Goal: Task Accomplishment & Management: Manage account settings

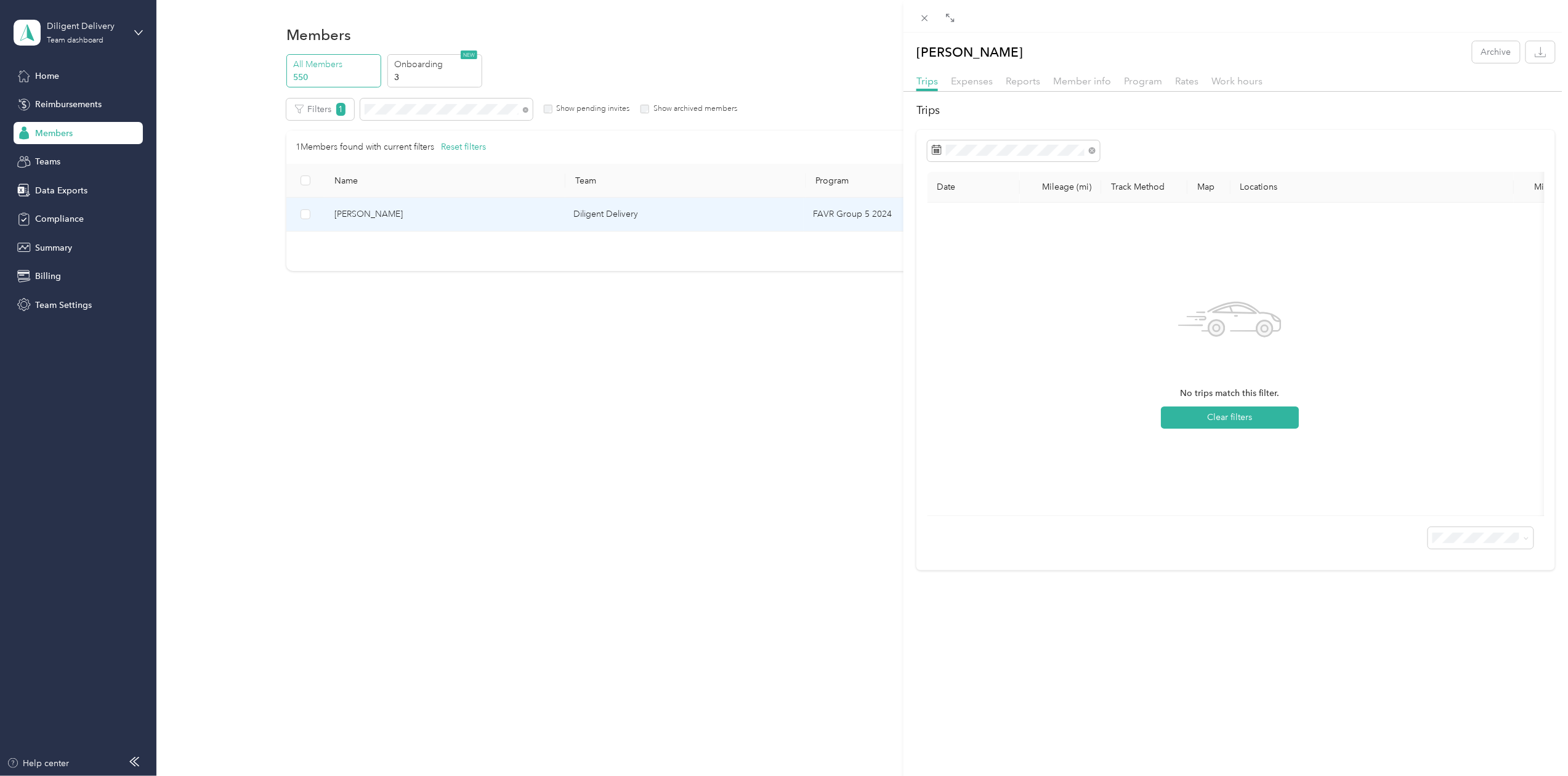
click at [407, 116] on div "Keven Plante Archive Trips Expenses Reports Member info Program Rates Work hour…" at bounding box center [784, 388] width 1568 height 776
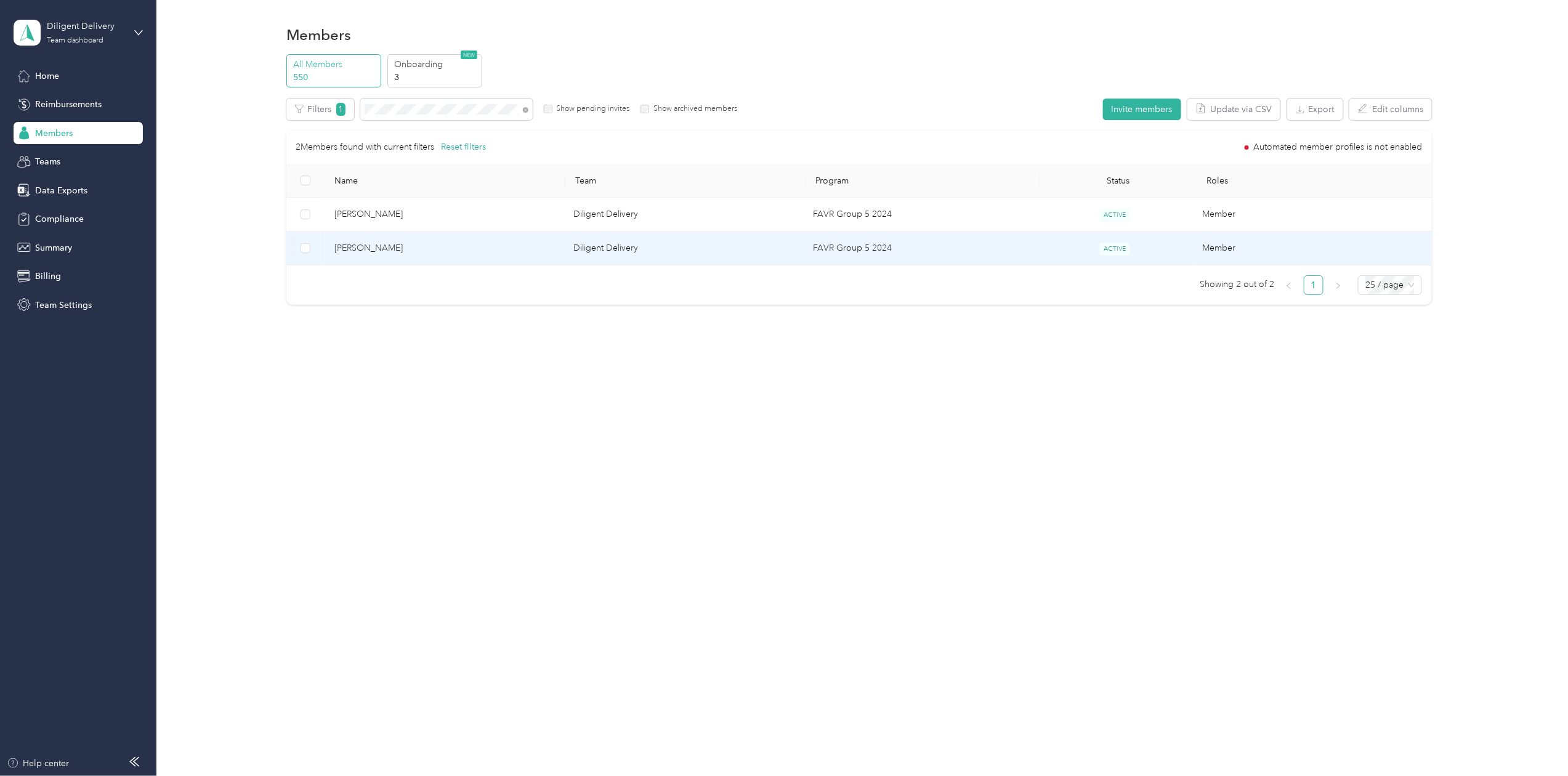
click at [370, 237] on td "Ian Almazan-Burns" at bounding box center [444, 248] width 239 height 34
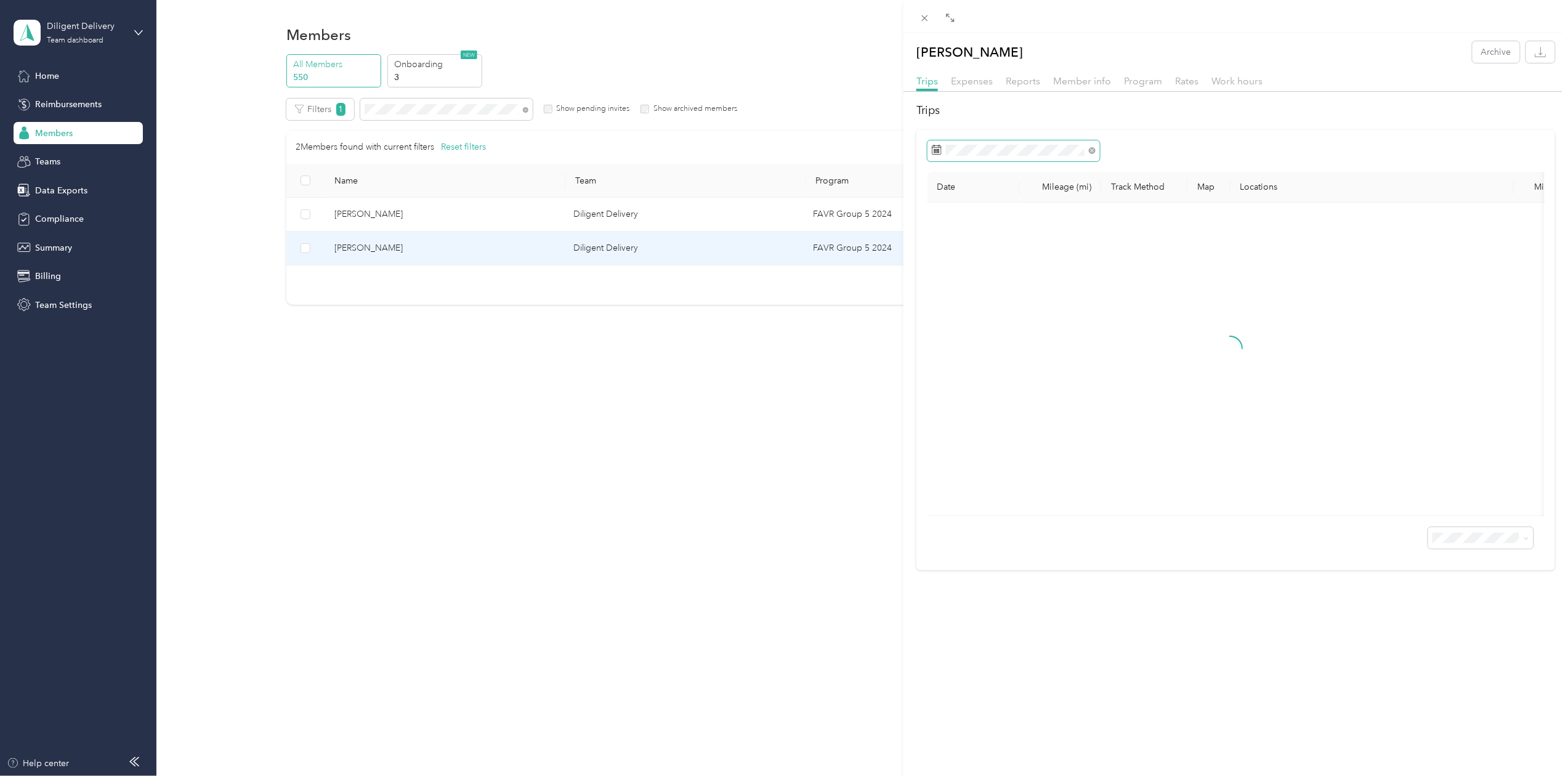
click at [942, 146] on span at bounding box center [1014, 150] width 173 height 21
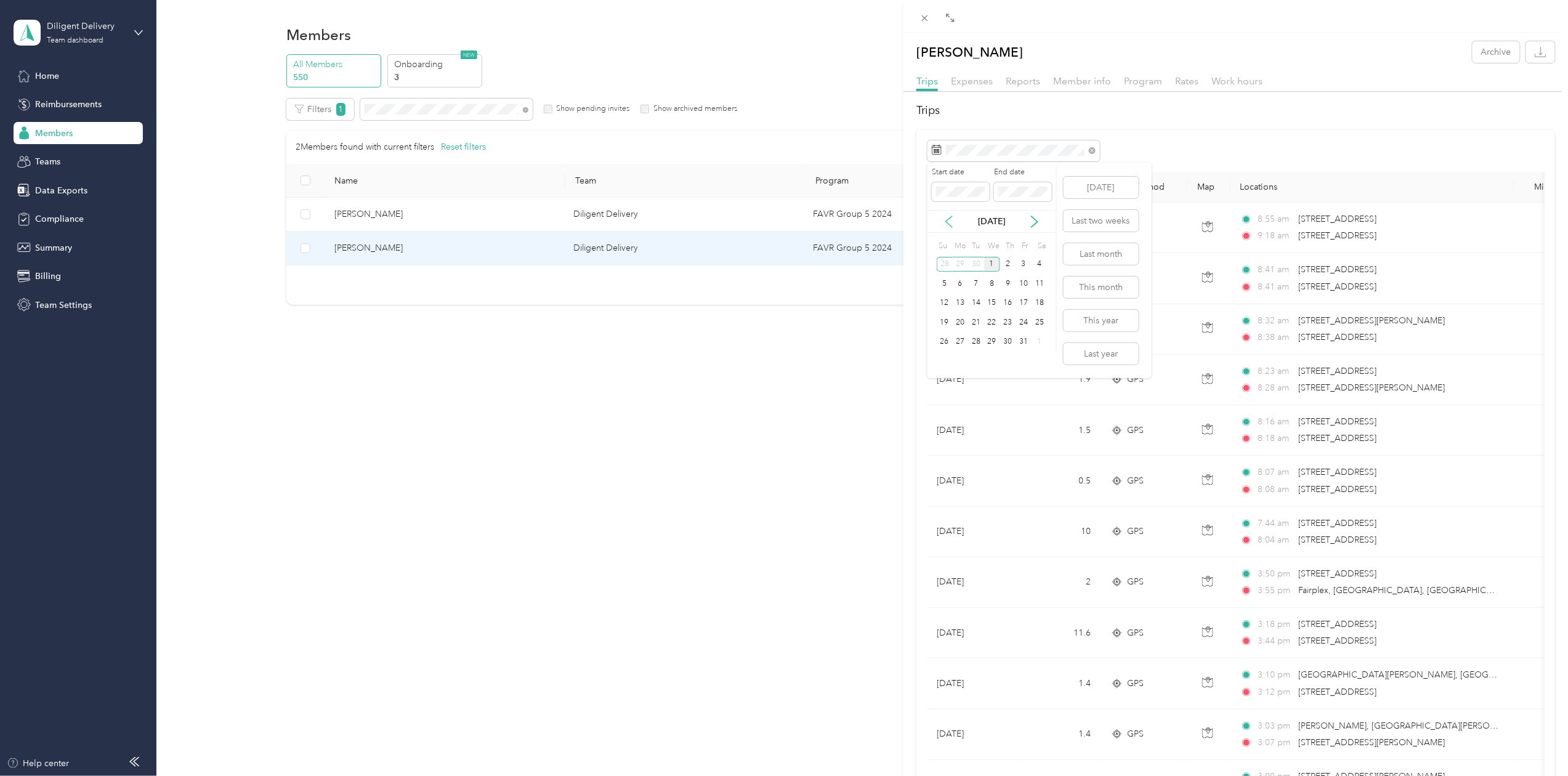
click at [947, 221] on icon at bounding box center [949, 221] width 6 height 11
click at [980, 346] on div "30" at bounding box center [976, 342] width 16 height 15
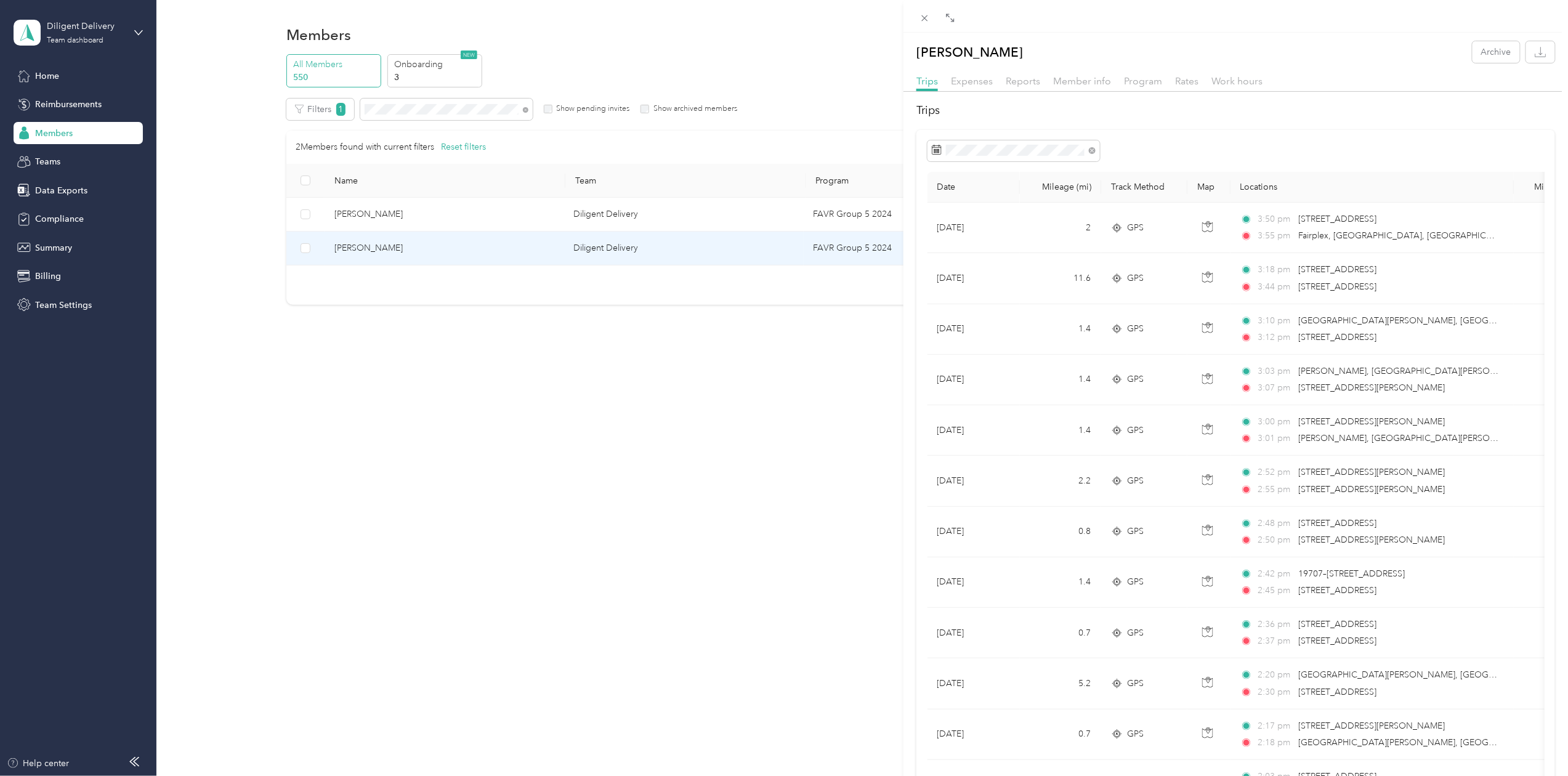
click at [403, 109] on div "Ian Almazan-Burns Archive Trips Expenses Reports Member info Program Rates Work…" at bounding box center [784, 388] width 1568 height 776
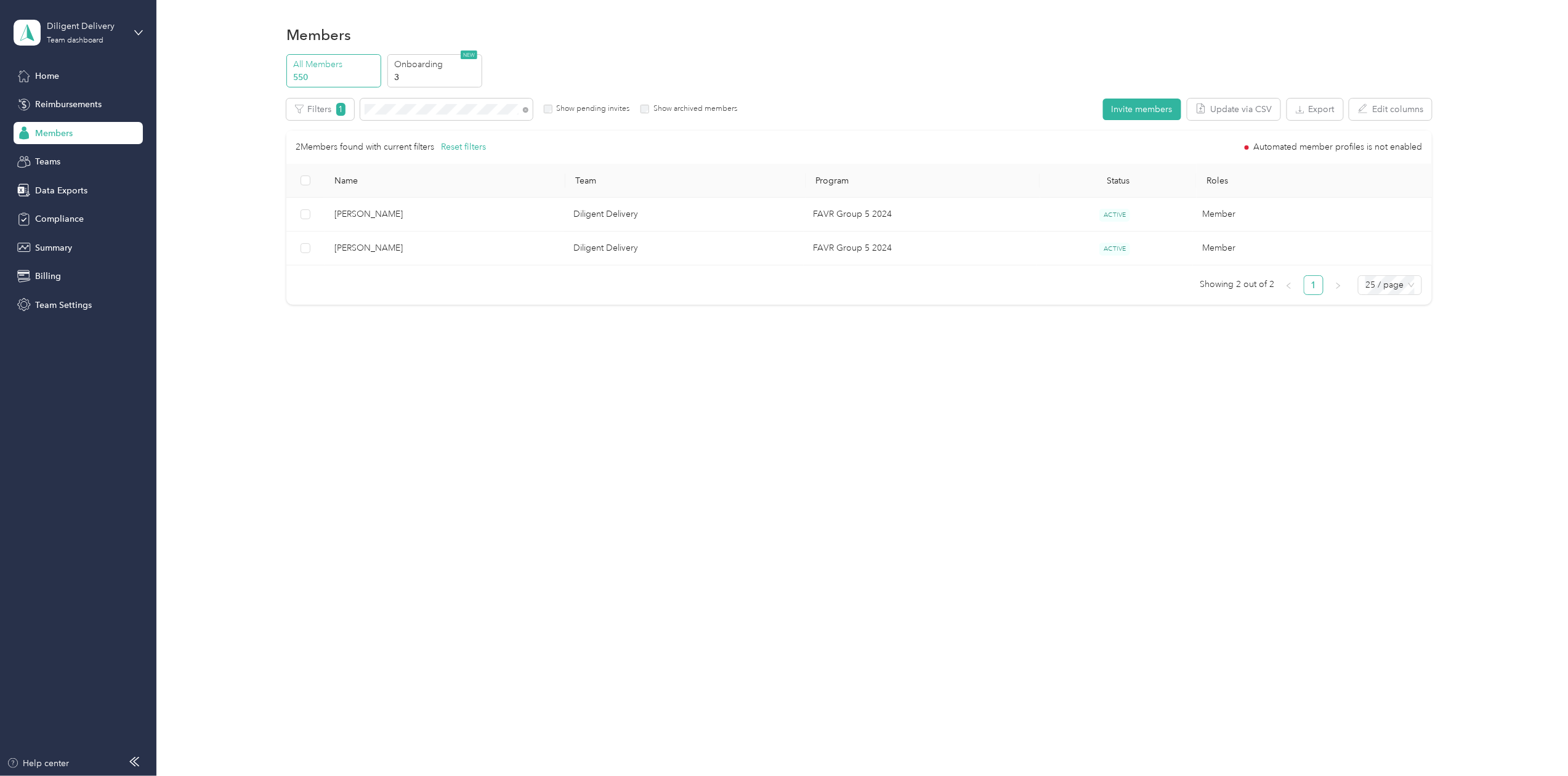
click at [405, 775] on div "Drag to resize Click to close Ian Almazan-Burns Archive Trips Expenses Reports …" at bounding box center [781, 776] width 1562 height 0
click at [408, 110] on div at bounding box center [784, 388] width 1568 height 776
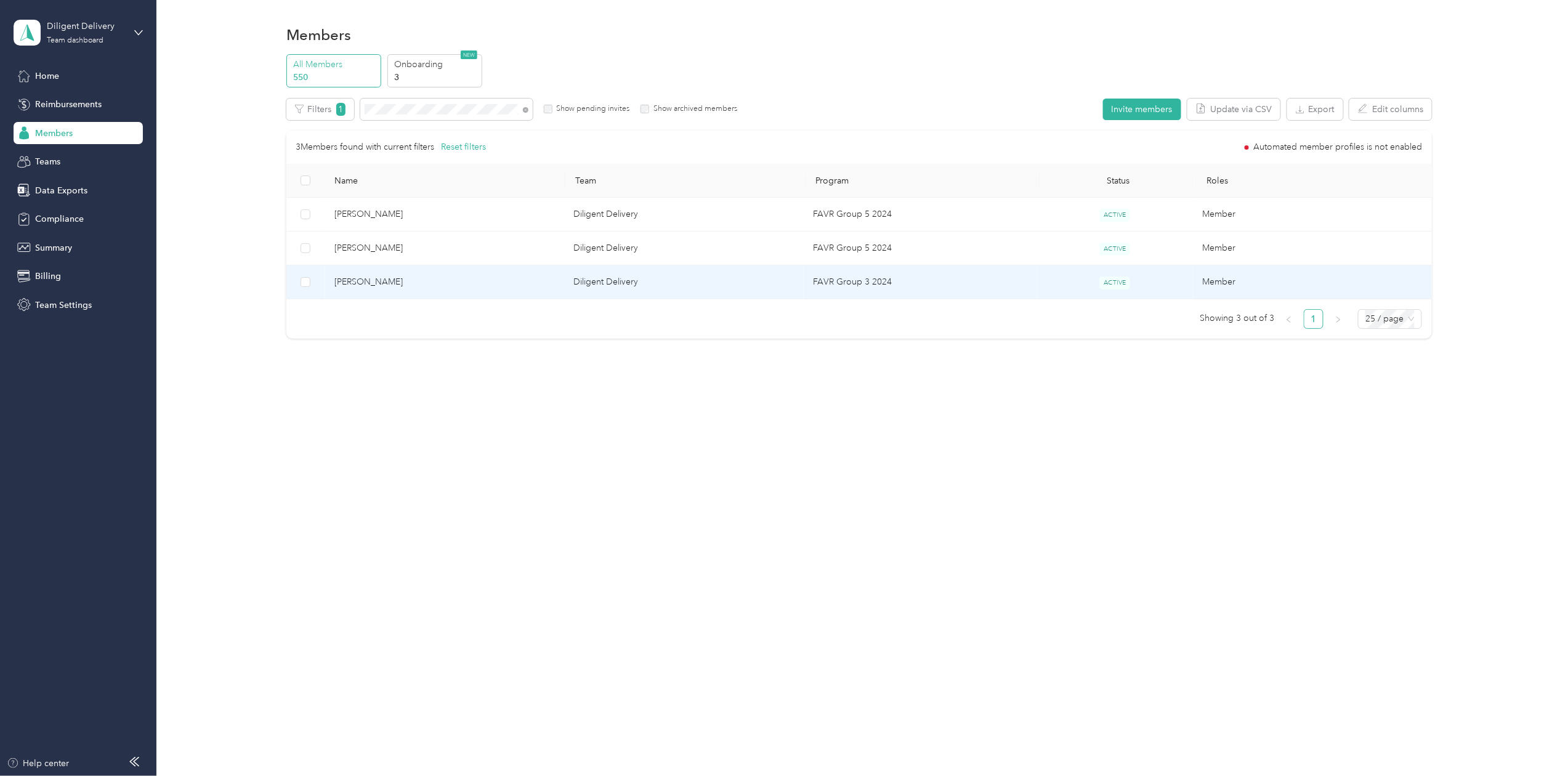
click at [377, 279] on span "[PERSON_NAME]" at bounding box center [444, 282] width 220 height 13
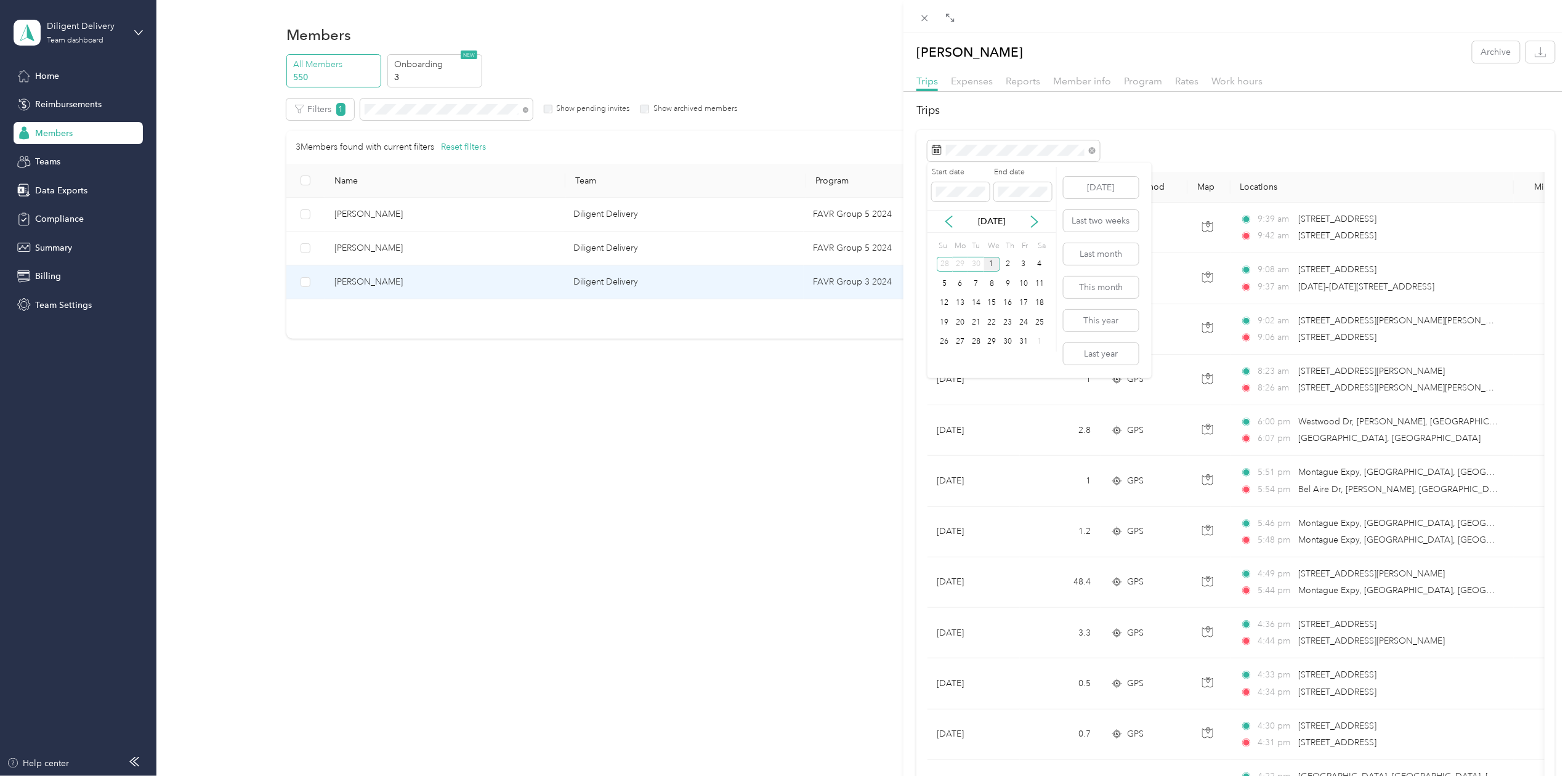
click at [940, 217] on div "[DATE]" at bounding box center [992, 221] width 129 height 13
click at [945, 217] on icon at bounding box center [949, 221] width 12 height 12
click at [974, 344] on div "30" at bounding box center [976, 342] width 16 height 15
click at [972, 345] on div "30" at bounding box center [976, 342] width 16 height 15
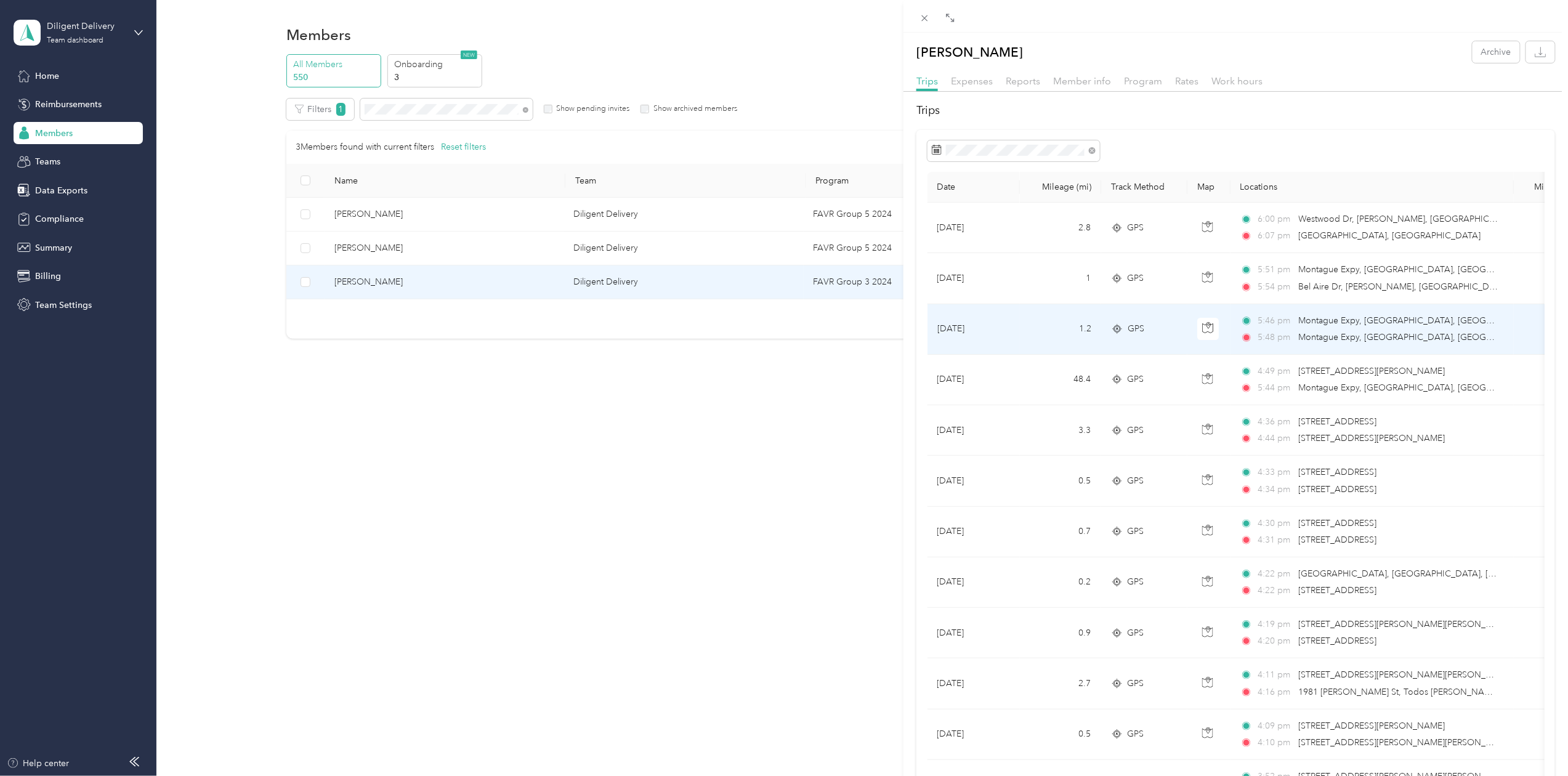
scroll to position [82, 0]
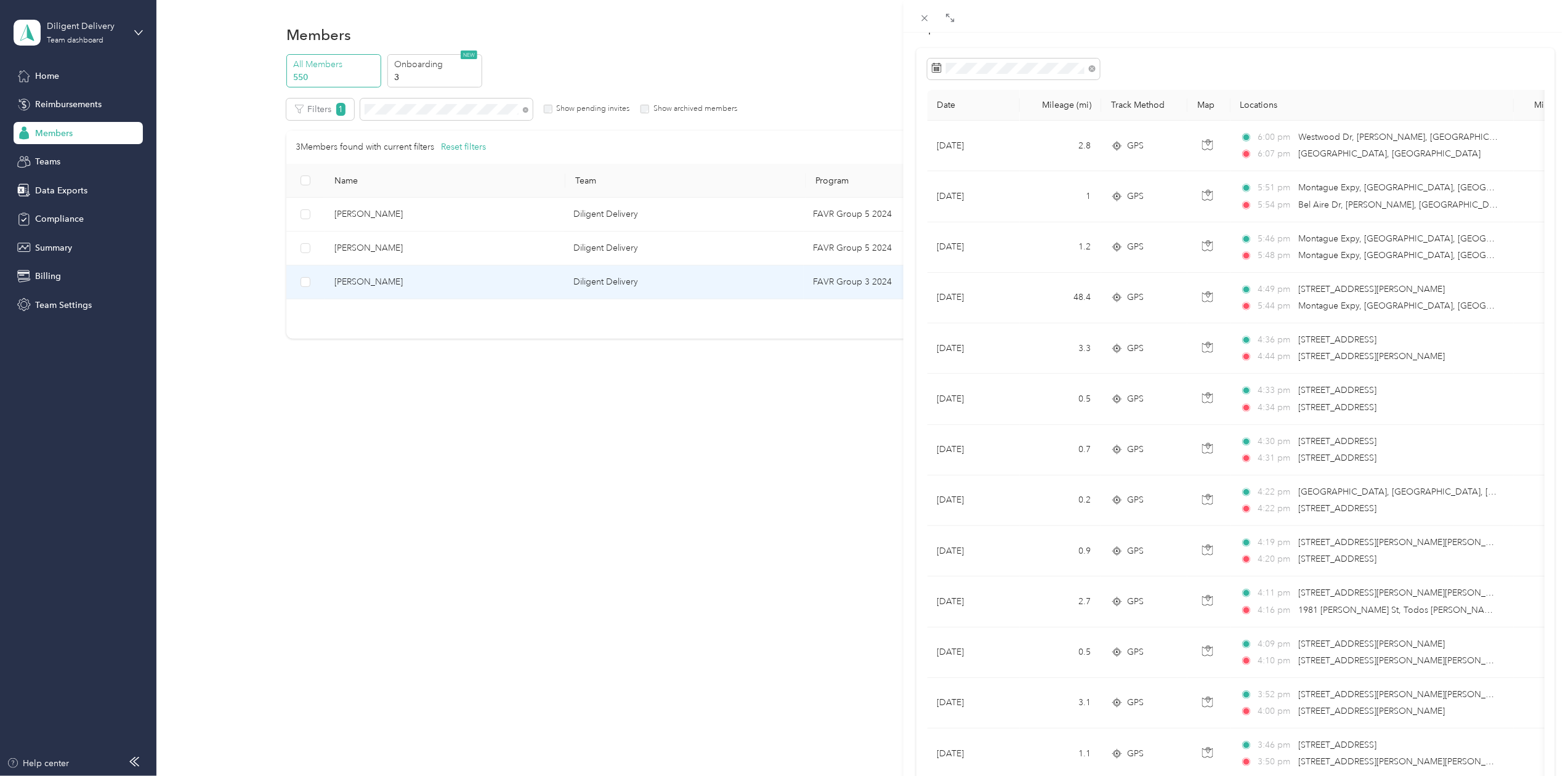
click at [410, 109] on div "Andrew Garcia Archive Trips Expenses Reports Member info Program Rates Work hou…" at bounding box center [784, 388] width 1568 height 776
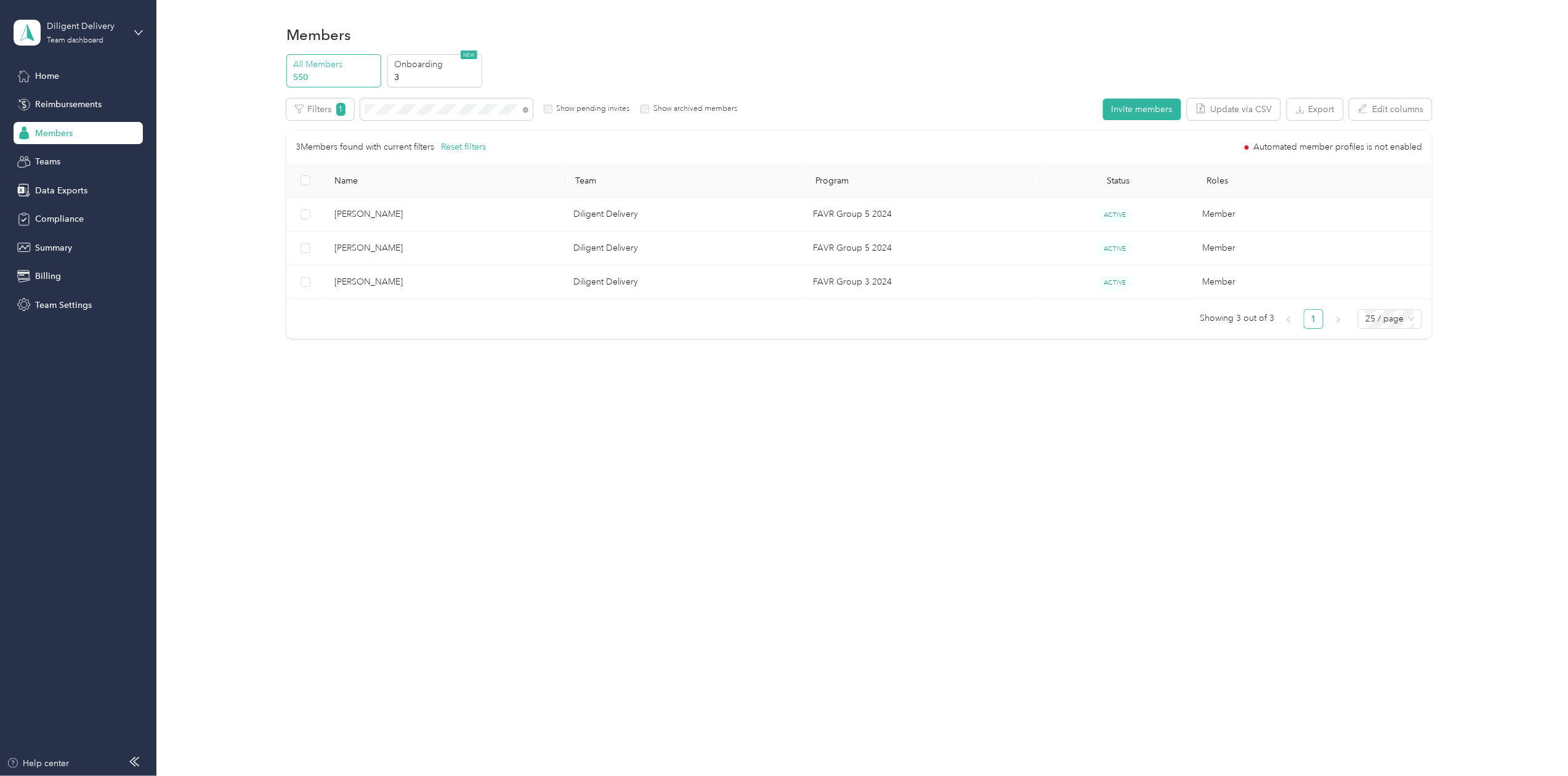
click at [410, 109] on div at bounding box center [784, 388] width 1568 height 776
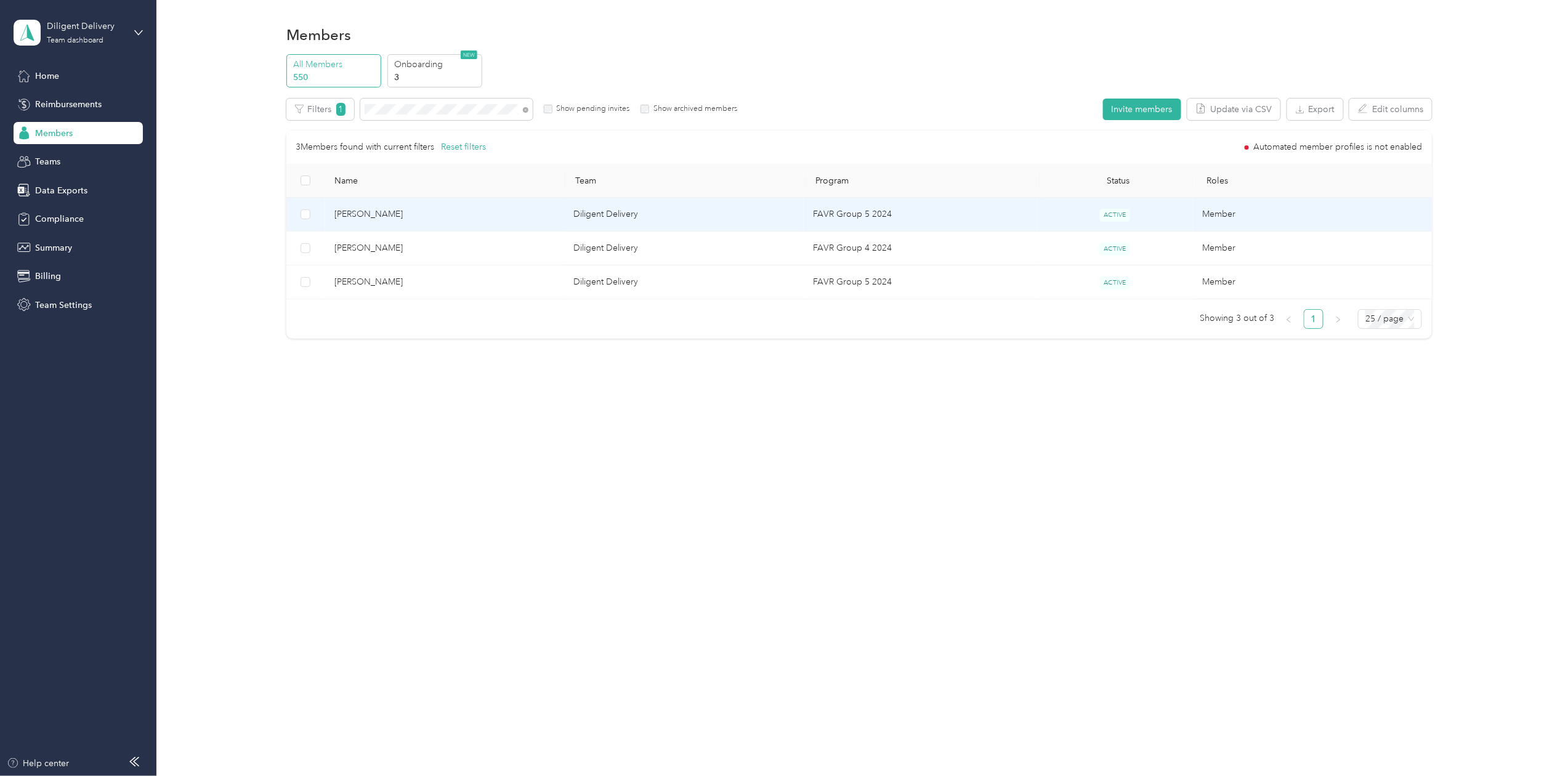
click at [390, 215] on span "[PERSON_NAME]" at bounding box center [444, 214] width 220 height 13
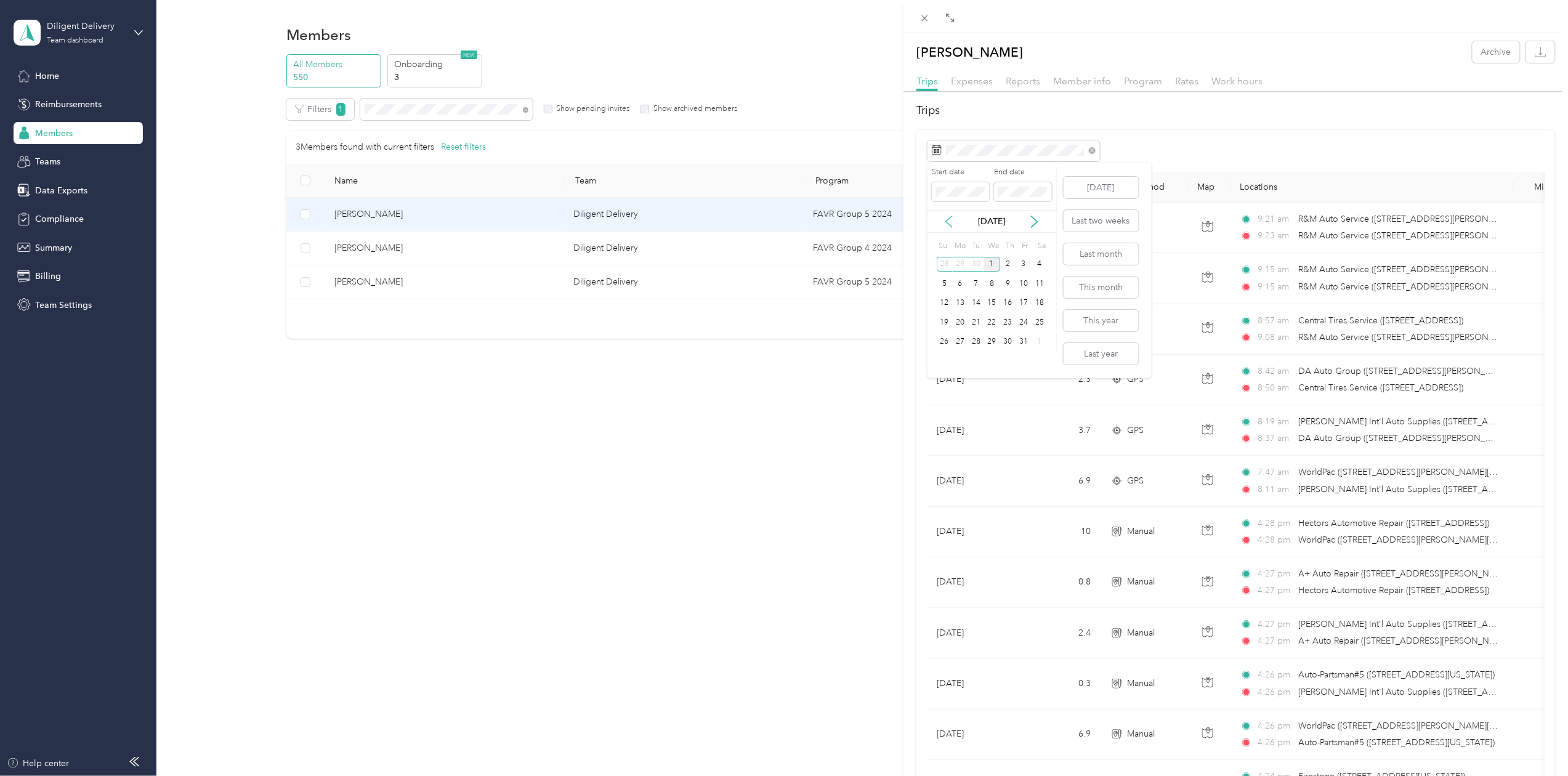
click at [945, 215] on icon at bounding box center [949, 221] width 12 height 12
click at [980, 339] on div "30" at bounding box center [976, 342] width 16 height 15
click at [1222, 79] on span "Work hours" at bounding box center [1237, 81] width 51 height 12
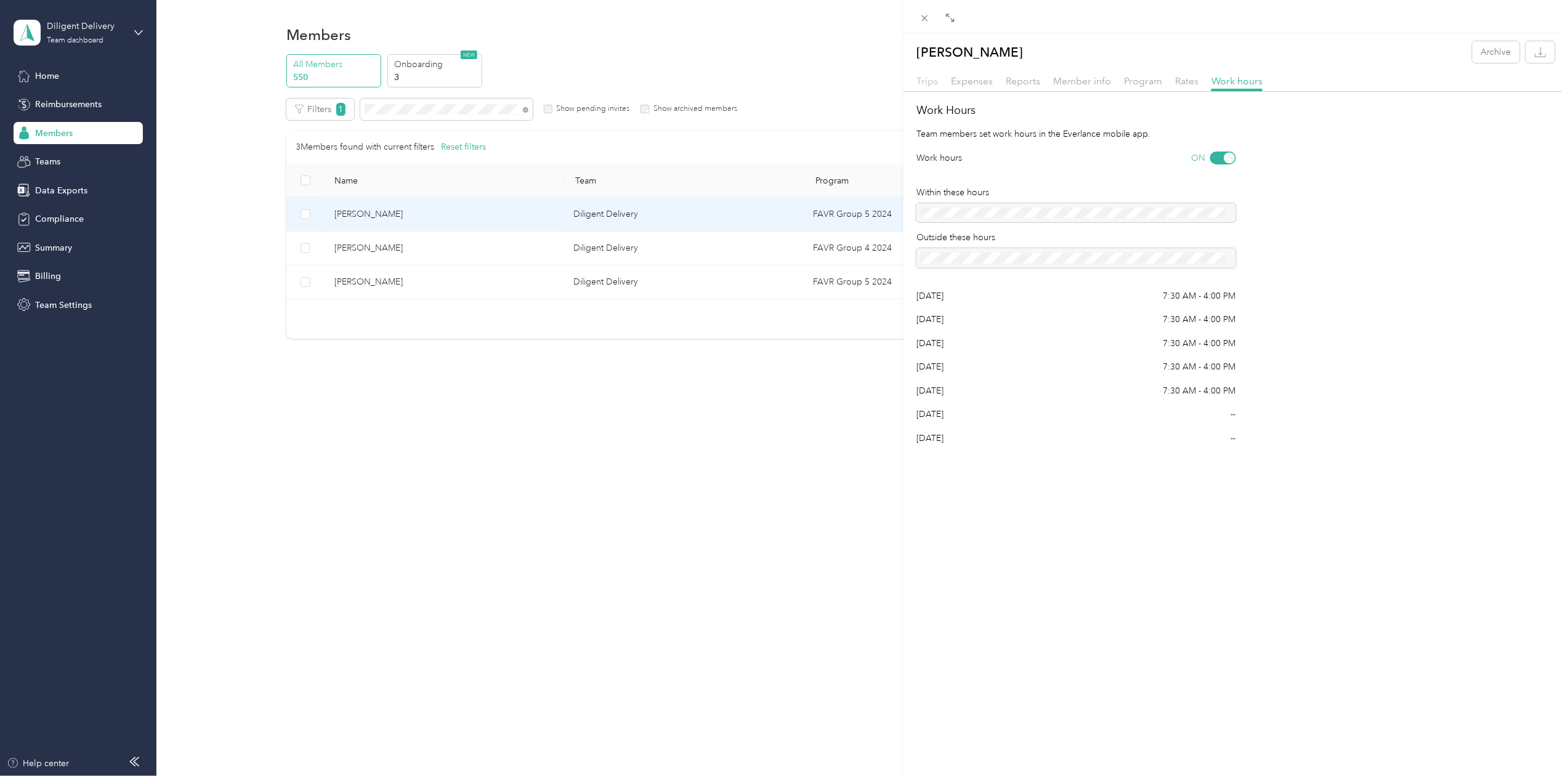
click at [919, 76] on span "Trips" at bounding box center [927, 81] width 21 height 12
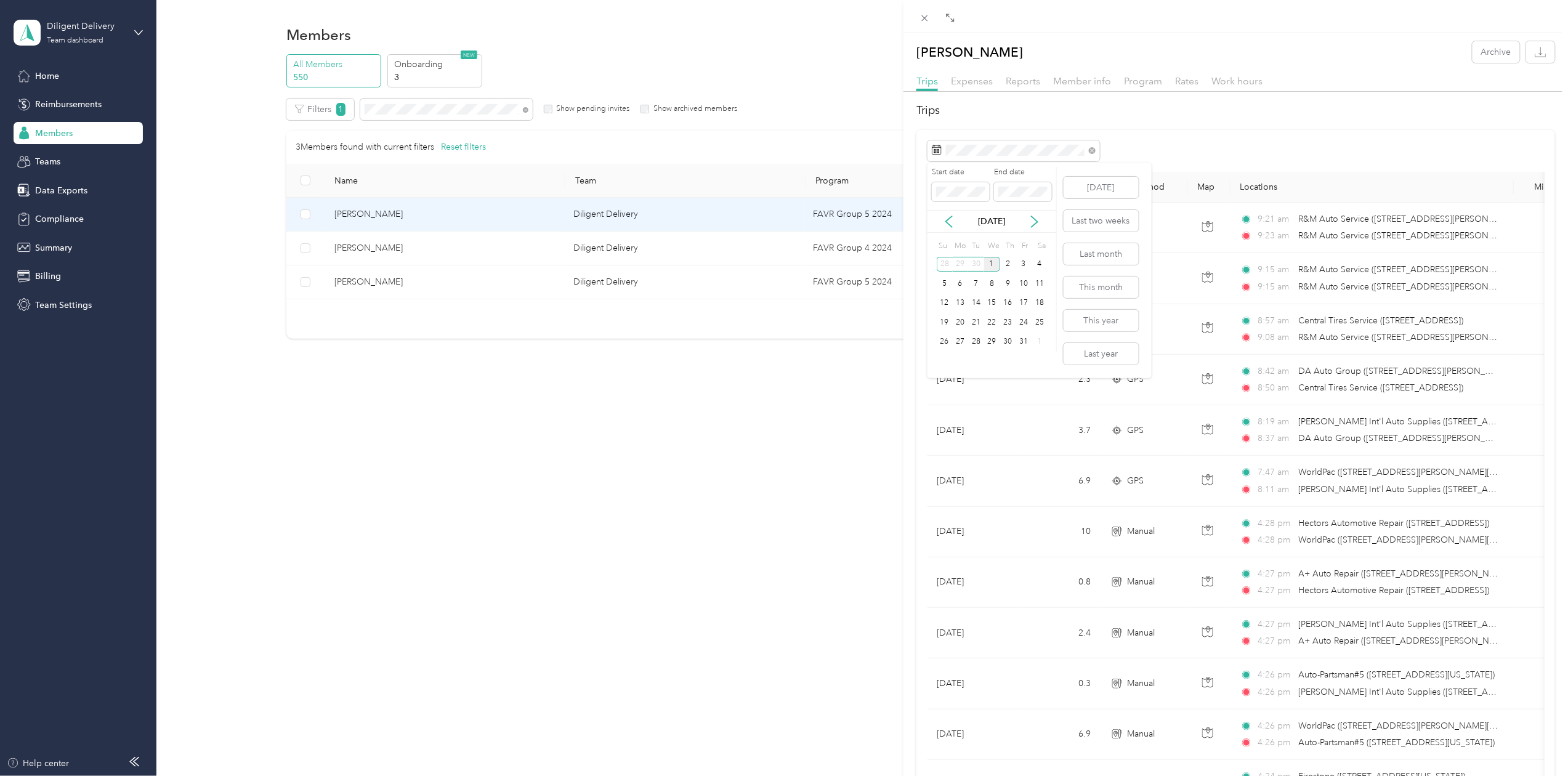
click at [994, 263] on div "1" at bounding box center [992, 264] width 16 height 15
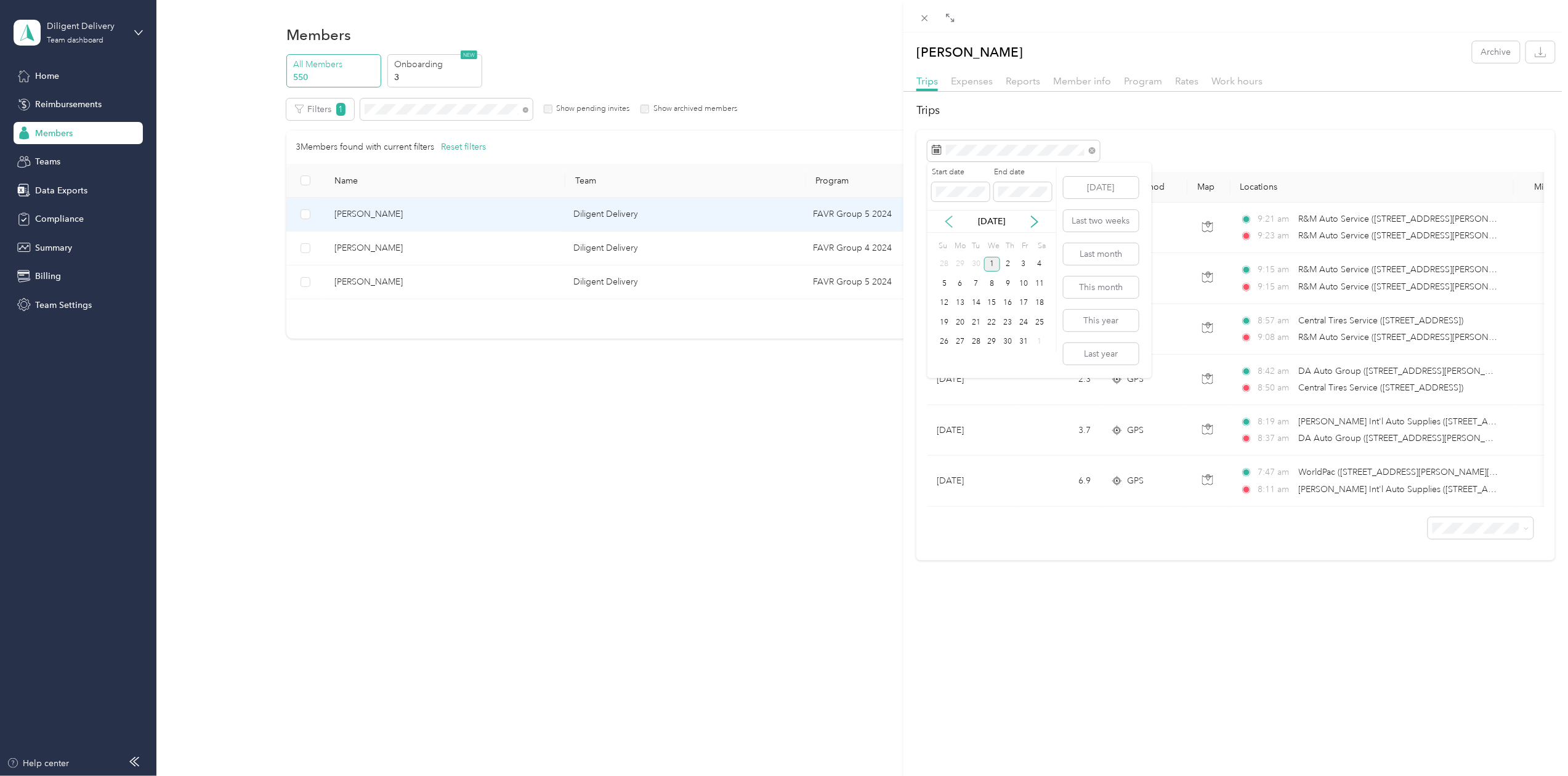
click at [951, 222] on icon at bounding box center [949, 221] width 12 height 12
click at [976, 339] on div "30" at bounding box center [976, 342] width 16 height 15
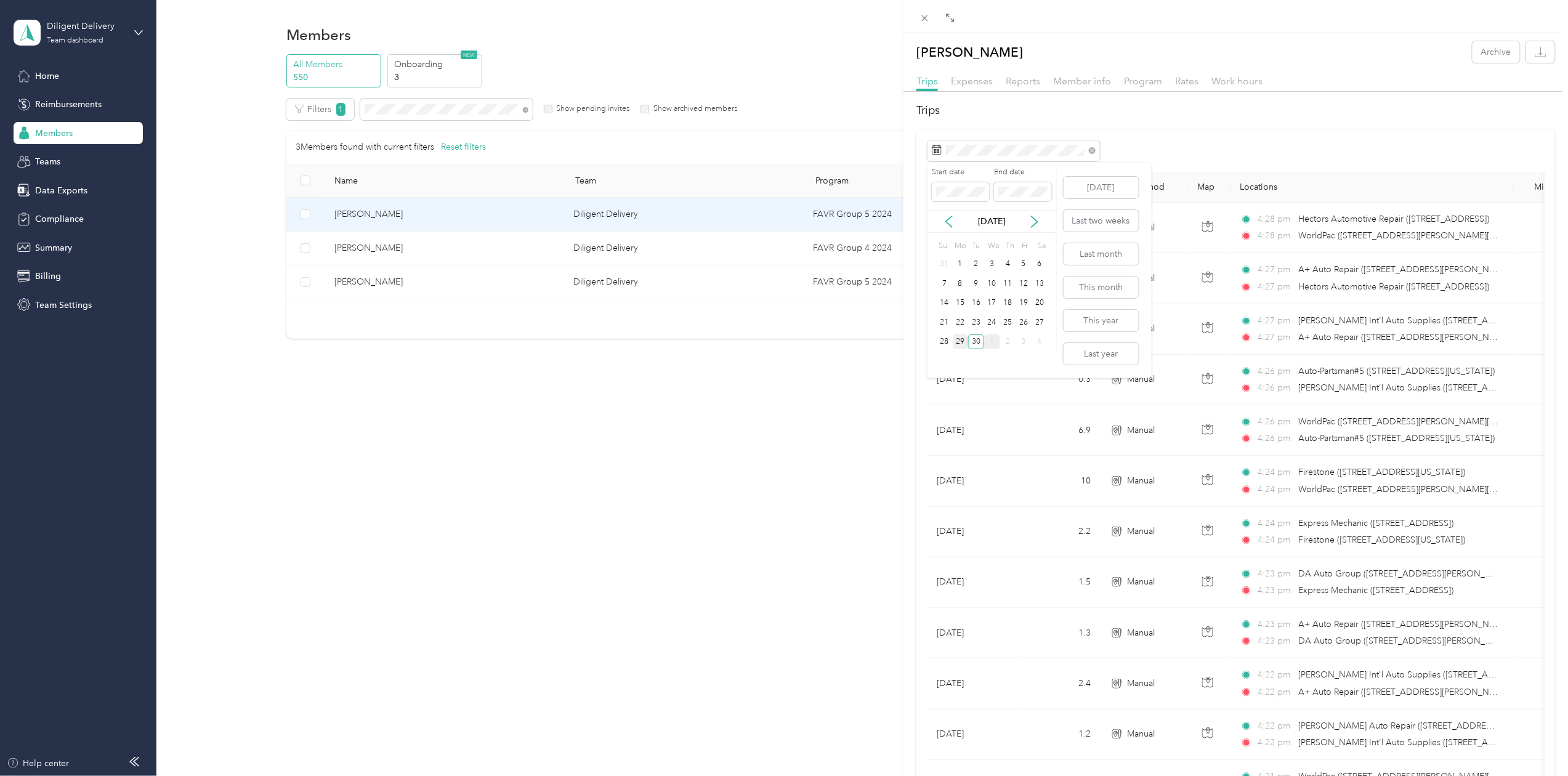
click at [958, 339] on div "29" at bounding box center [961, 342] width 16 height 15
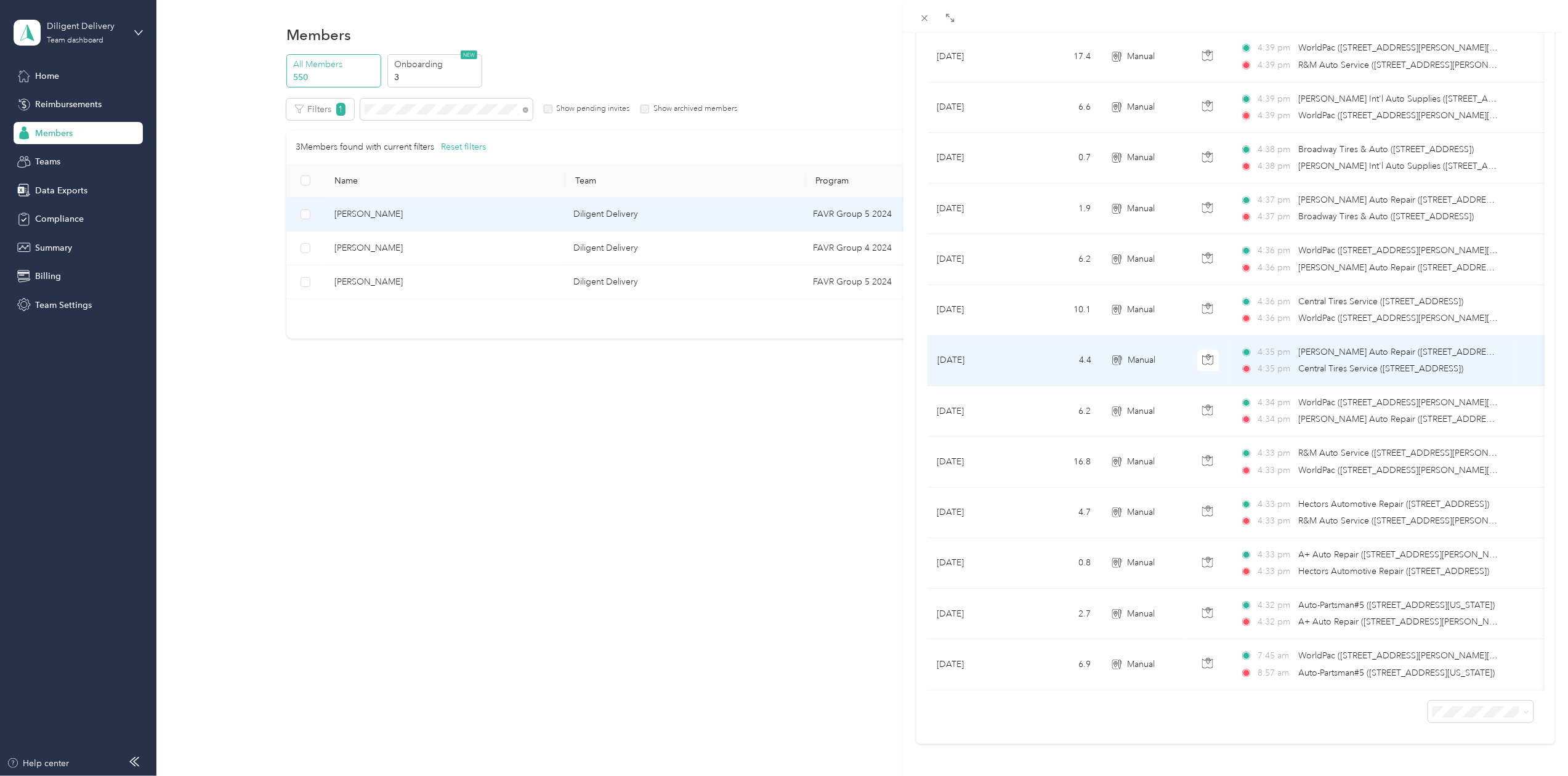
scroll to position [249, 0]
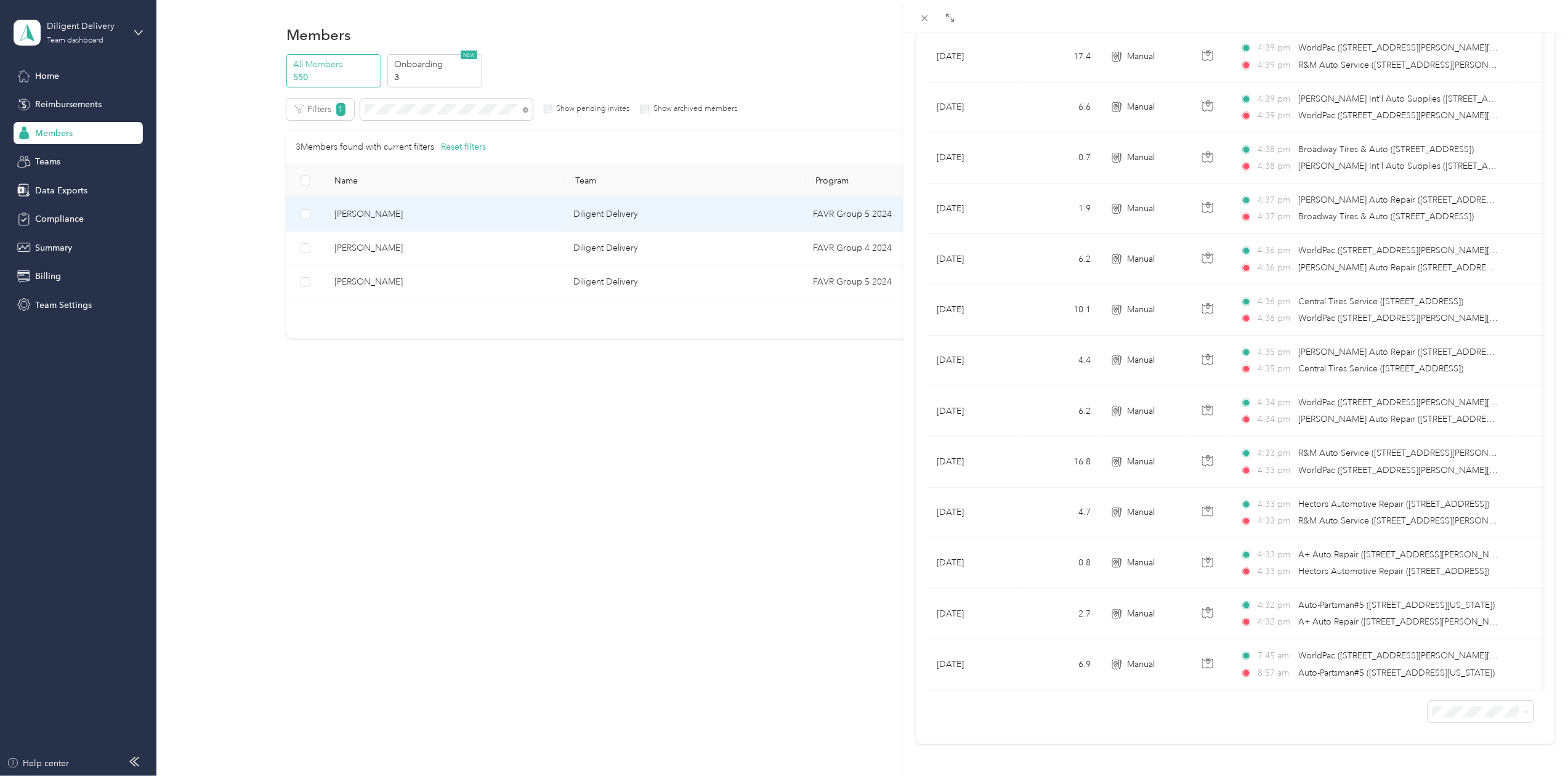
click at [387, 108] on div "Alex Quiroz Archive Trips Expenses Reports Member info Program Rates Work hours…" at bounding box center [784, 388] width 1568 height 776
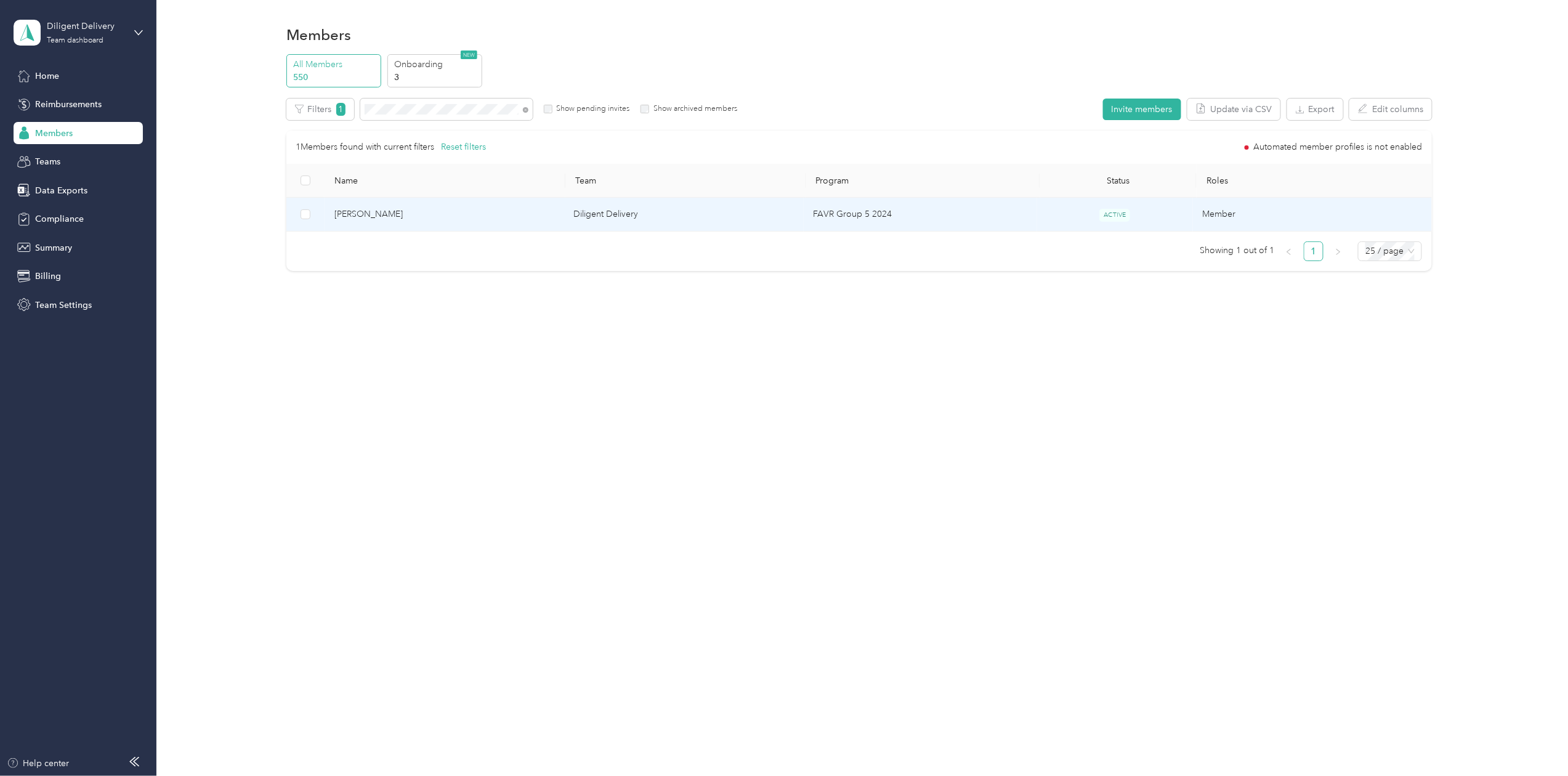
click at [360, 206] on td "Damien Zaragoza" at bounding box center [444, 215] width 239 height 34
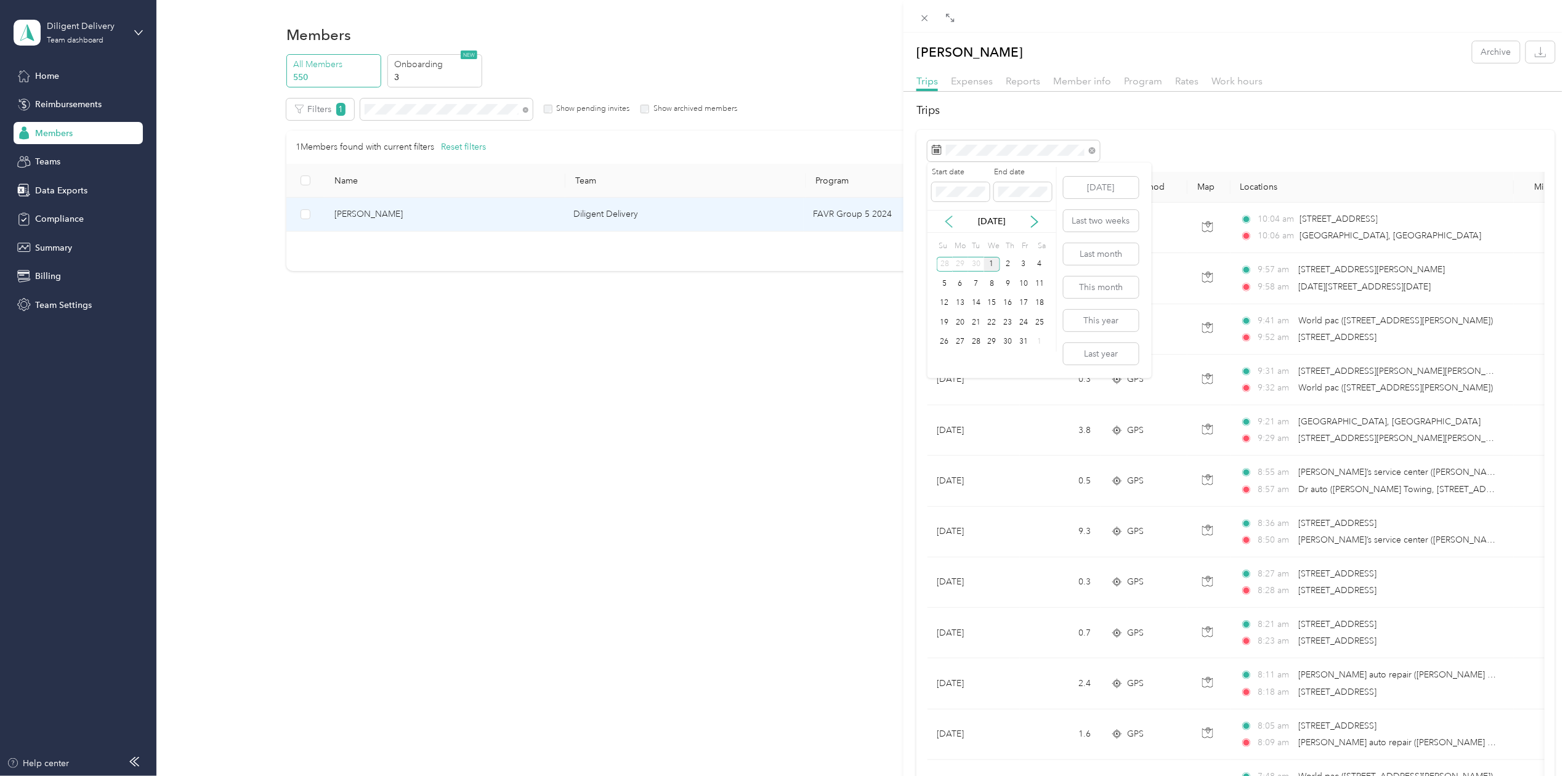
click at [949, 218] on icon at bounding box center [949, 221] width 12 height 12
click at [976, 336] on div "30" at bounding box center [976, 342] width 16 height 15
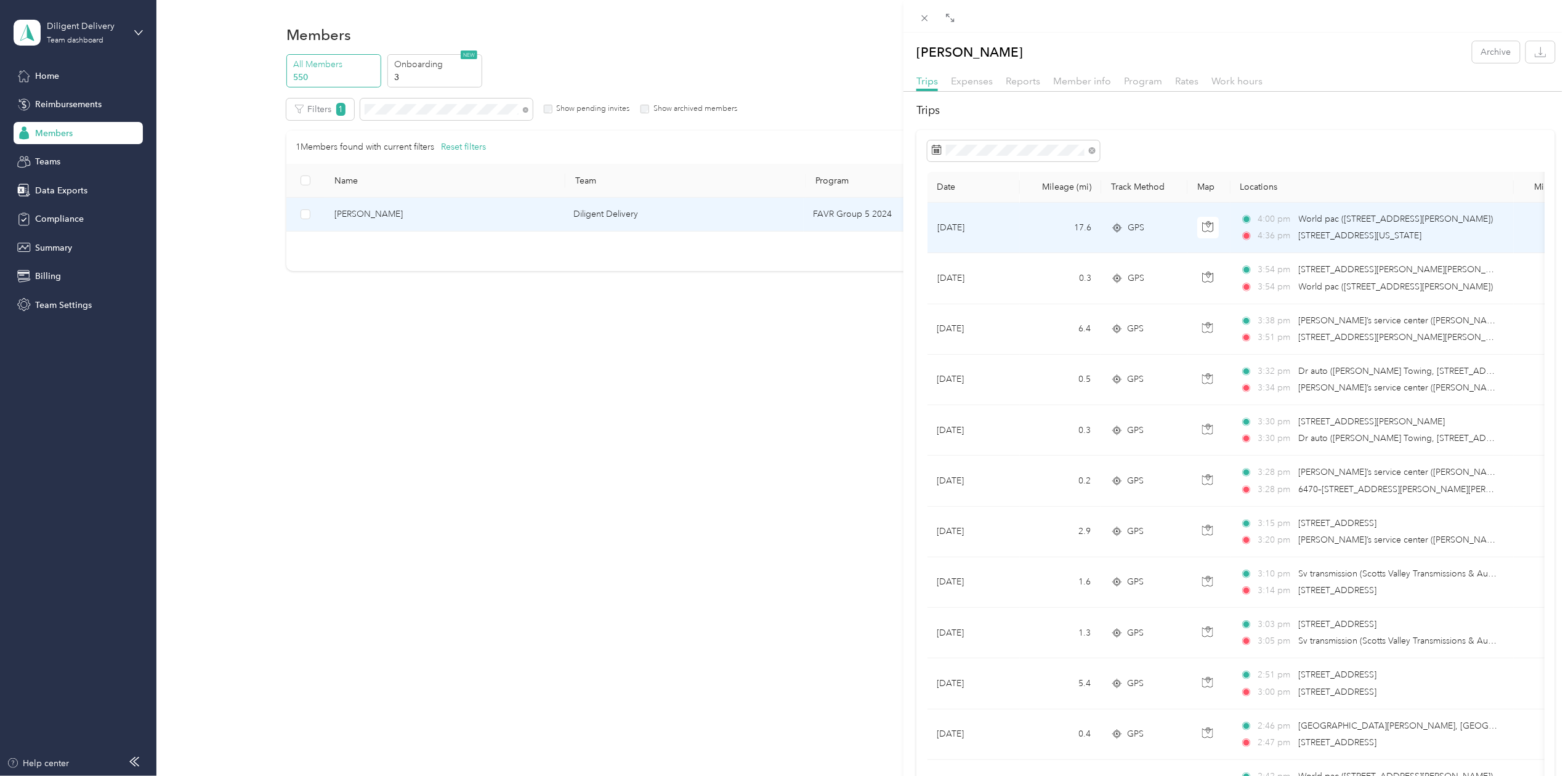
click at [1121, 230] on icon at bounding box center [1117, 227] width 12 height 10
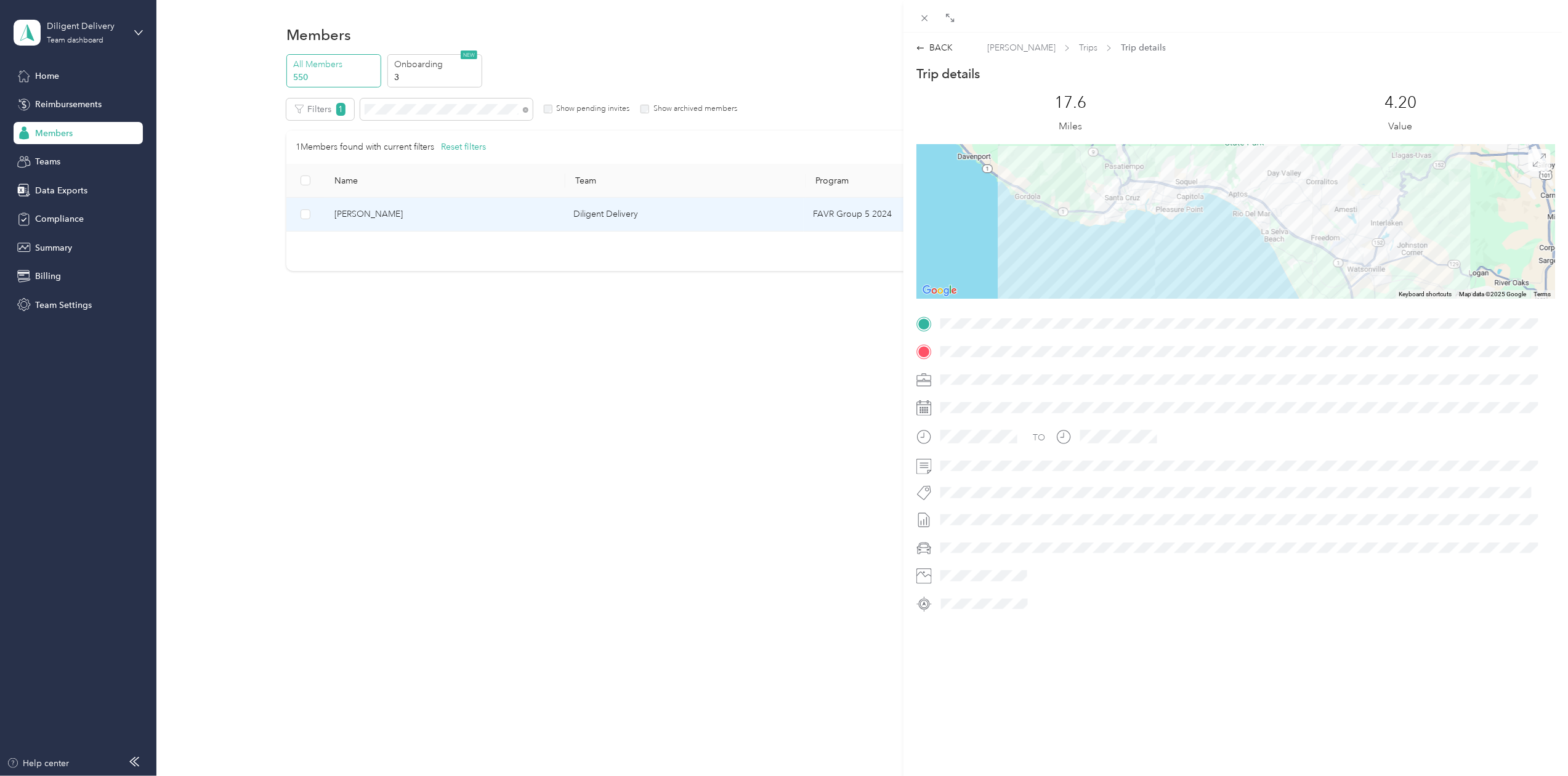
click at [1533, 166] on icon at bounding box center [1540, 160] width 13 height 13
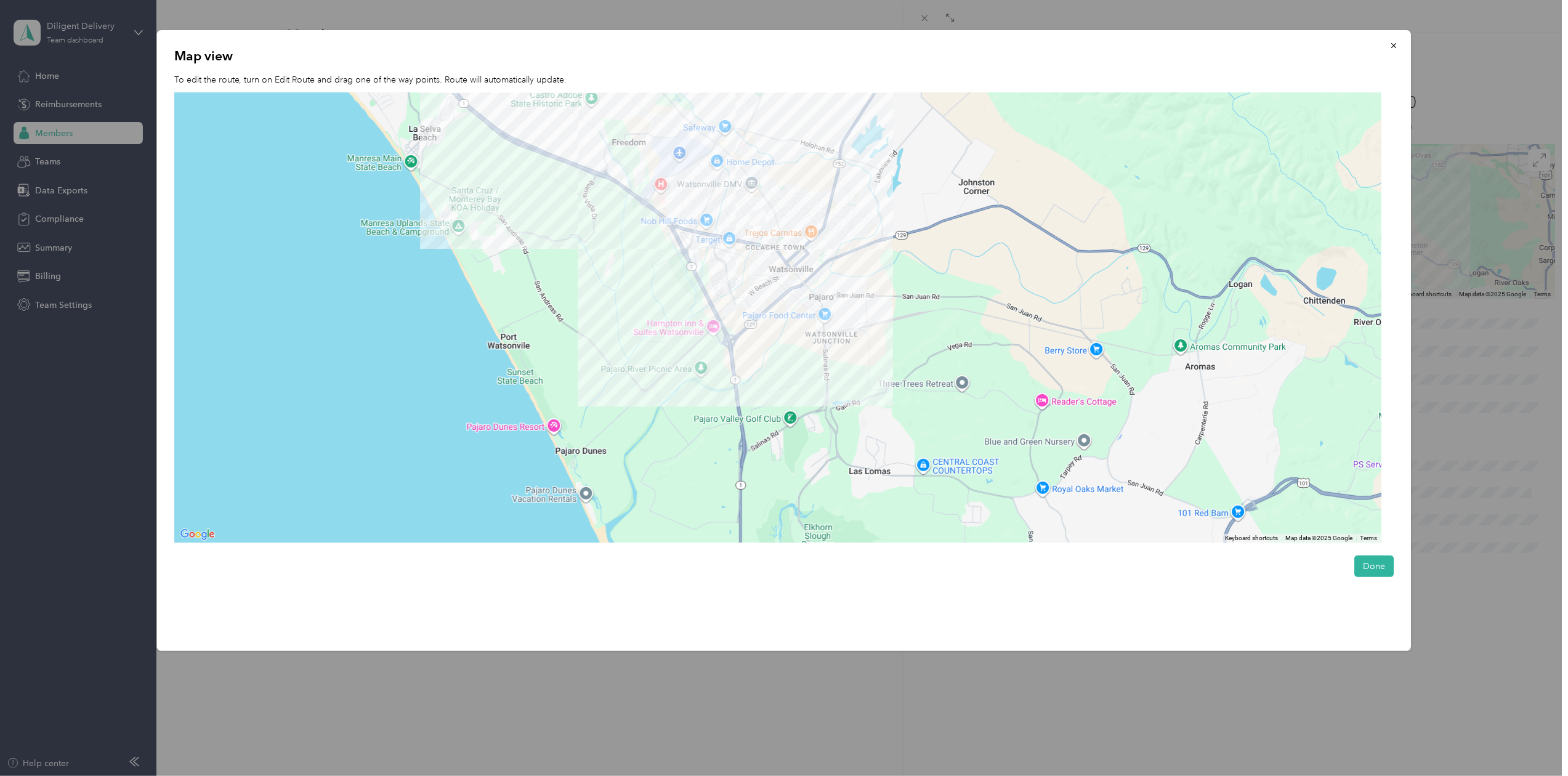
drag, startPoint x: 1060, startPoint y: 382, endPoint x: 538, endPoint y: 134, distance: 577.9
click at [538, 134] on div at bounding box center [778, 317] width 1207 height 450
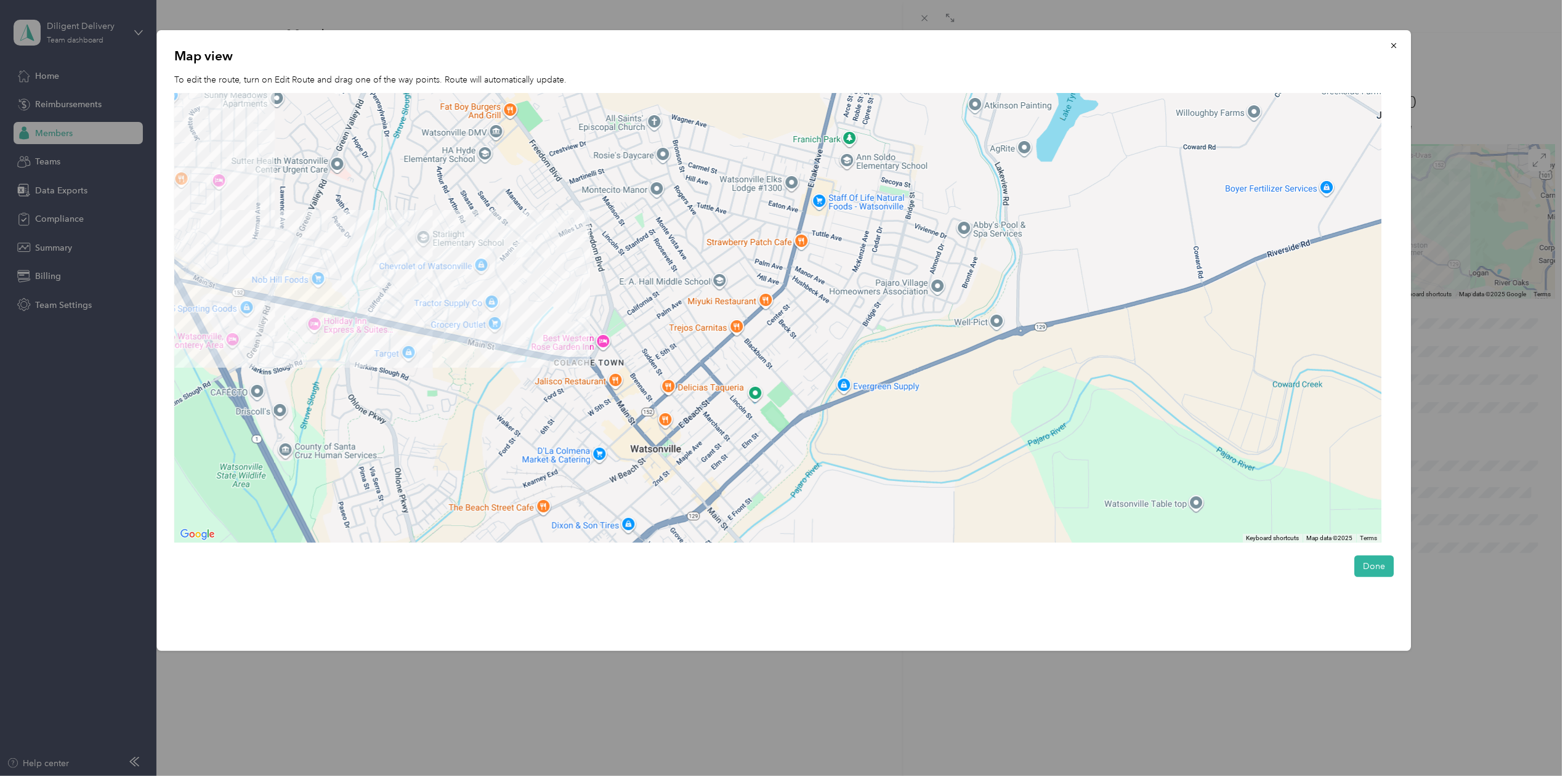
drag, startPoint x: 472, startPoint y: 171, endPoint x: 717, endPoint y: 513, distance: 420.7
click at [717, 513] on div at bounding box center [778, 317] width 1207 height 450
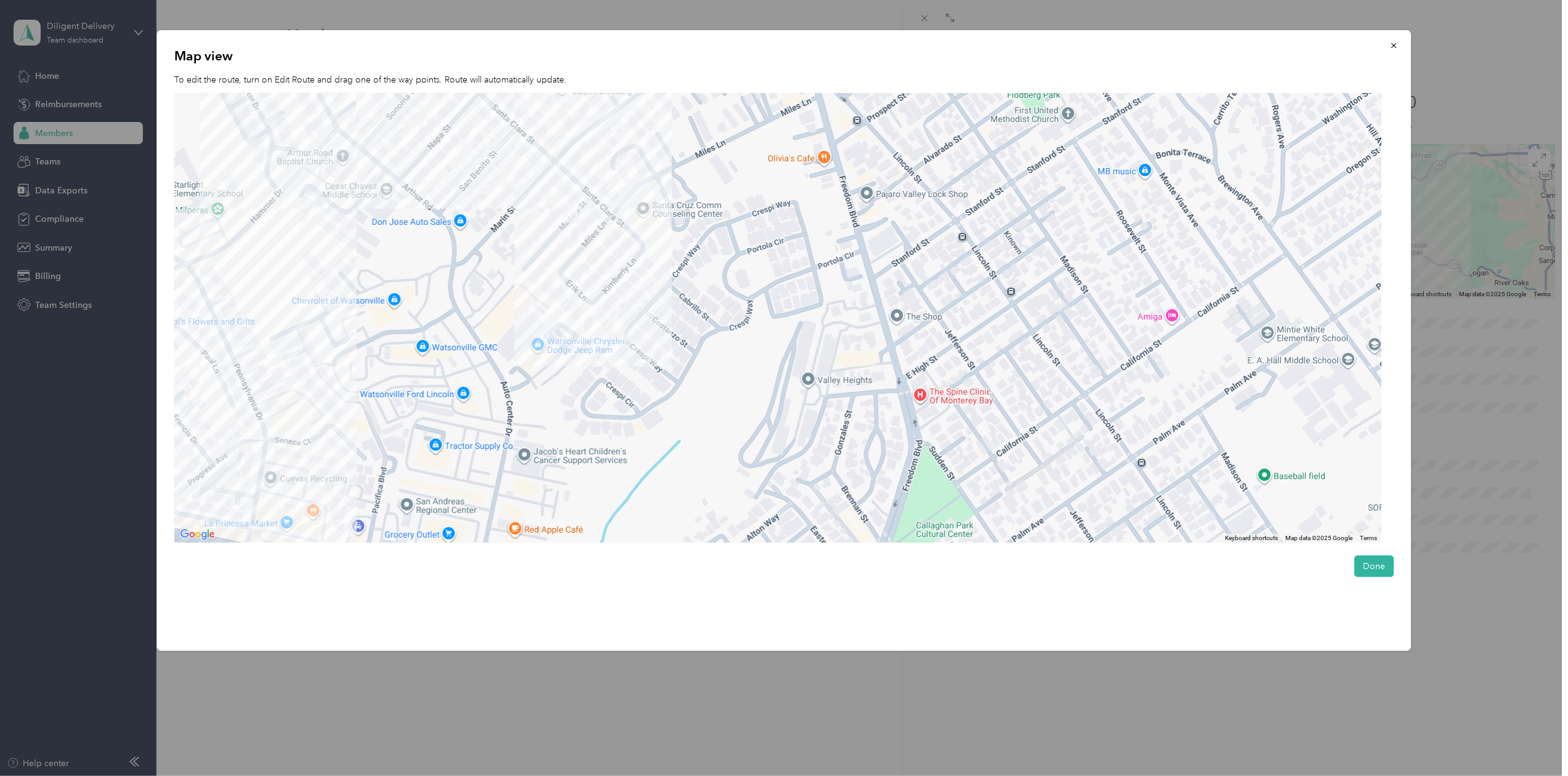
drag, startPoint x: 479, startPoint y: 237, endPoint x: 601, endPoint y: 394, distance: 198.8
click at [601, 394] on div at bounding box center [778, 317] width 1207 height 450
click at [1383, 570] on button "Done" at bounding box center [1374, 566] width 39 height 21
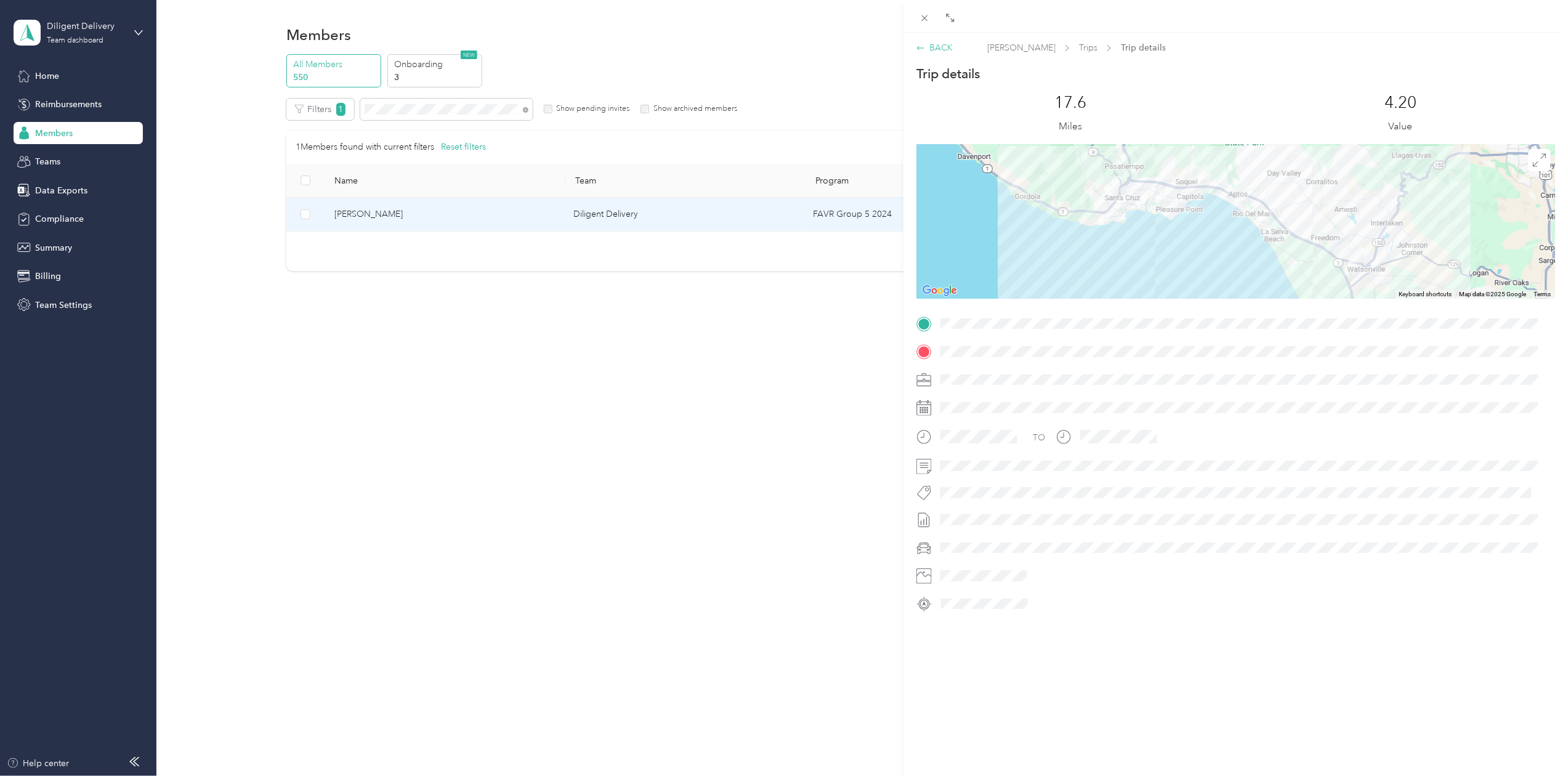
click at [937, 42] on div "BACK" at bounding box center [935, 47] width 36 height 13
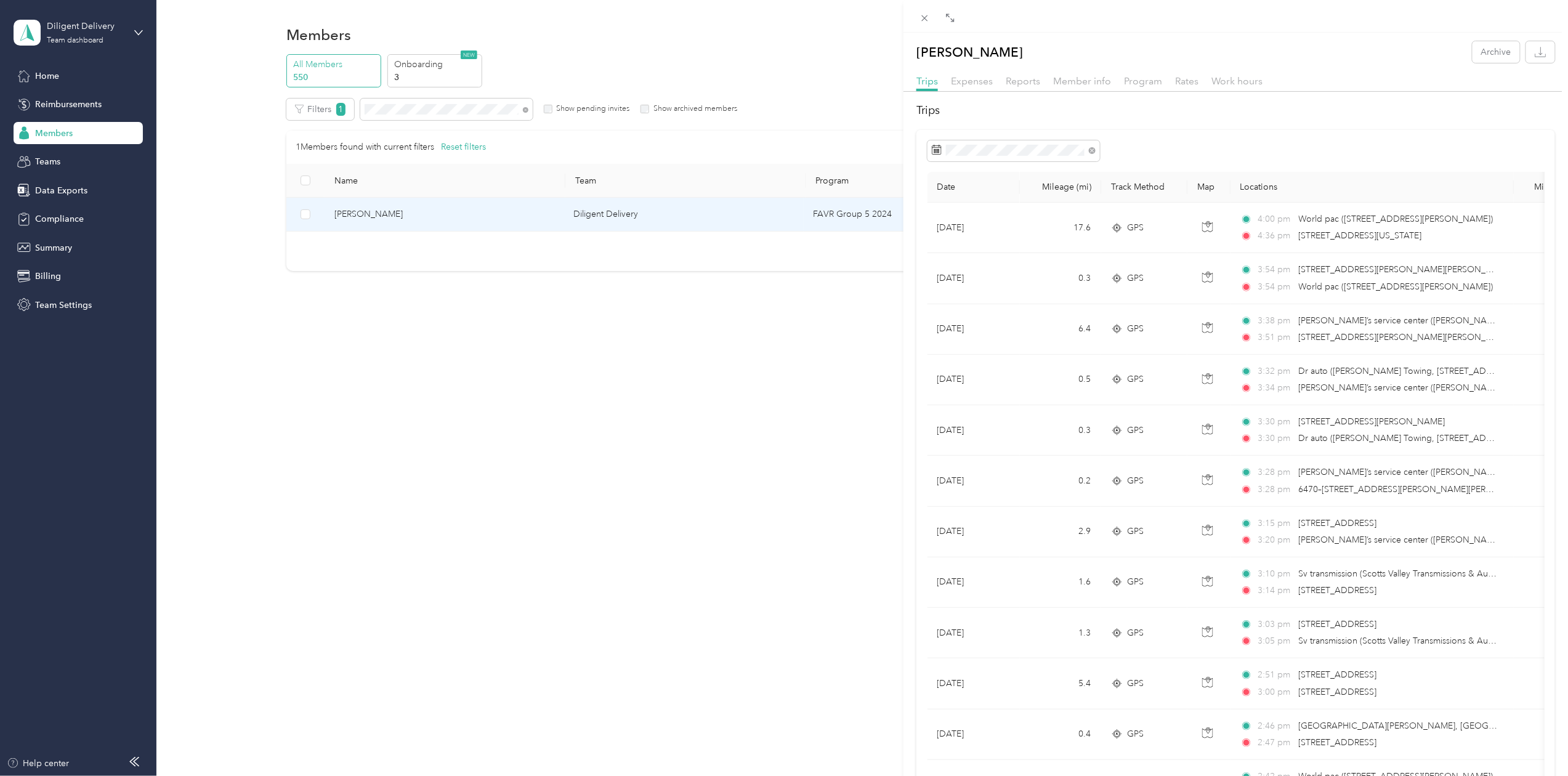
click at [72, 188] on div "Damien Zaragoza Archive Trips Expenses Reports Member info Program Rates Work h…" at bounding box center [784, 388] width 1568 height 776
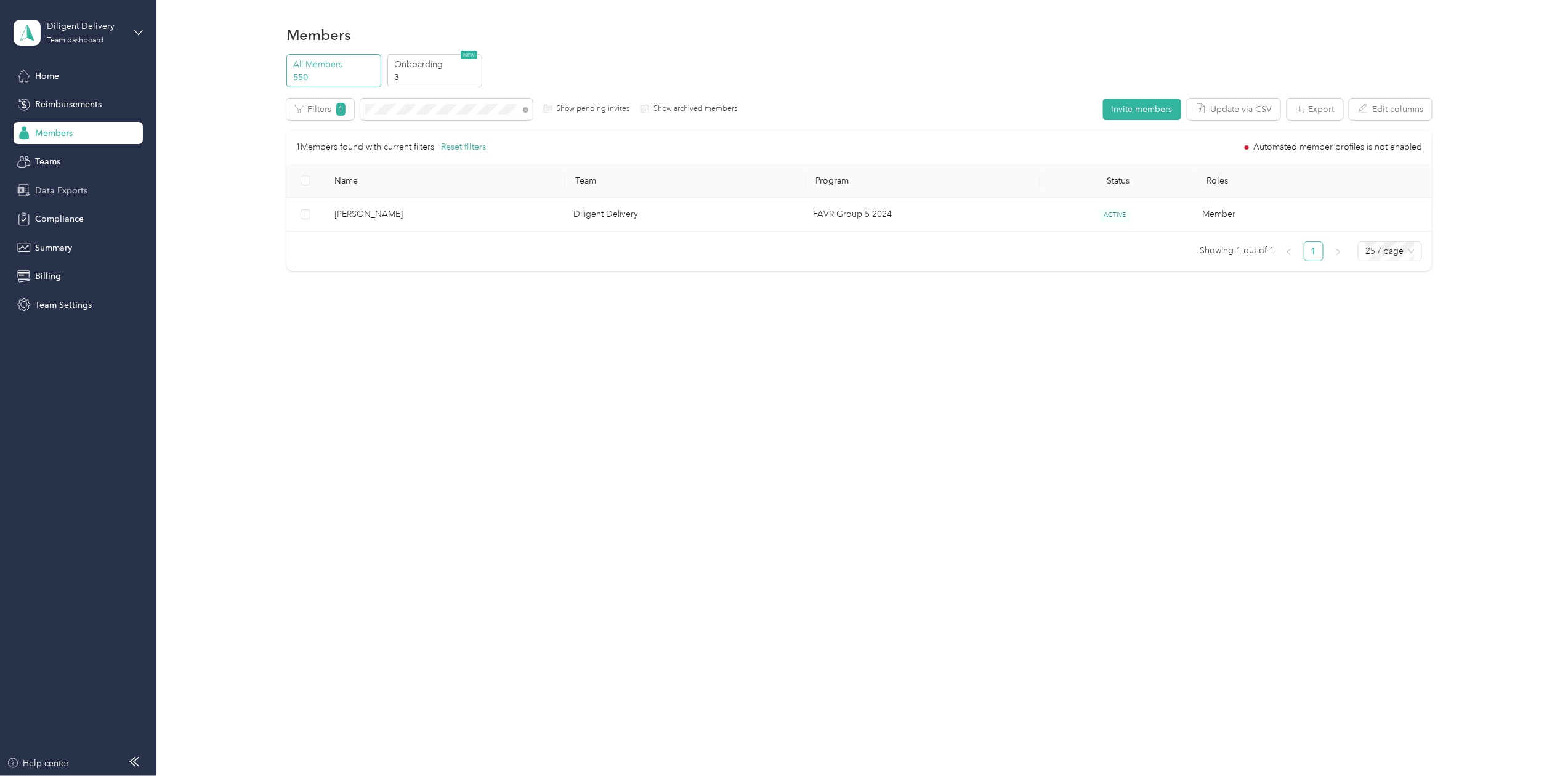
click at [64, 186] on span "Data Exports" at bounding box center [62, 190] width 52 height 13
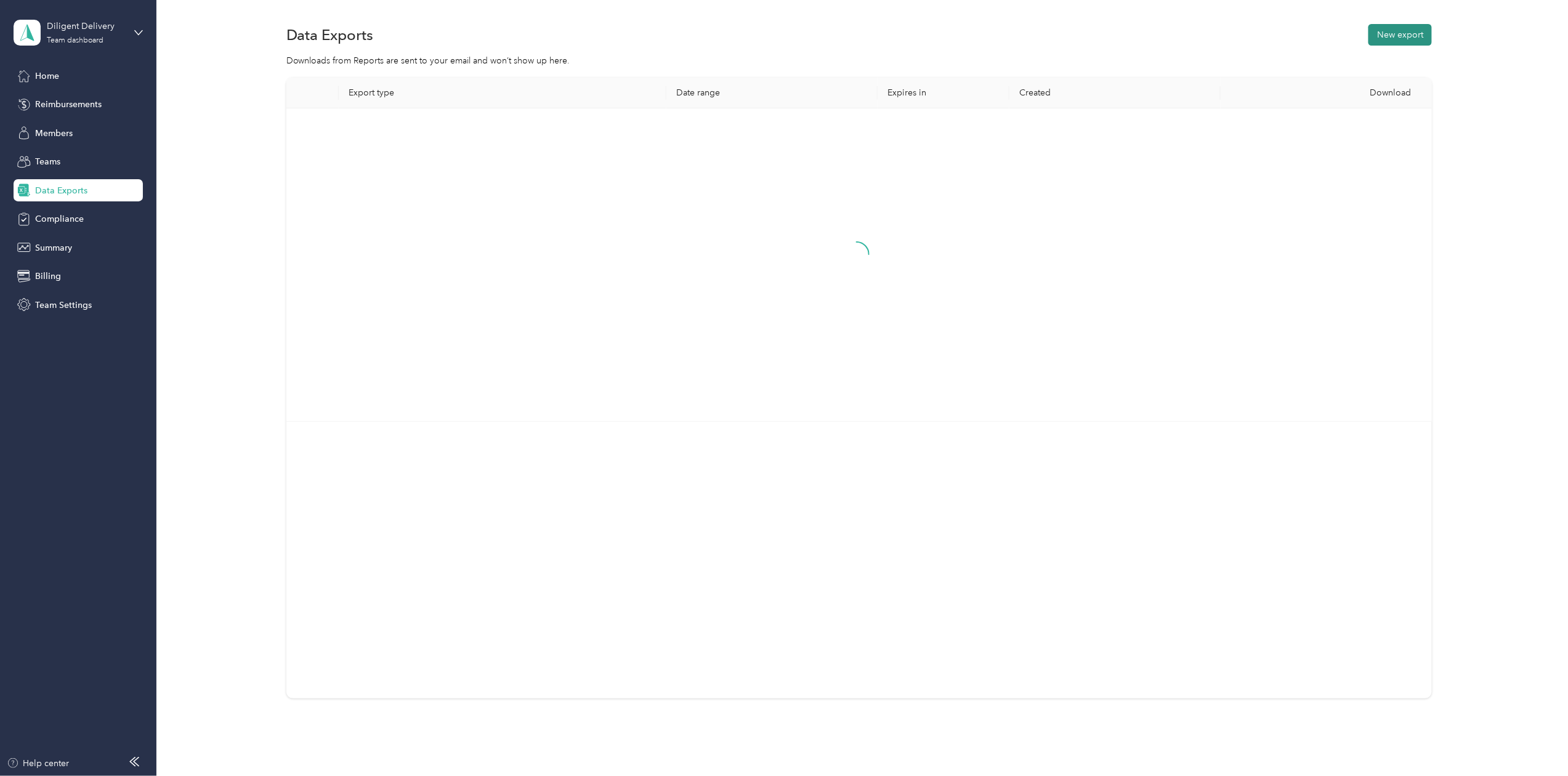
click at [1386, 33] on button "New export" at bounding box center [1400, 35] width 64 height 21
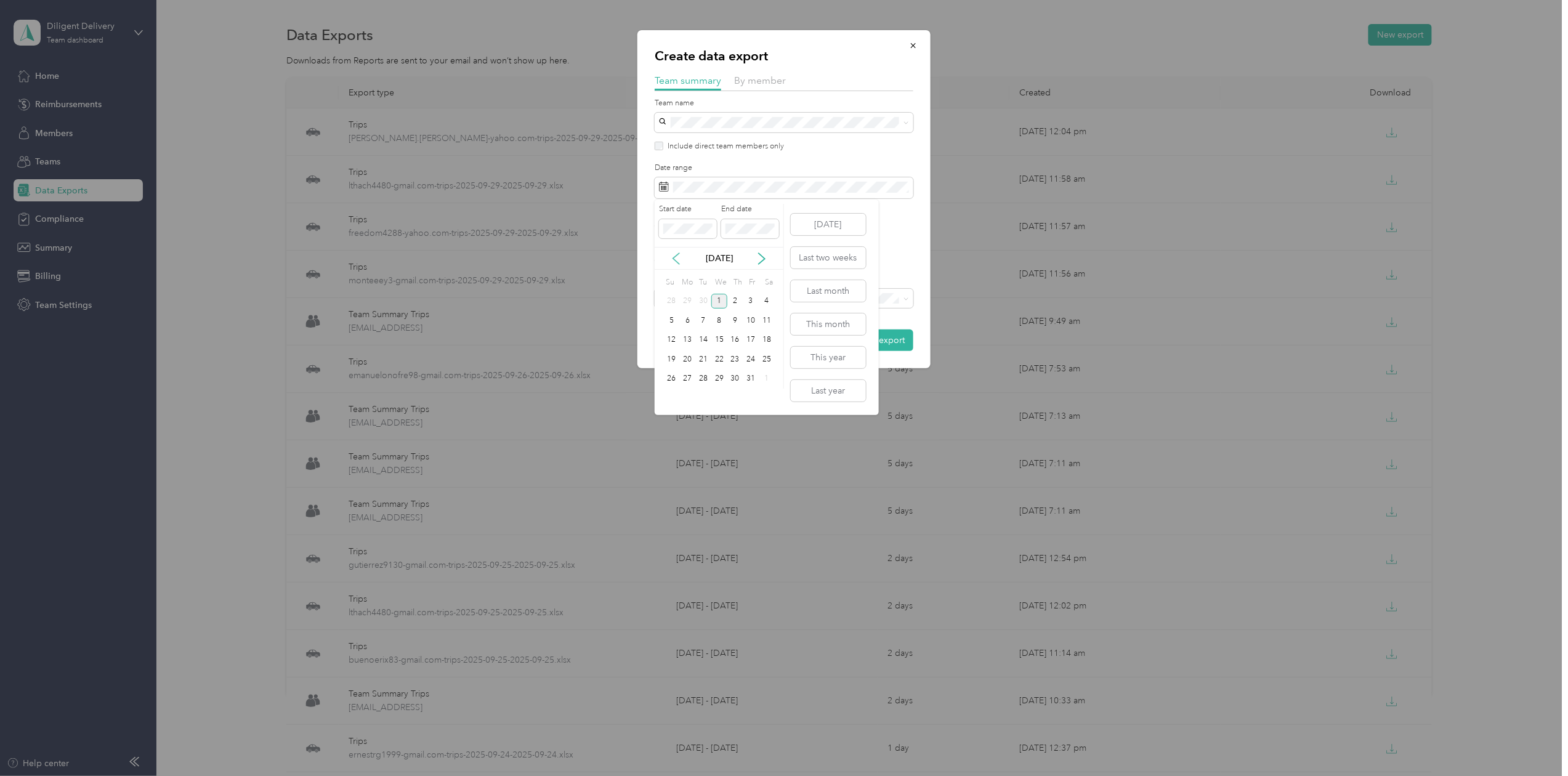
click at [673, 254] on icon at bounding box center [676, 259] width 12 height 12
click at [701, 382] on div "30" at bounding box center [703, 378] width 16 height 15
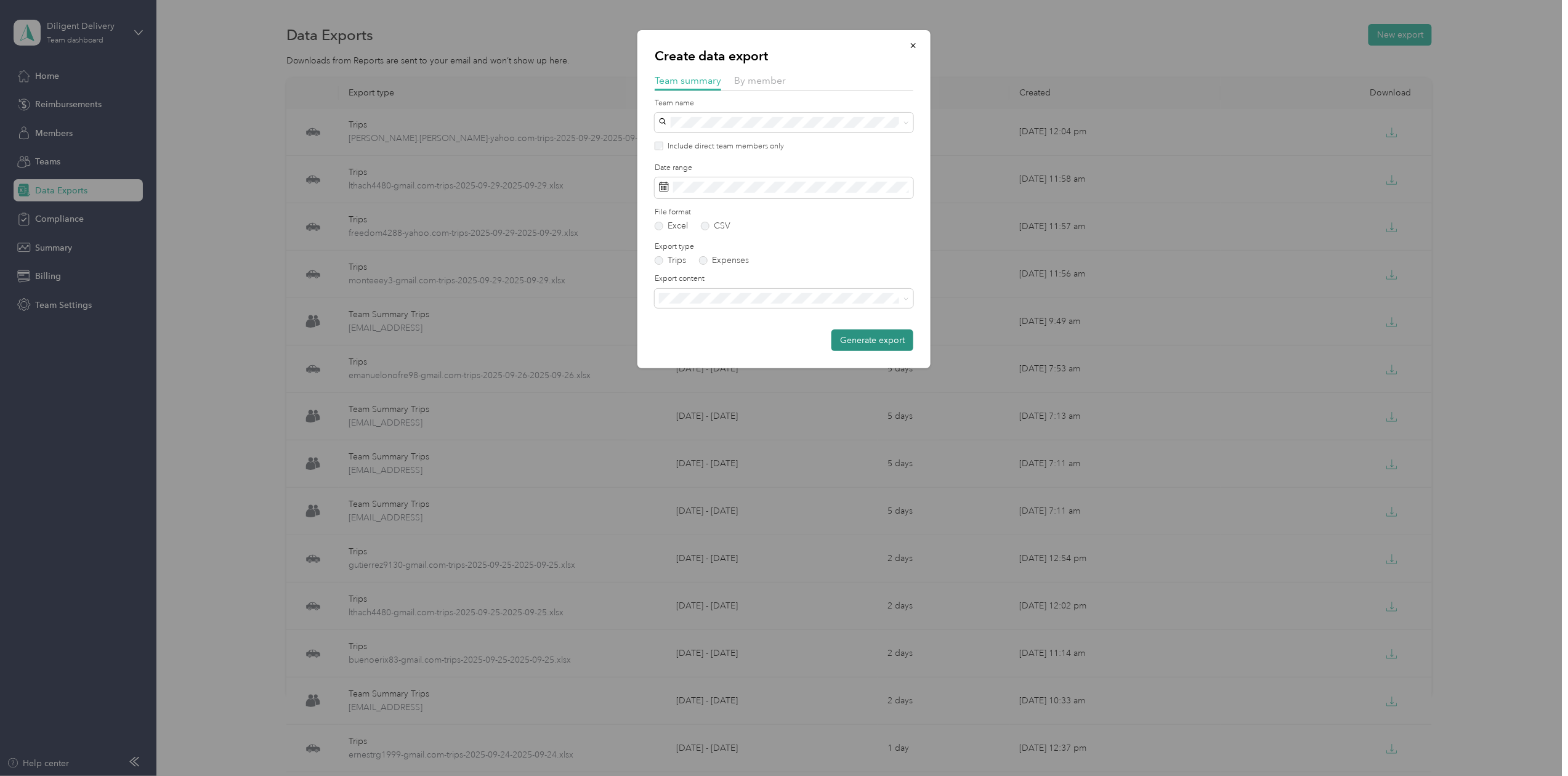
click at [876, 340] on button "Generate export" at bounding box center [873, 340] width 82 height 21
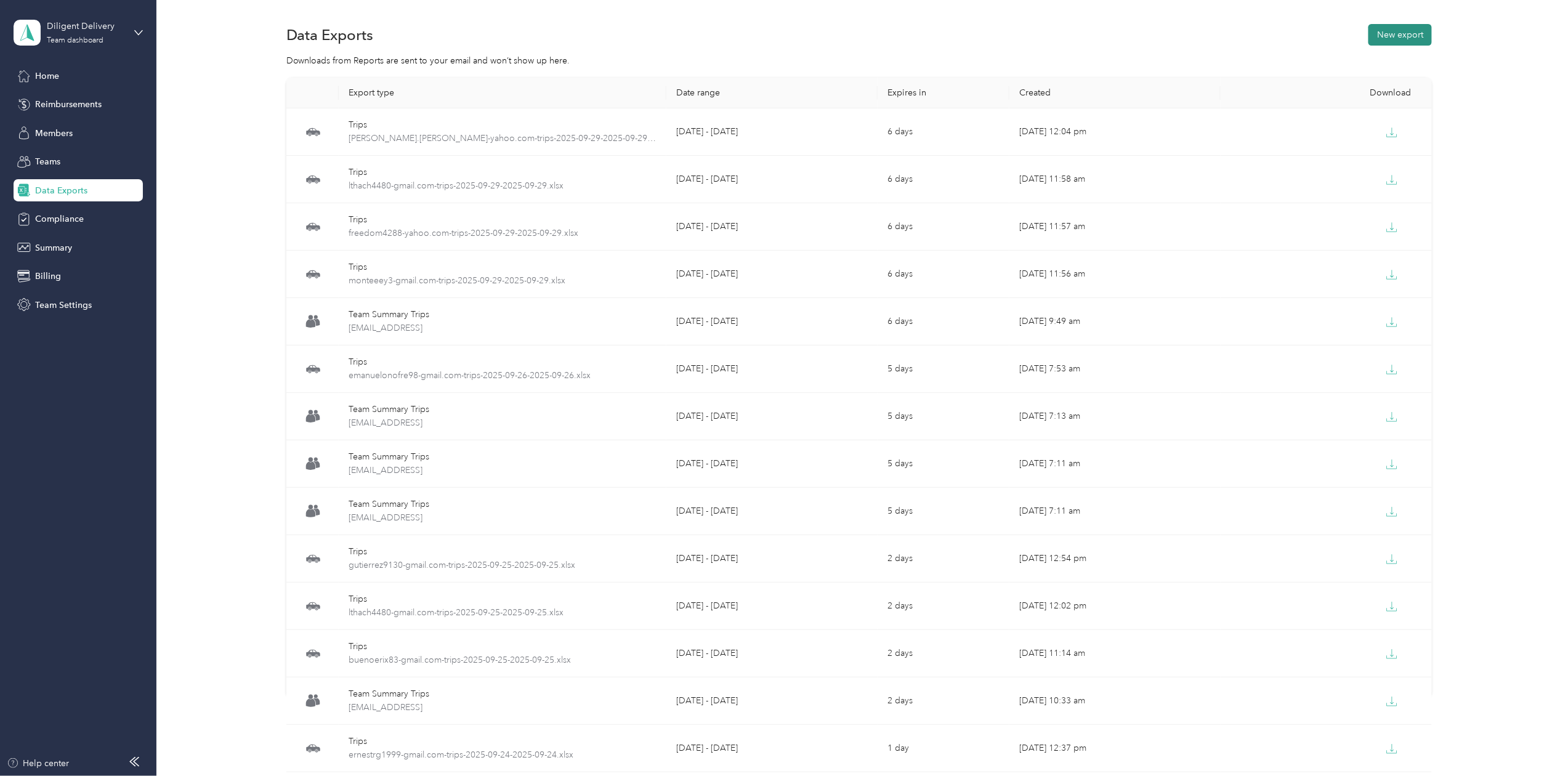
click at [1381, 35] on button "New export" at bounding box center [1400, 35] width 64 height 21
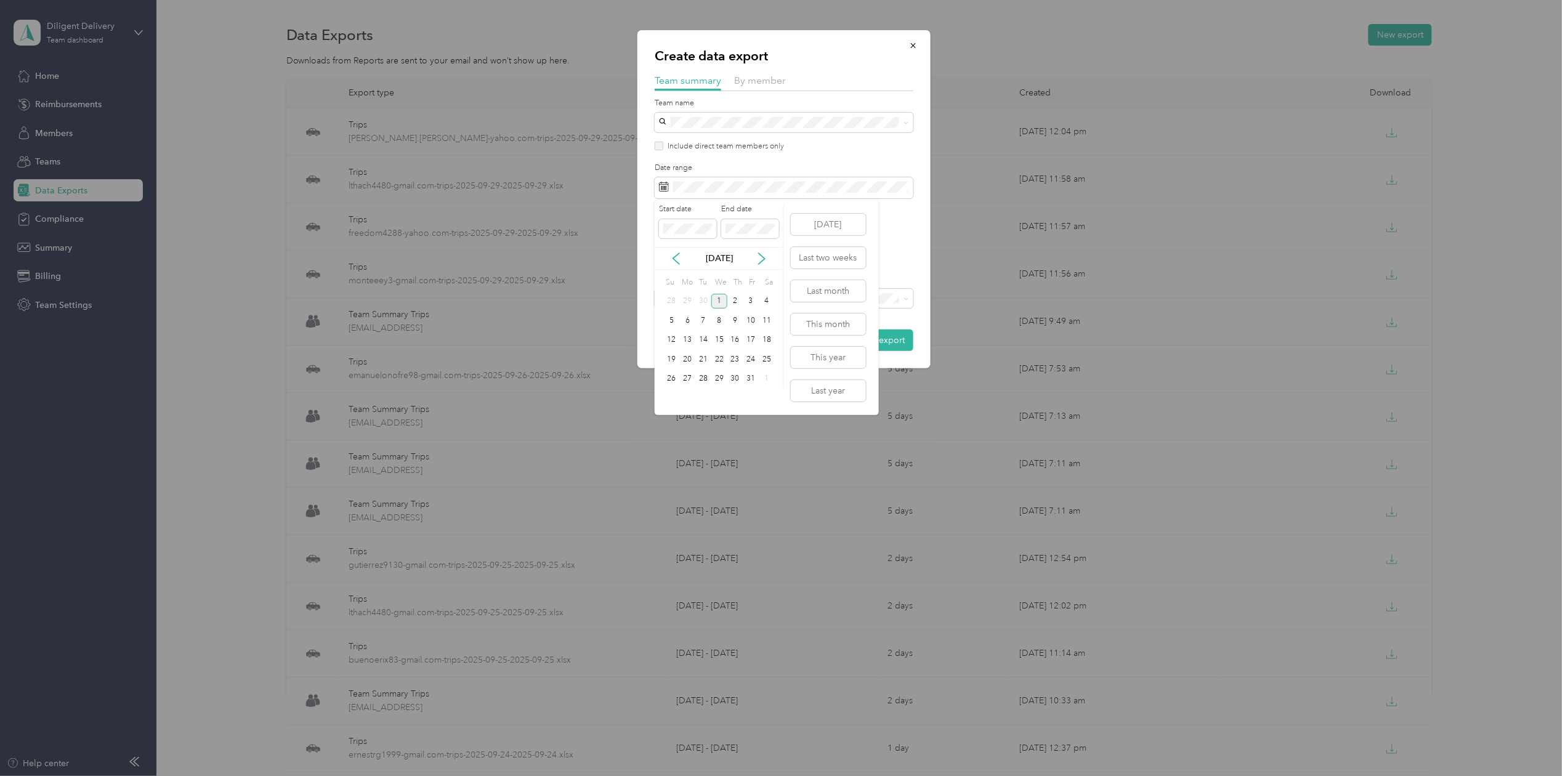
click at [676, 250] on div "[DATE]" at bounding box center [719, 258] width 129 height 23
click at [678, 259] on icon at bounding box center [676, 259] width 12 height 12
click at [703, 382] on div "30" at bounding box center [703, 378] width 16 height 15
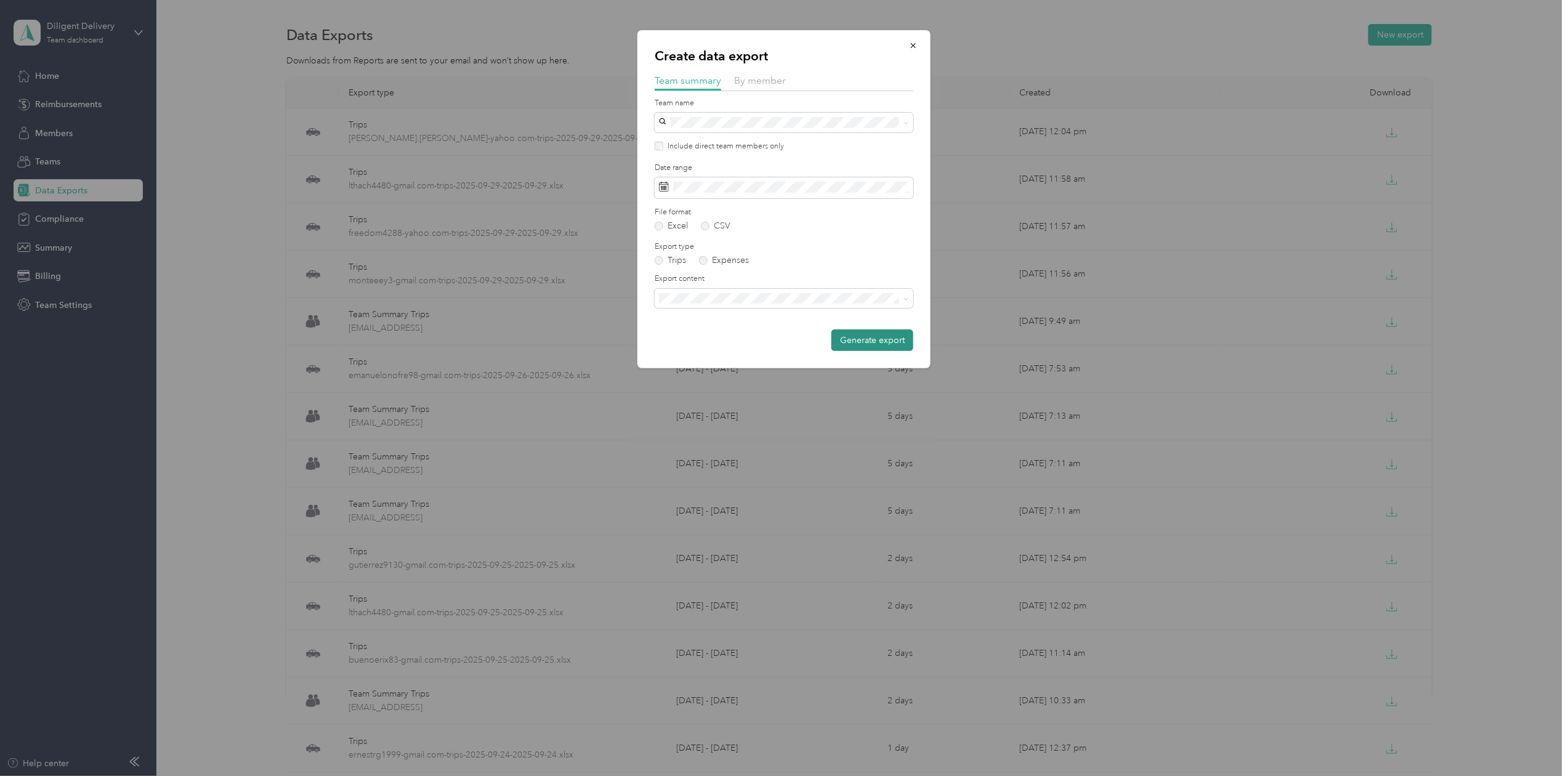
click at [854, 336] on button "Generate export" at bounding box center [873, 340] width 82 height 21
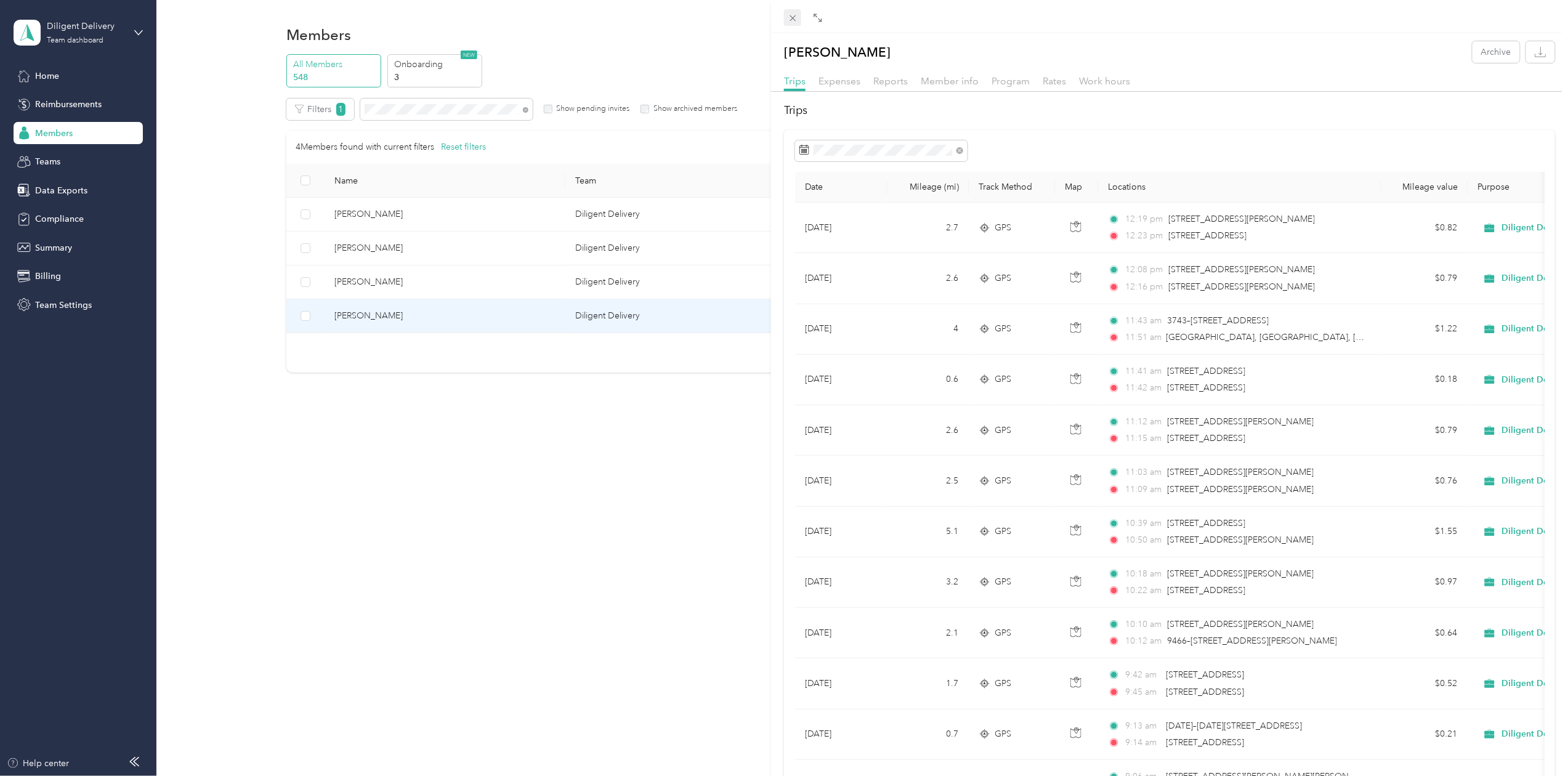
click at [791, 19] on icon at bounding box center [793, 18] width 11 height 11
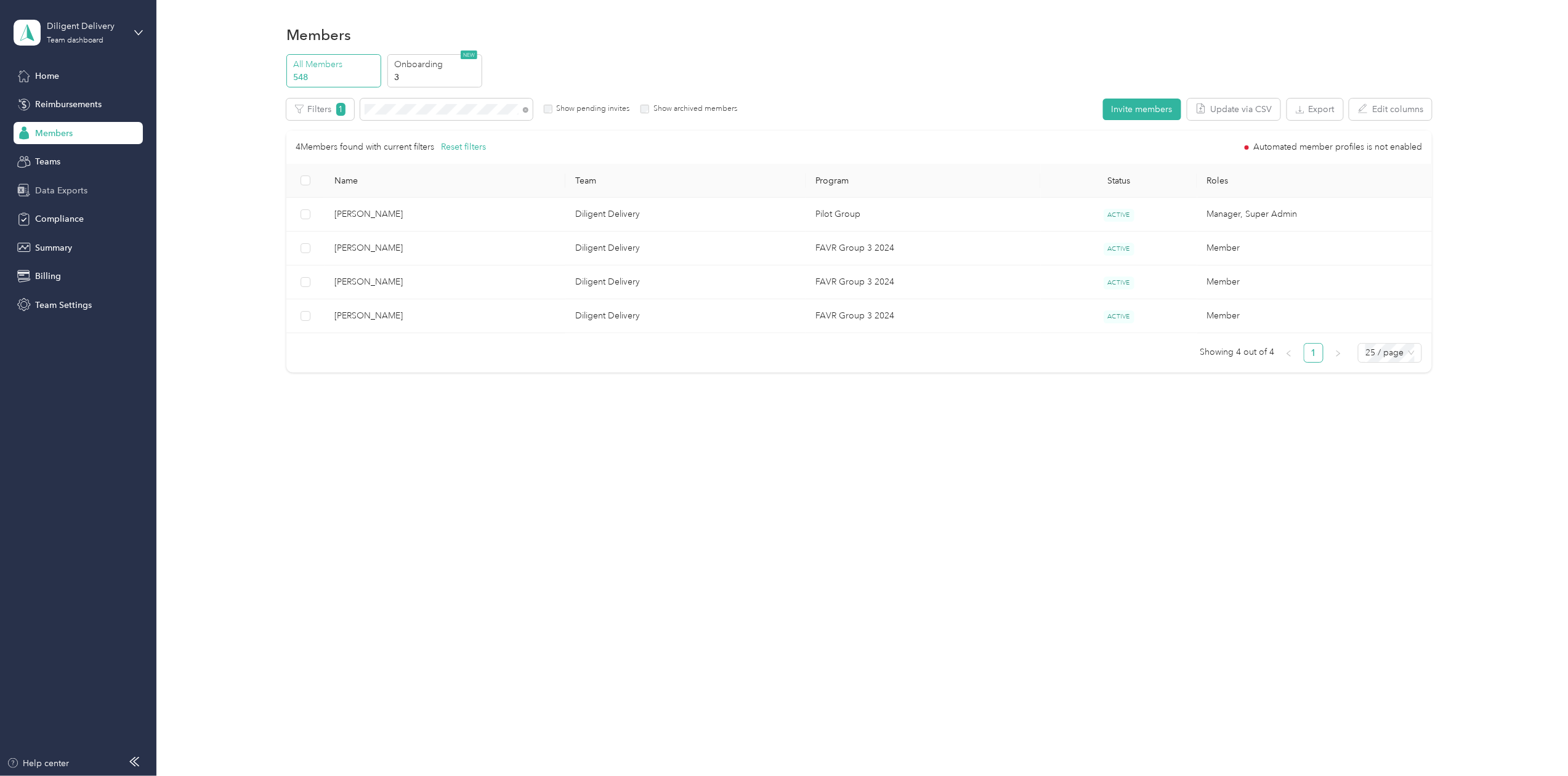
click at [70, 184] on span "Data Exports" at bounding box center [62, 190] width 52 height 13
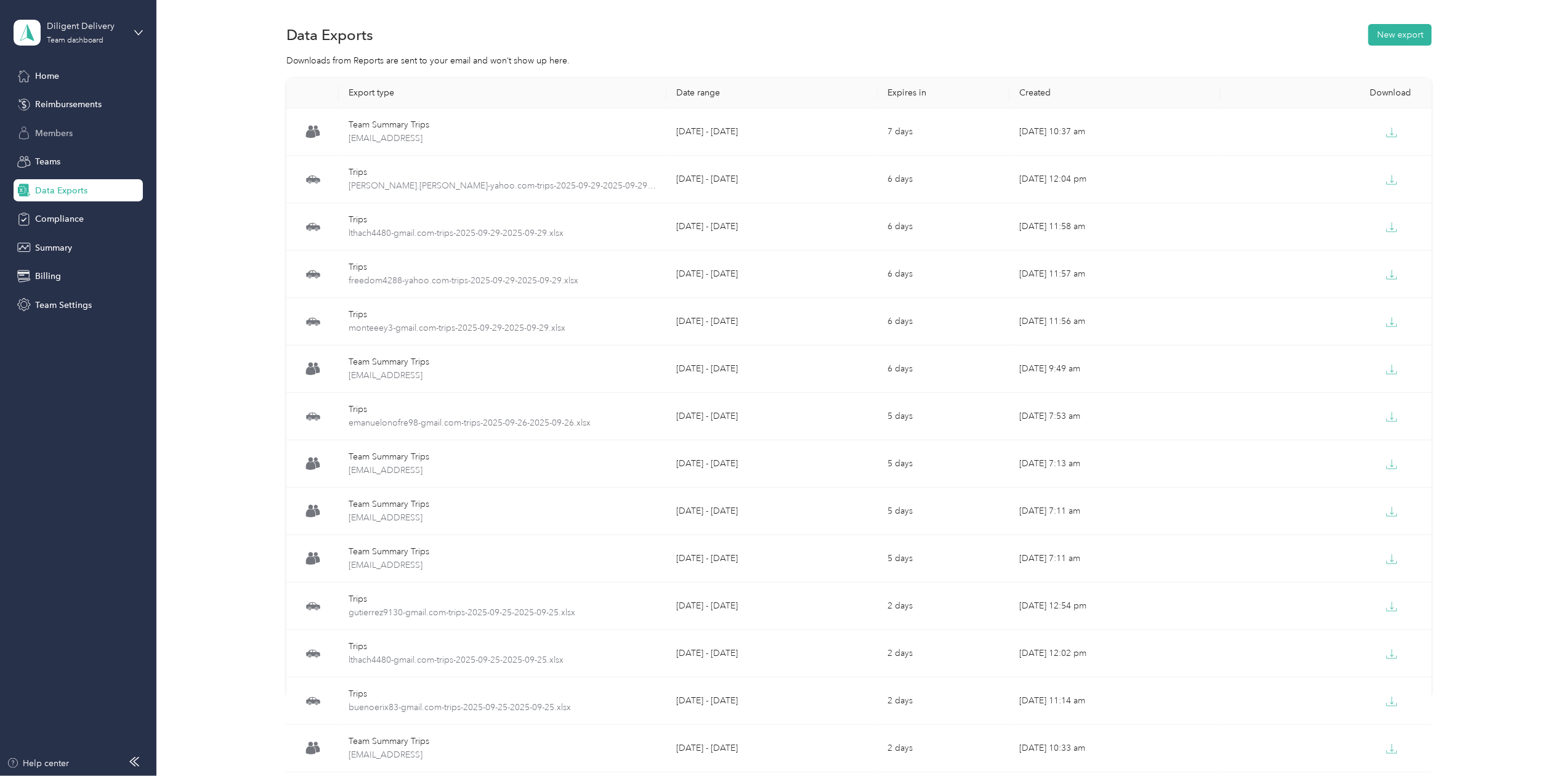
click at [50, 131] on span "Members" at bounding box center [54, 133] width 37 height 13
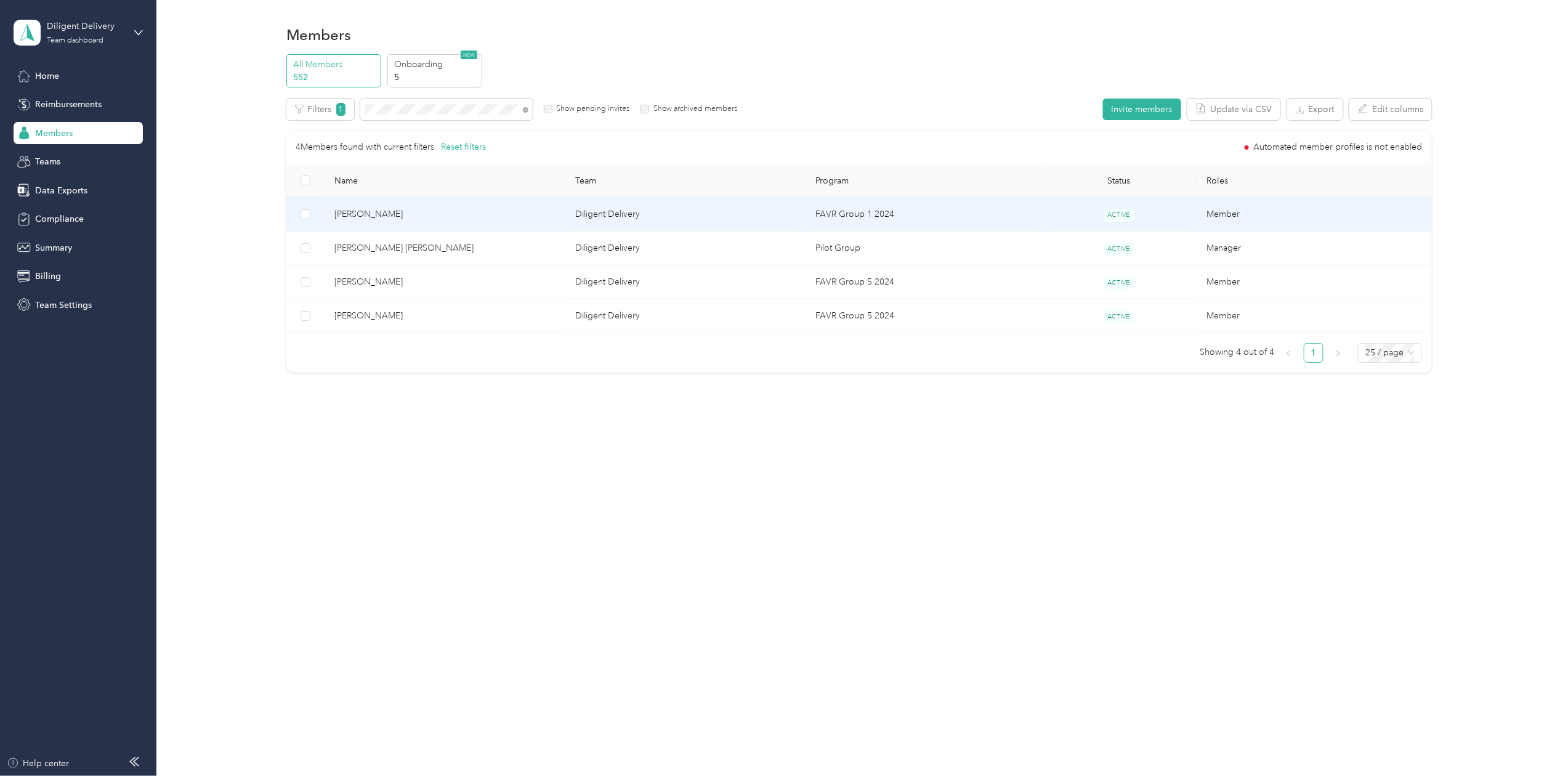
click at [363, 220] on span "[PERSON_NAME]" at bounding box center [445, 214] width 221 height 13
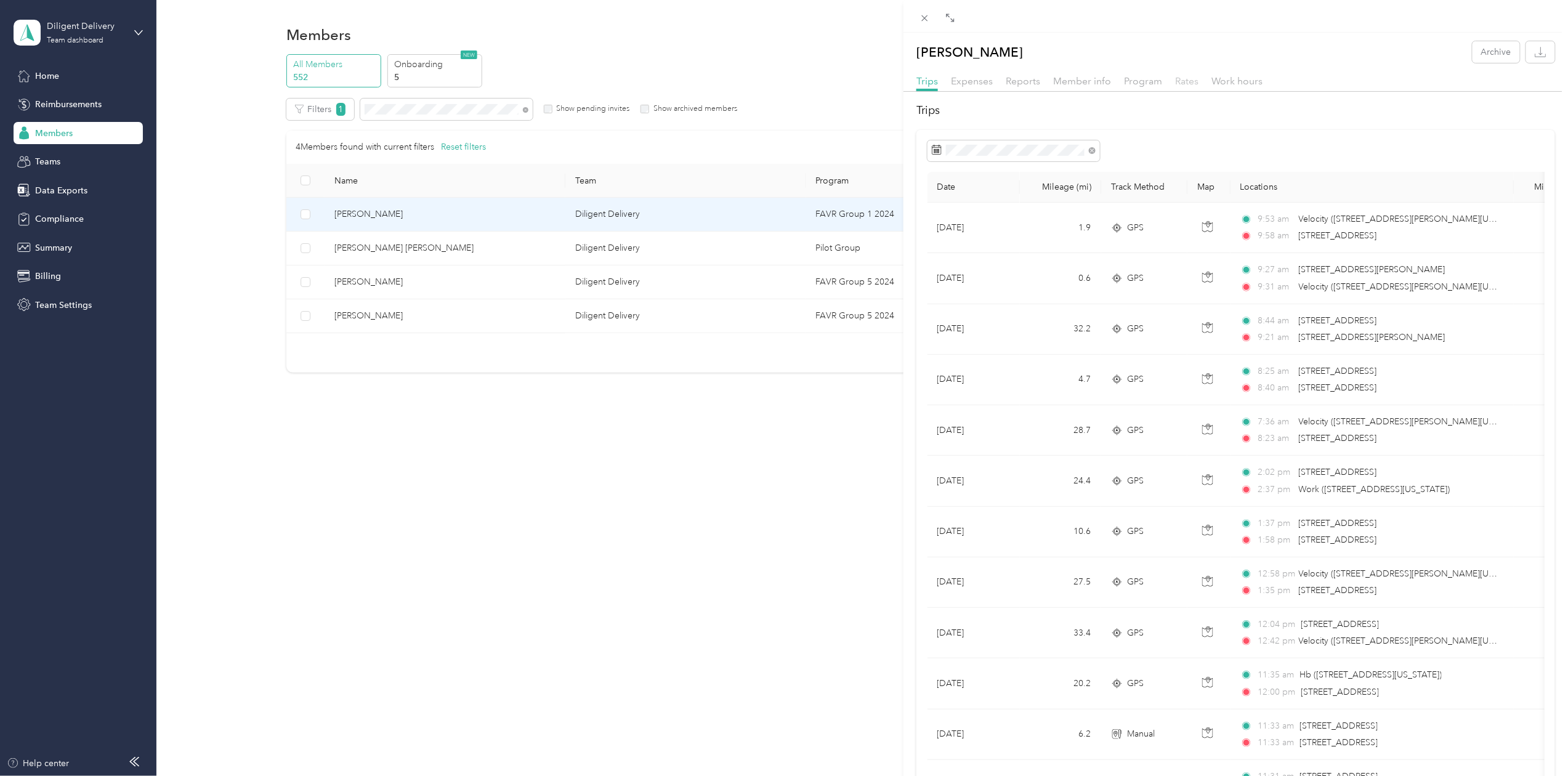
click at [1178, 82] on span "Rates" at bounding box center [1187, 81] width 23 height 12
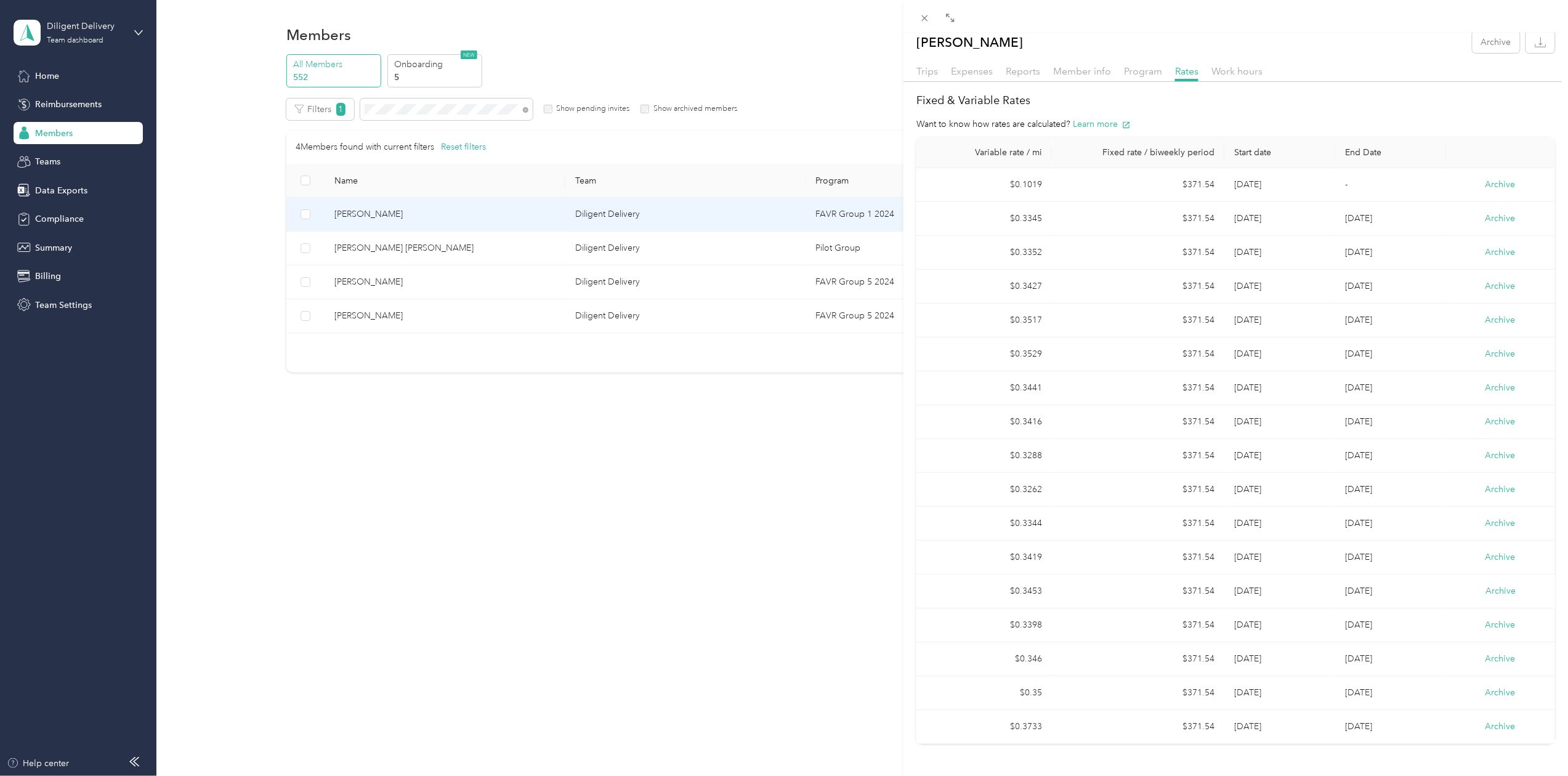
scroll to position [26, 0]
click at [924, 66] on span "Trips" at bounding box center [927, 72] width 21 height 12
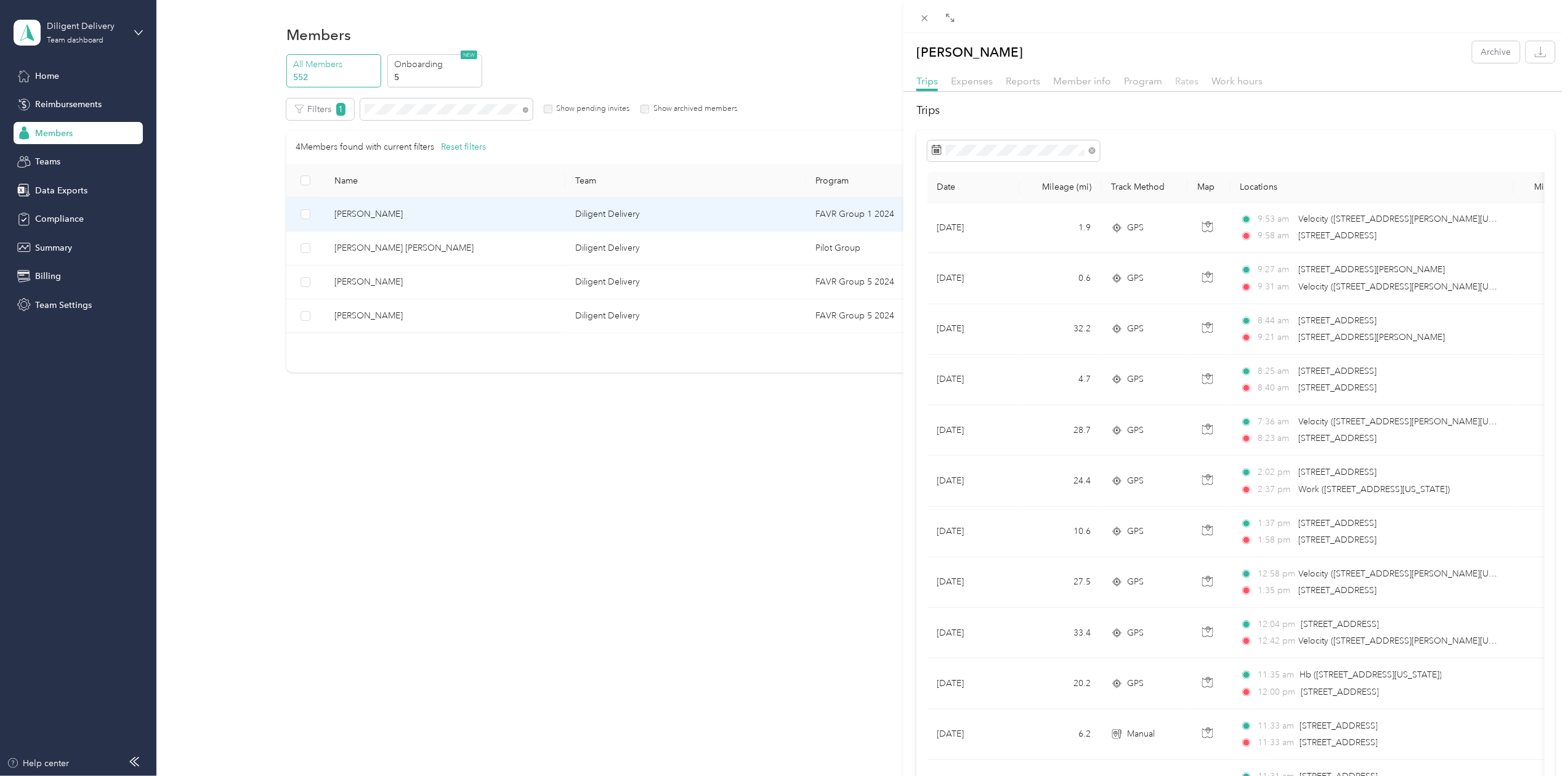
click at [1180, 78] on span "Rates" at bounding box center [1187, 81] width 23 height 12
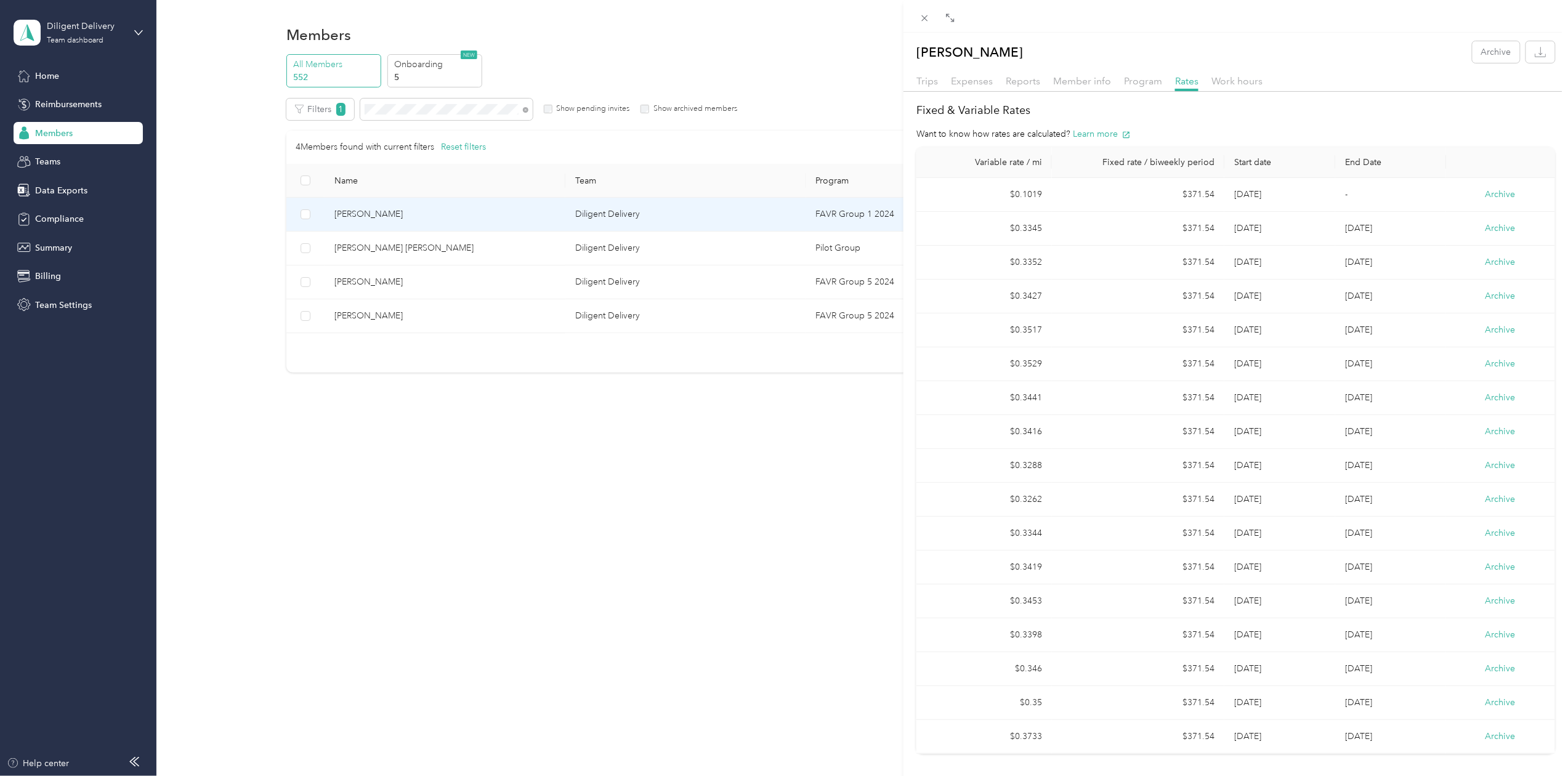
click at [415, 106] on div "[PERSON_NAME] Archive Trips Expenses Reports Member info Program Rates Work hou…" at bounding box center [784, 388] width 1568 height 776
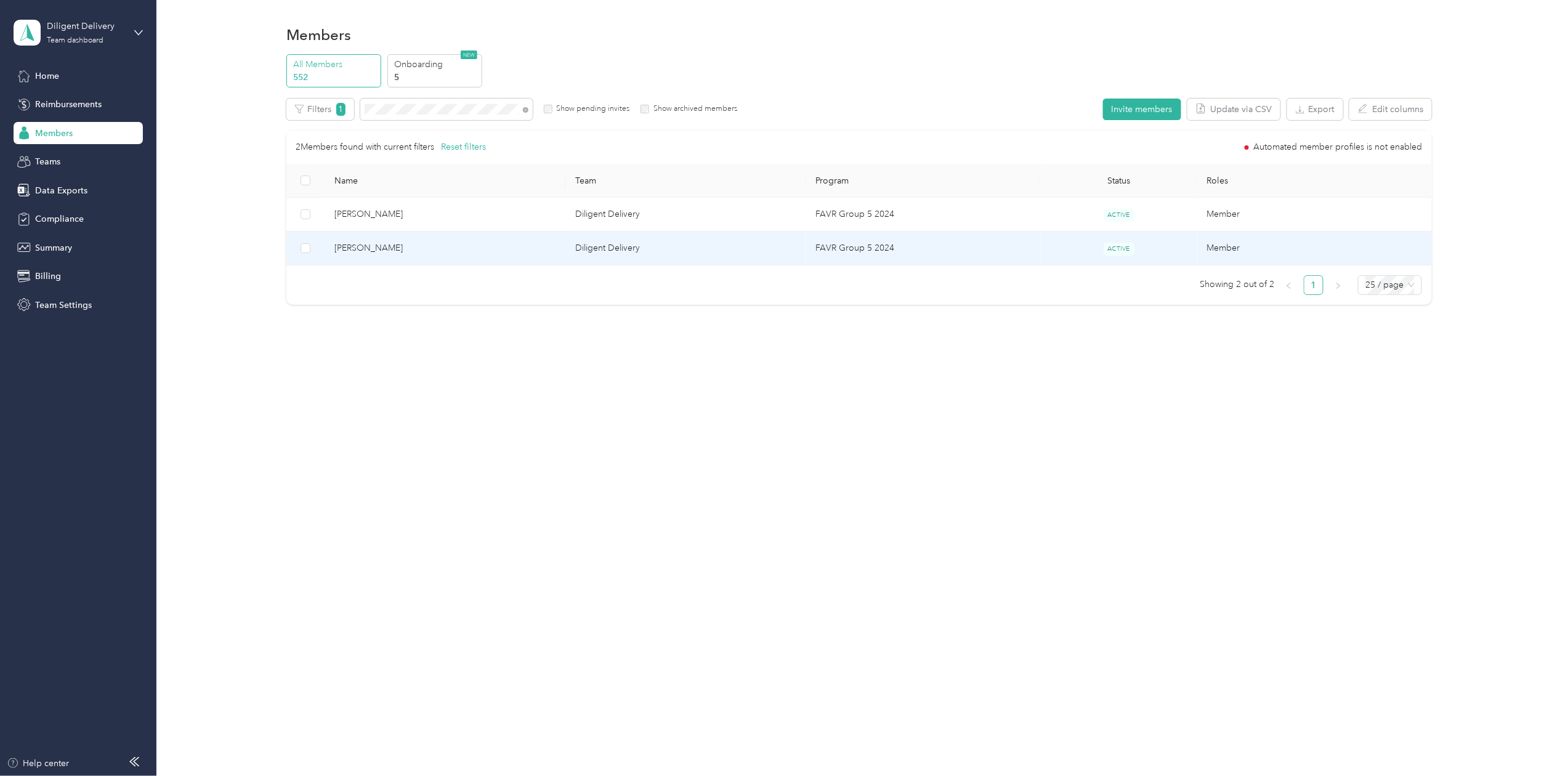
click at [348, 254] on span "[PERSON_NAME]" at bounding box center [445, 248] width 221 height 13
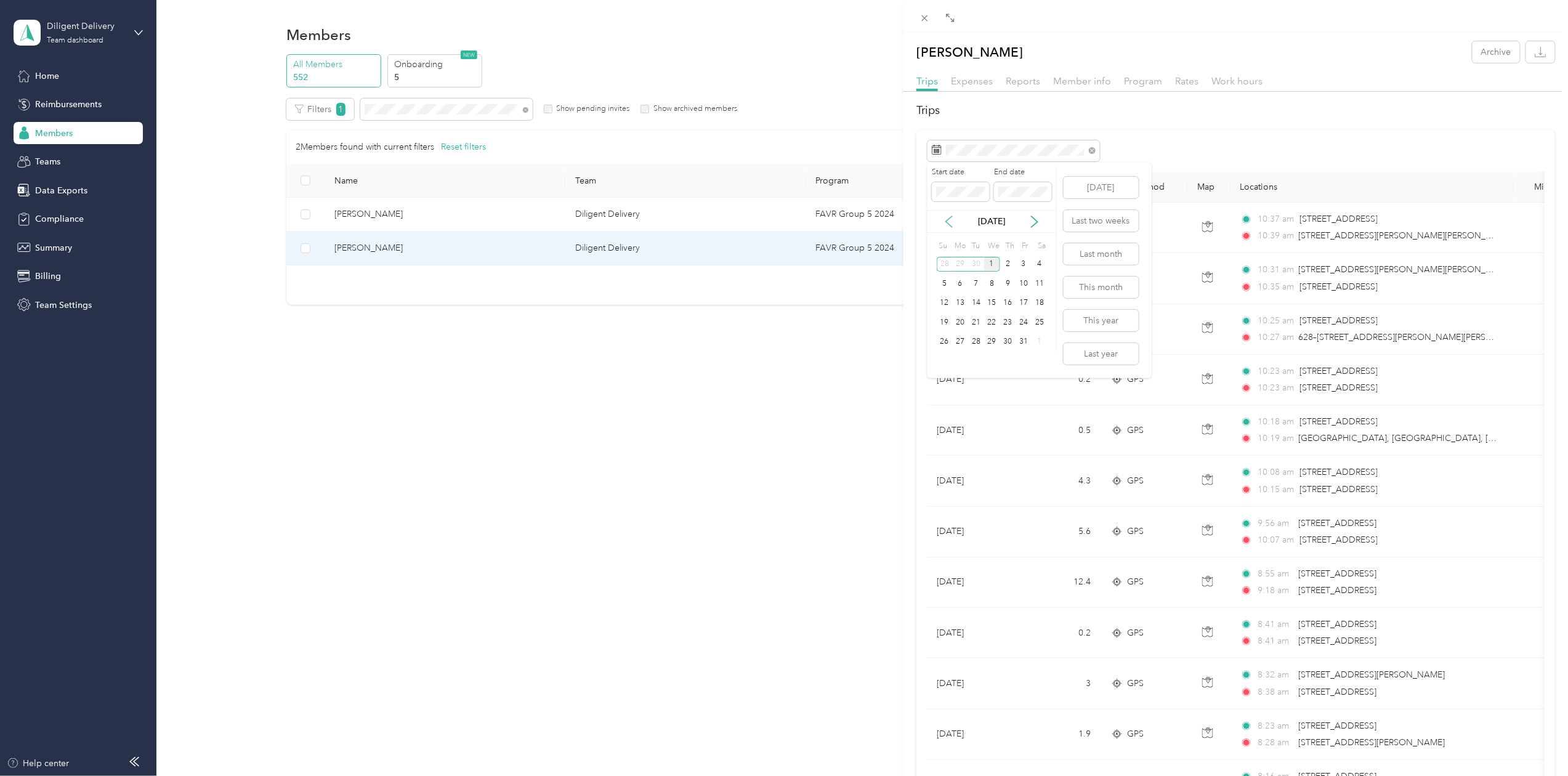
click at [954, 223] on icon at bounding box center [949, 221] width 12 height 12
click at [1182, 82] on span "Rates" at bounding box center [1187, 81] width 23 height 12
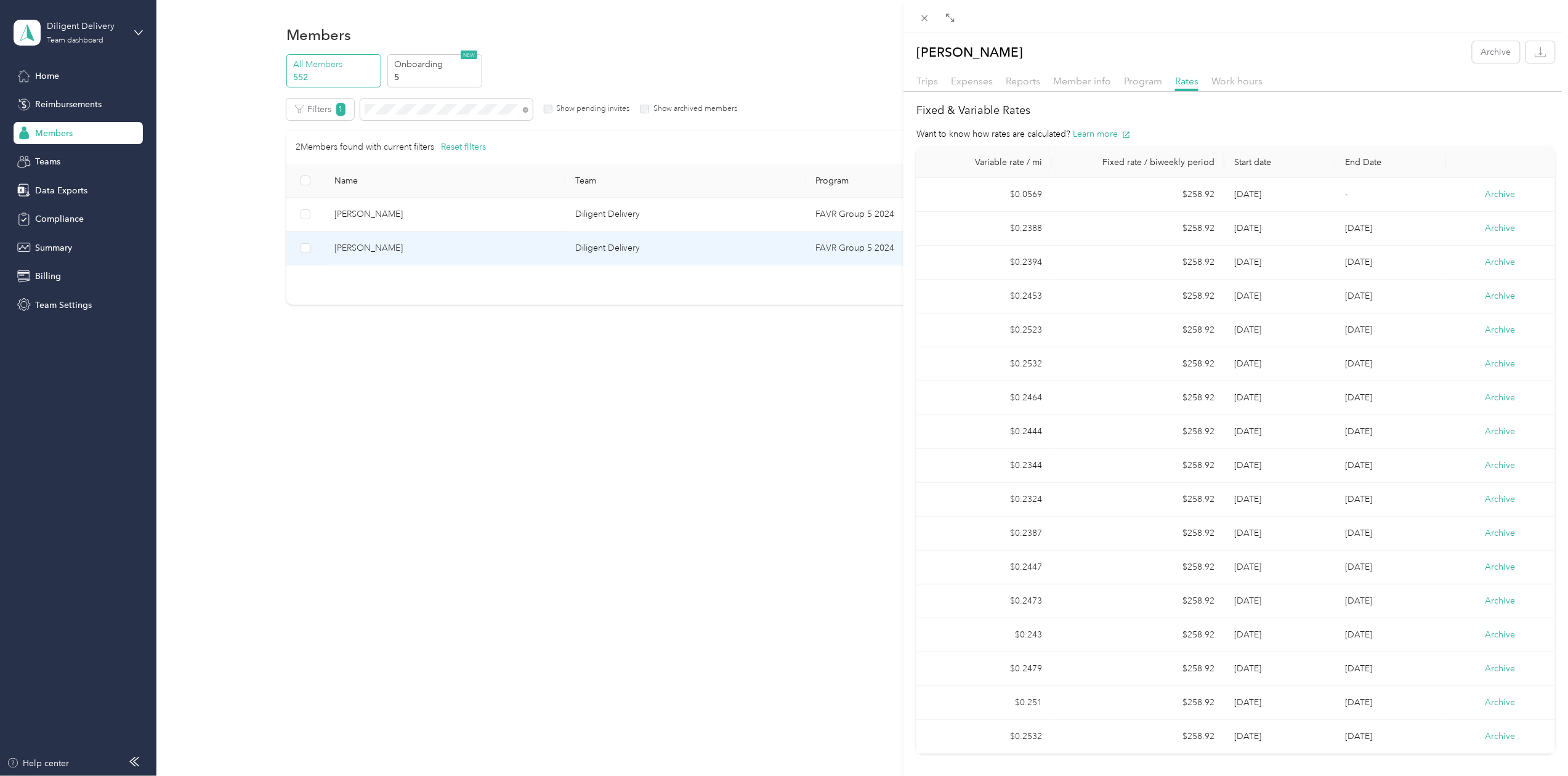
click at [388, 111] on div "[PERSON_NAME] Archive Trips Expenses Reports Member info Program Rates Work hou…" at bounding box center [784, 388] width 1568 height 776
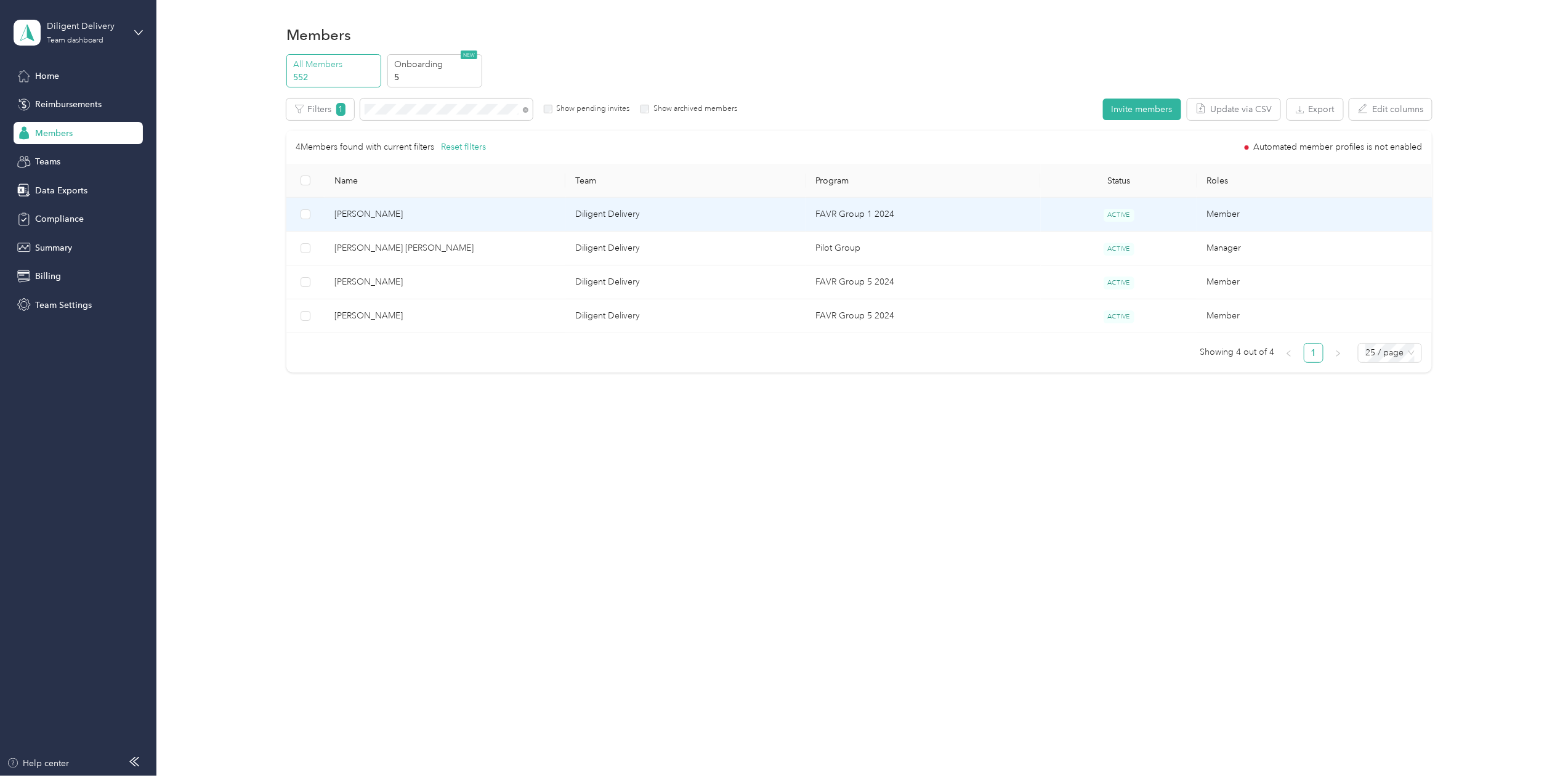
click at [370, 208] on span "[PERSON_NAME]" at bounding box center [445, 214] width 221 height 13
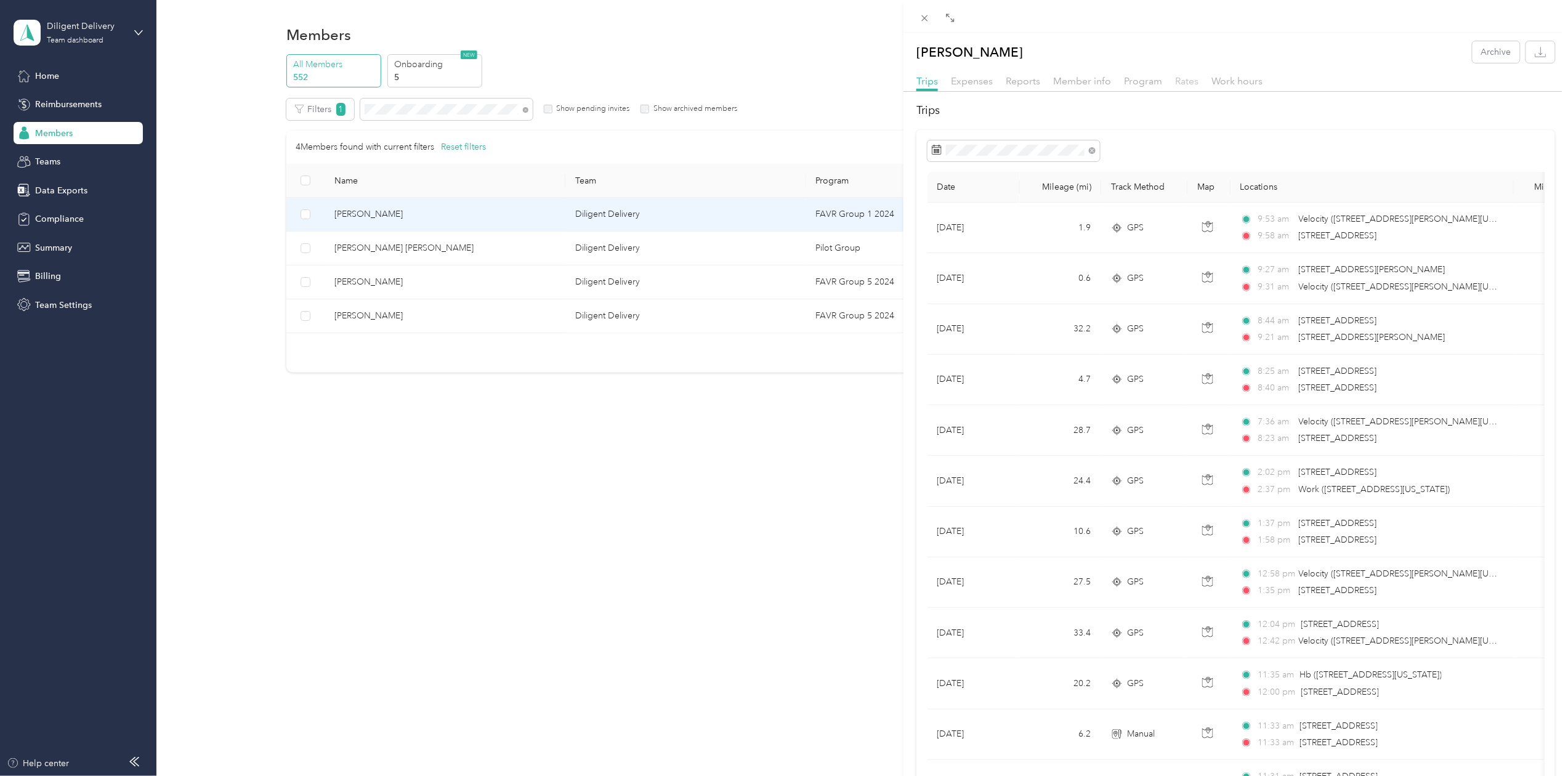
click at [1186, 82] on span "Rates" at bounding box center [1187, 81] width 23 height 12
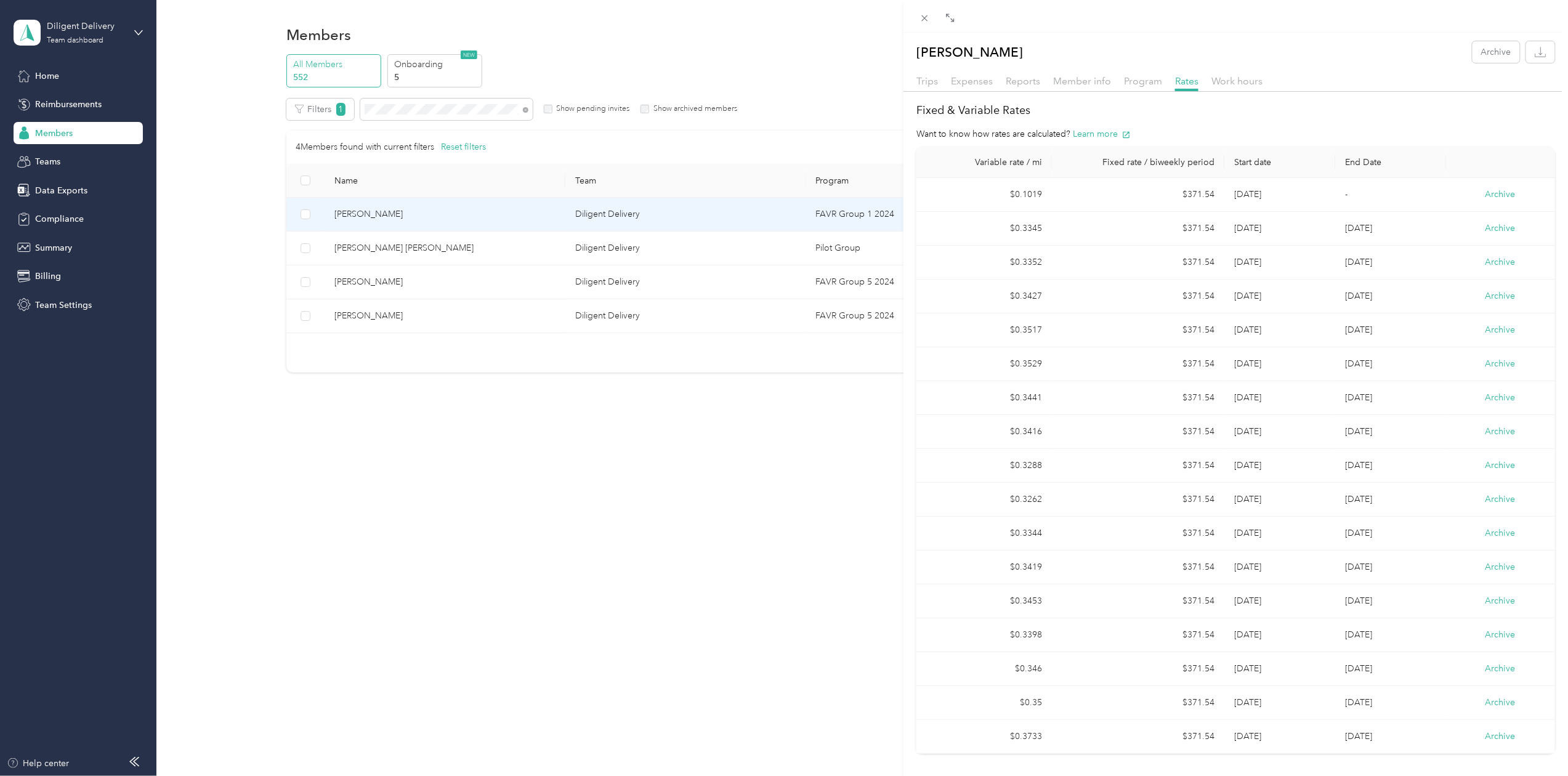
click at [67, 190] on div "[PERSON_NAME] Archive Trips Expenses Reports Member info Program Rates Work hou…" at bounding box center [784, 388] width 1568 height 776
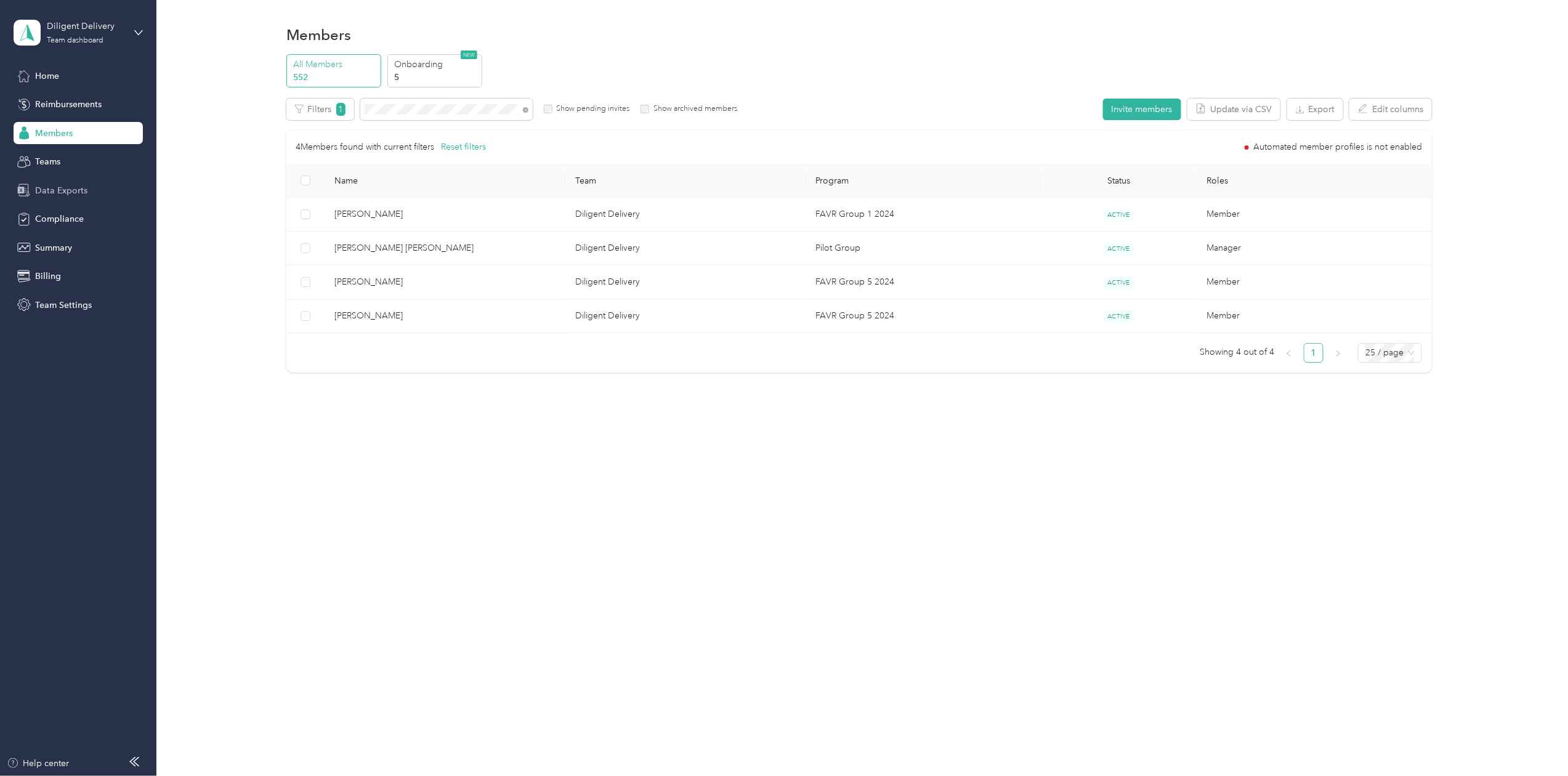
click at [68, 190] on span "Data Exports" at bounding box center [62, 190] width 52 height 13
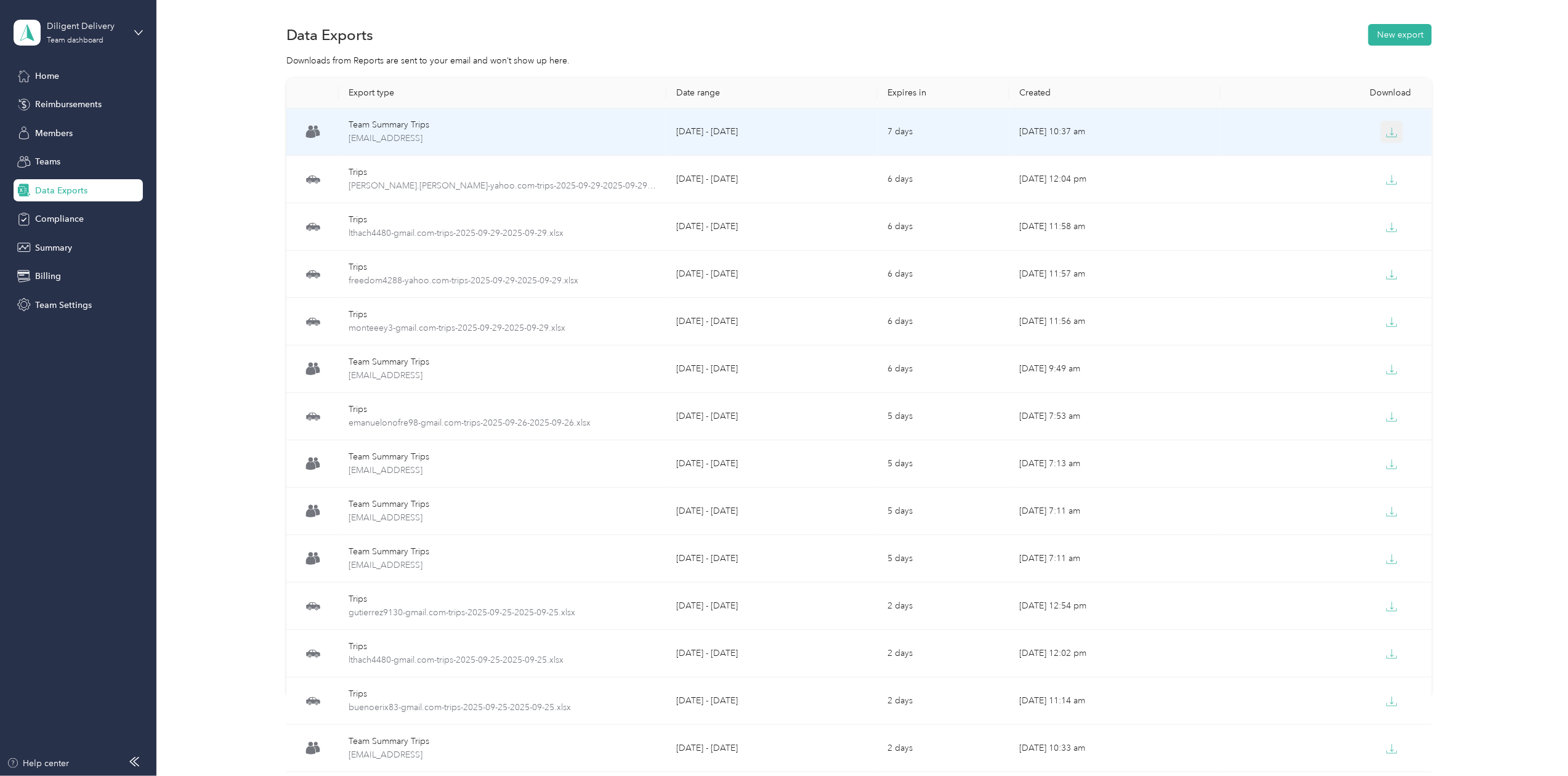
click at [1381, 134] on button "button" at bounding box center [1391, 132] width 22 height 22
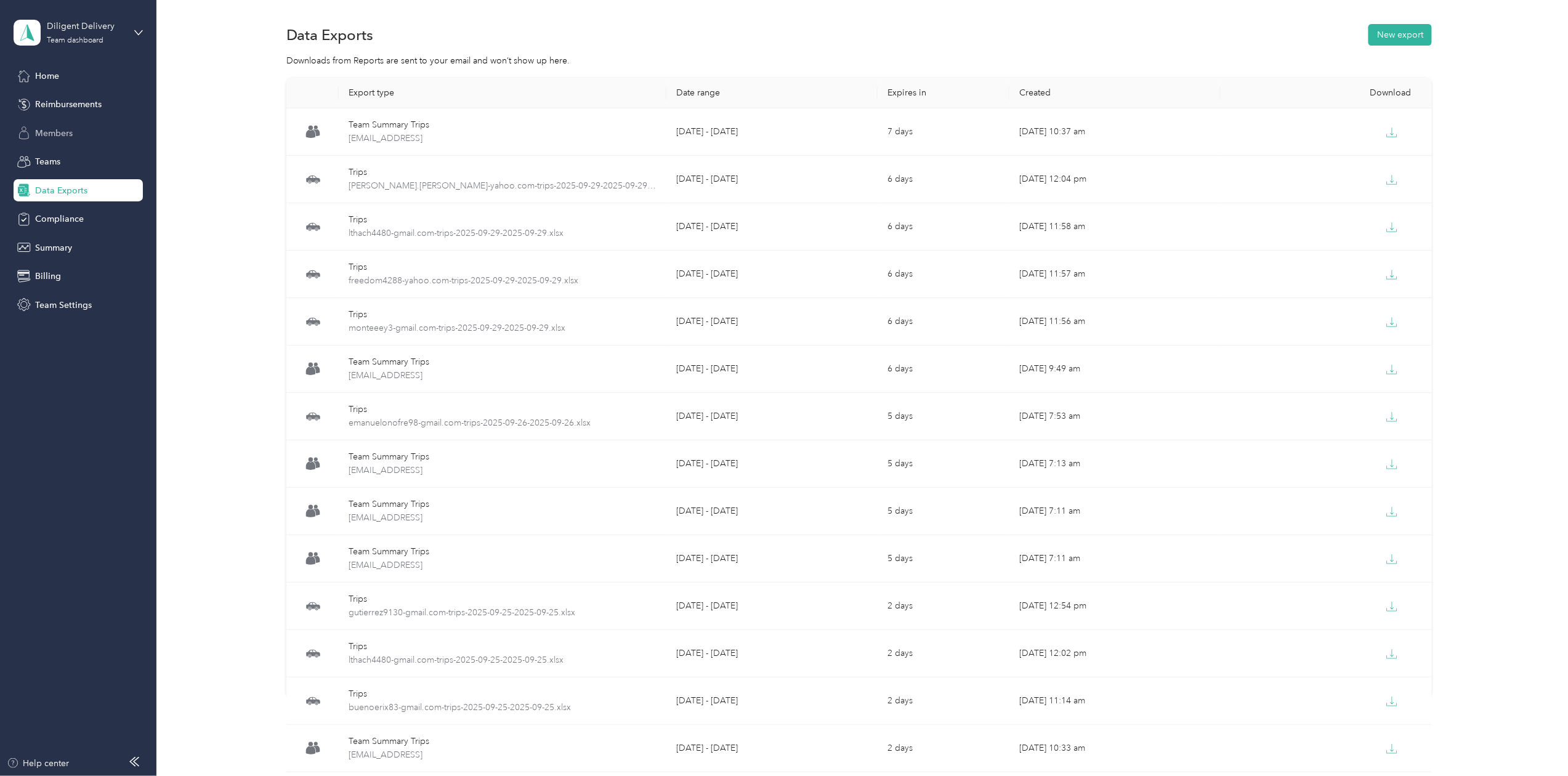
drag, startPoint x: 45, startPoint y: 122, endPoint x: 100, endPoint y: 140, distance: 57.9
click at [45, 122] on div "Members" at bounding box center [78, 132] width 129 height 22
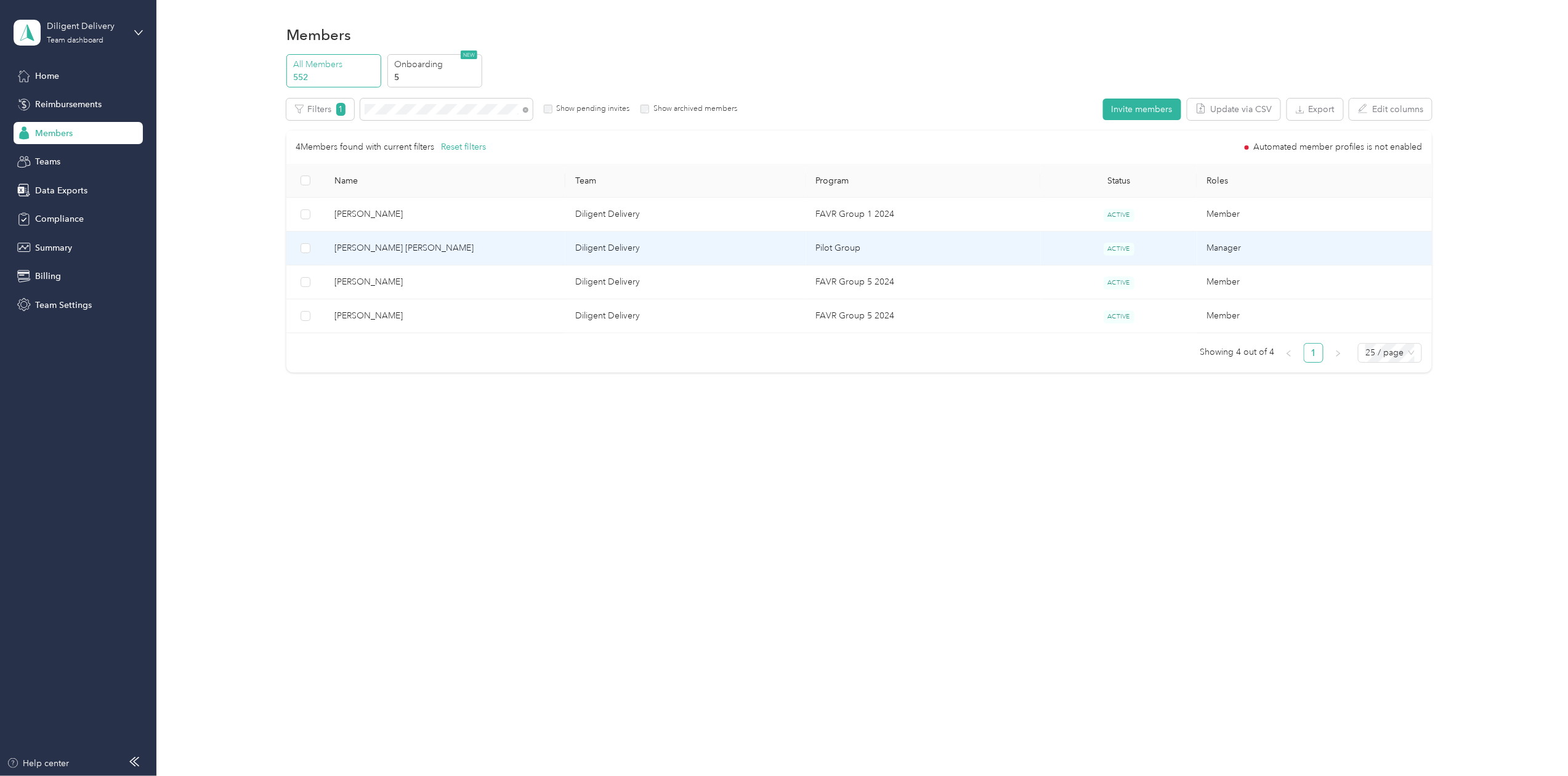
click at [362, 247] on span "[PERSON_NAME] [PERSON_NAME]" at bounding box center [445, 248] width 221 height 13
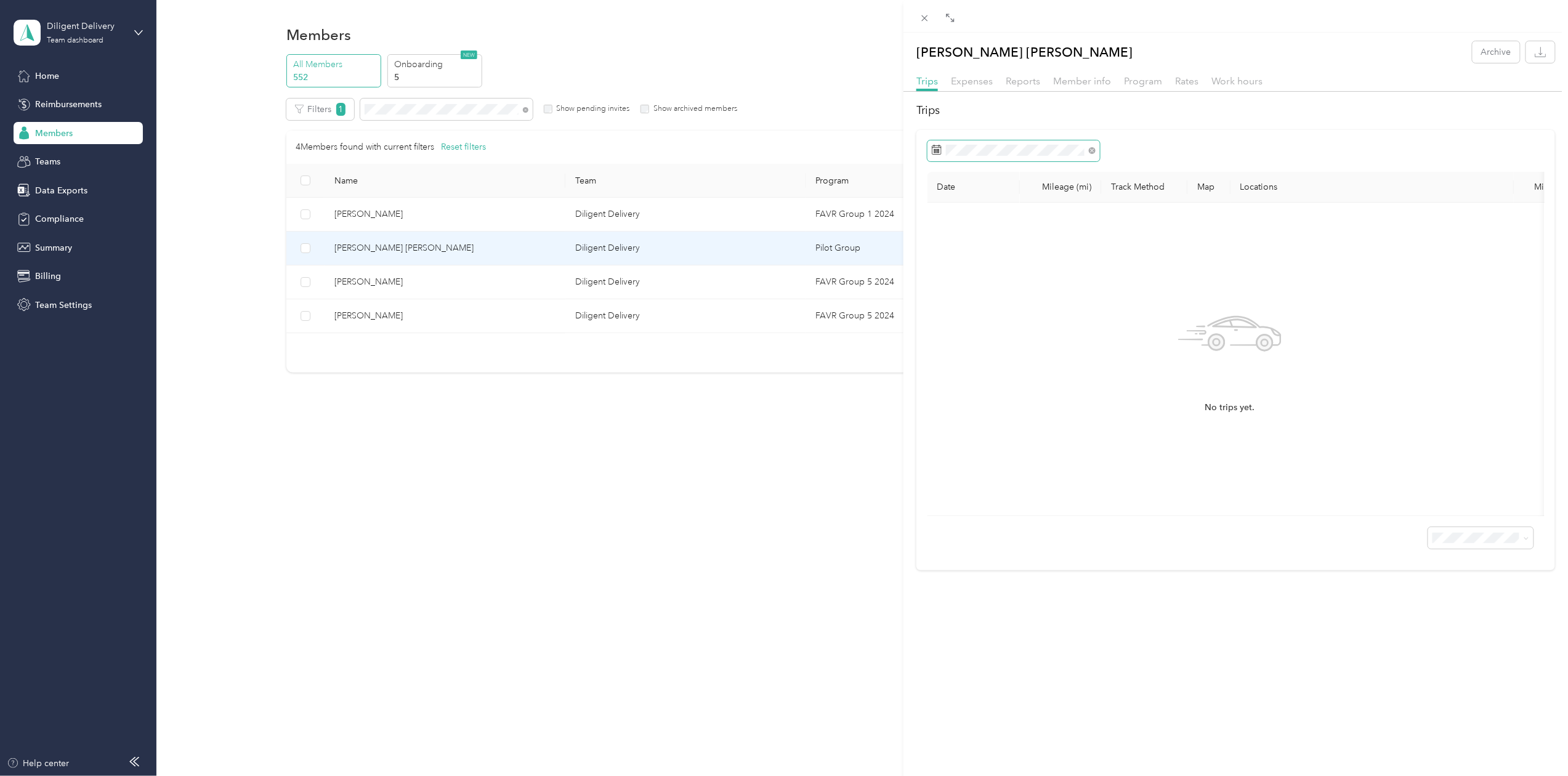
click at [945, 146] on span at bounding box center [1014, 150] width 173 height 21
click at [939, 223] on div "[DATE]" at bounding box center [992, 221] width 129 height 13
click at [947, 222] on icon at bounding box center [949, 221] width 6 height 11
click at [976, 346] on div "30" at bounding box center [976, 342] width 16 height 15
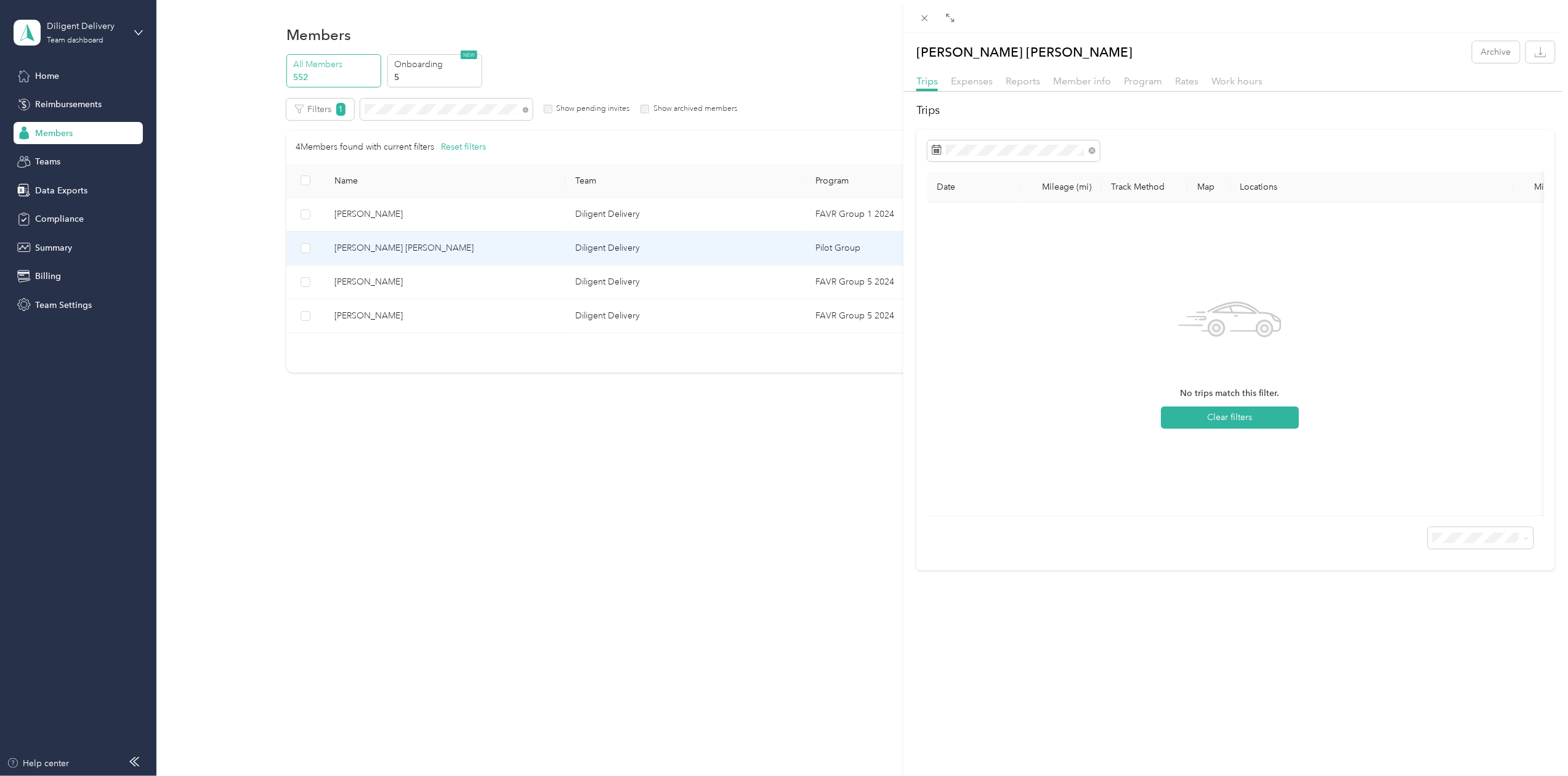
click at [395, 213] on div "[PERSON_NAME] [PERSON_NAME] Archive Trips Expenses Reports Member info Program …" at bounding box center [784, 388] width 1568 height 776
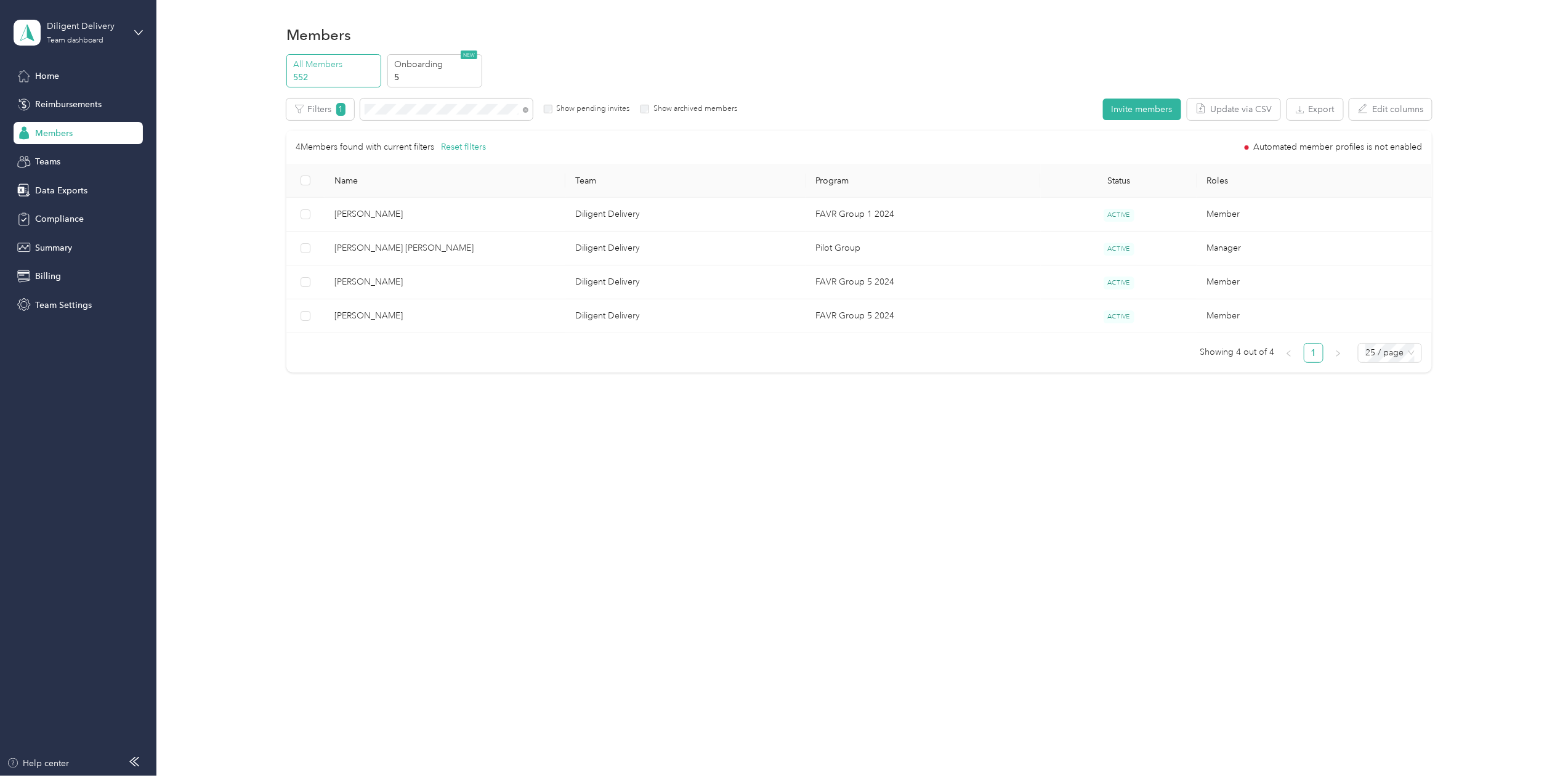
click at [395, 775] on div "Drag to resize Click to close [PERSON_NAME] [PERSON_NAME] Archive Trips Expense…" at bounding box center [781, 776] width 1562 height 0
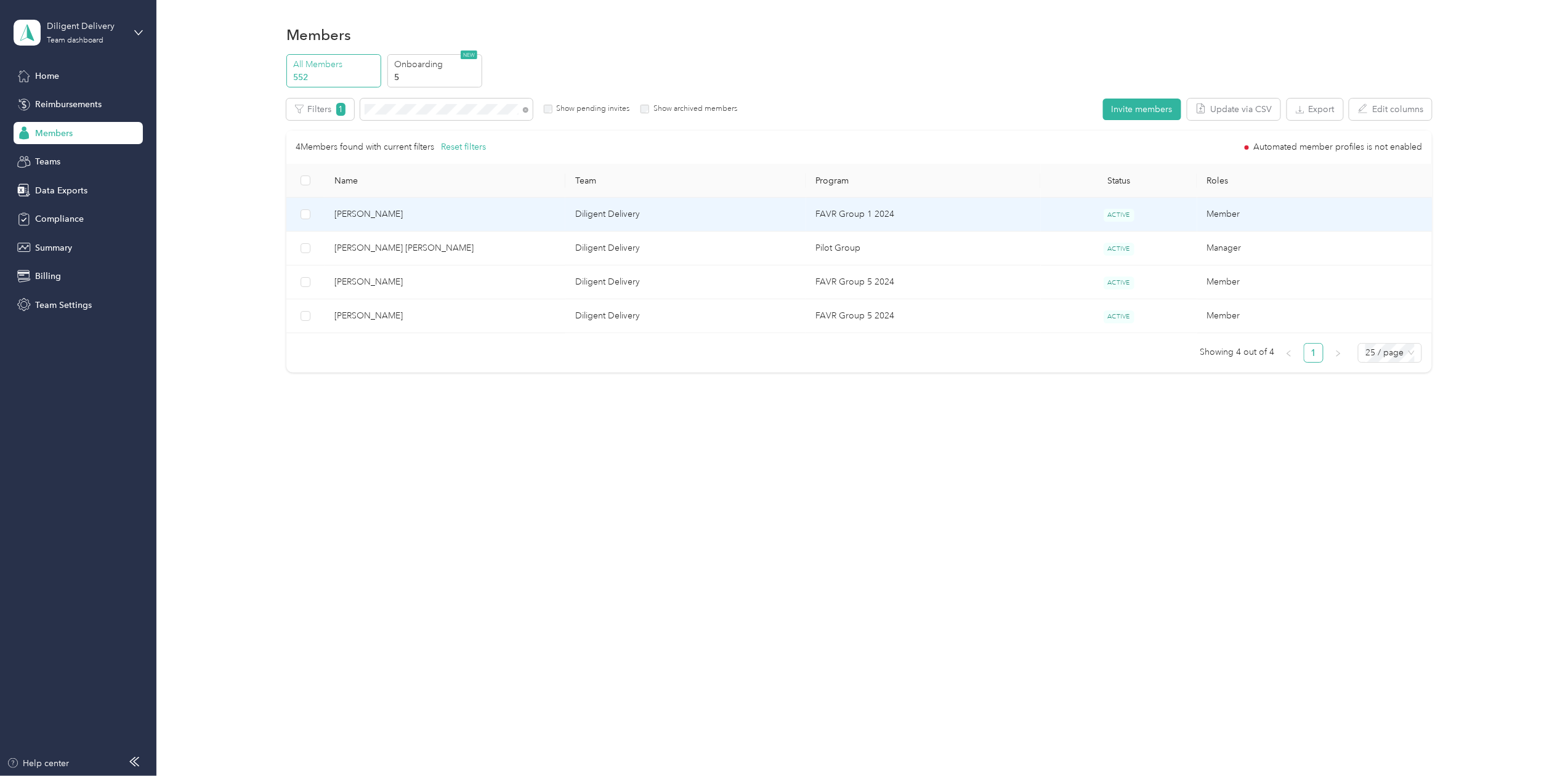
click at [384, 213] on span "[PERSON_NAME]" at bounding box center [445, 214] width 221 height 13
click at [384, 213] on div at bounding box center [784, 388] width 1568 height 776
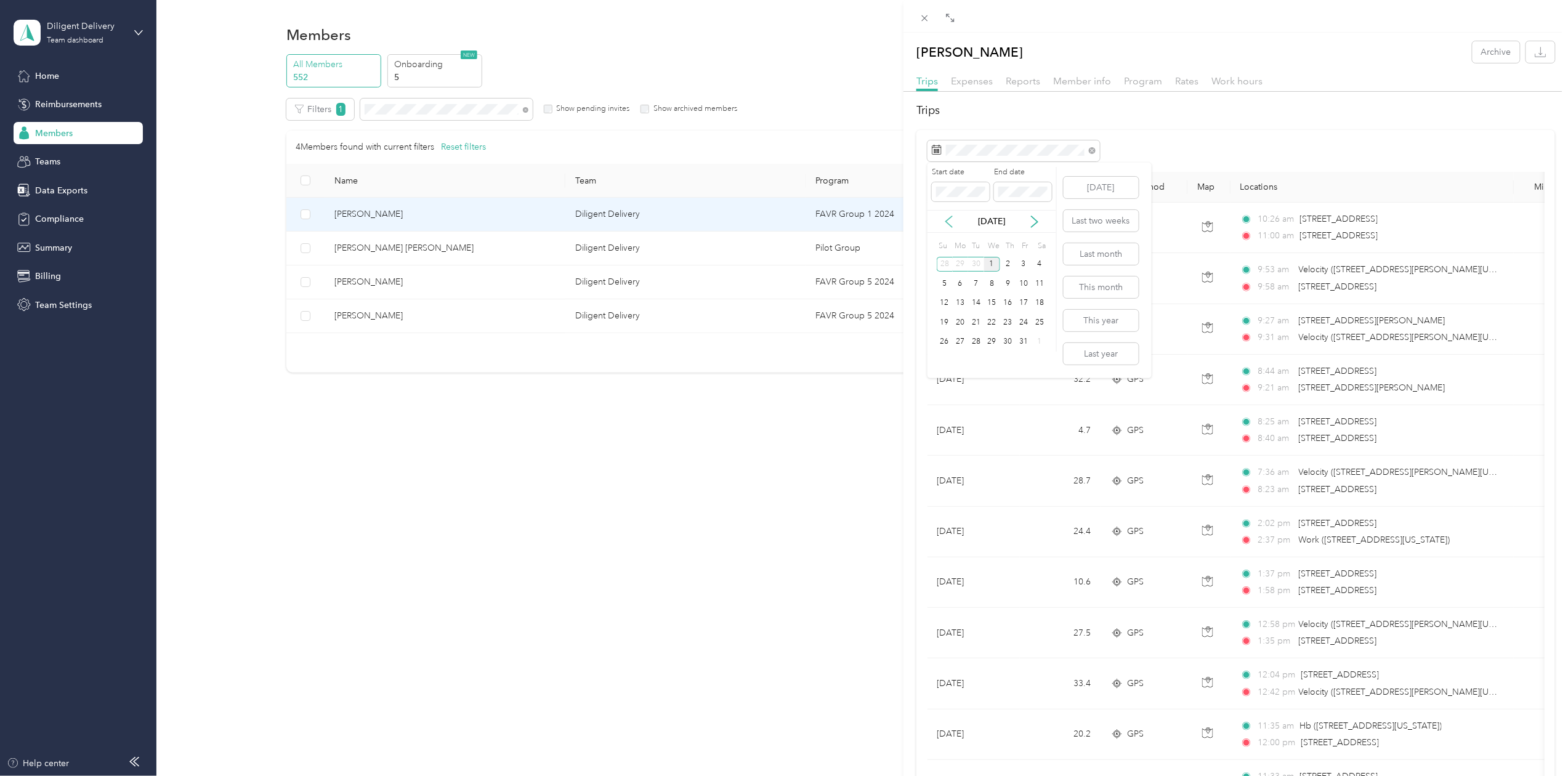
click at [943, 217] on icon at bounding box center [949, 221] width 12 height 12
click at [972, 338] on div "30" at bounding box center [976, 342] width 16 height 15
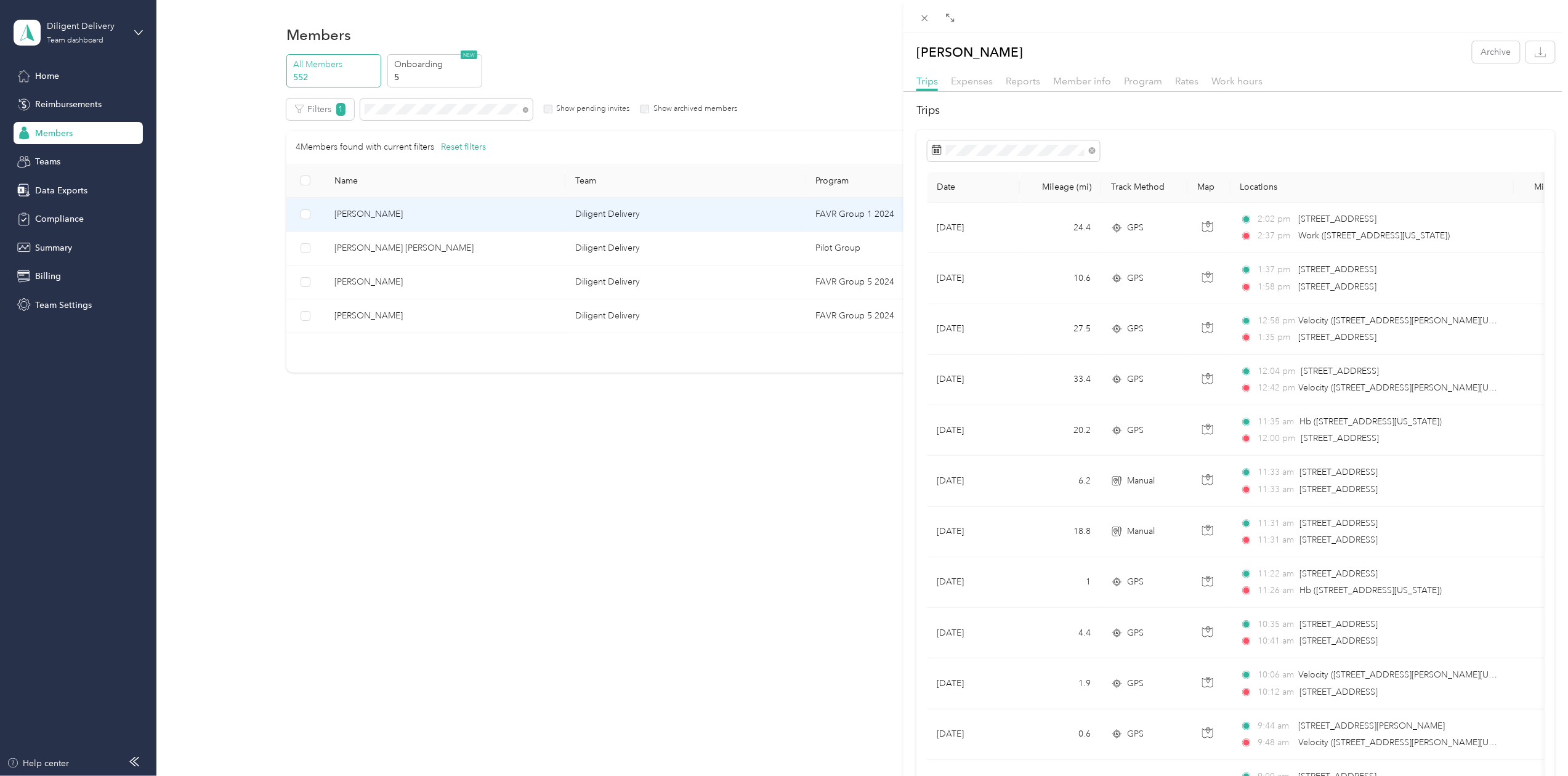
click at [403, 110] on div "[PERSON_NAME] Archive Trips Expenses Reports Member info Program Rates Work hou…" at bounding box center [784, 388] width 1568 height 776
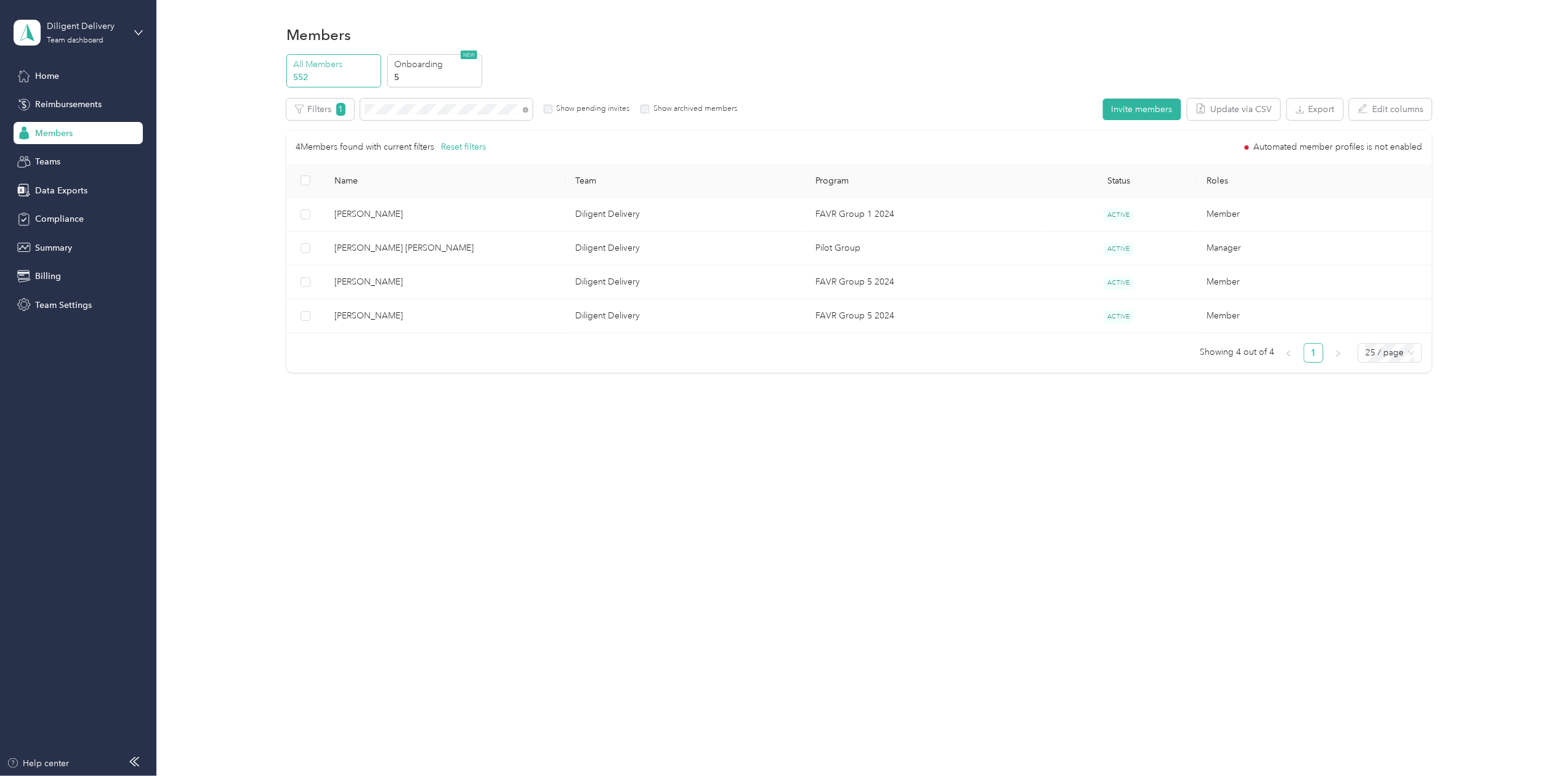
click at [403, 110] on div at bounding box center [784, 388] width 1568 height 776
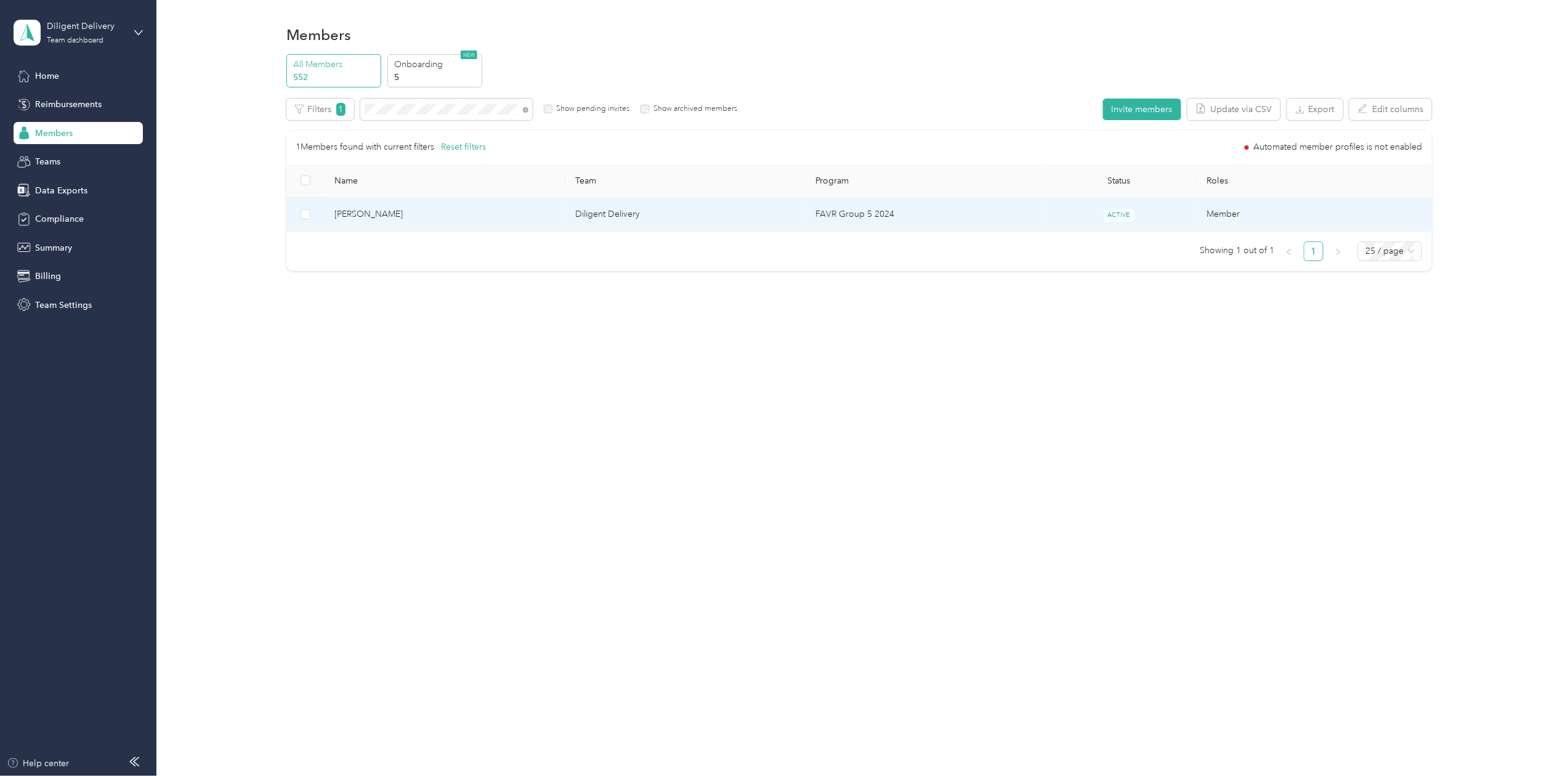
click at [367, 219] on span "[PERSON_NAME]" at bounding box center [445, 214] width 221 height 13
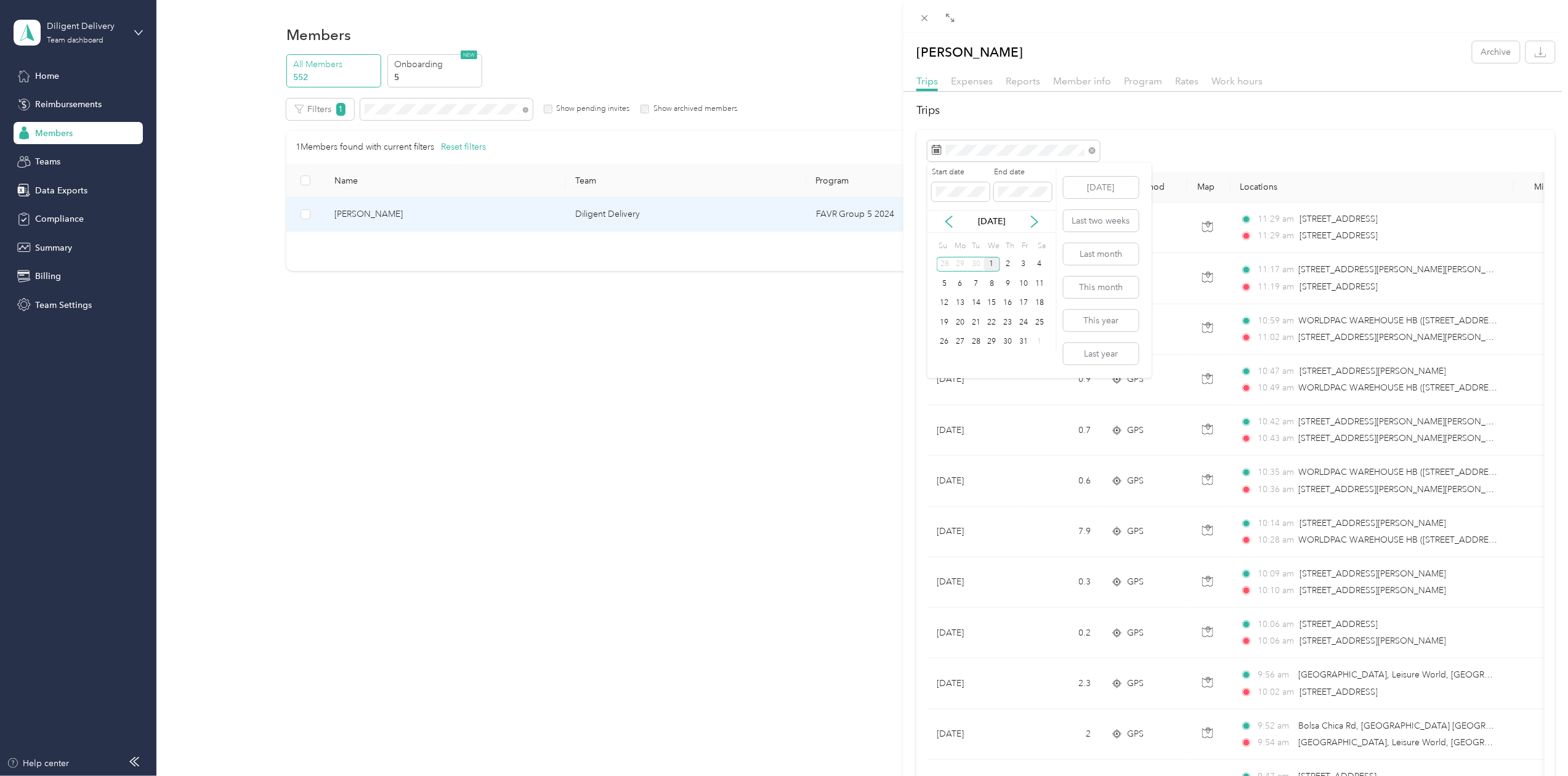
click at [949, 230] on div "[DATE]" at bounding box center [992, 221] width 129 height 23
click at [949, 225] on icon at bounding box center [949, 221] width 12 height 12
click at [974, 338] on div "30" at bounding box center [976, 342] width 16 height 15
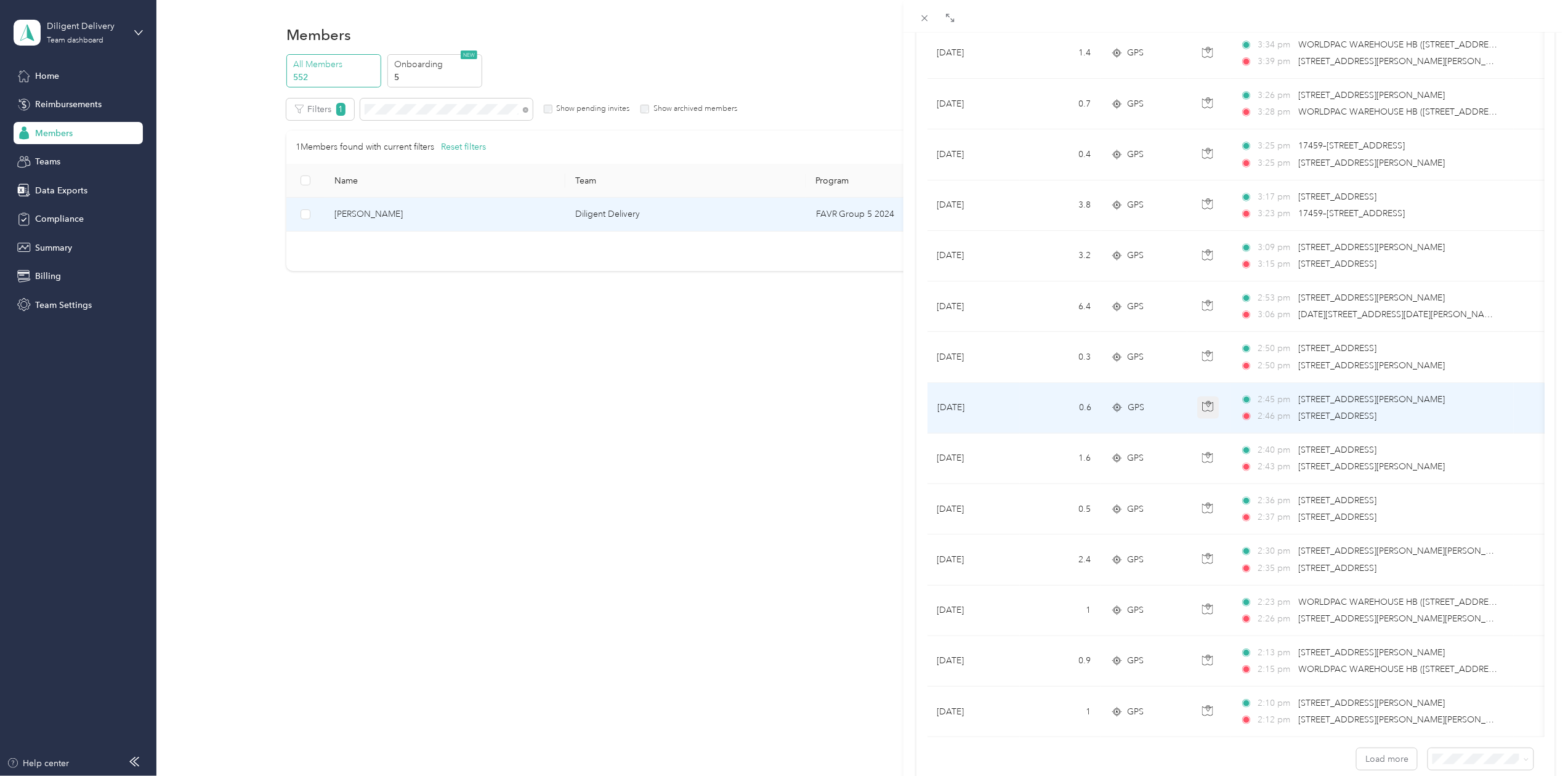
scroll to position [645, 0]
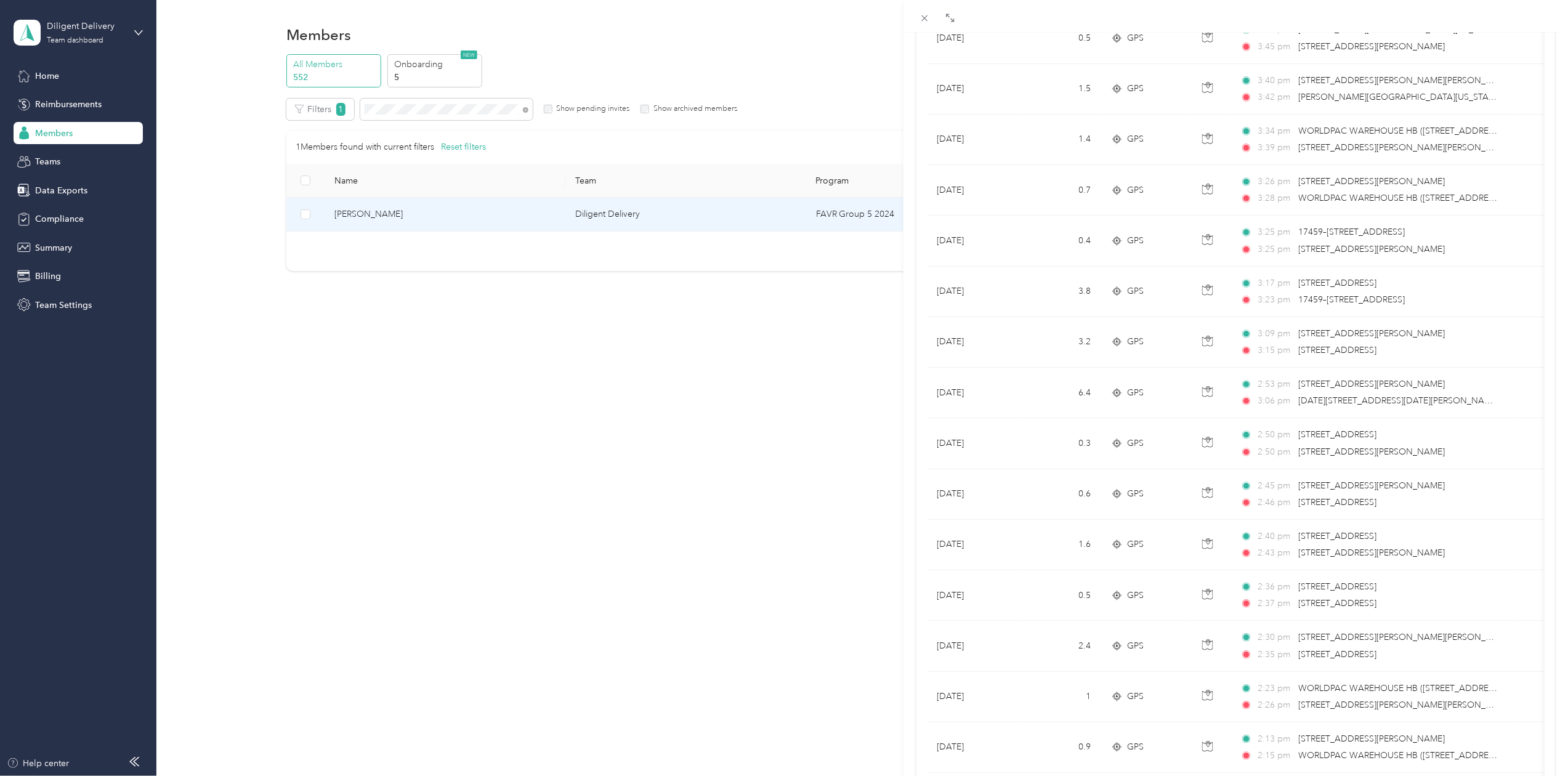
click at [407, 106] on div "[PERSON_NAME] Archive Trips Expenses Reports Member info Program Rates Work hou…" at bounding box center [784, 388] width 1568 height 776
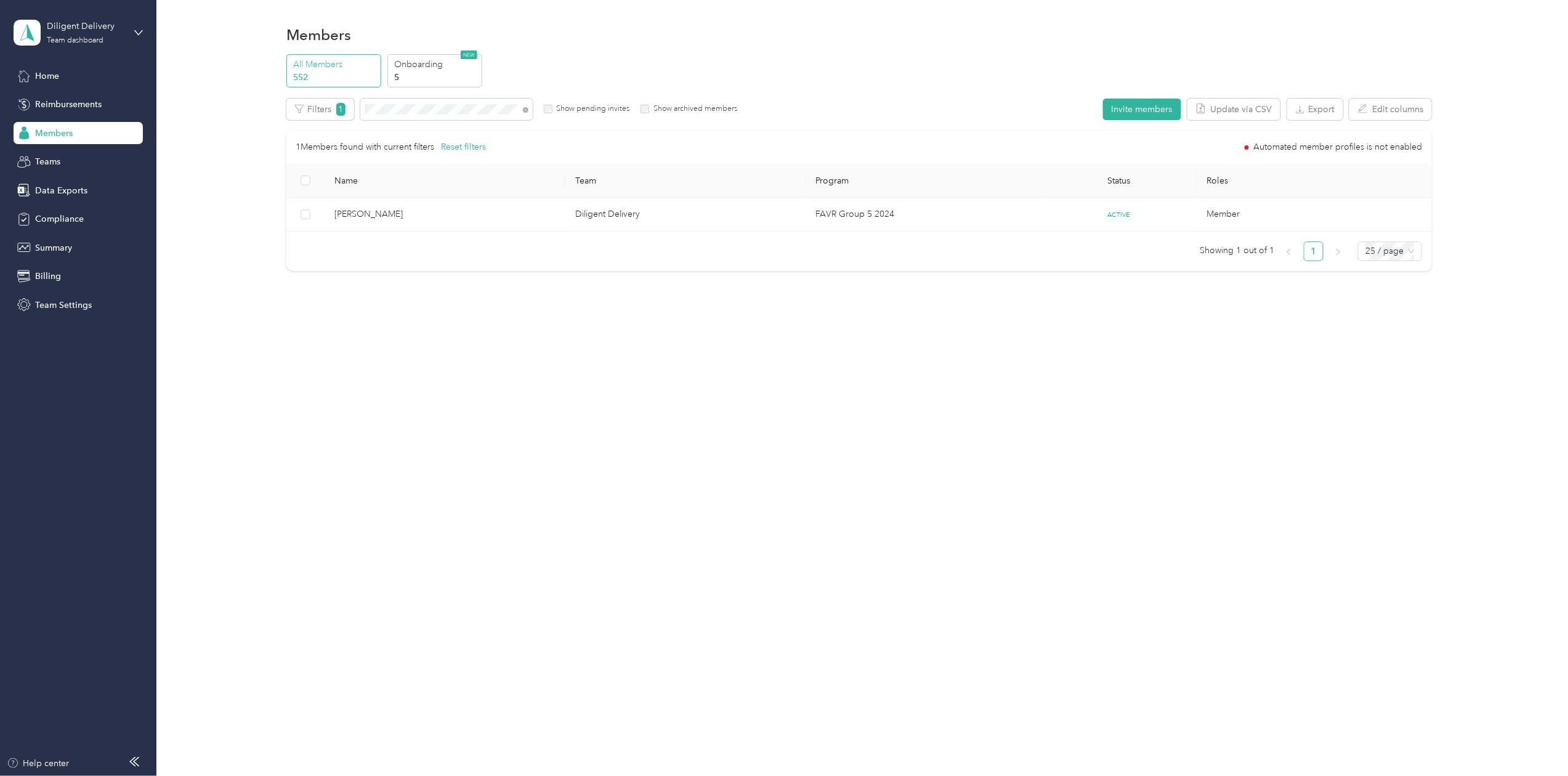
click at [407, 106] on div at bounding box center [784, 388] width 1568 height 776
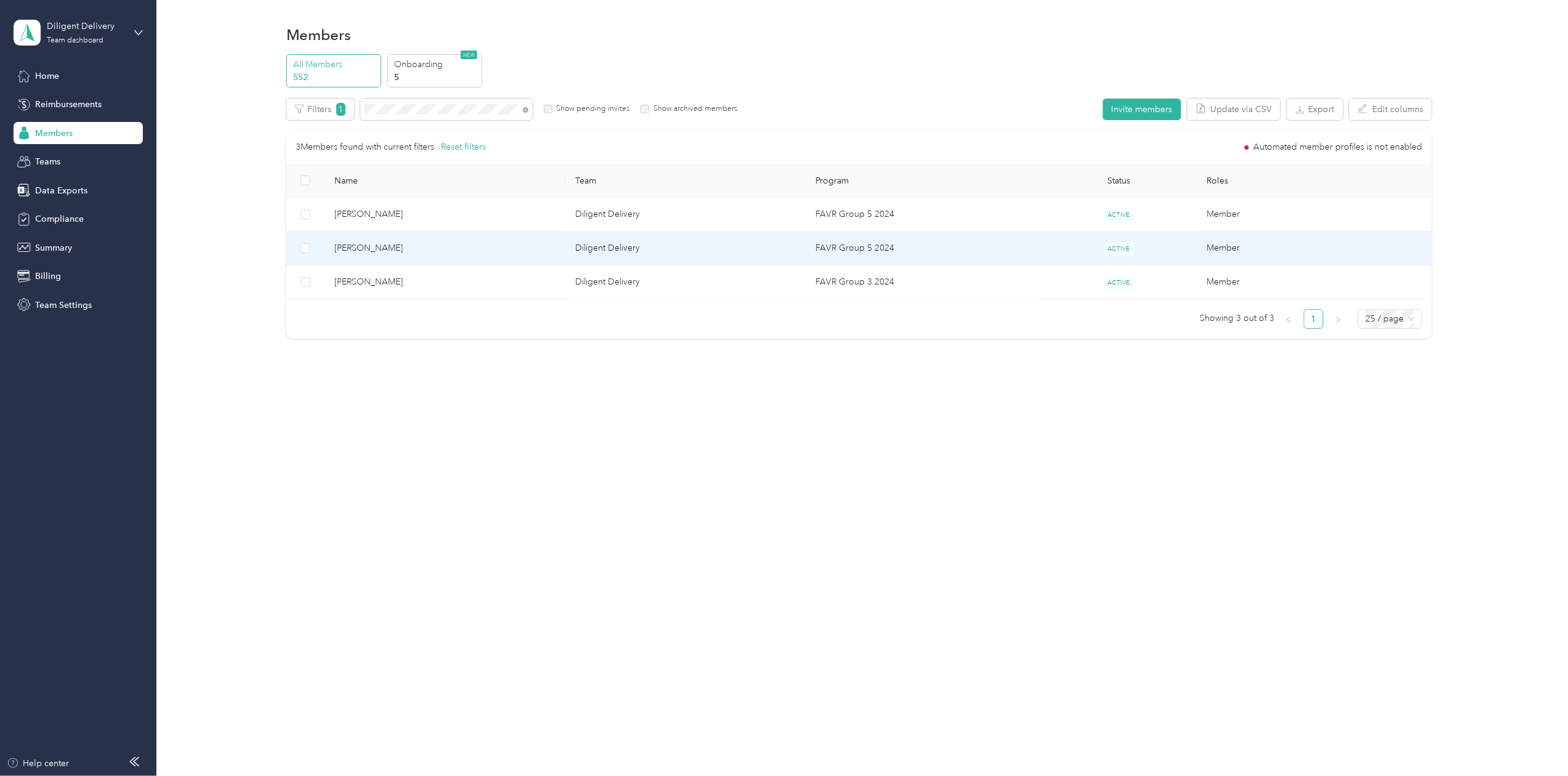
click at [372, 257] on td "[PERSON_NAME]" at bounding box center [445, 248] width 241 height 34
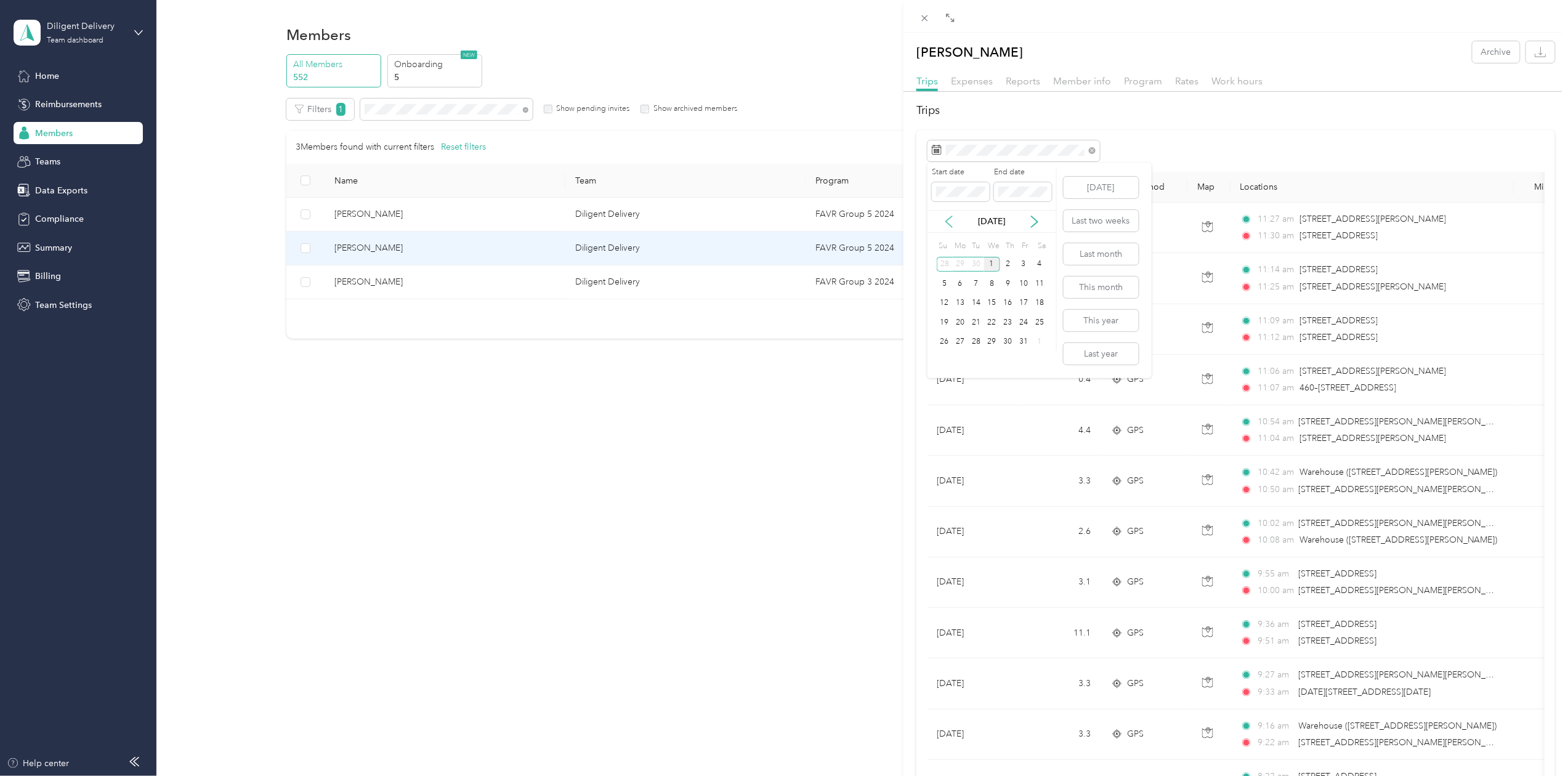
click at [949, 223] on icon at bounding box center [949, 221] width 12 height 12
click at [970, 342] on div "30" at bounding box center [976, 342] width 16 height 15
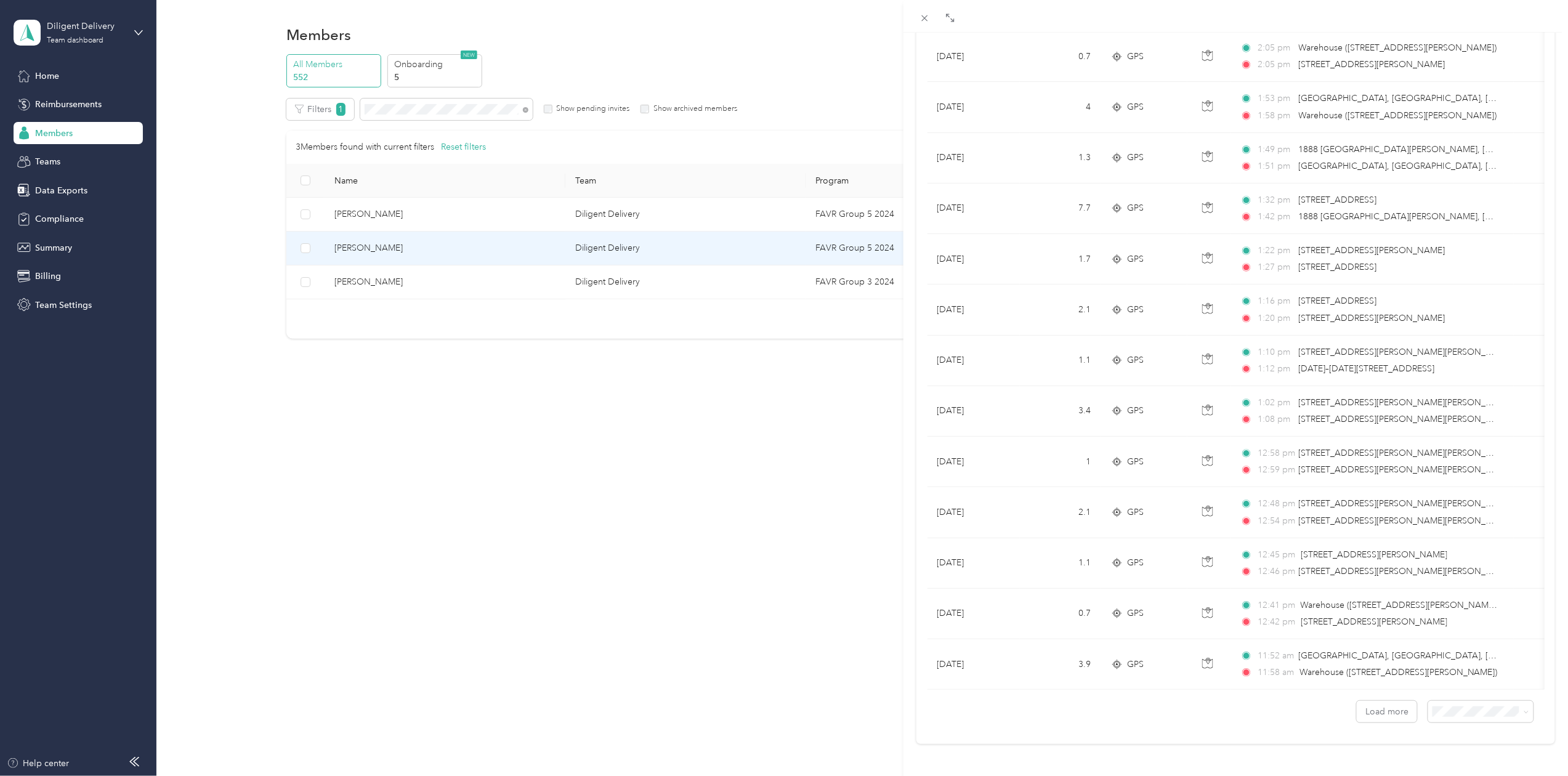
scroll to position [809, 0]
click at [1372, 700] on button "Load more" at bounding box center [1387, 711] width 60 height 21
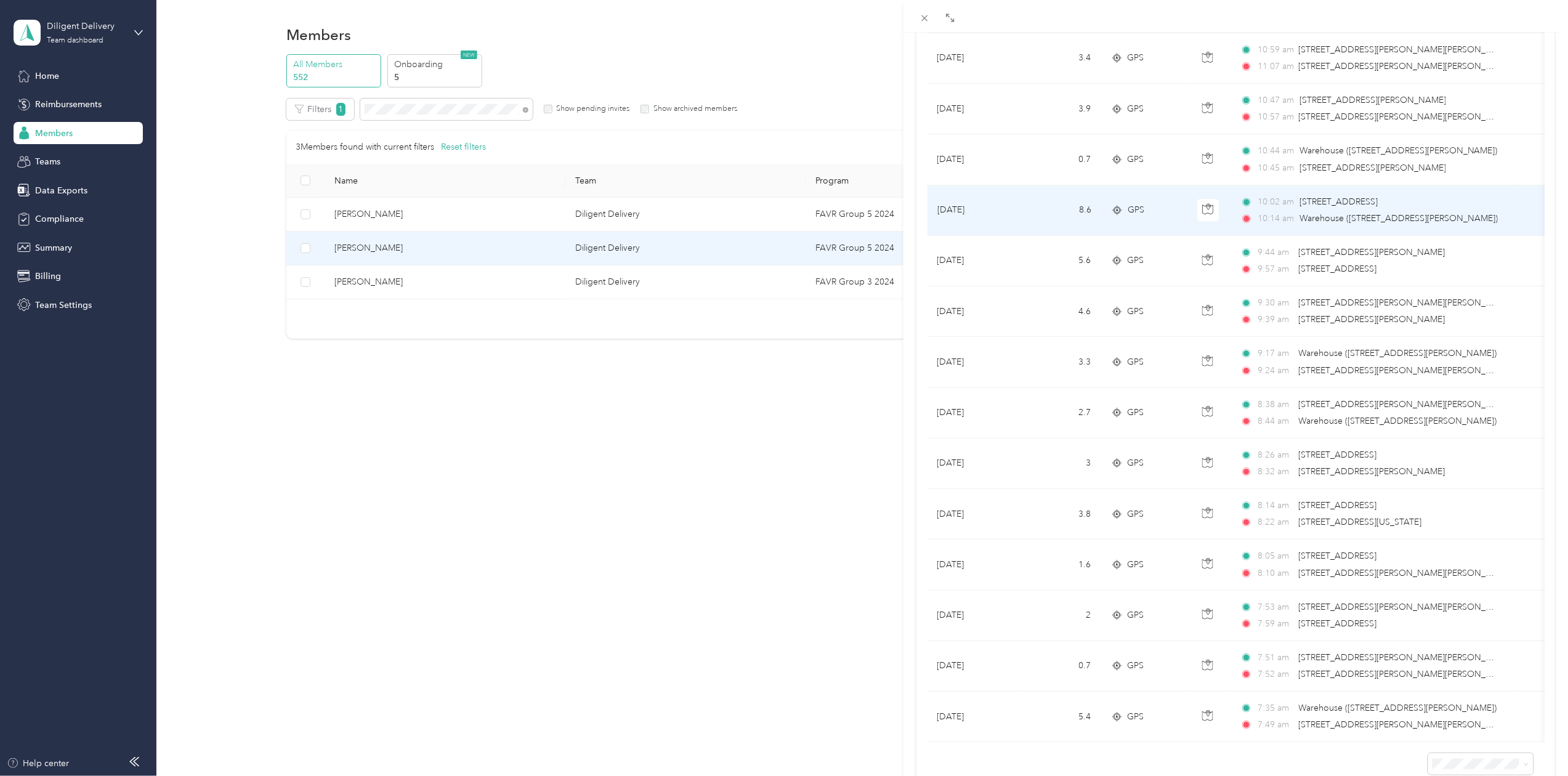
scroll to position [1826, 0]
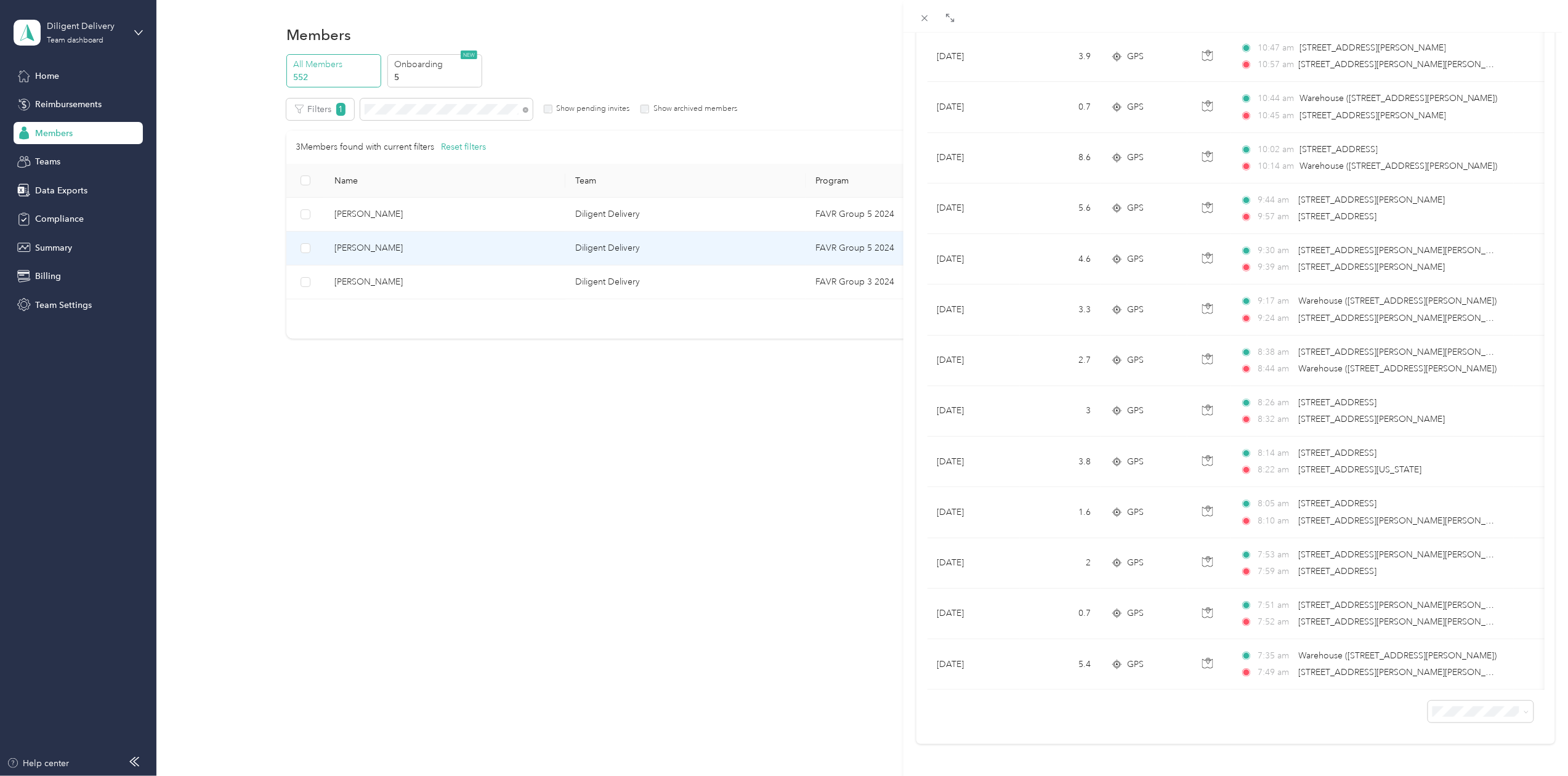
click at [413, 111] on div "[PERSON_NAME] Archive Trips Expenses Reports Member info Program Rates Work hou…" at bounding box center [784, 388] width 1568 height 776
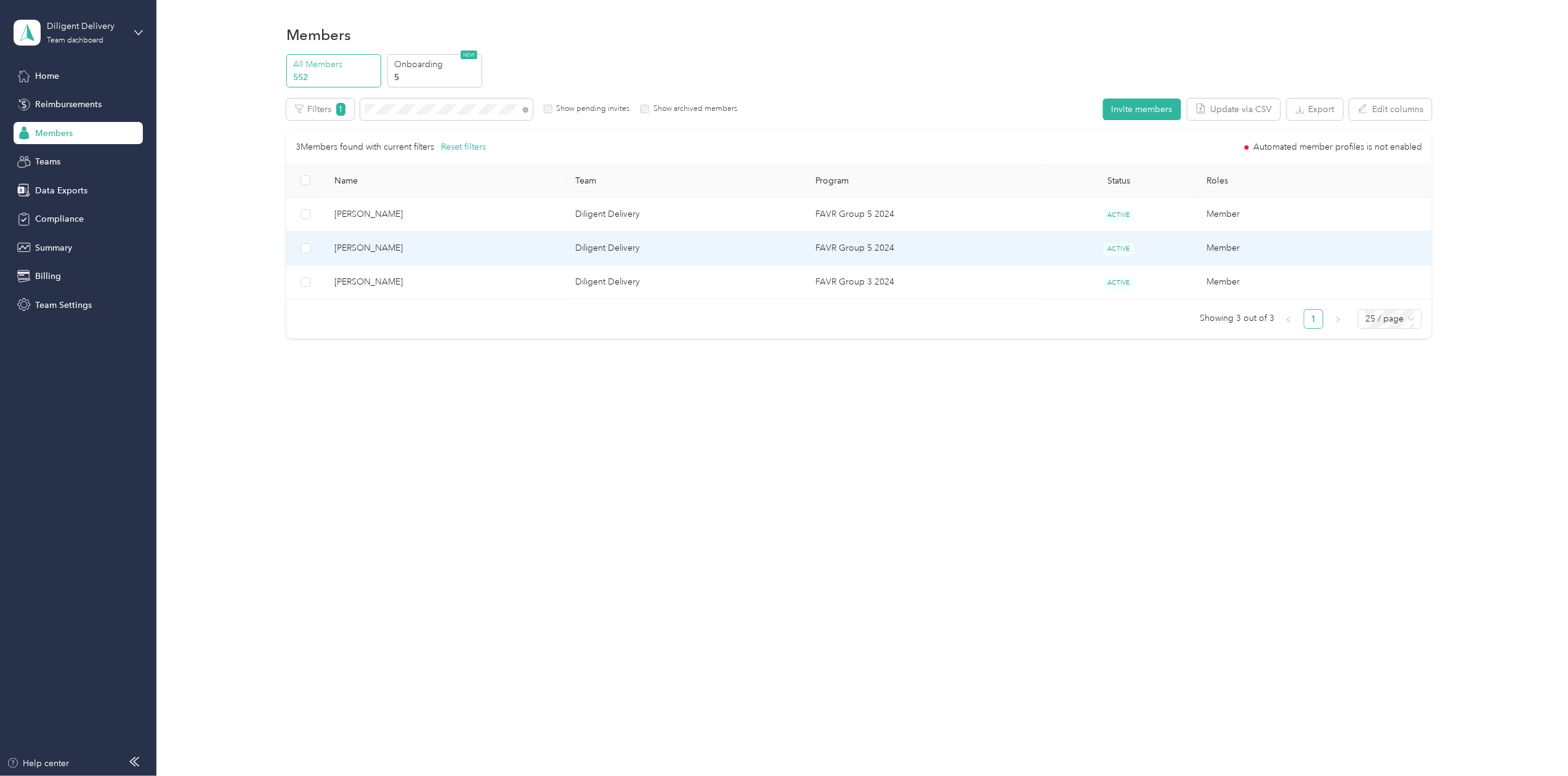
click at [413, 775] on div "Drag to resize Click to close [PERSON_NAME] Archive Trips Expenses Reports Memb…" at bounding box center [781, 776] width 1562 height 0
click at [367, 252] on span "[PERSON_NAME]" at bounding box center [445, 248] width 221 height 13
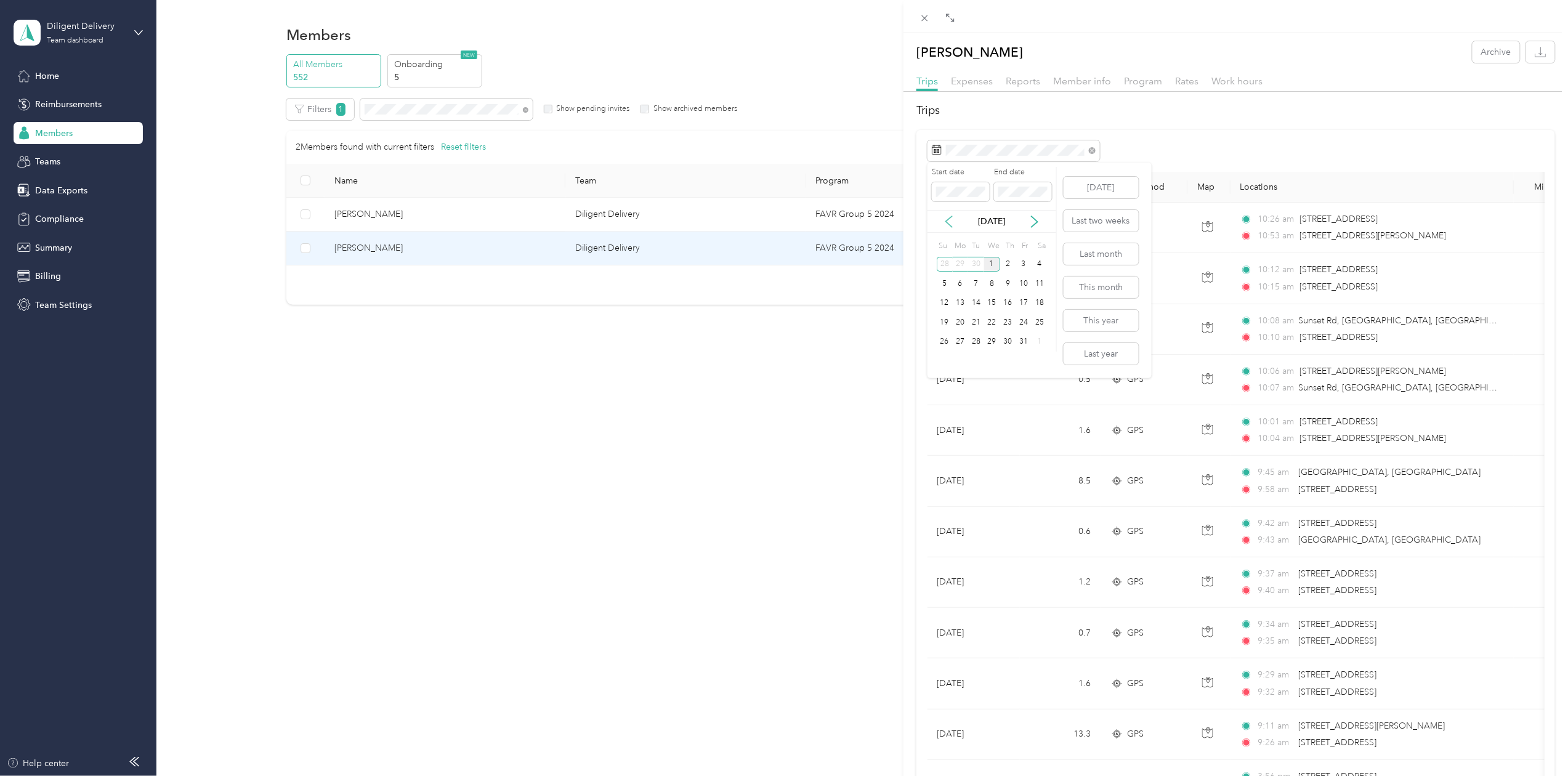
click at [944, 218] on icon at bounding box center [949, 221] width 12 height 12
click at [978, 346] on div "30" at bounding box center [976, 342] width 16 height 15
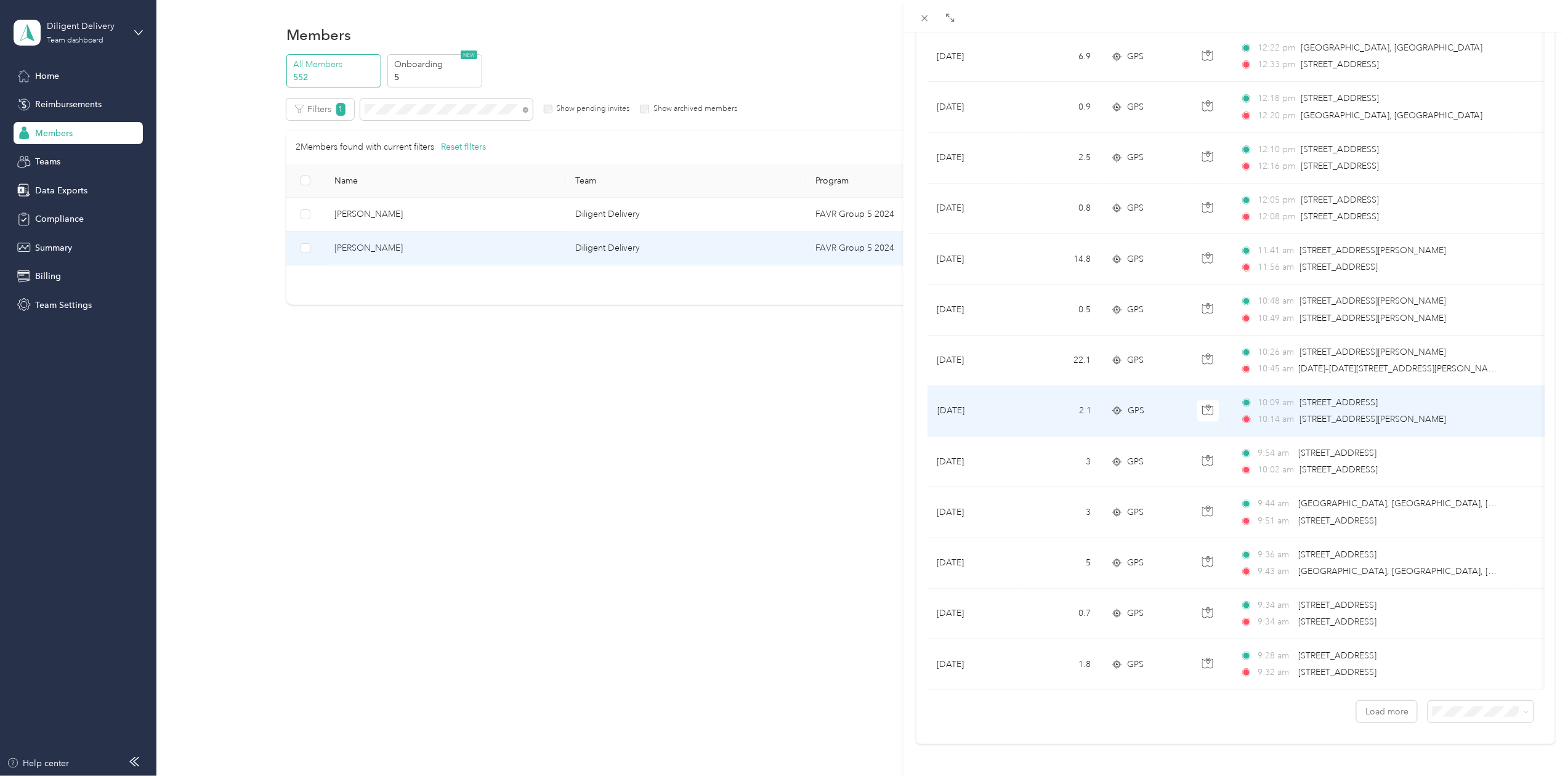
scroll to position [809, 0]
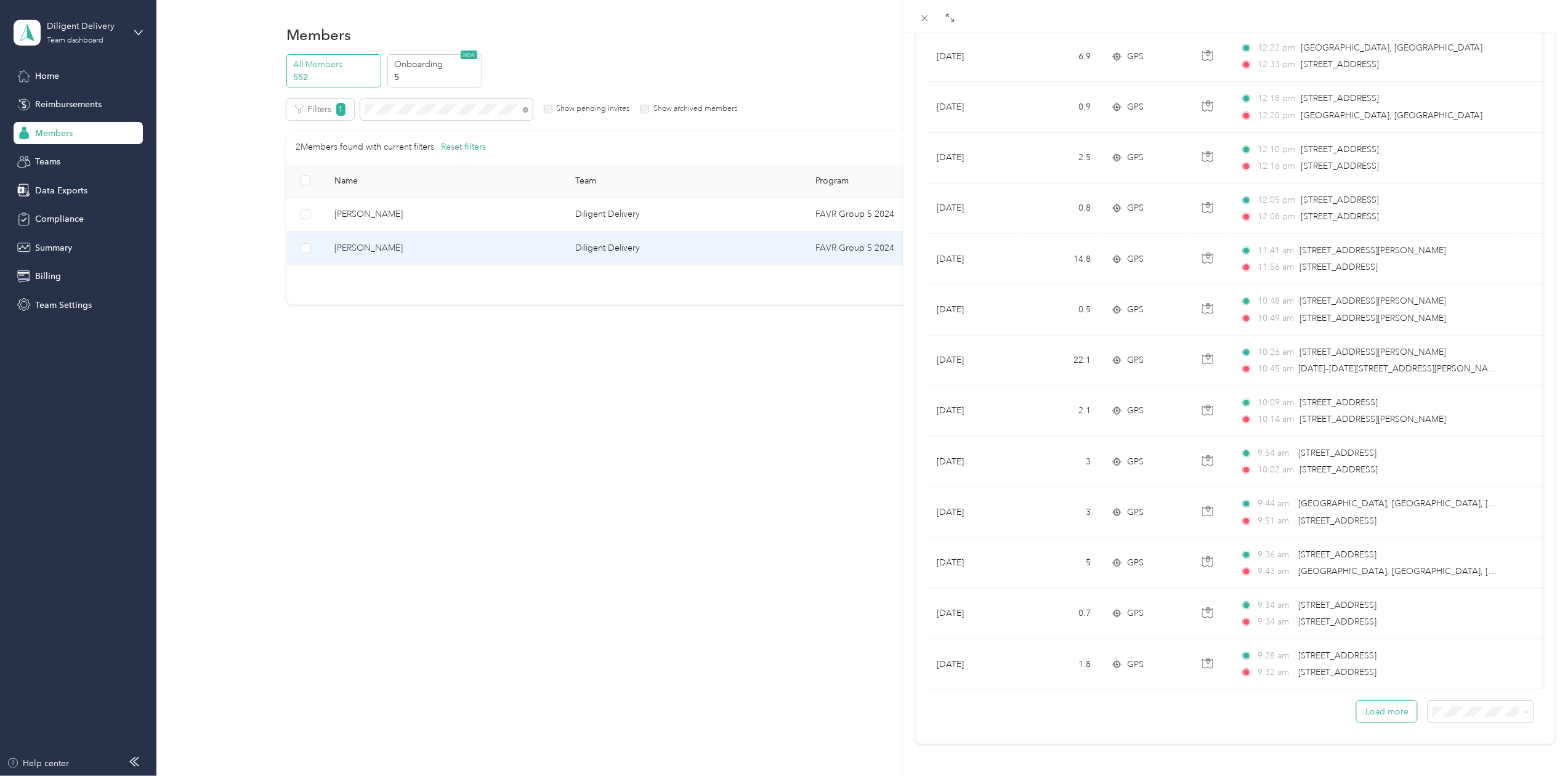
click at [1375, 700] on button "Load more" at bounding box center [1387, 711] width 60 height 21
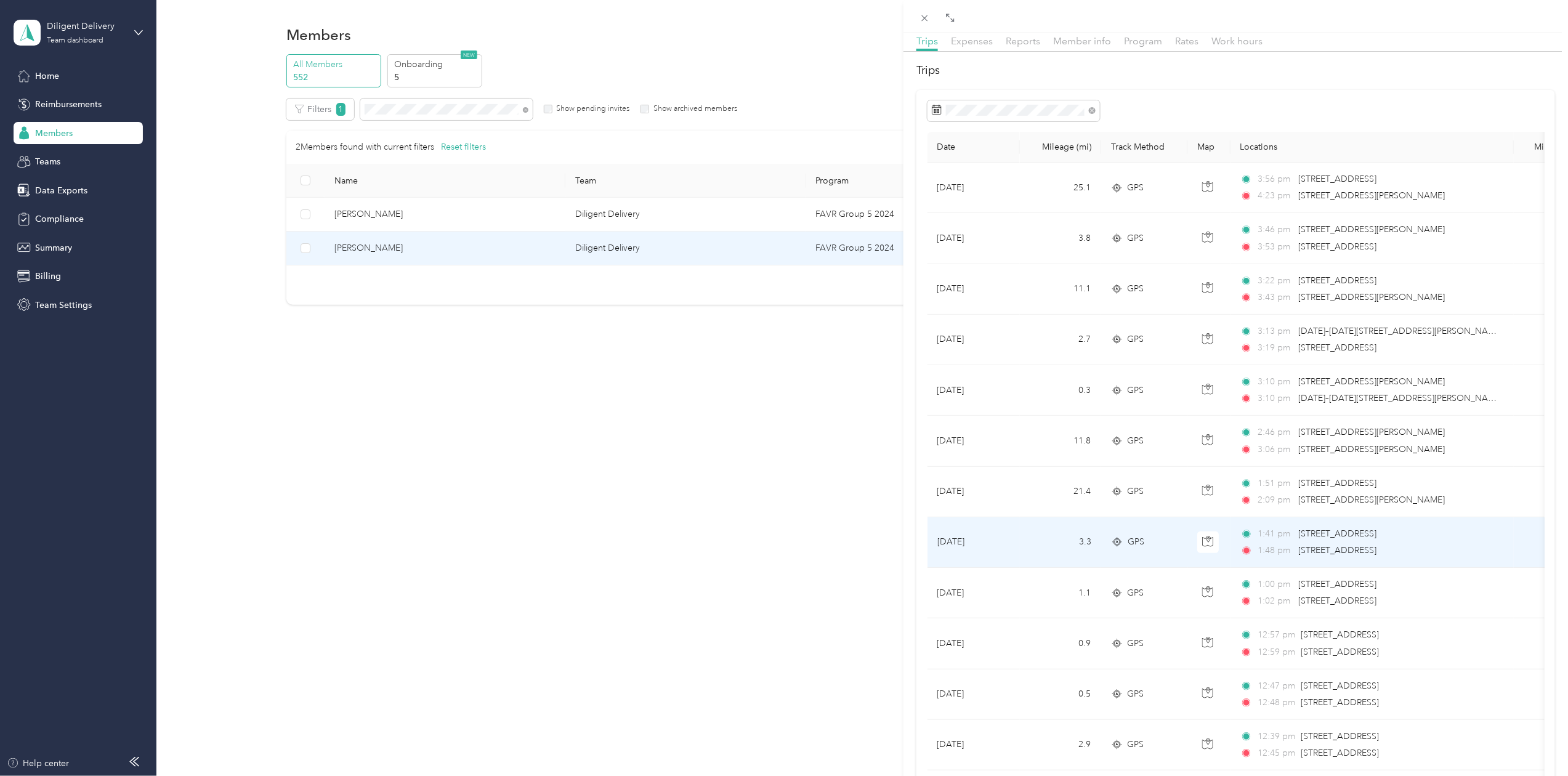
scroll to position [8, 0]
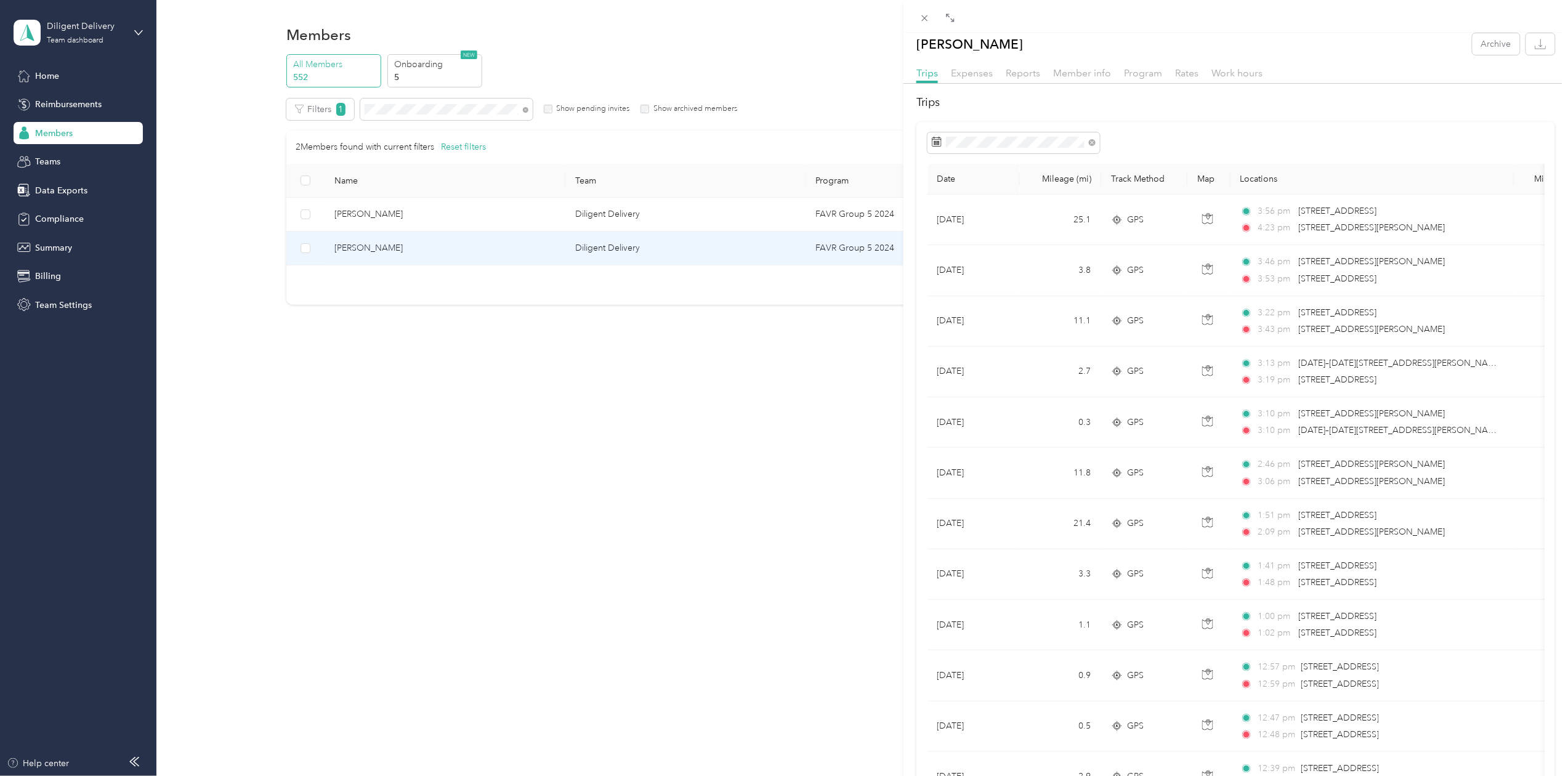
click at [403, 114] on div "[PERSON_NAME] Archive Trips Expenses Reports Member info Program Rates Work hou…" at bounding box center [784, 388] width 1568 height 776
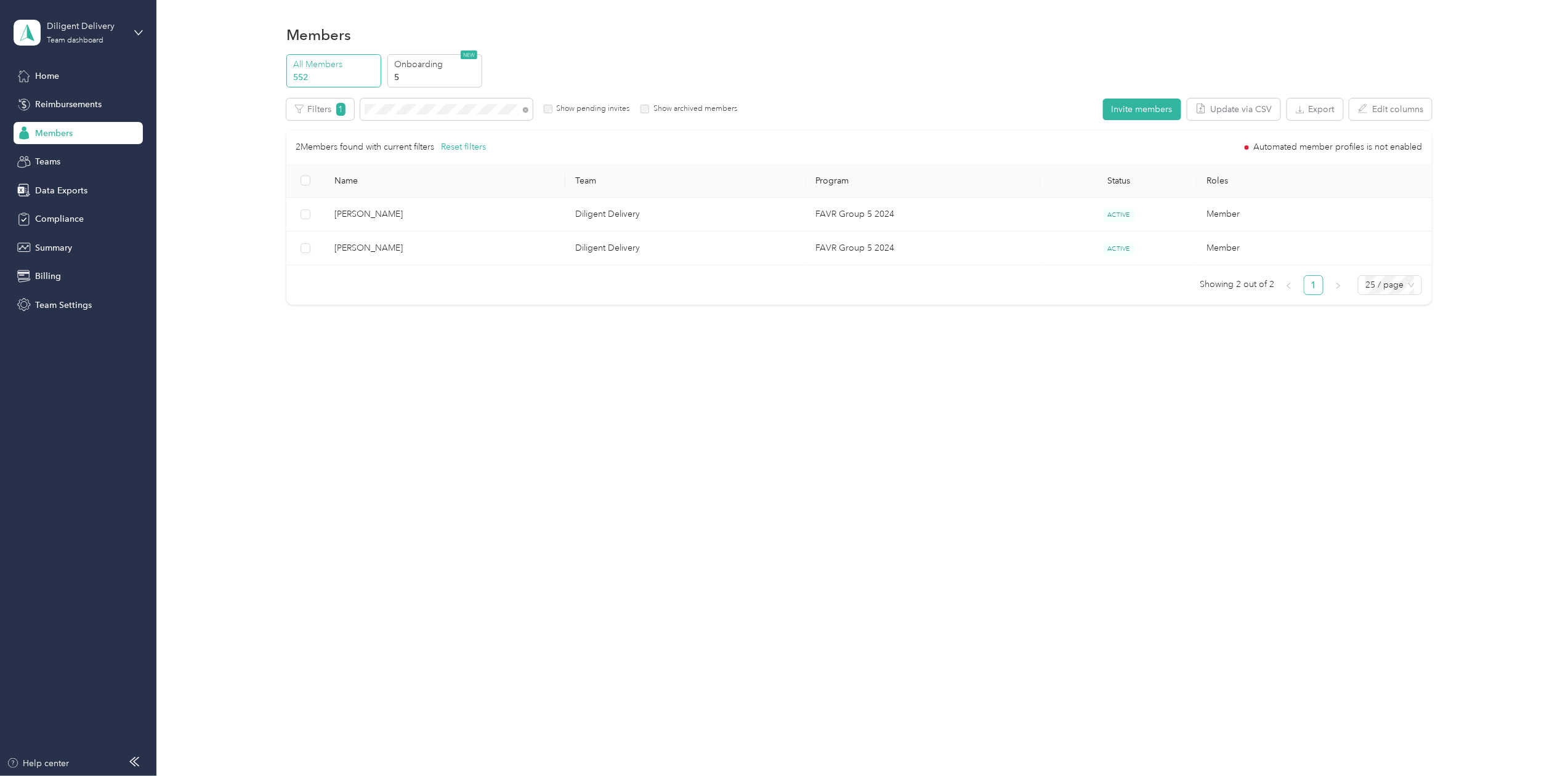
click at [403, 775] on div "Drag to resize Click to close [PERSON_NAME] Archive Trips Expenses Reports Memb…" at bounding box center [781, 776] width 1562 height 0
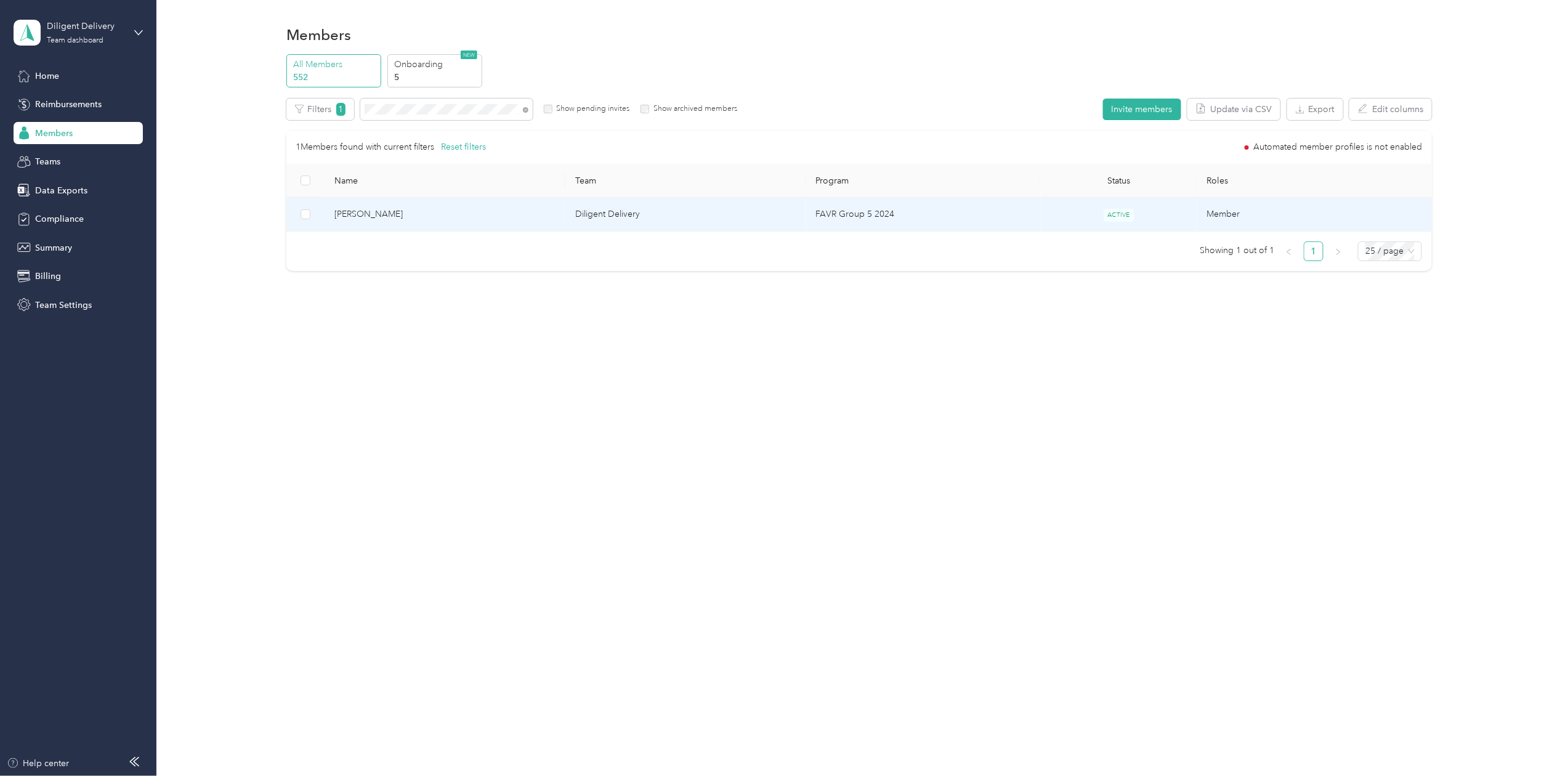
click at [372, 208] on span "[PERSON_NAME]" at bounding box center [445, 214] width 221 height 13
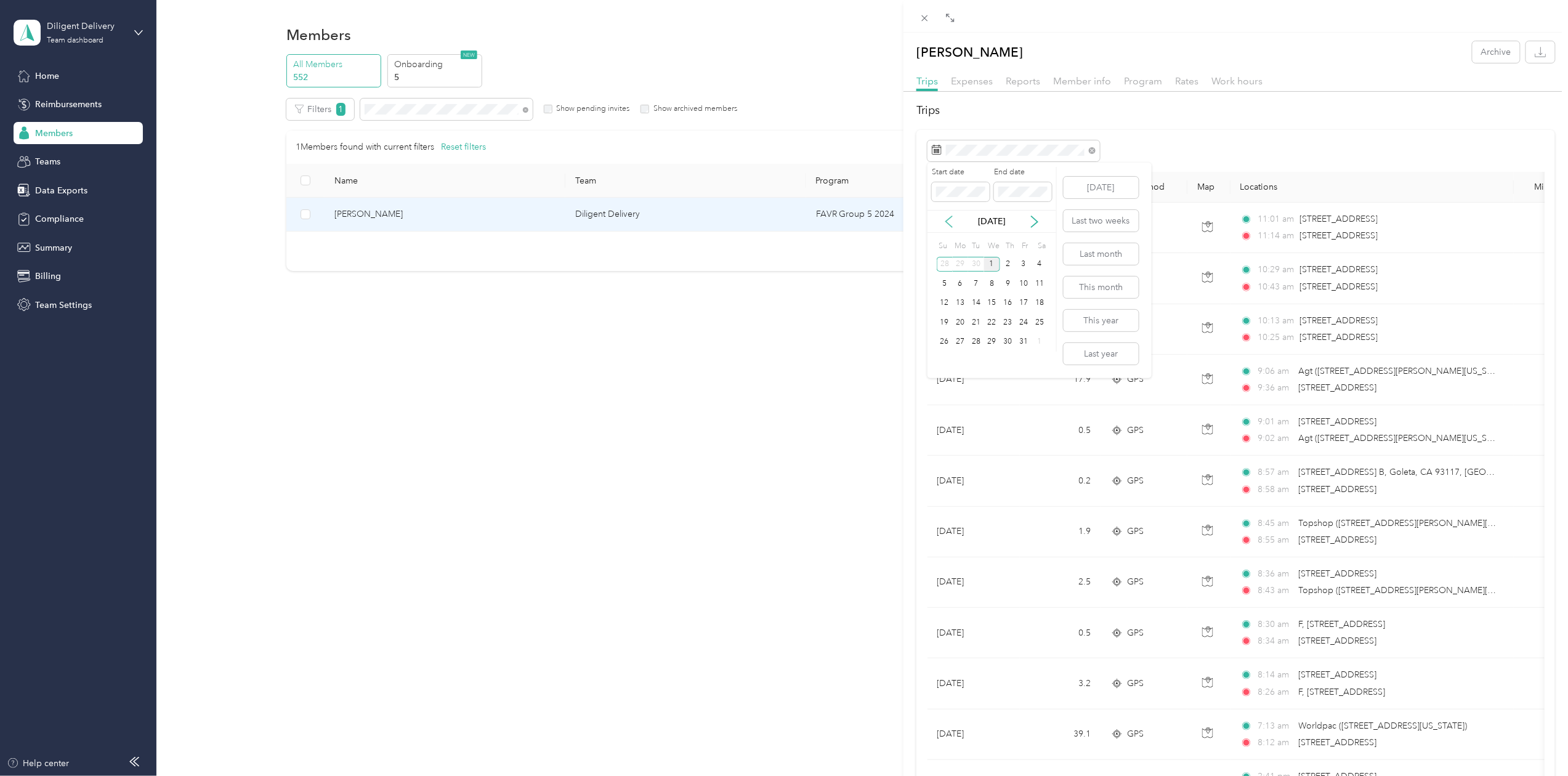
click at [951, 218] on icon at bounding box center [949, 221] width 12 height 12
click at [974, 345] on div "30" at bounding box center [976, 342] width 16 height 15
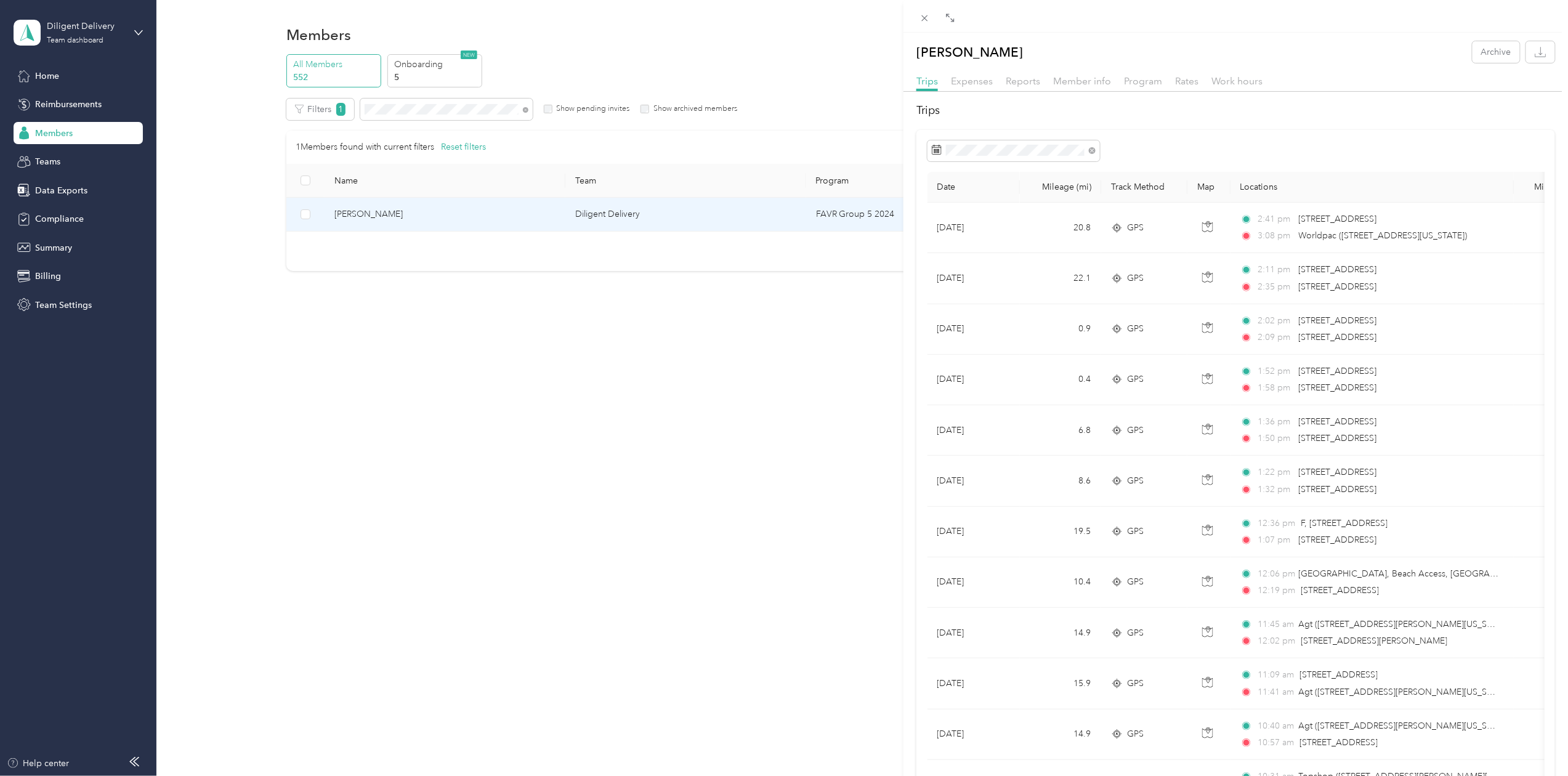
click at [400, 108] on div "[PERSON_NAME] Archive Trips Expenses Reports Member info Program Rates Work hou…" at bounding box center [784, 388] width 1568 height 776
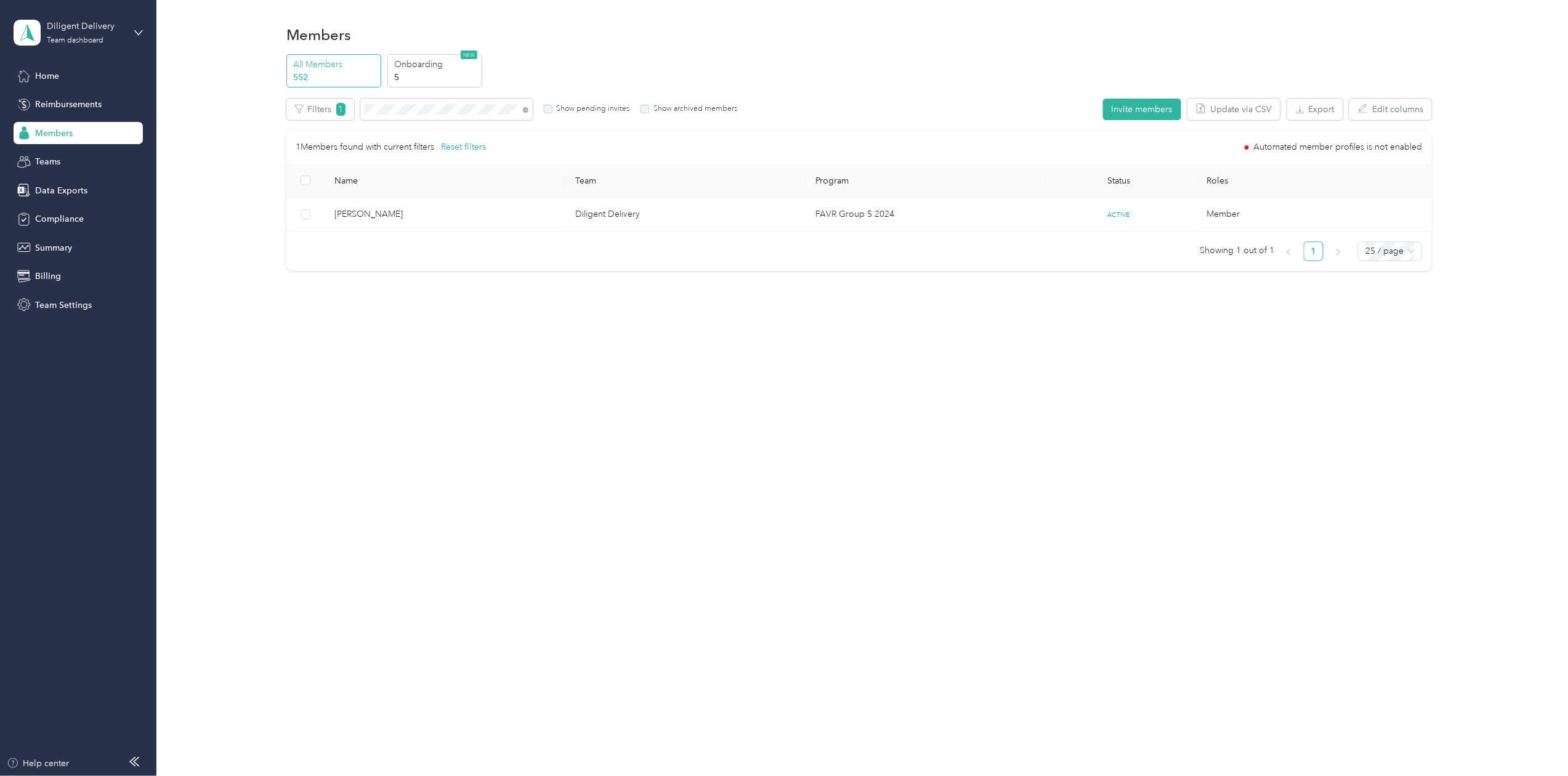
click at [400, 775] on div "Drag to resize Click to close [PERSON_NAME] Archive Trips Expenses Reports Memb…" at bounding box center [781, 776] width 1562 height 0
click at [400, 108] on div at bounding box center [784, 388] width 1568 height 776
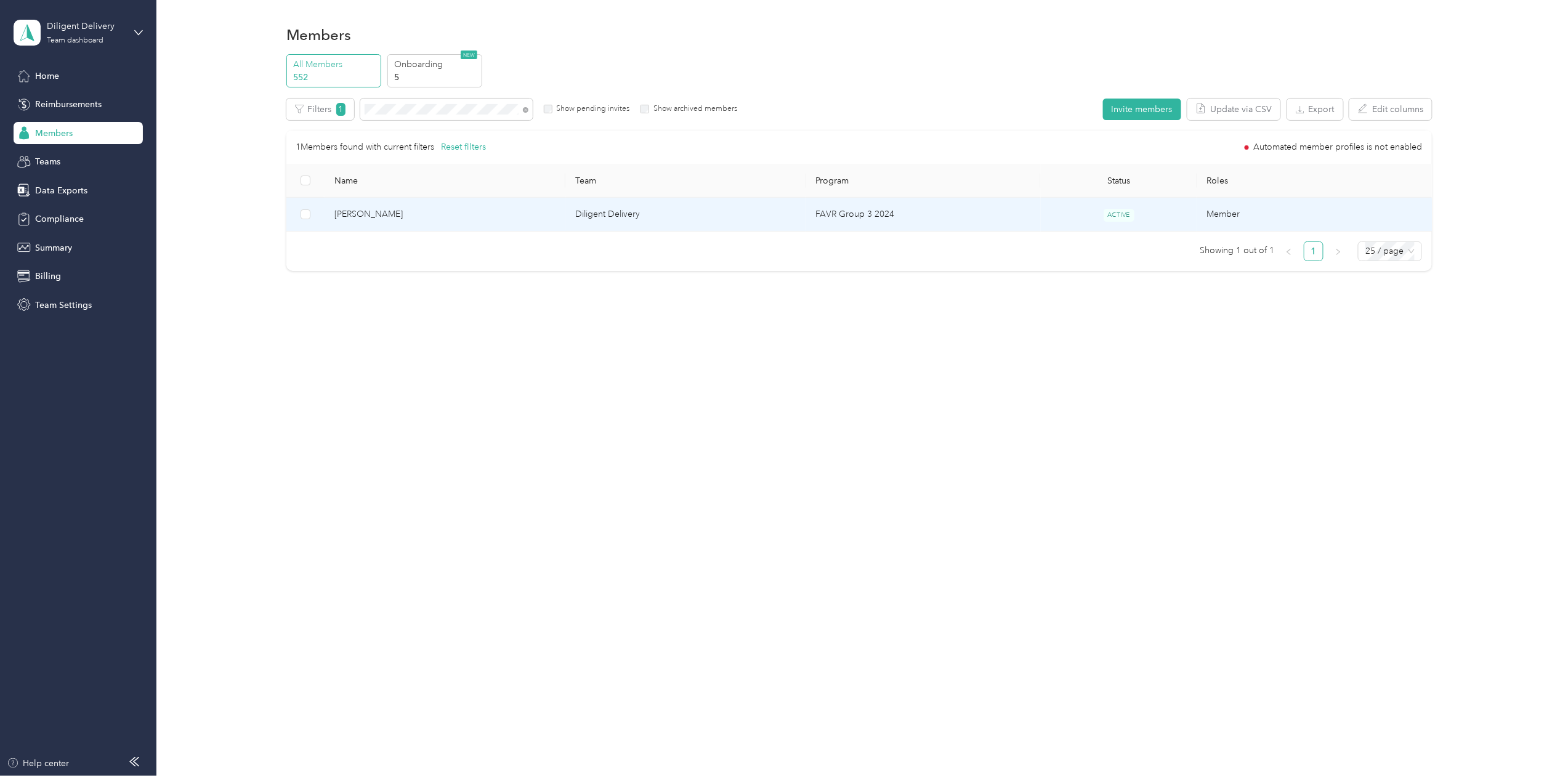
click at [362, 205] on td "[PERSON_NAME]" at bounding box center [445, 215] width 241 height 34
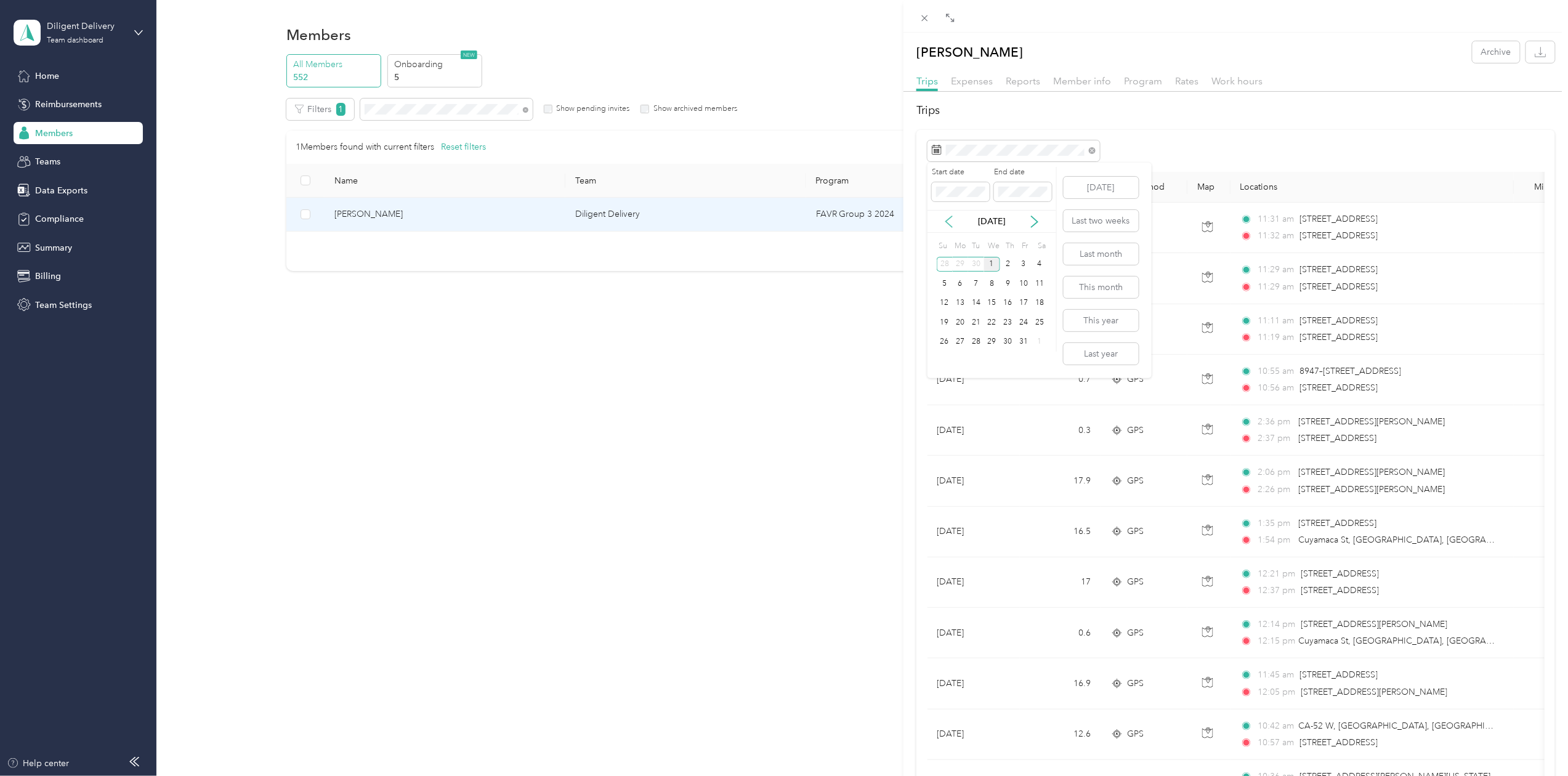
click at [946, 217] on icon at bounding box center [949, 221] width 12 height 12
click at [976, 346] on div "30" at bounding box center [976, 342] width 16 height 15
click at [976, 345] on div "30" at bounding box center [976, 342] width 16 height 15
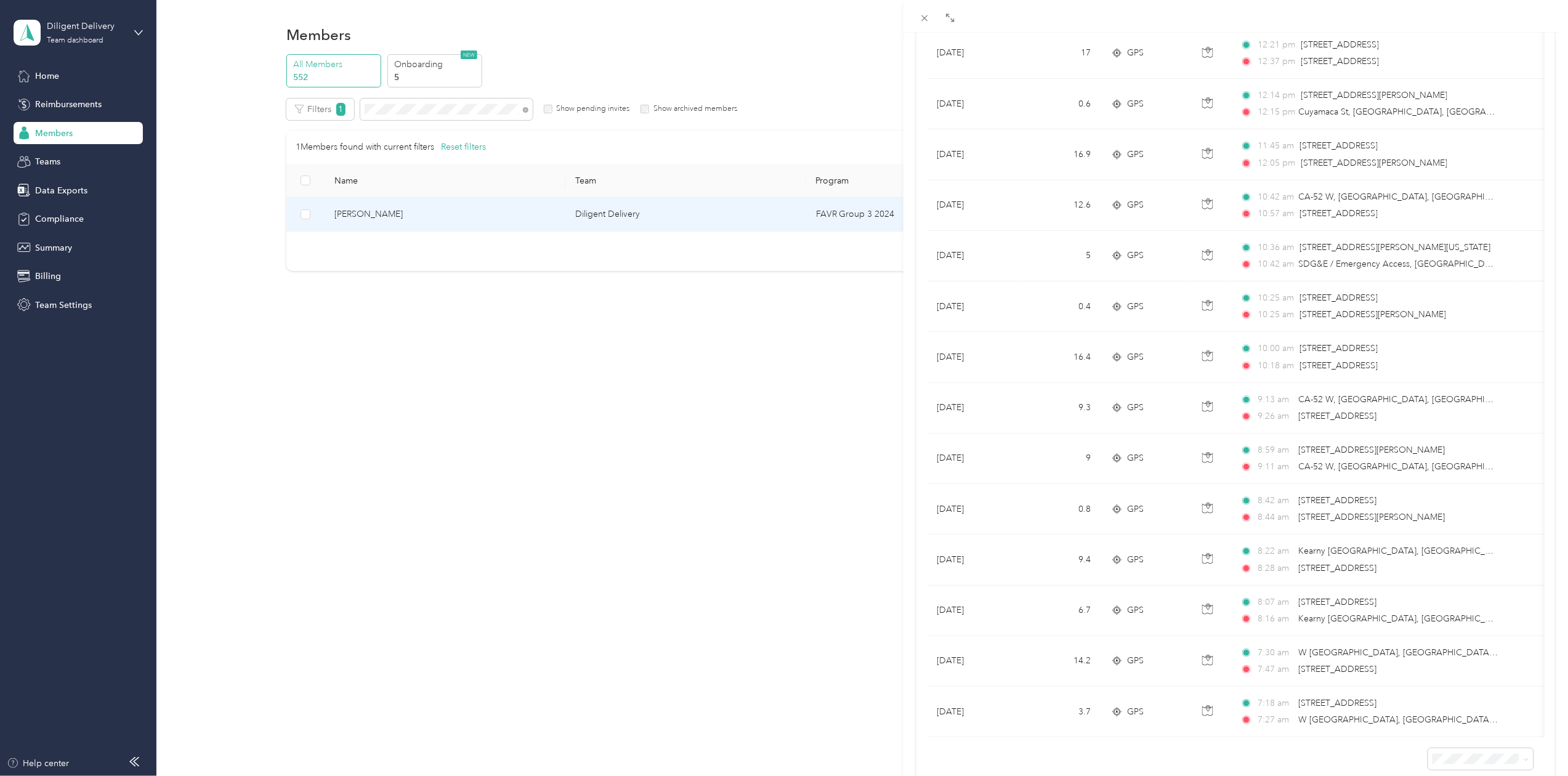
scroll to position [402, 0]
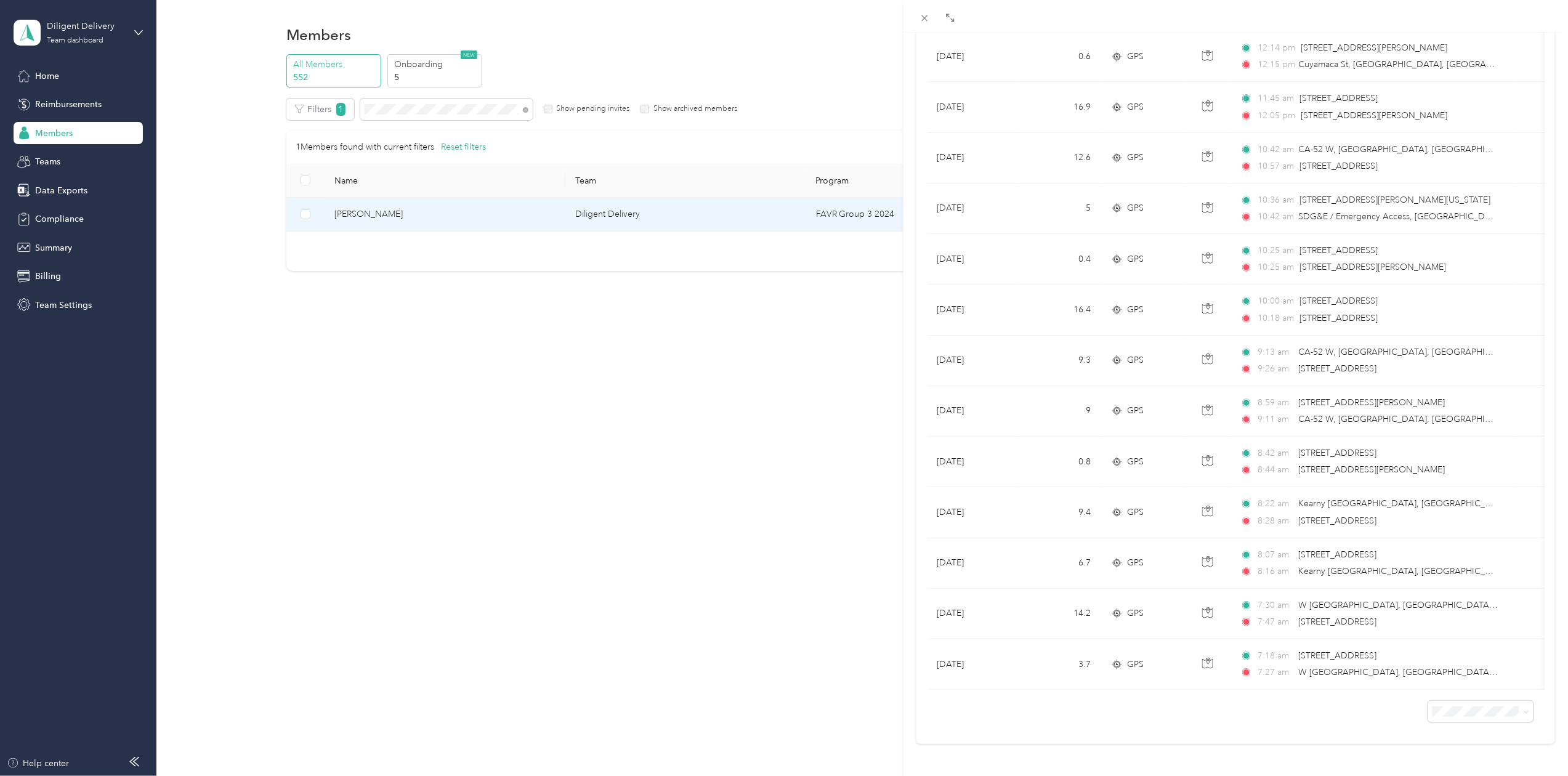
click at [417, 111] on div "[PERSON_NAME] Archive Trips Expenses Reports Member info Program Rates Work hou…" at bounding box center [784, 388] width 1568 height 776
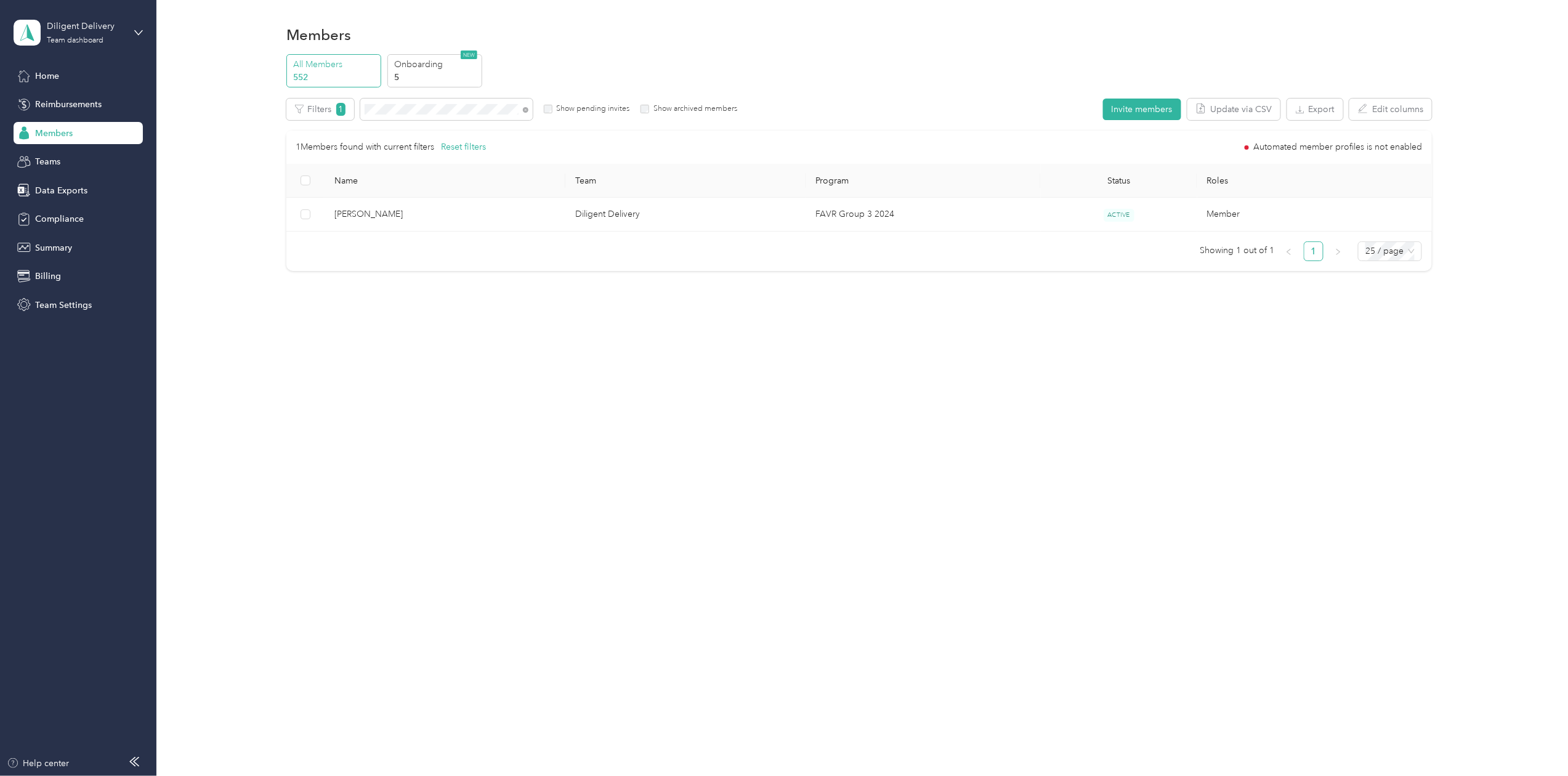
click at [417, 775] on div "Drag to resize Click to close [PERSON_NAME] Archive Trips Expenses Reports Memb…" at bounding box center [781, 776] width 1562 height 0
click at [411, 111] on div at bounding box center [784, 388] width 1568 height 776
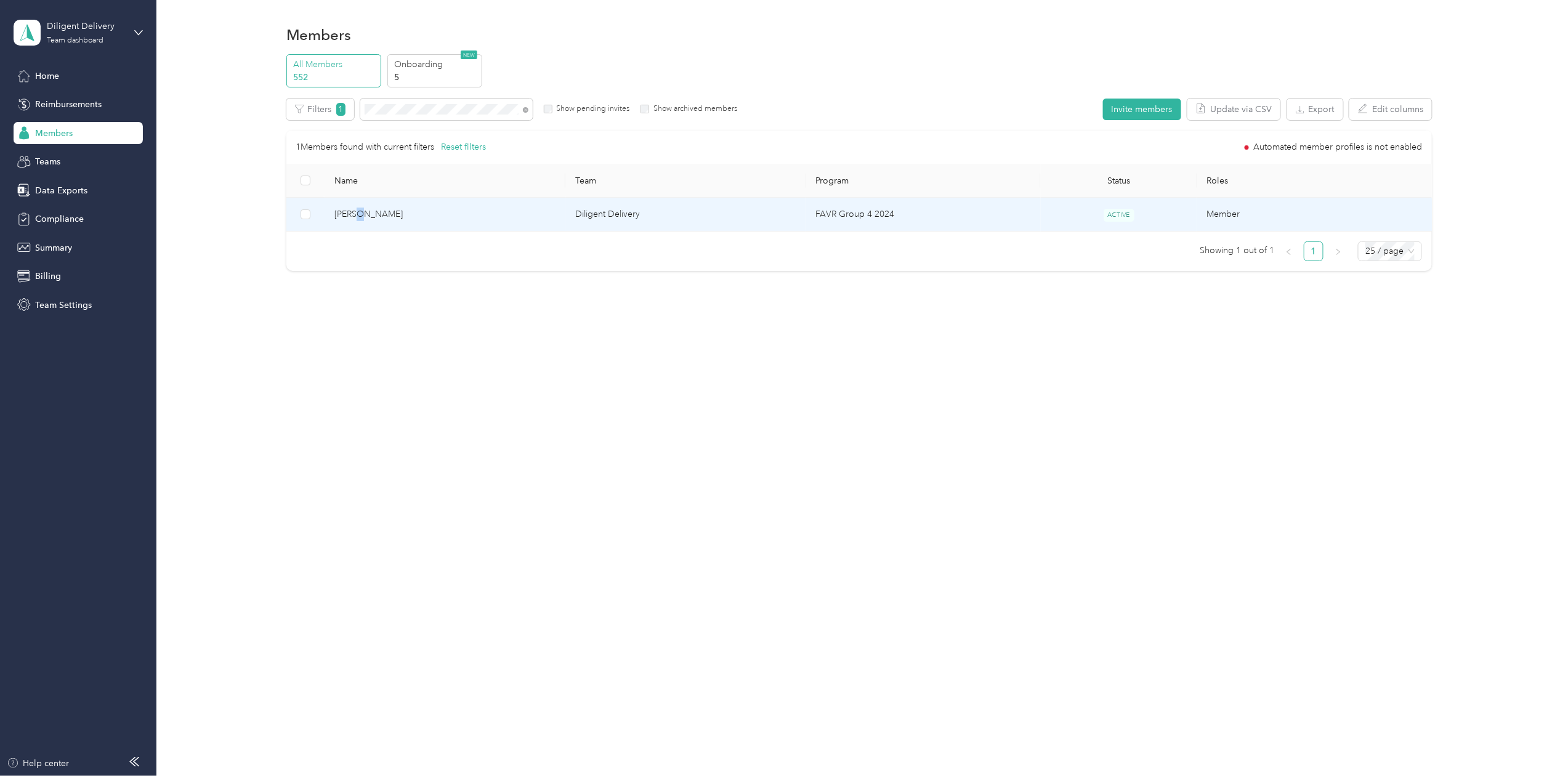
click at [358, 220] on span "[PERSON_NAME]" at bounding box center [445, 214] width 221 height 13
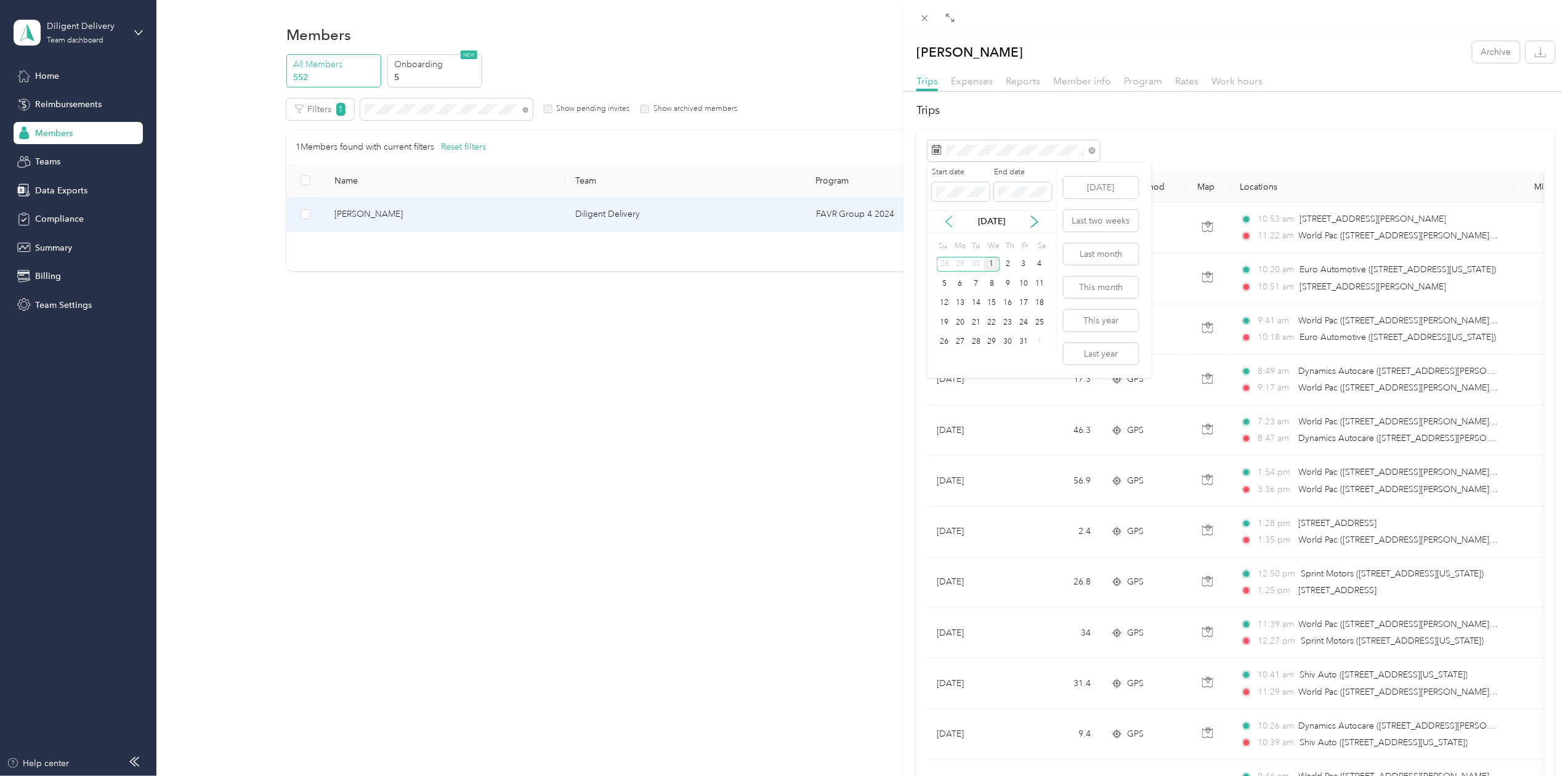
click at [949, 218] on icon at bounding box center [949, 221] width 6 height 11
click at [976, 340] on div "30" at bounding box center [976, 342] width 16 height 15
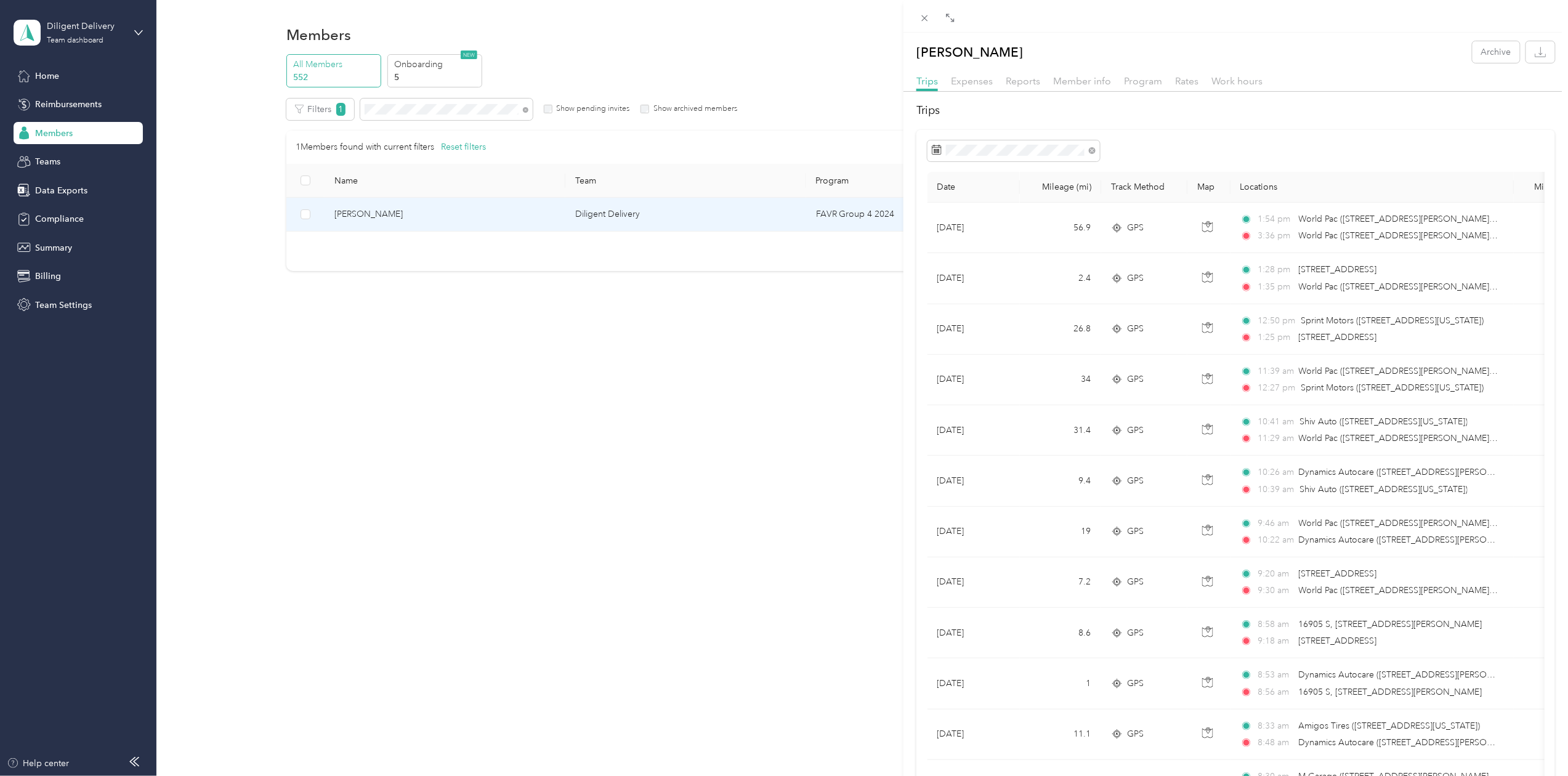
click at [401, 107] on div "Kao Lo Archive Trips Expenses Reports Member info Program Rates Work hours Trip…" at bounding box center [784, 388] width 1568 height 776
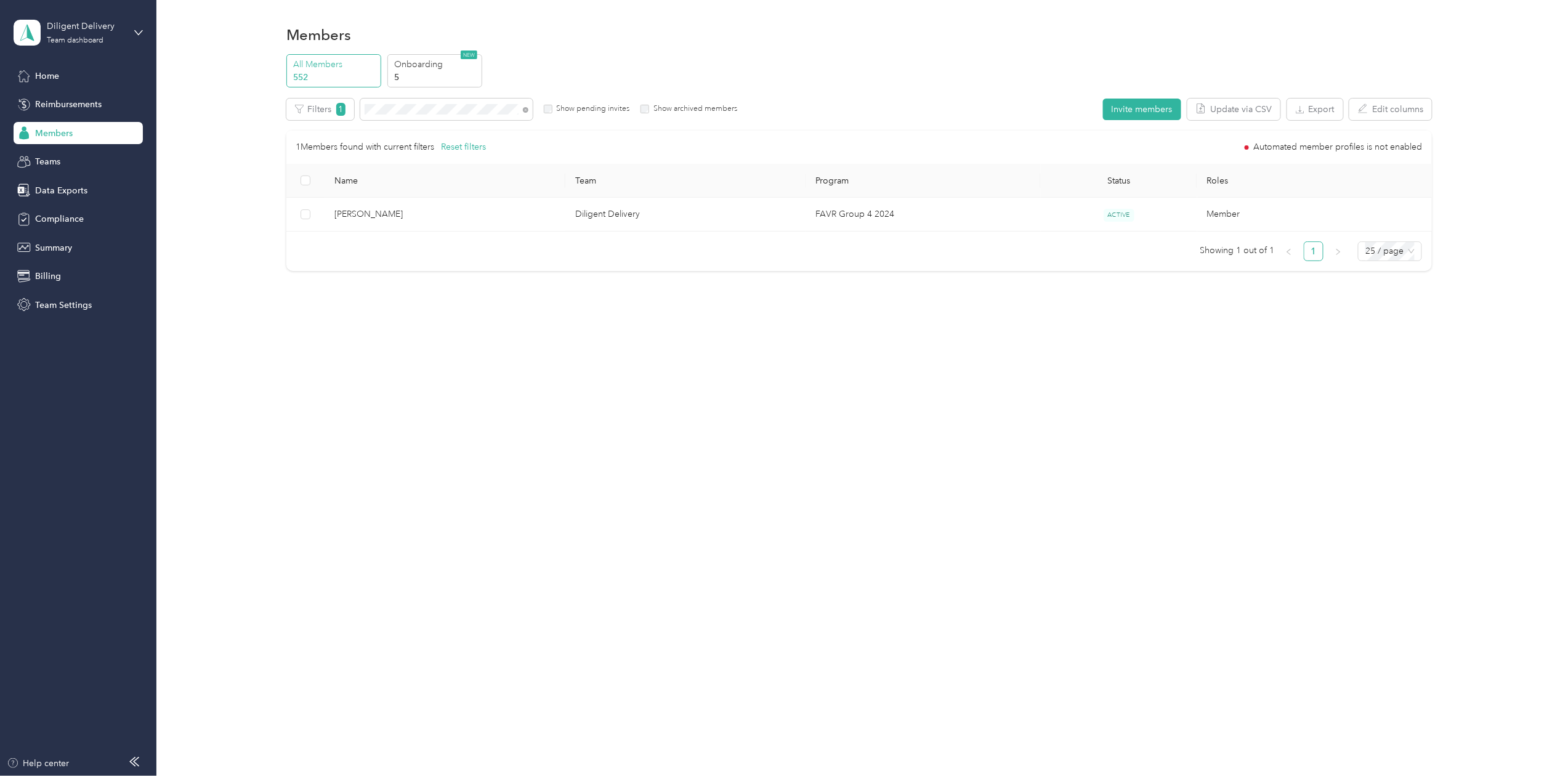
click at [395, 112] on div at bounding box center [784, 388] width 1568 height 776
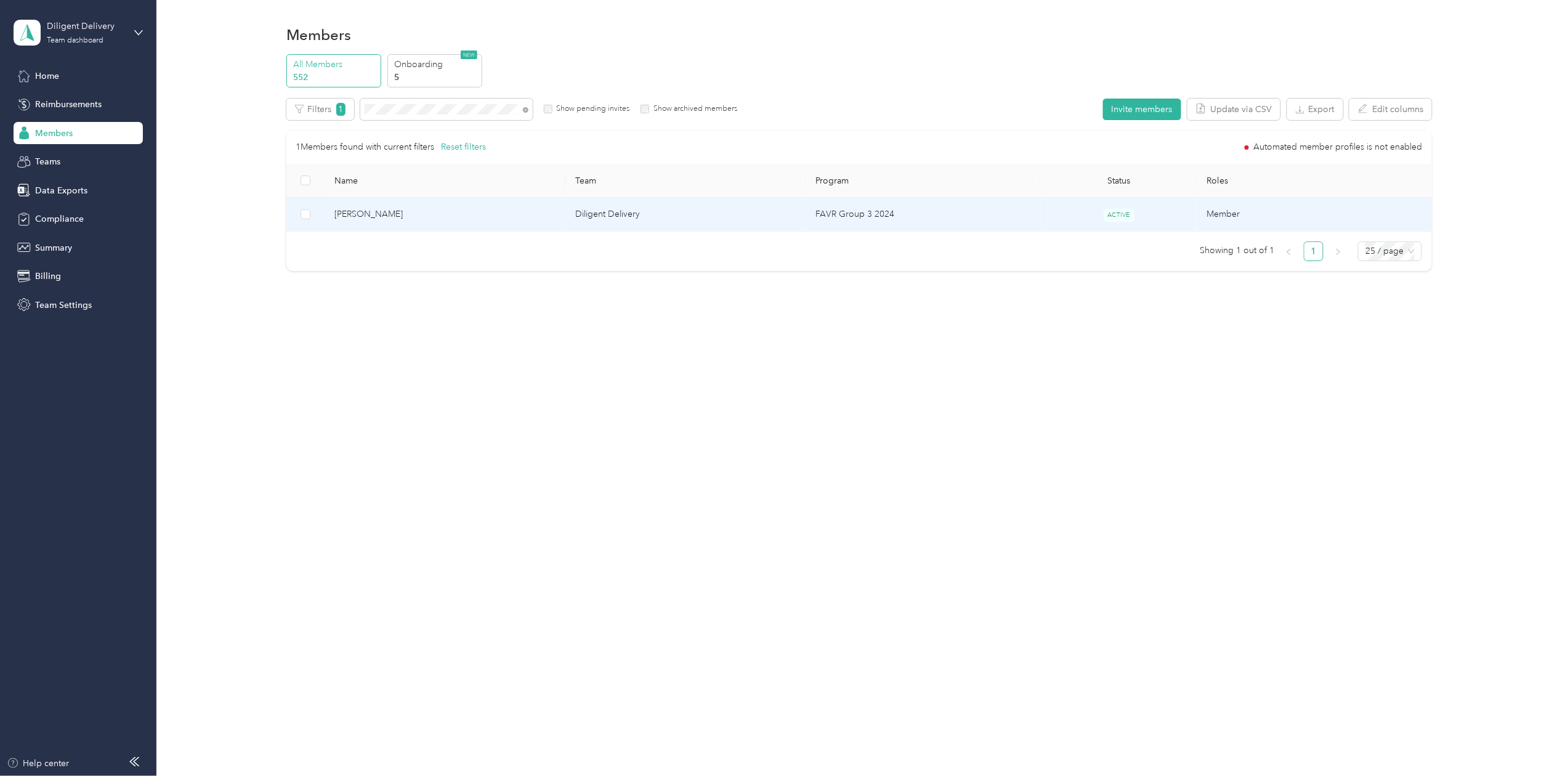
click at [343, 215] on span "[PERSON_NAME]" at bounding box center [445, 214] width 221 height 13
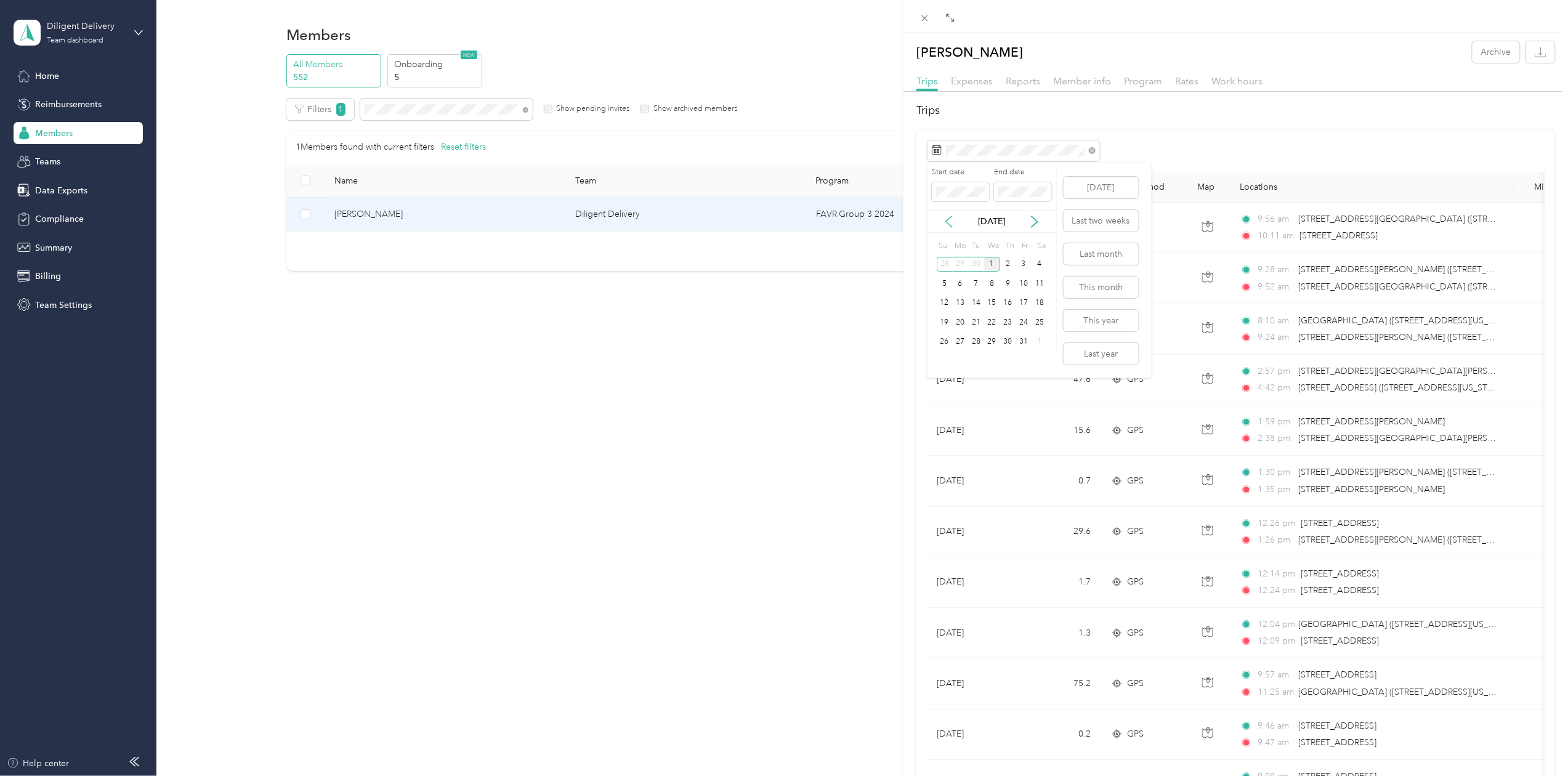
click at [951, 217] on icon at bounding box center [949, 221] width 6 height 11
click at [976, 340] on div "30" at bounding box center [976, 342] width 16 height 15
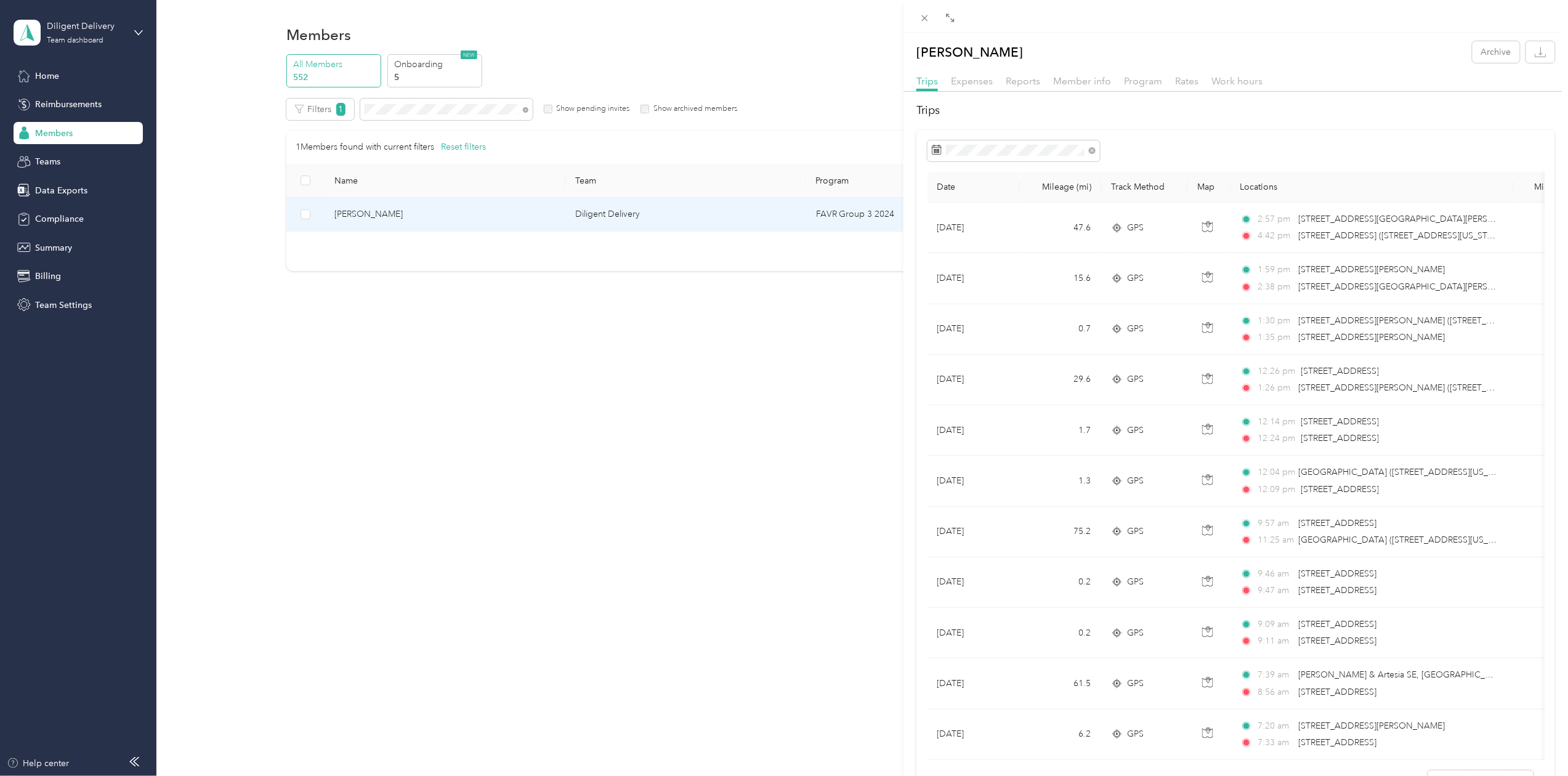
click at [426, 104] on div "[PERSON_NAME] Archive Trips Expenses Reports Member info Program Rates Work hou…" at bounding box center [784, 388] width 1568 height 776
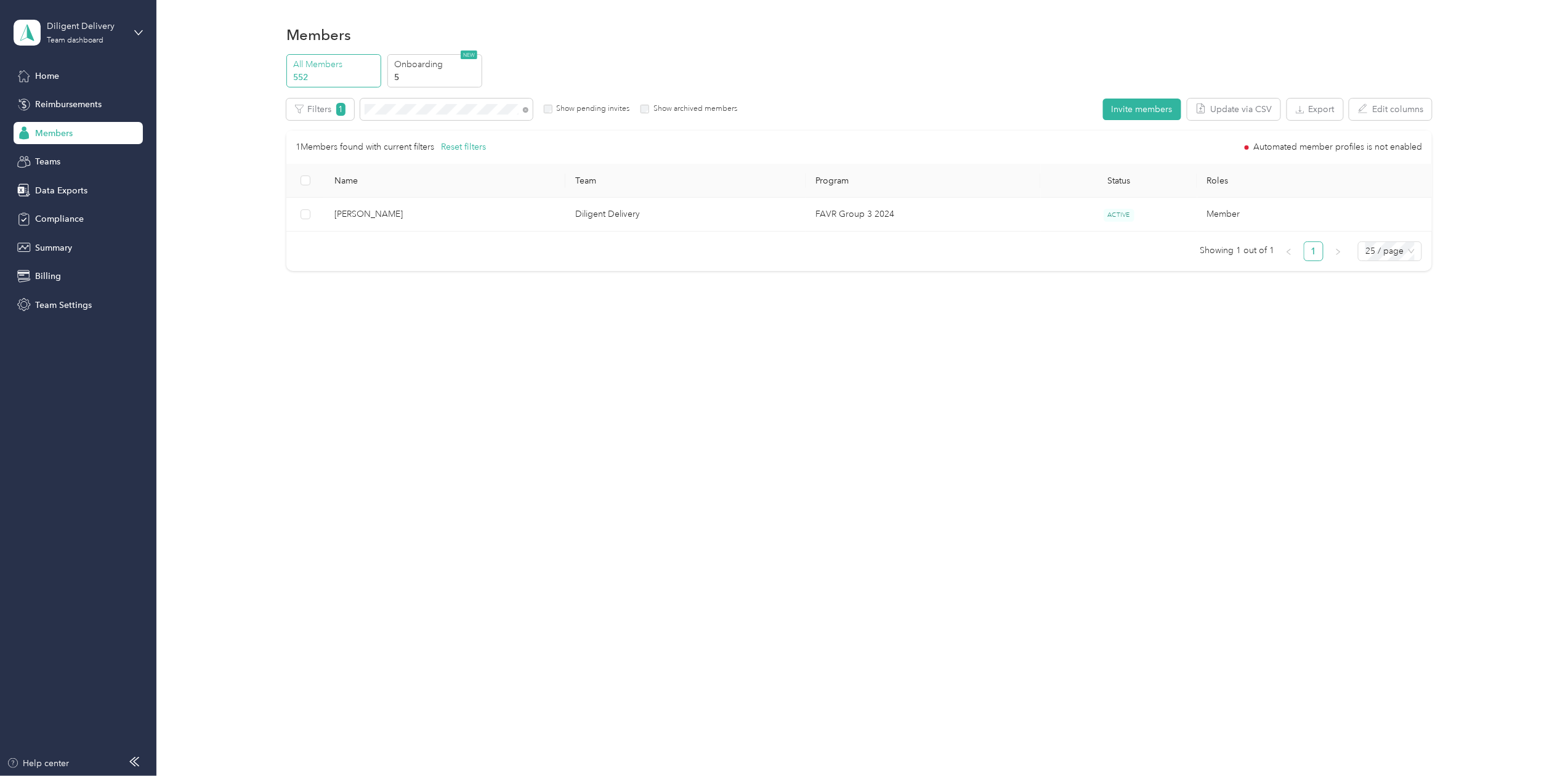
click at [426, 775] on div "Drag to resize Click to close [PERSON_NAME] Archive Trips Expenses Reports Memb…" at bounding box center [781, 776] width 1562 height 0
click at [405, 102] on span at bounding box center [447, 109] width 173 height 21
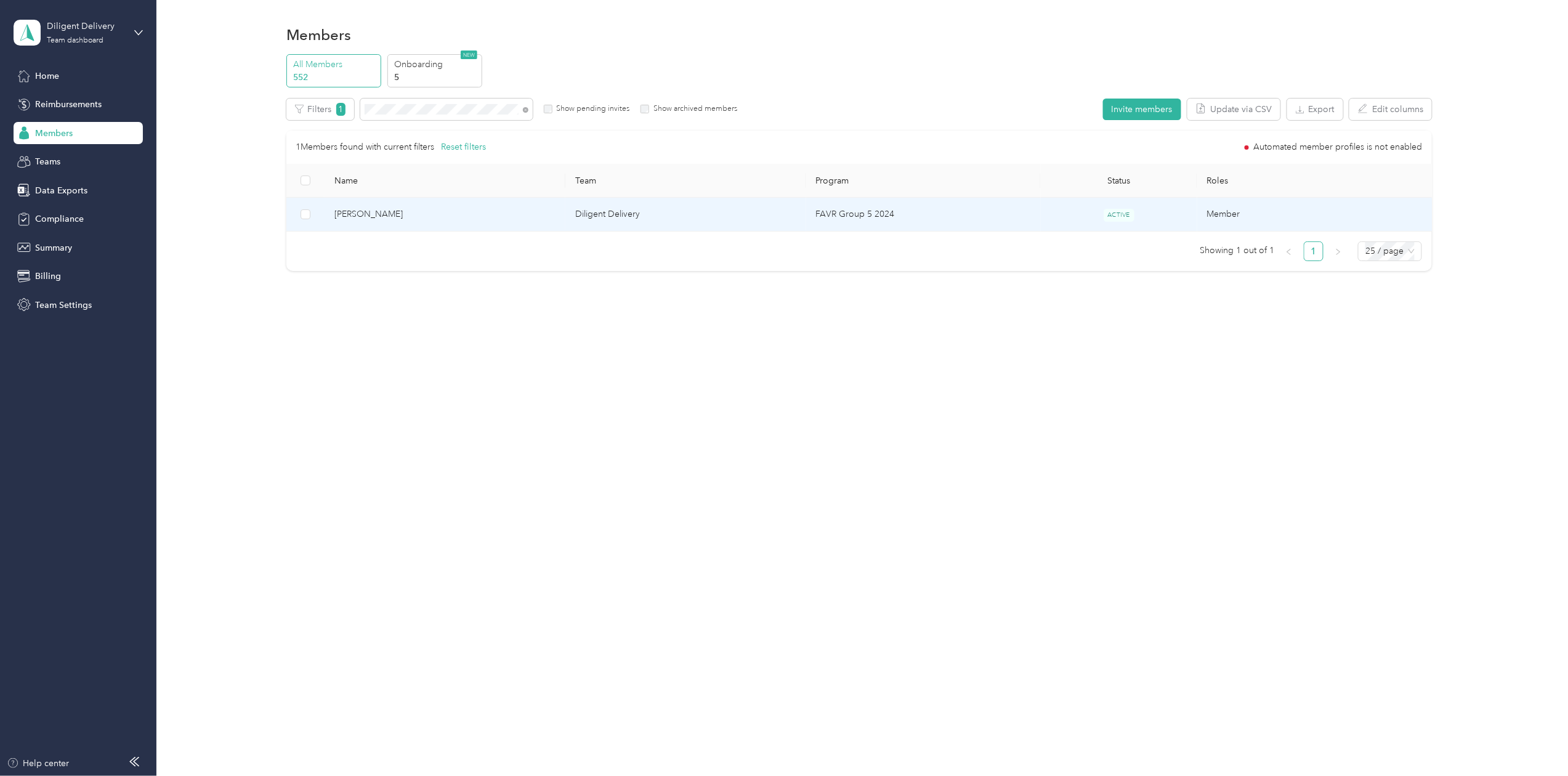
click at [353, 205] on td "[PERSON_NAME]" at bounding box center [445, 215] width 241 height 34
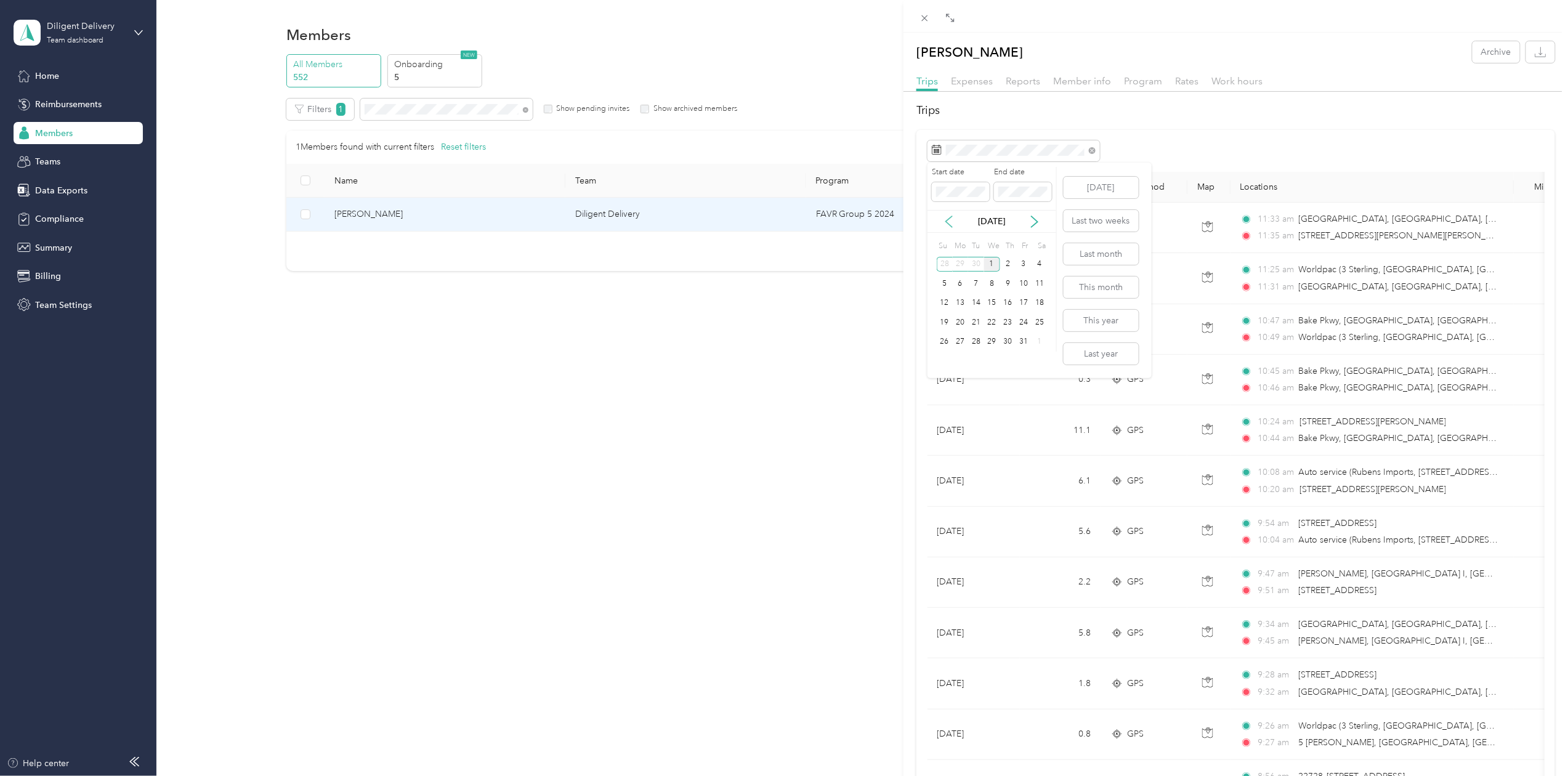
click at [949, 223] on icon at bounding box center [949, 221] width 12 height 12
click at [977, 344] on div "30" at bounding box center [976, 342] width 16 height 15
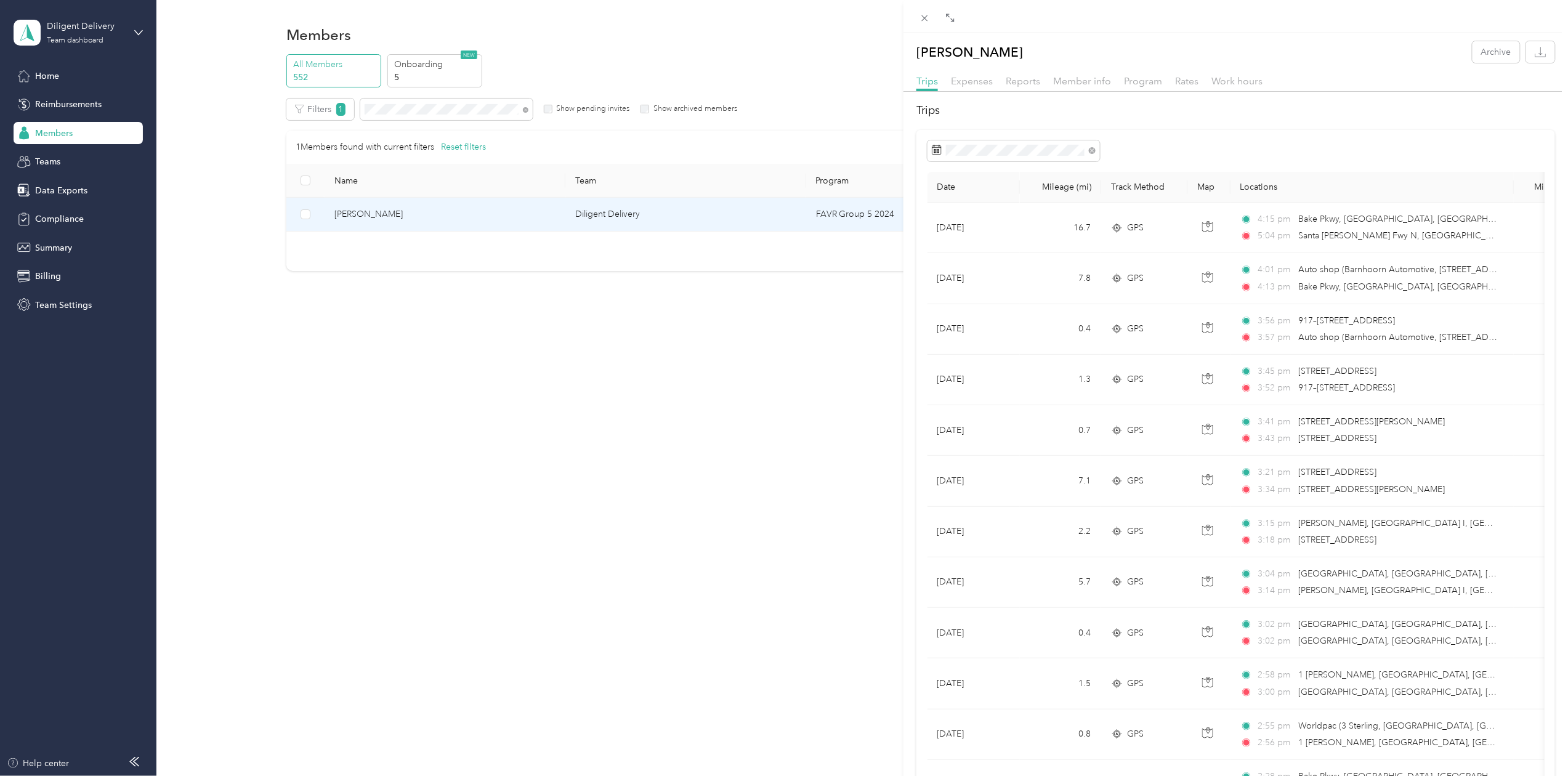
click at [400, 108] on div "[PERSON_NAME] Archive Trips Expenses Reports Member info Program Rates Work hou…" at bounding box center [784, 388] width 1568 height 776
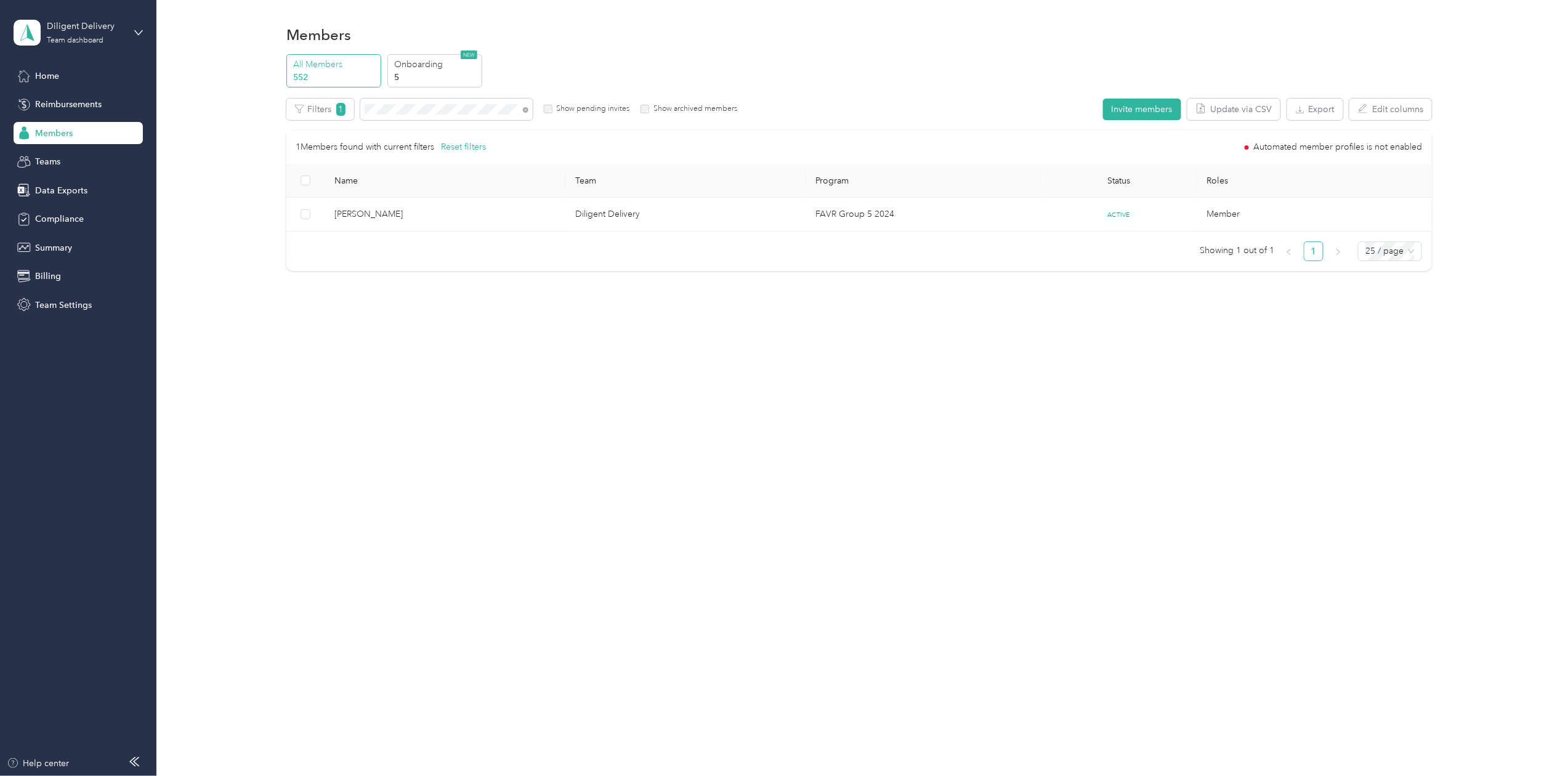
click at [400, 775] on div "Drag to resize Click to close [PERSON_NAME] Archive Trips Expenses Reports Memb…" at bounding box center [781, 776] width 1562 height 0
click at [400, 108] on div at bounding box center [784, 388] width 1568 height 776
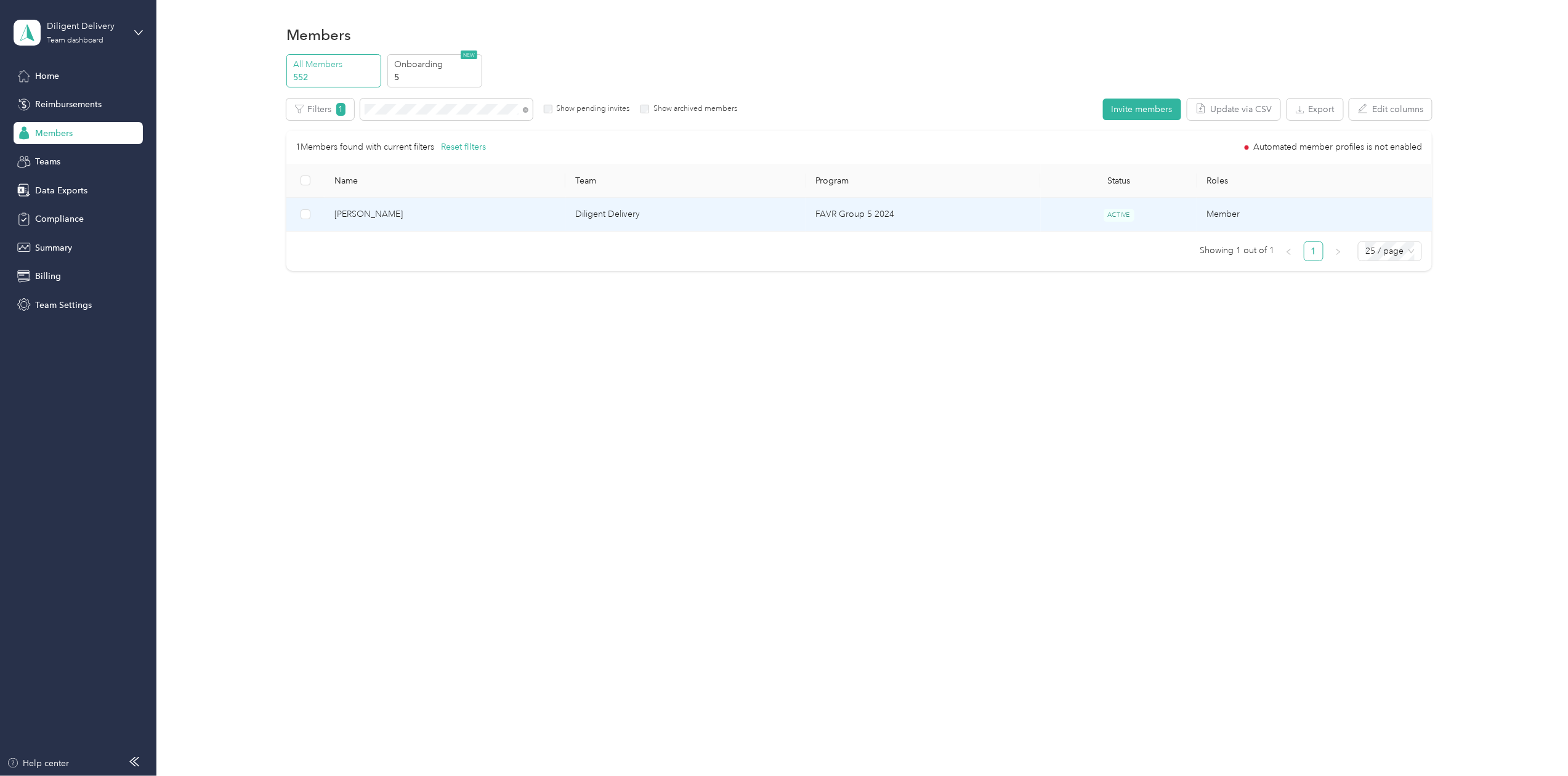
click at [360, 215] on span "[PERSON_NAME]" at bounding box center [445, 214] width 221 height 13
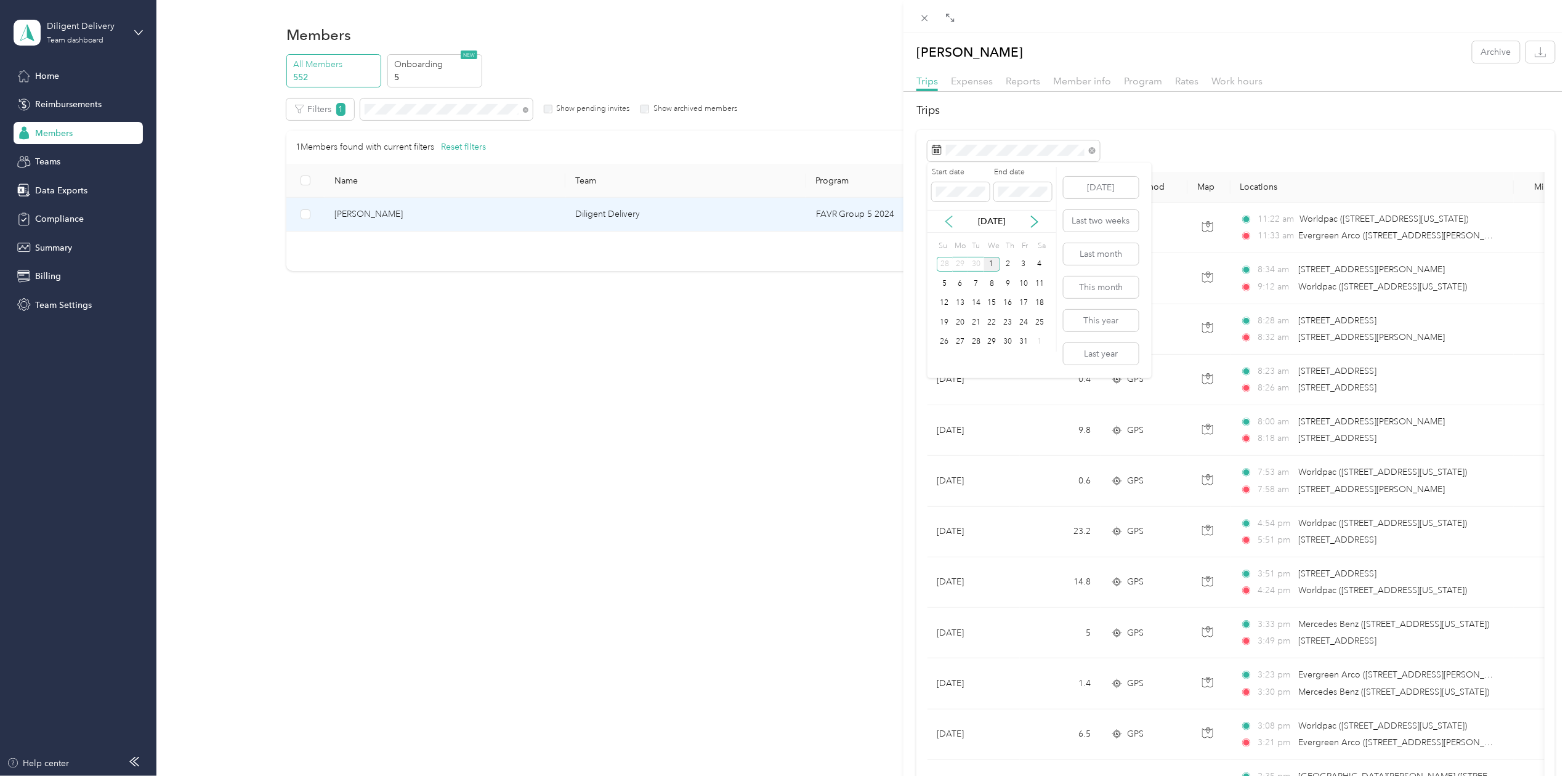
click at [949, 225] on icon at bounding box center [949, 221] width 12 height 12
click at [977, 341] on div "30" at bounding box center [976, 342] width 16 height 15
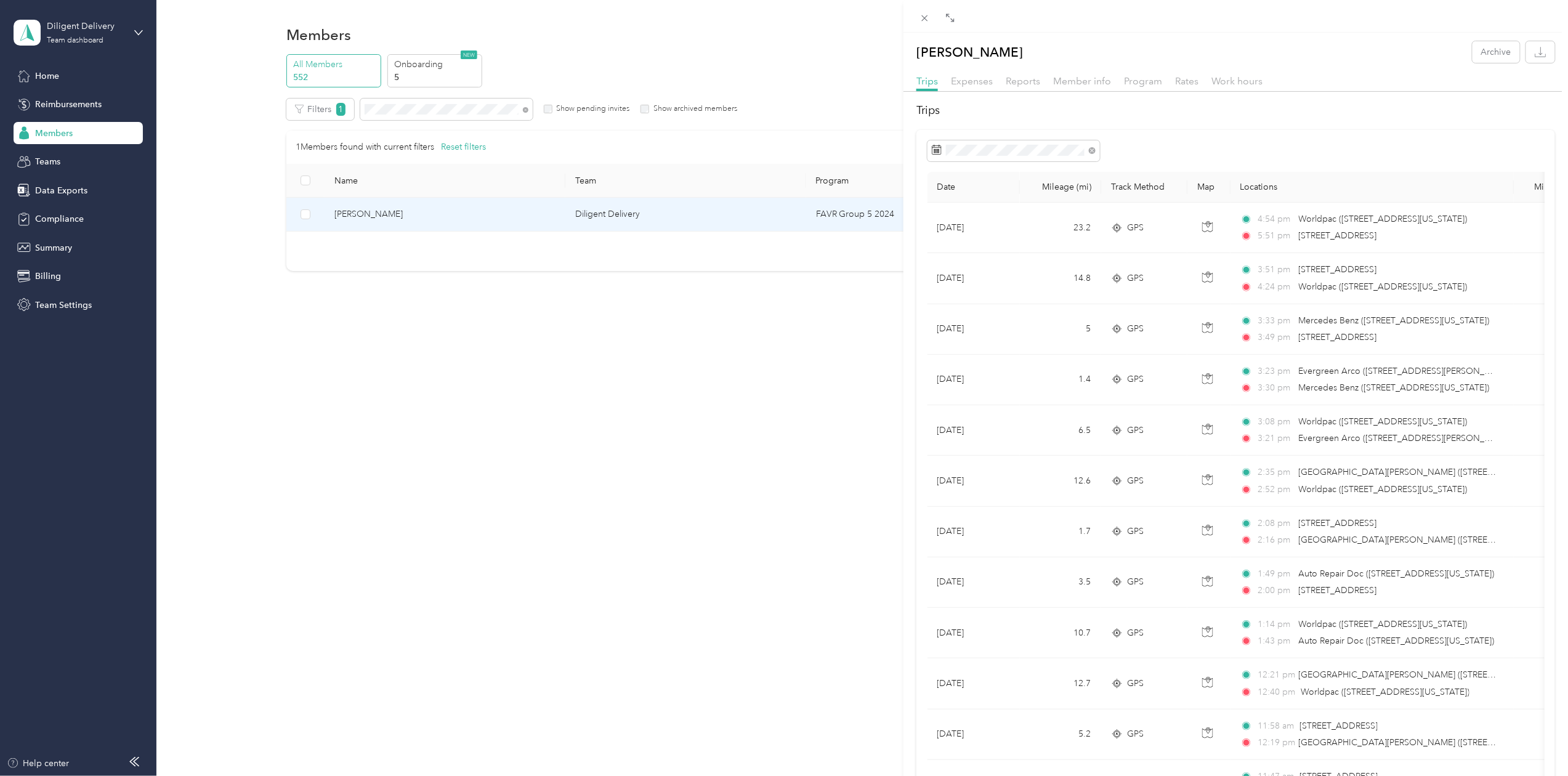
click at [399, 108] on div "[PERSON_NAME] Archive Trips Expenses Reports Member info Program Rates Work hou…" at bounding box center [784, 388] width 1568 height 776
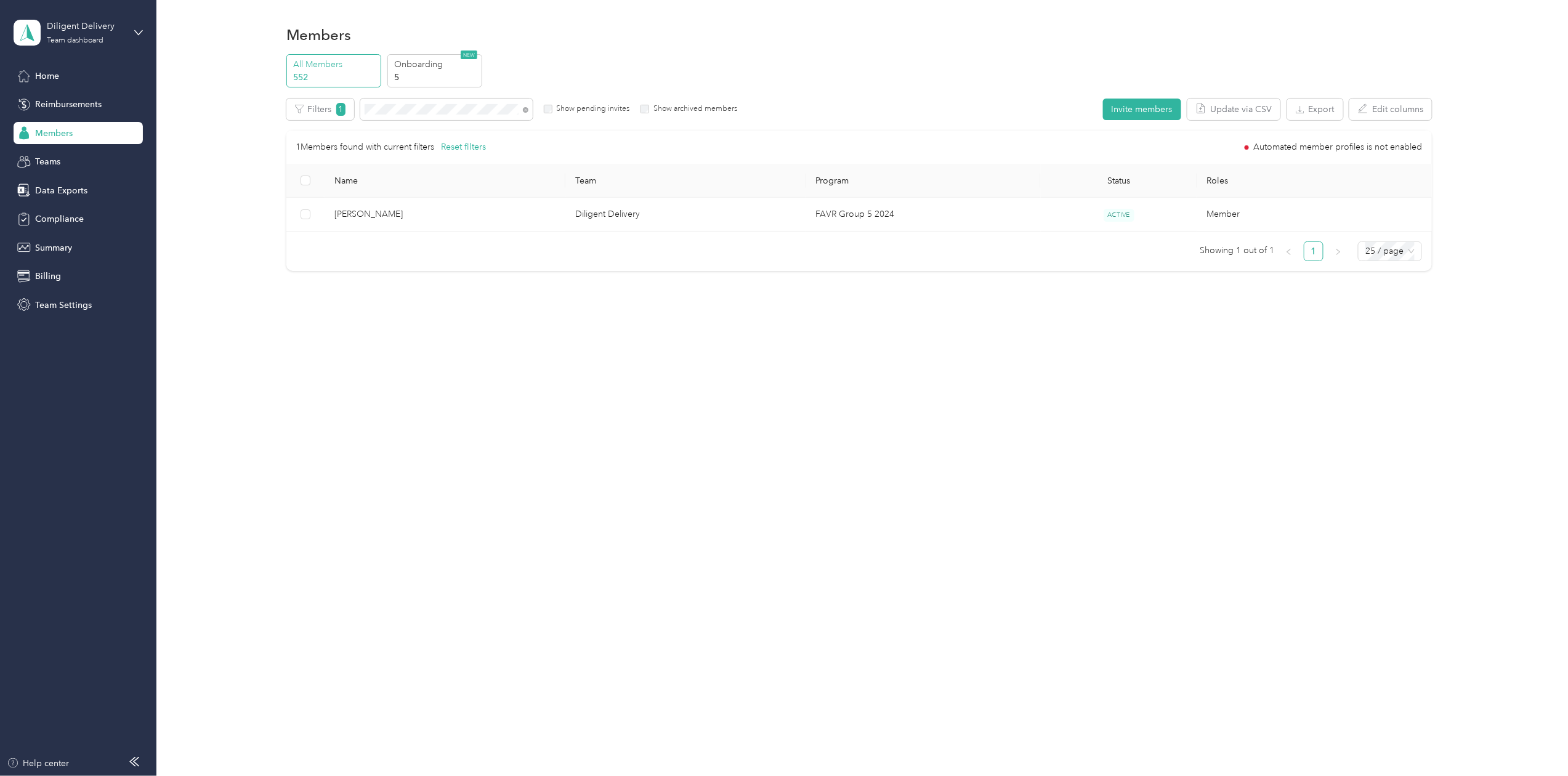
click at [399, 775] on div "Drag to resize Click to close [PERSON_NAME] Archive Trips Expenses Reports Memb…" at bounding box center [781, 776] width 1562 height 0
click at [399, 108] on div at bounding box center [784, 388] width 1568 height 776
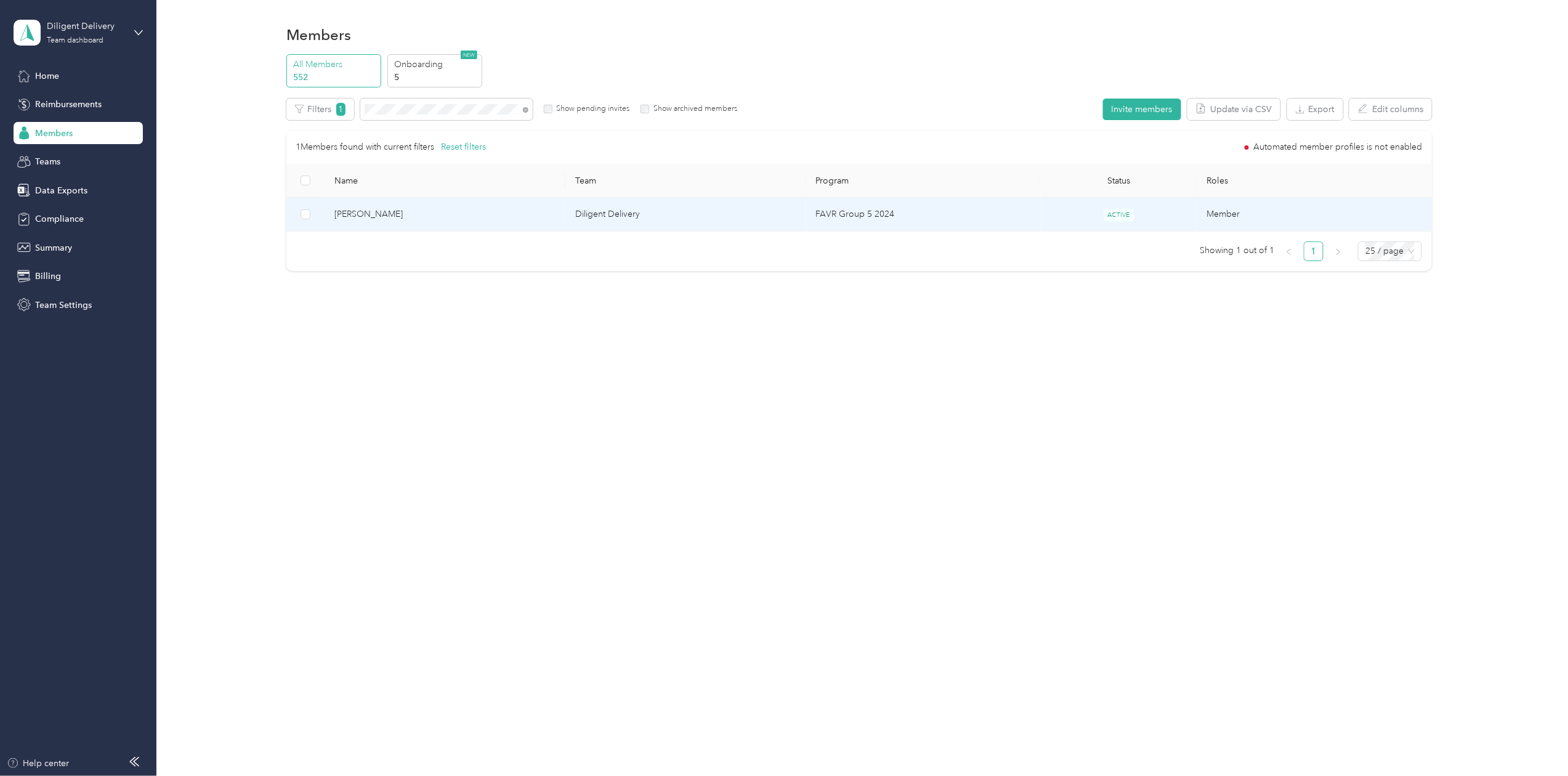
click at [363, 213] on span "[PERSON_NAME]" at bounding box center [445, 214] width 221 height 13
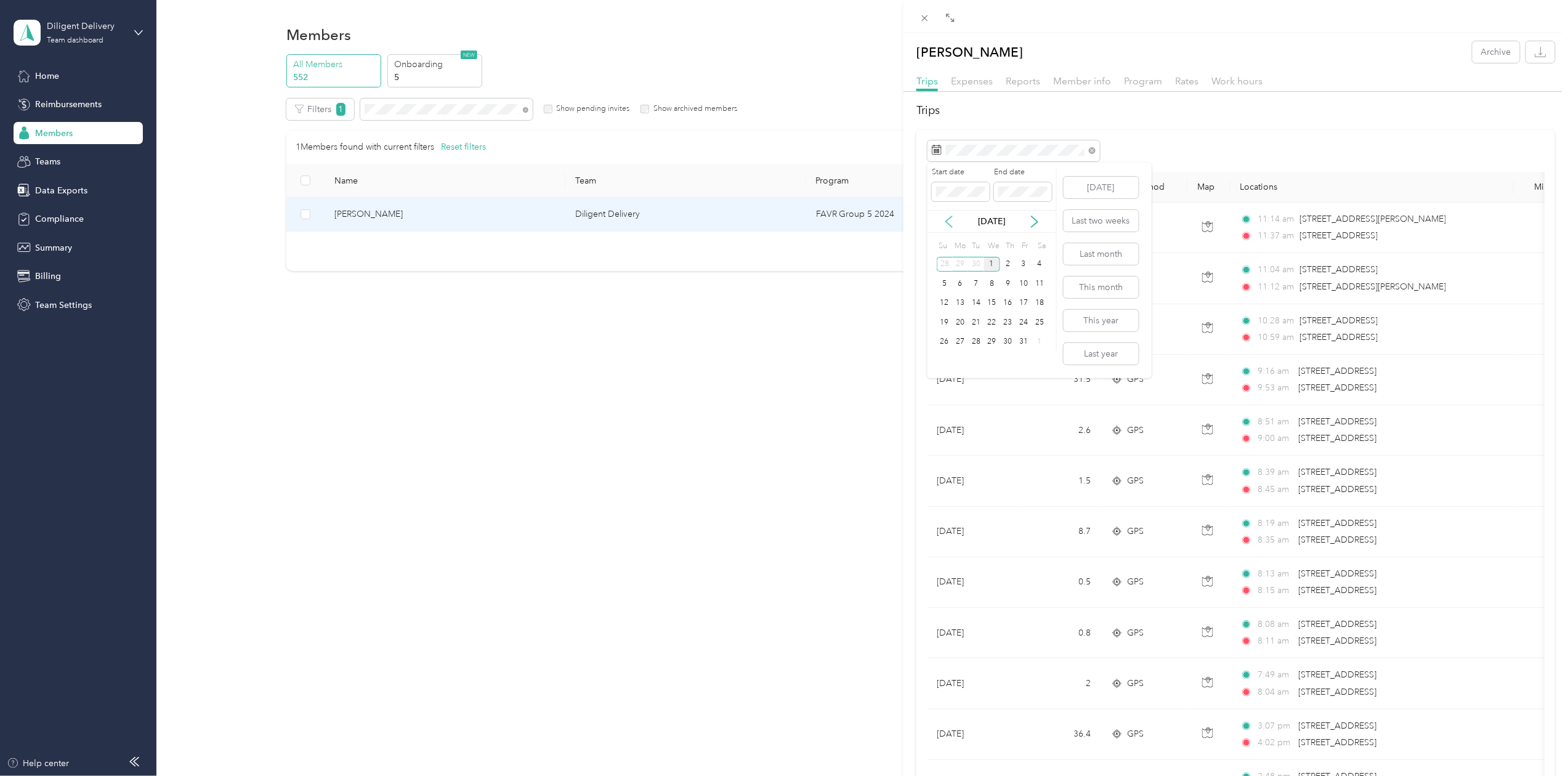
click at [947, 227] on icon at bounding box center [949, 221] width 12 height 12
click at [972, 341] on div "30" at bounding box center [976, 342] width 16 height 15
click at [398, 108] on div "[PERSON_NAME] Archive Trips Expenses Reports Member info Program Rates Work hou…" at bounding box center [784, 388] width 1568 height 776
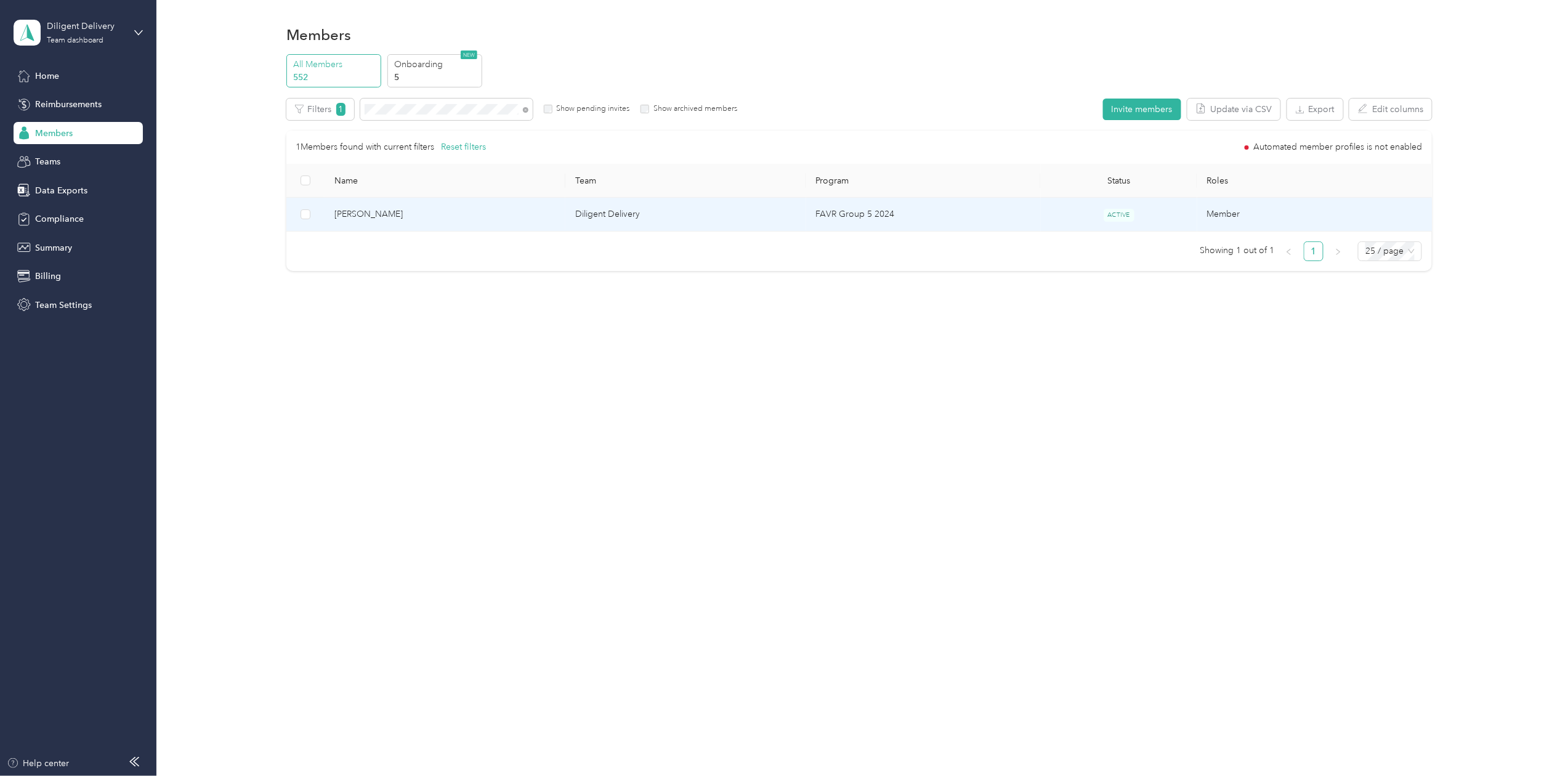
click at [350, 215] on span "[PERSON_NAME]" at bounding box center [445, 214] width 221 height 13
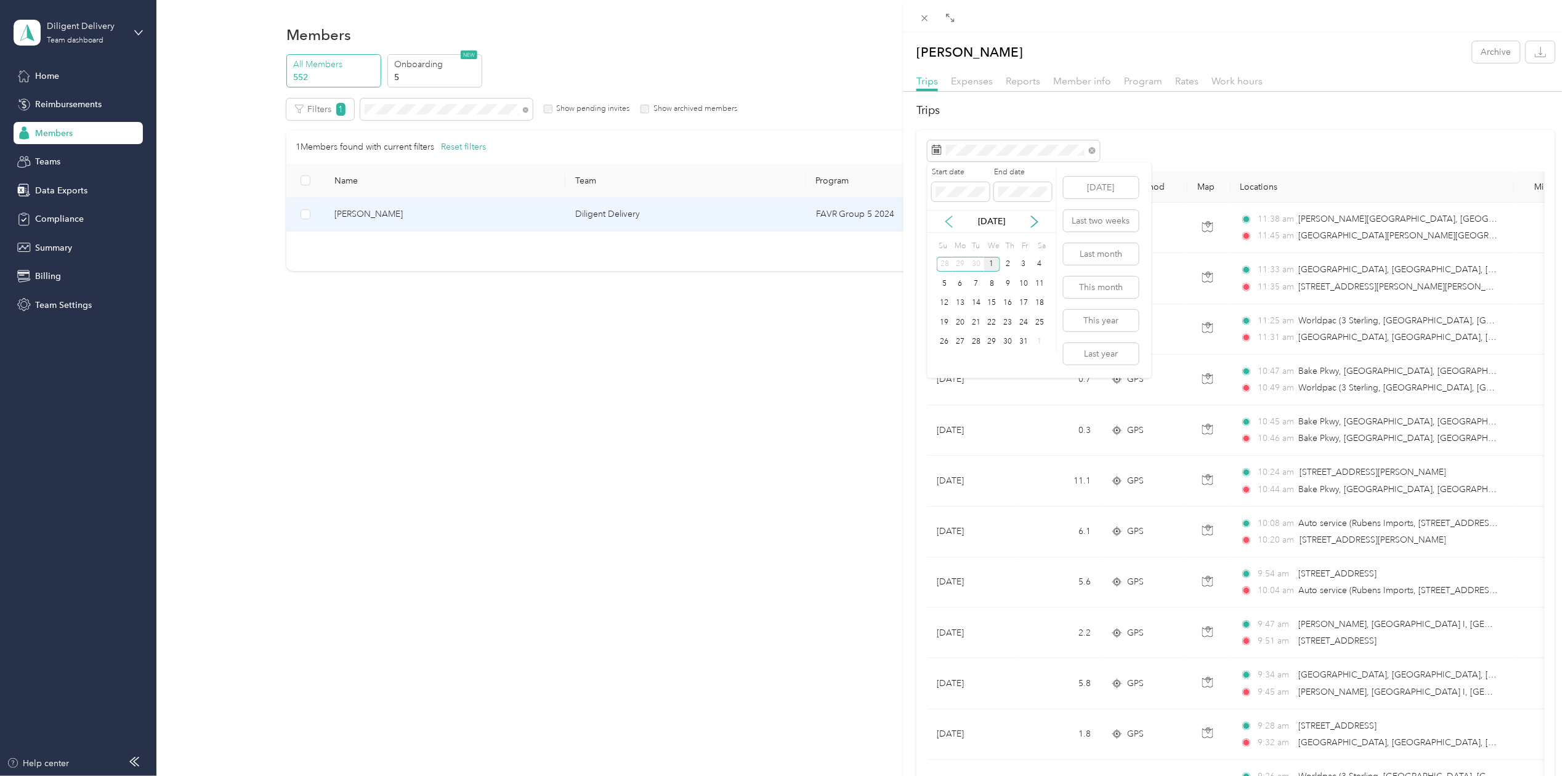
click at [949, 222] on icon at bounding box center [949, 221] width 12 height 12
click at [970, 345] on div "30" at bounding box center [976, 342] width 16 height 15
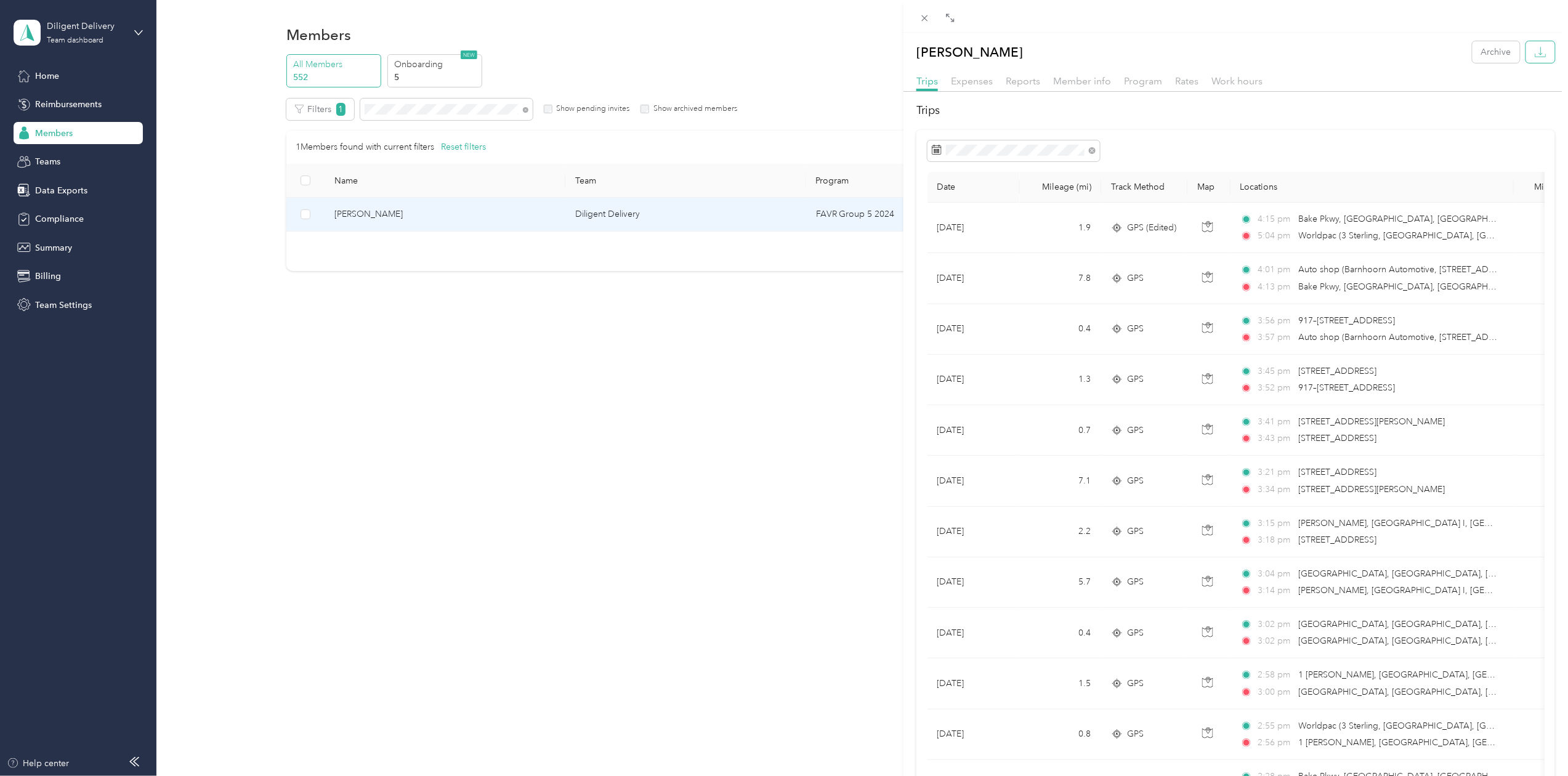
click at [1535, 51] on button "button" at bounding box center [1541, 52] width 29 height 21
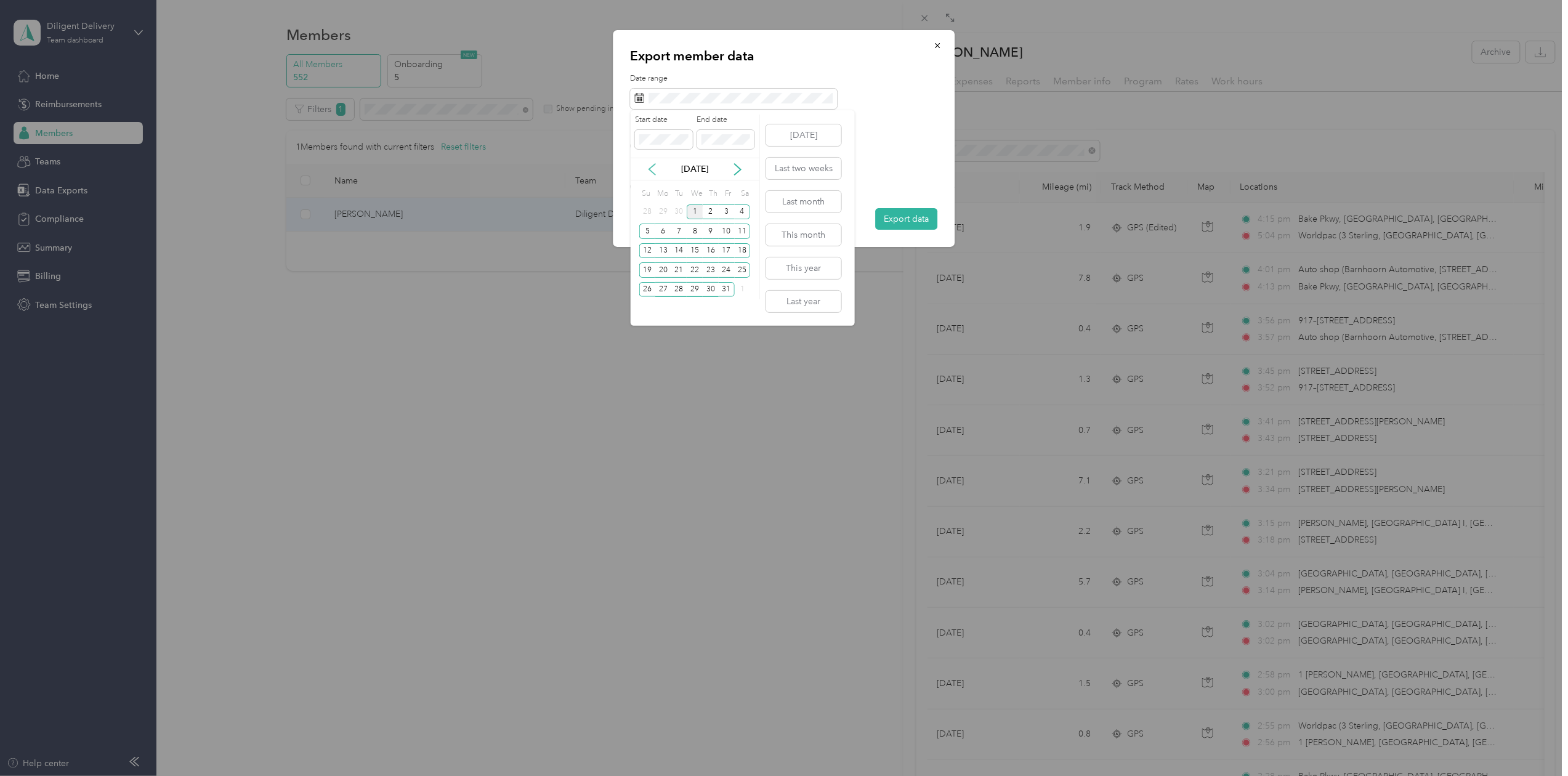
click at [651, 163] on icon at bounding box center [652, 169] width 12 height 12
click at [676, 291] on div "30" at bounding box center [679, 289] width 16 height 15
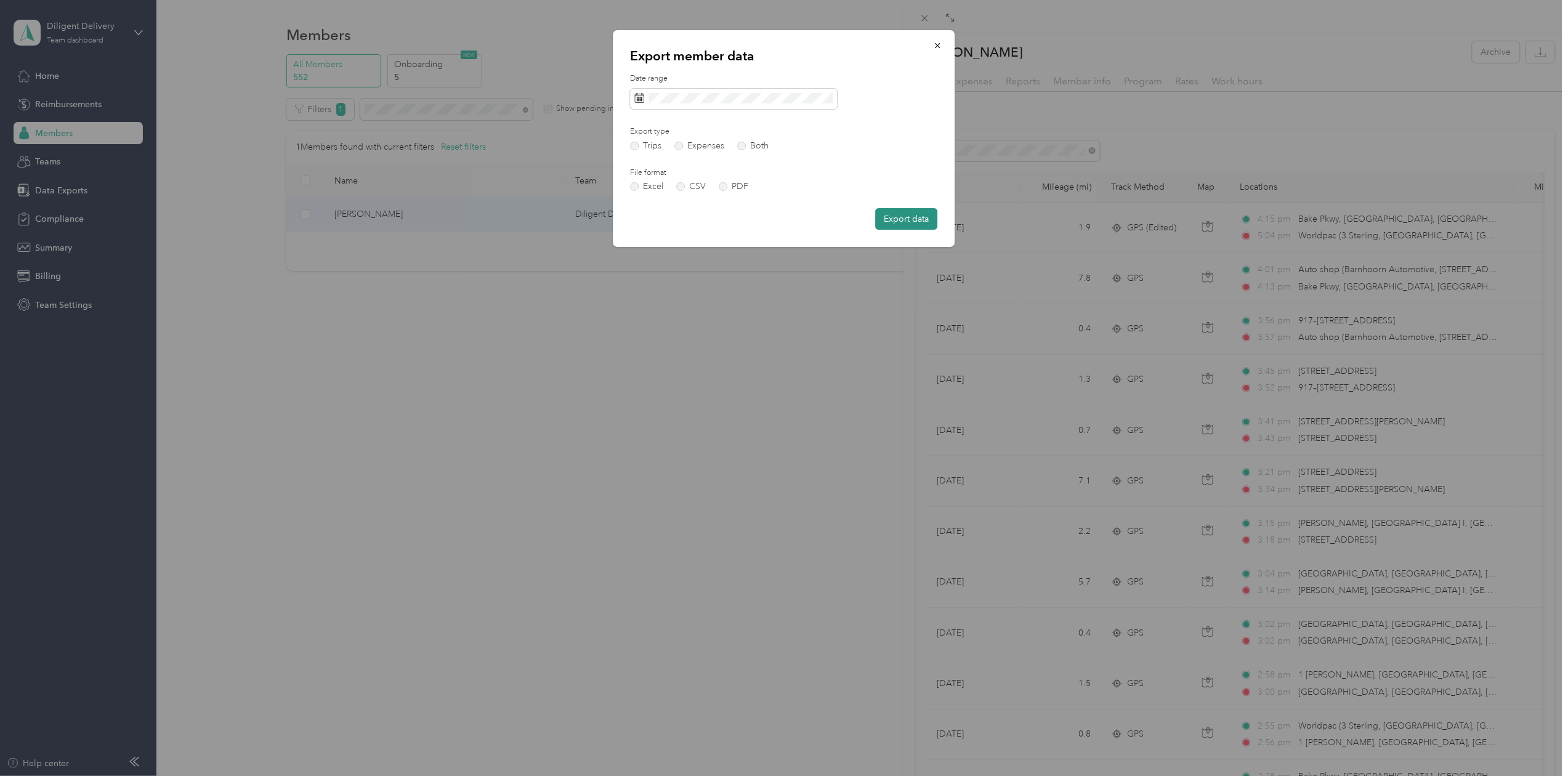
click at [905, 213] on button "Export data" at bounding box center [907, 219] width 62 height 21
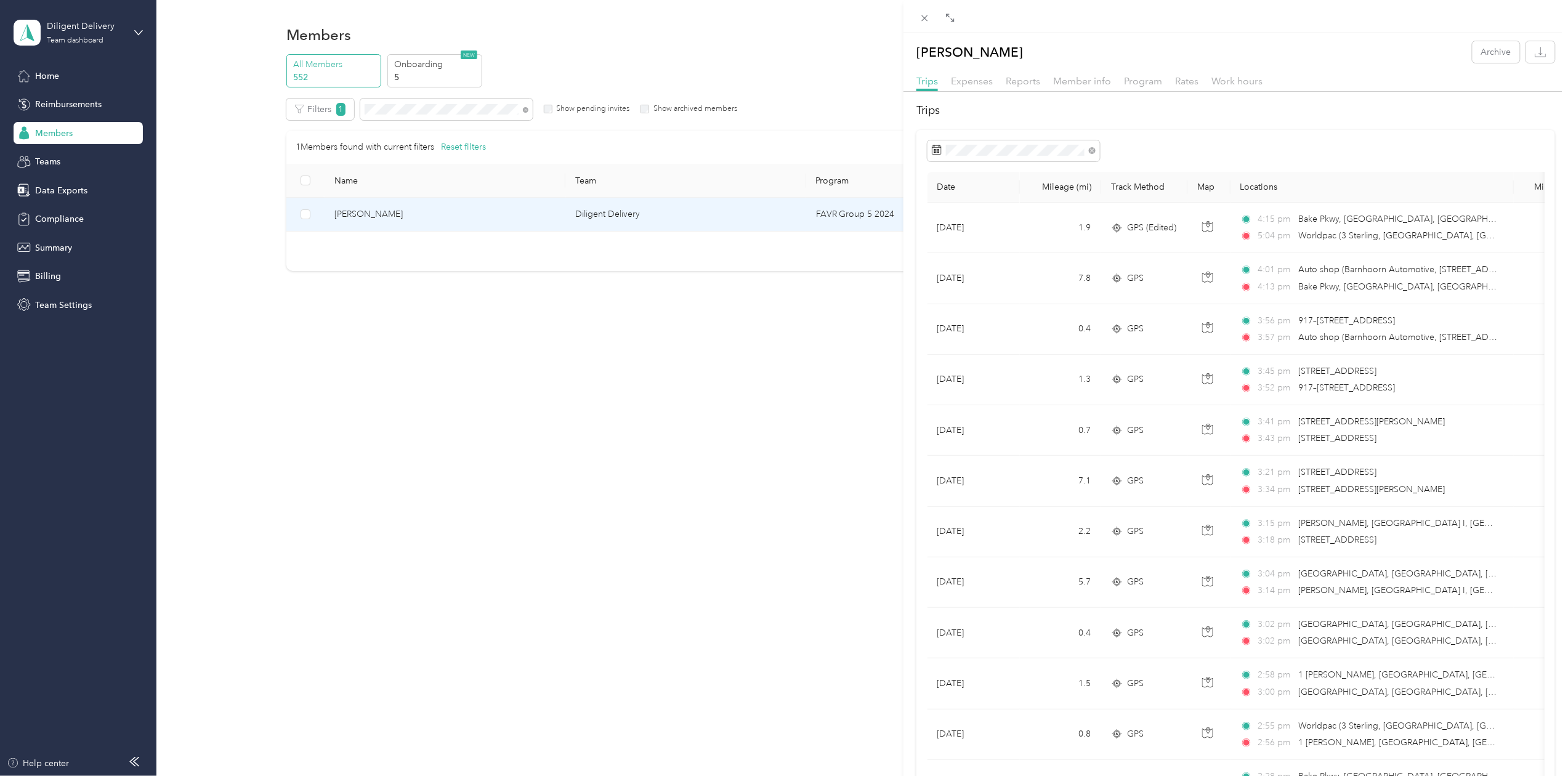
click at [404, 109] on div "[PERSON_NAME] Archive Trips Expenses Reports Member info Program Rates Work hou…" at bounding box center [784, 388] width 1568 height 776
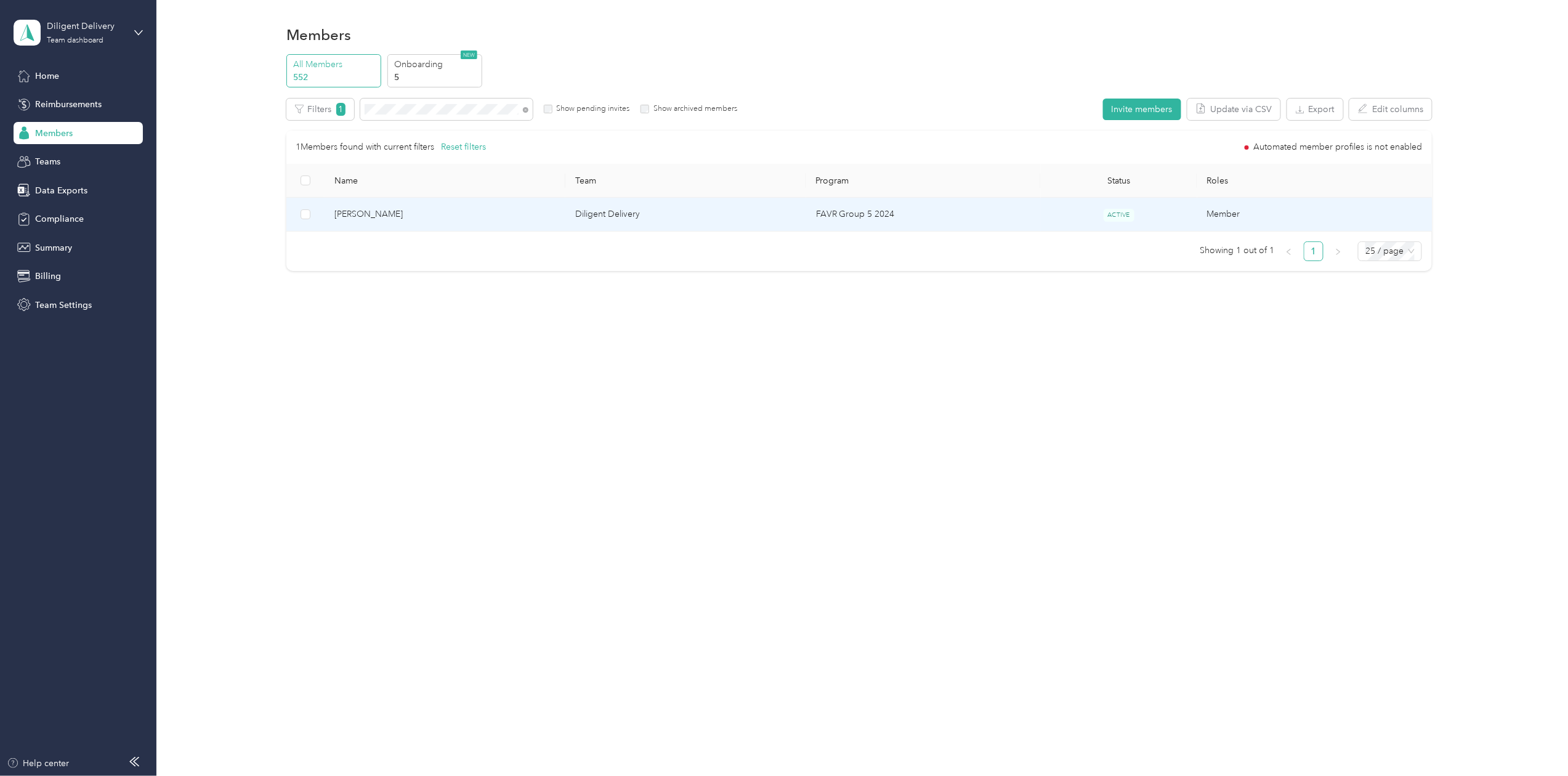
click at [404, 775] on div "Drag to resize Click to close [PERSON_NAME] Archive Trips Expenses Reports Memb…" at bounding box center [781, 776] width 1562 height 0
click at [358, 209] on span "[PERSON_NAME]" at bounding box center [445, 214] width 221 height 13
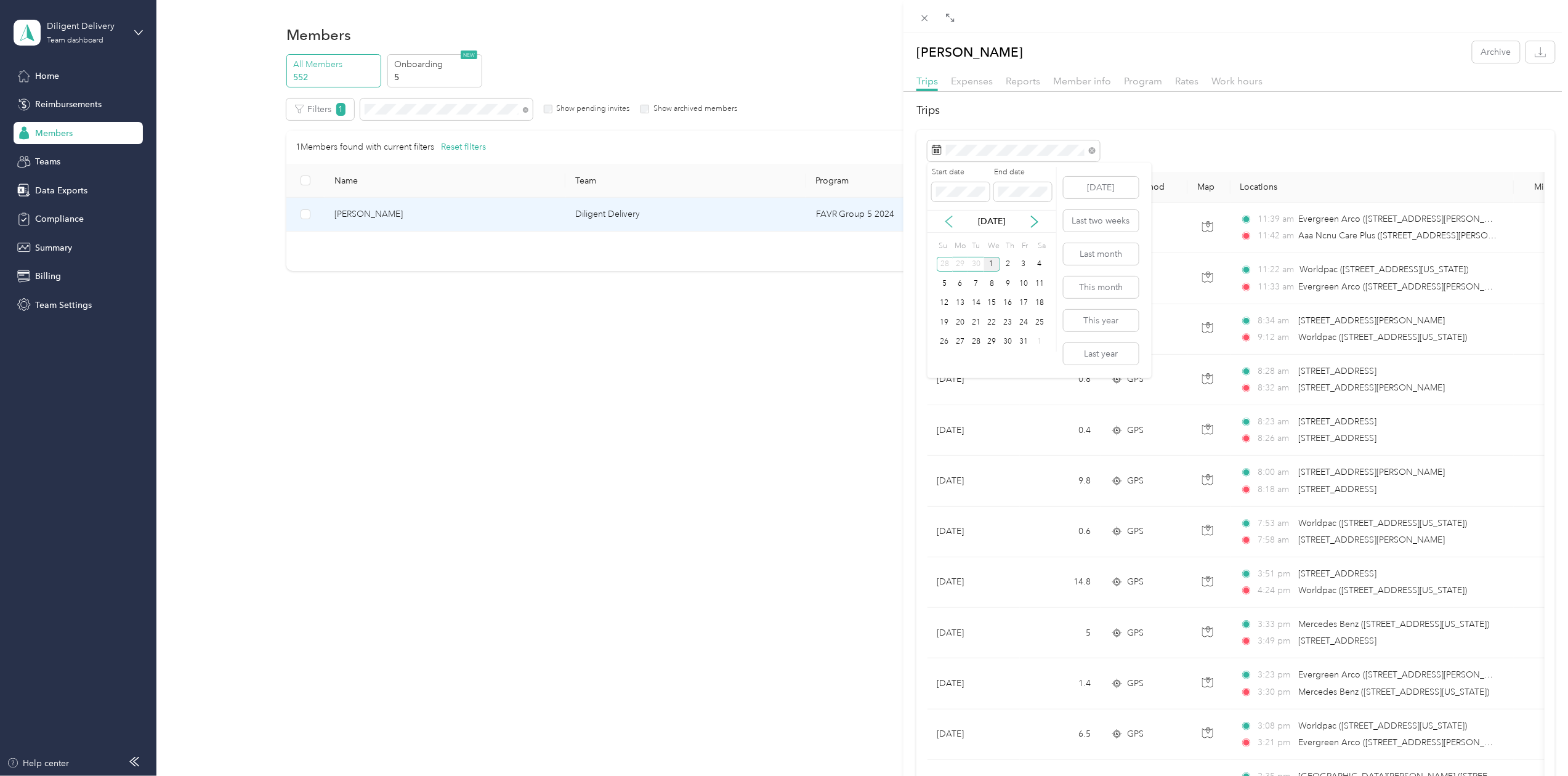
click at [951, 220] on icon at bounding box center [949, 221] width 12 height 12
click at [974, 343] on div "30" at bounding box center [976, 342] width 16 height 15
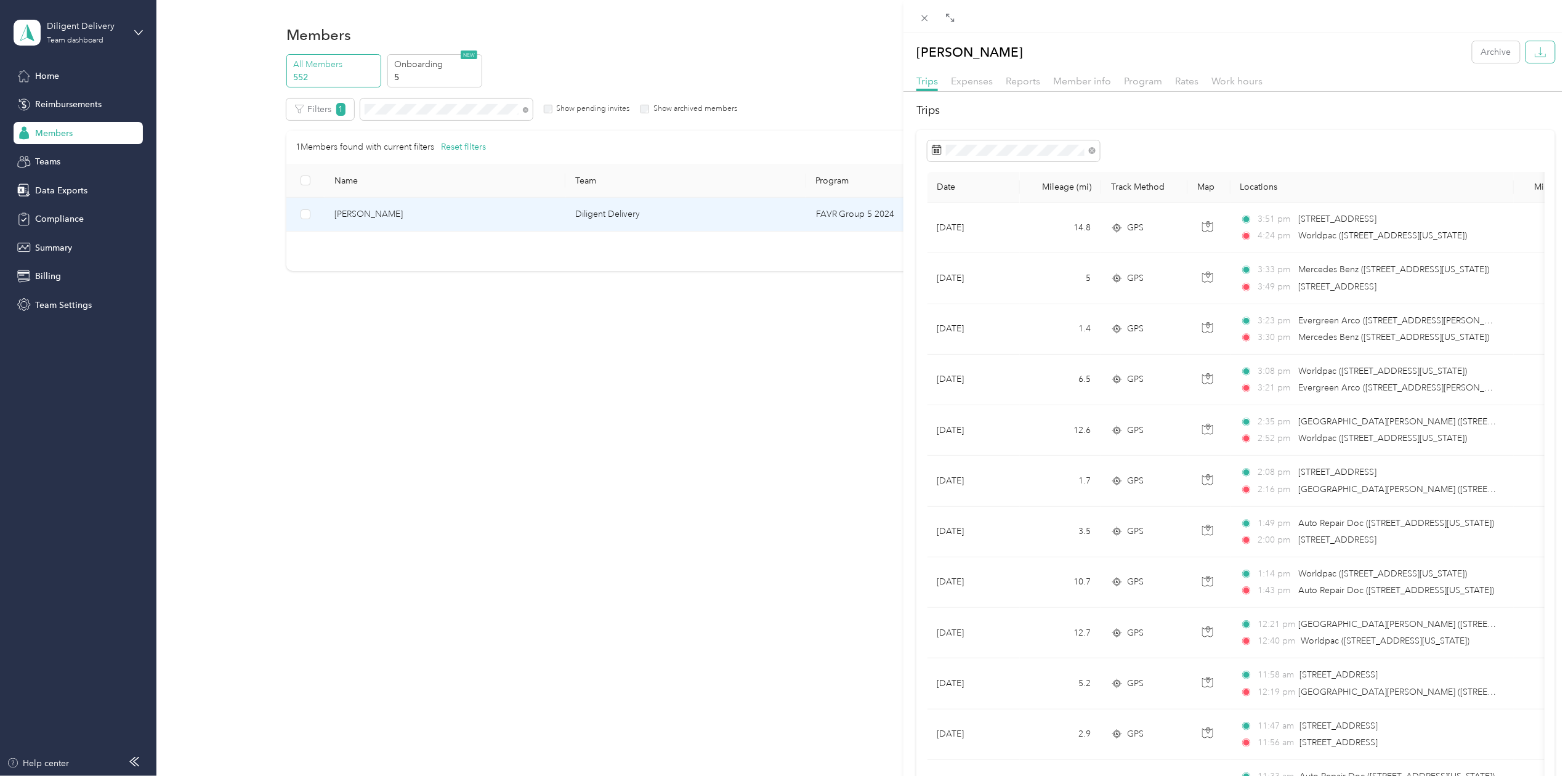
click at [1535, 50] on icon "button" at bounding box center [1541, 52] width 12 height 12
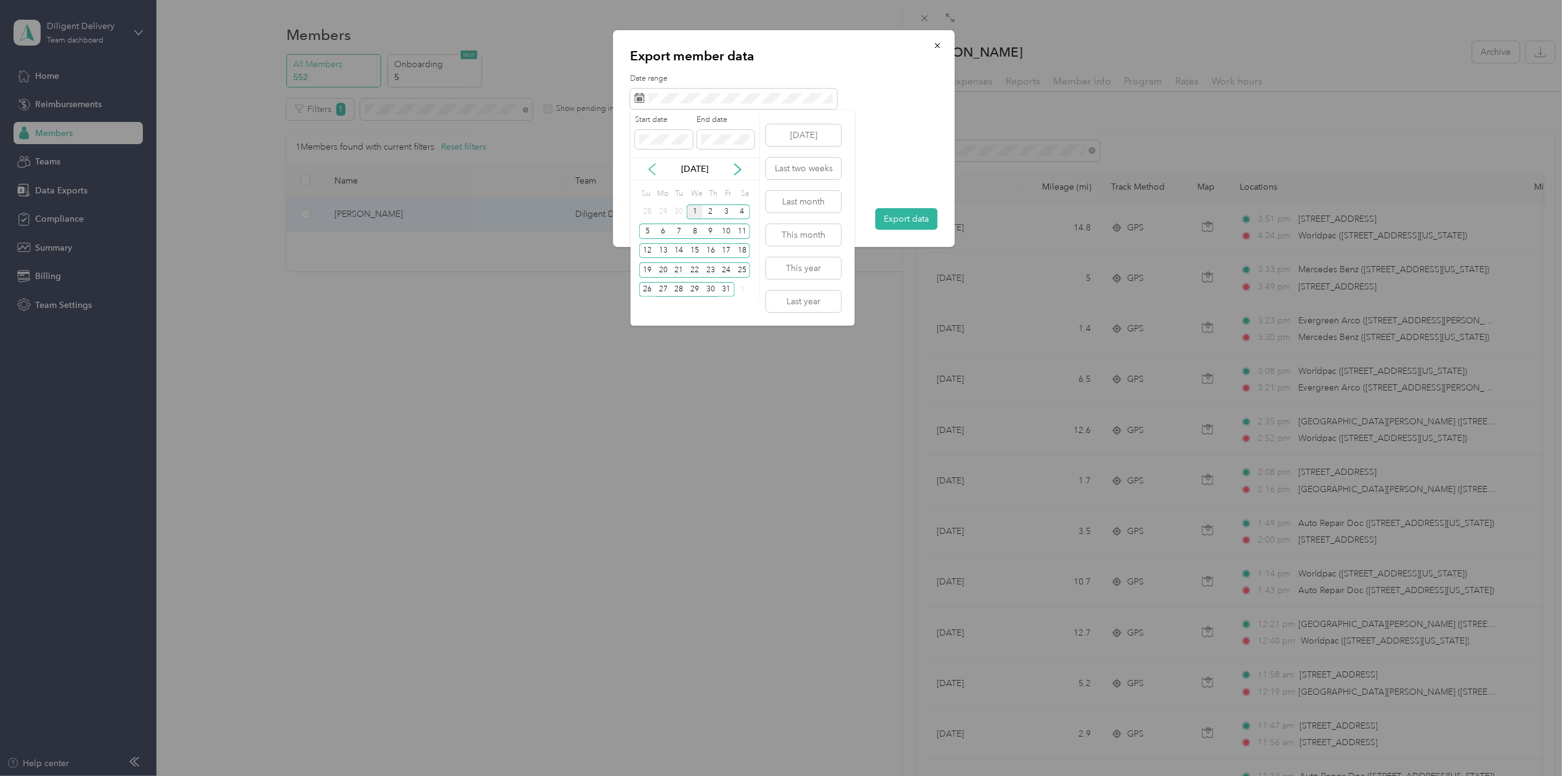
click at [651, 168] on icon at bounding box center [652, 169] width 12 height 12
click at [675, 286] on div "30" at bounding box center [679, 289] width 16 height 15
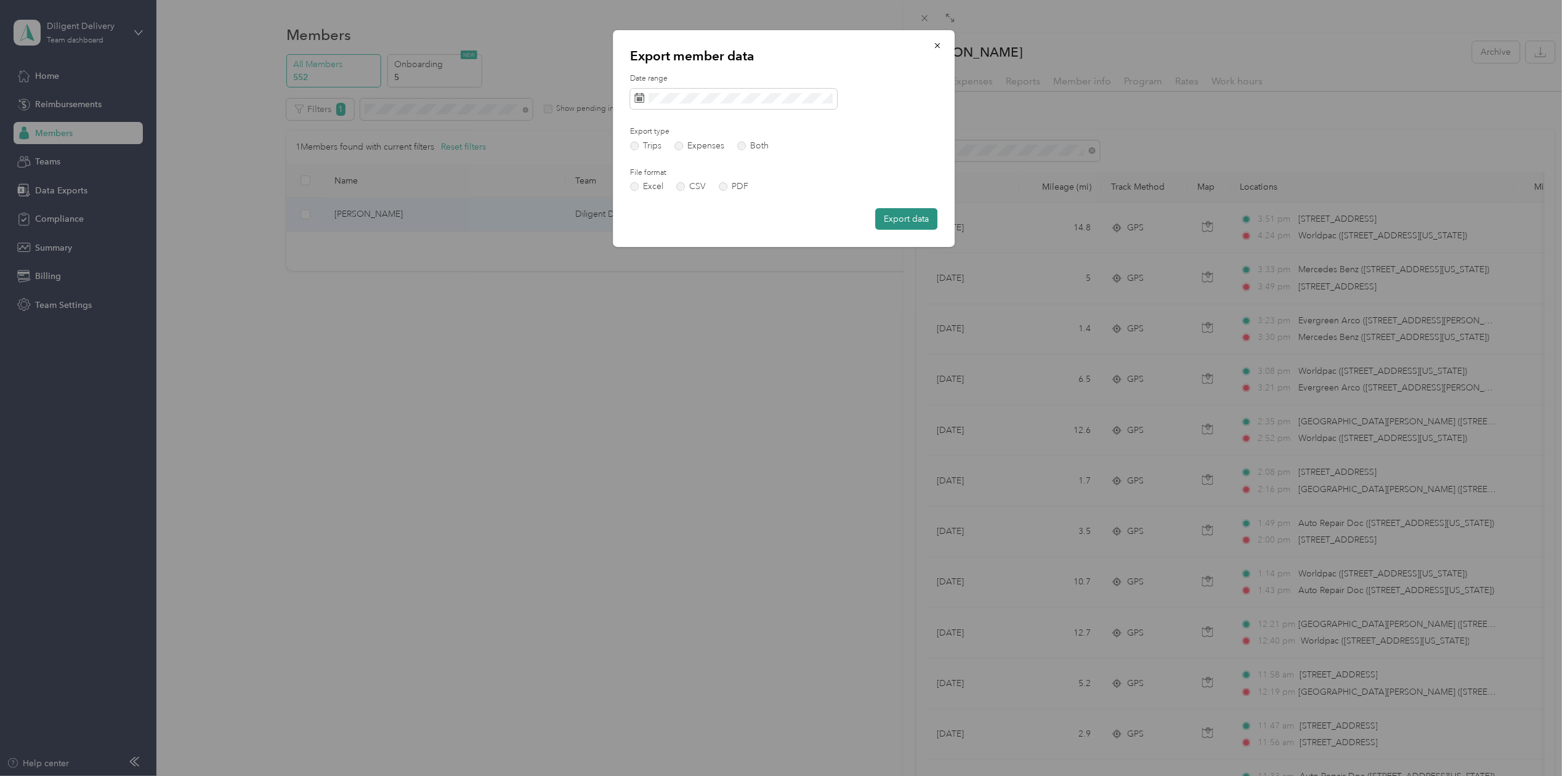
click at [893, 220] on button "Export data" at bounding box center [907, 219] width 62 height 21
